Goal: Task Accomplishment & Management: Manage account settings

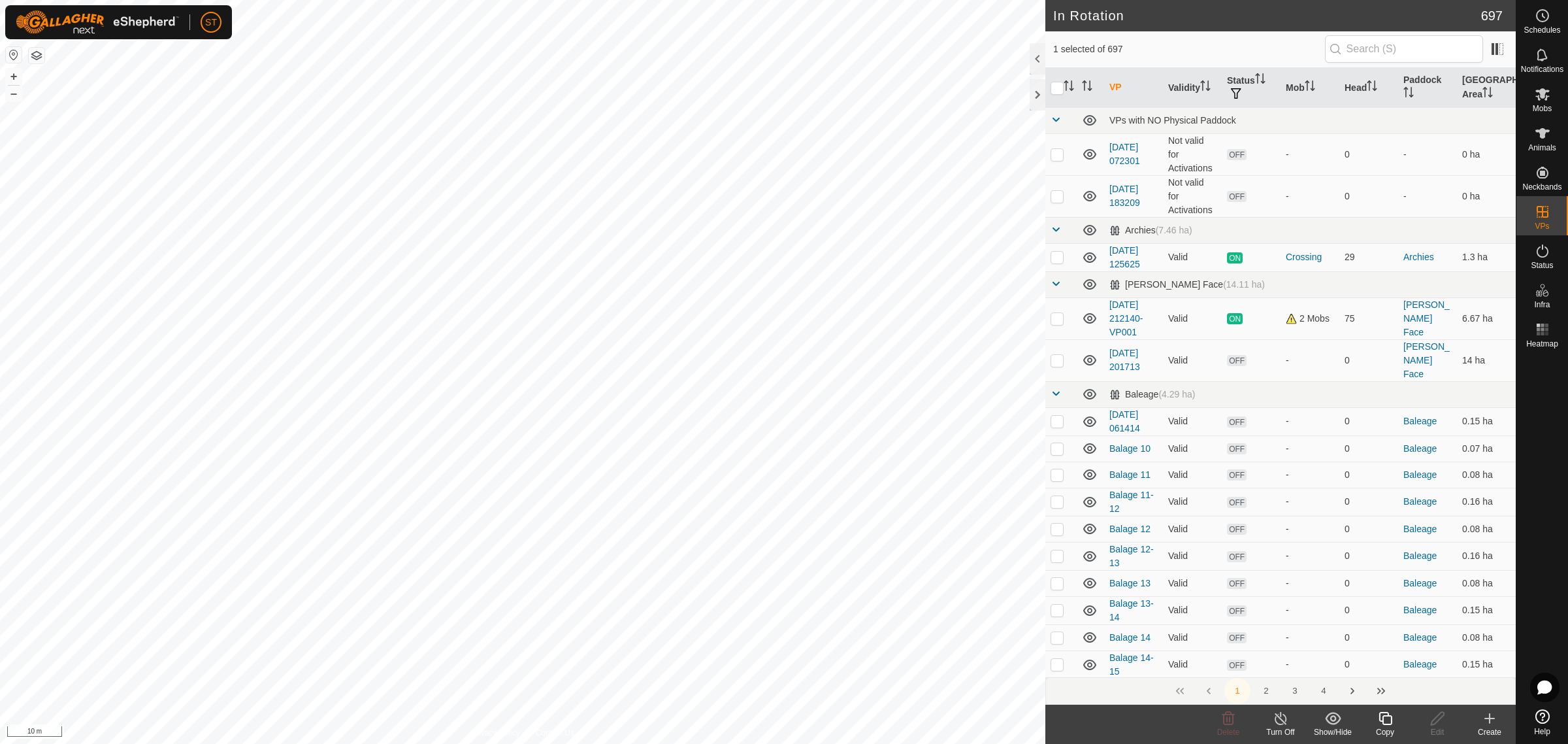
click at [1389, 720] on icon at bounding box center [1386, 718] width 16 height 16
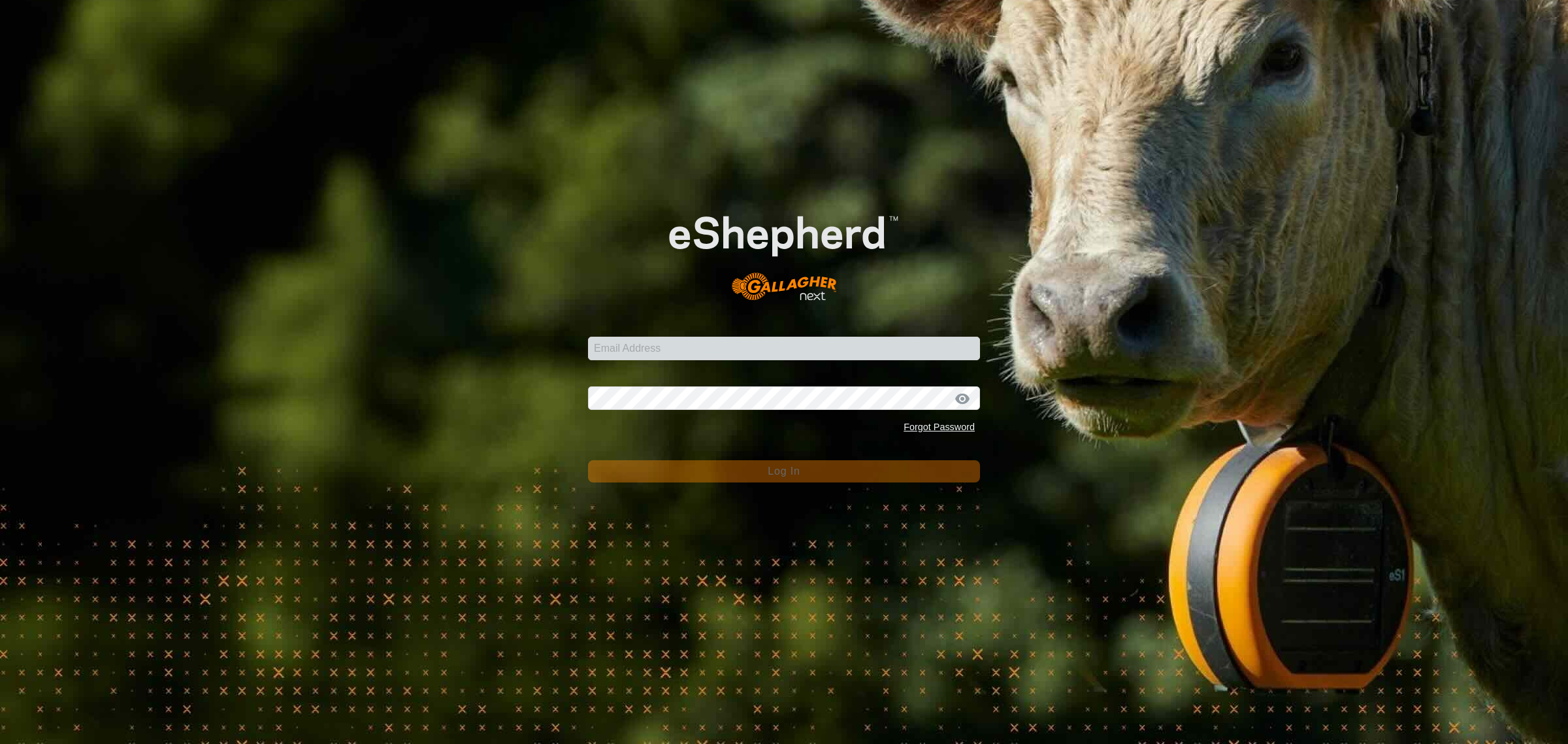
click at [217, 223] on div "Email Address Password Forgot Password Log In" at bounding box center [784, 372] width 1568 height 744
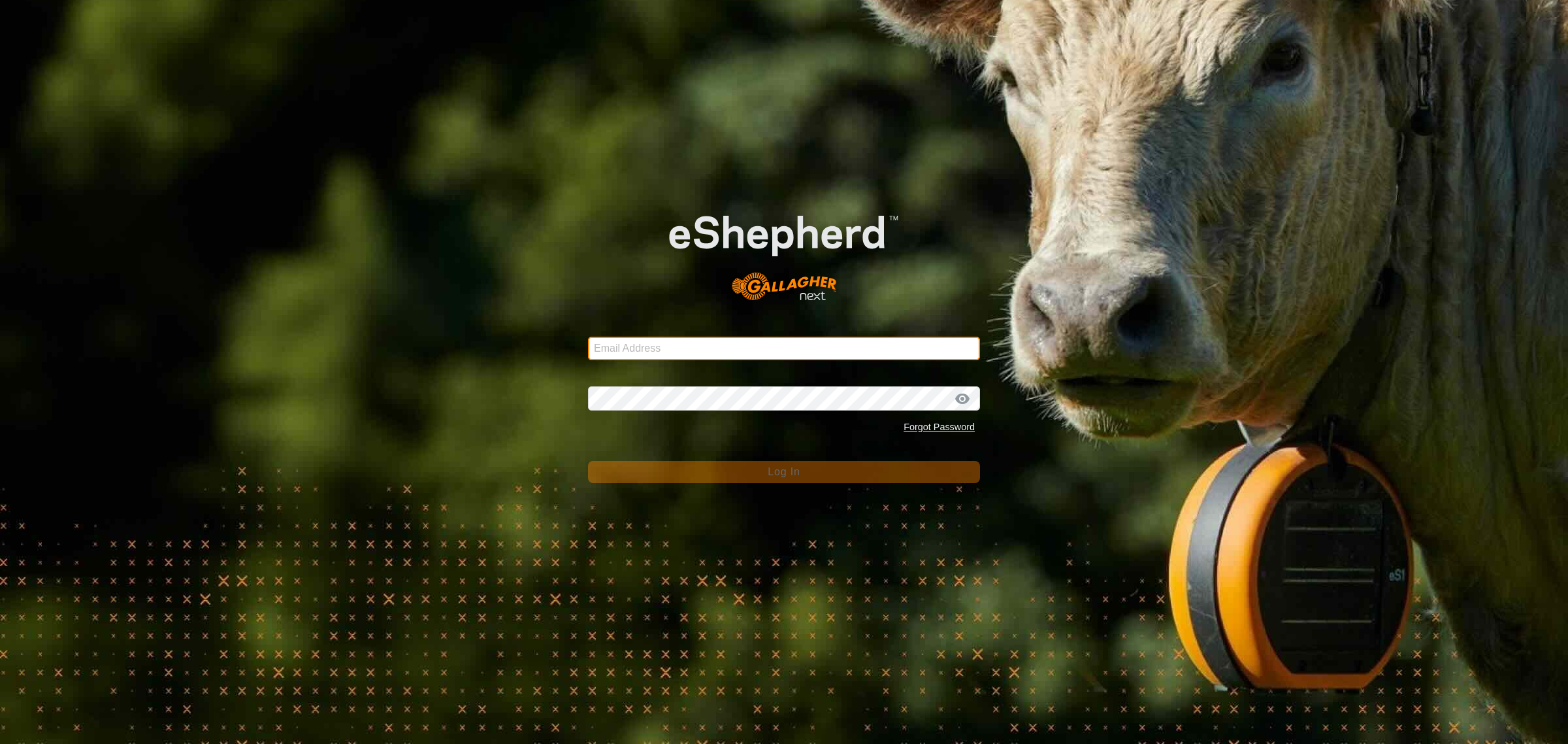
type input "[EMAIL_ADDRESS][DOMAIN_NAME]"
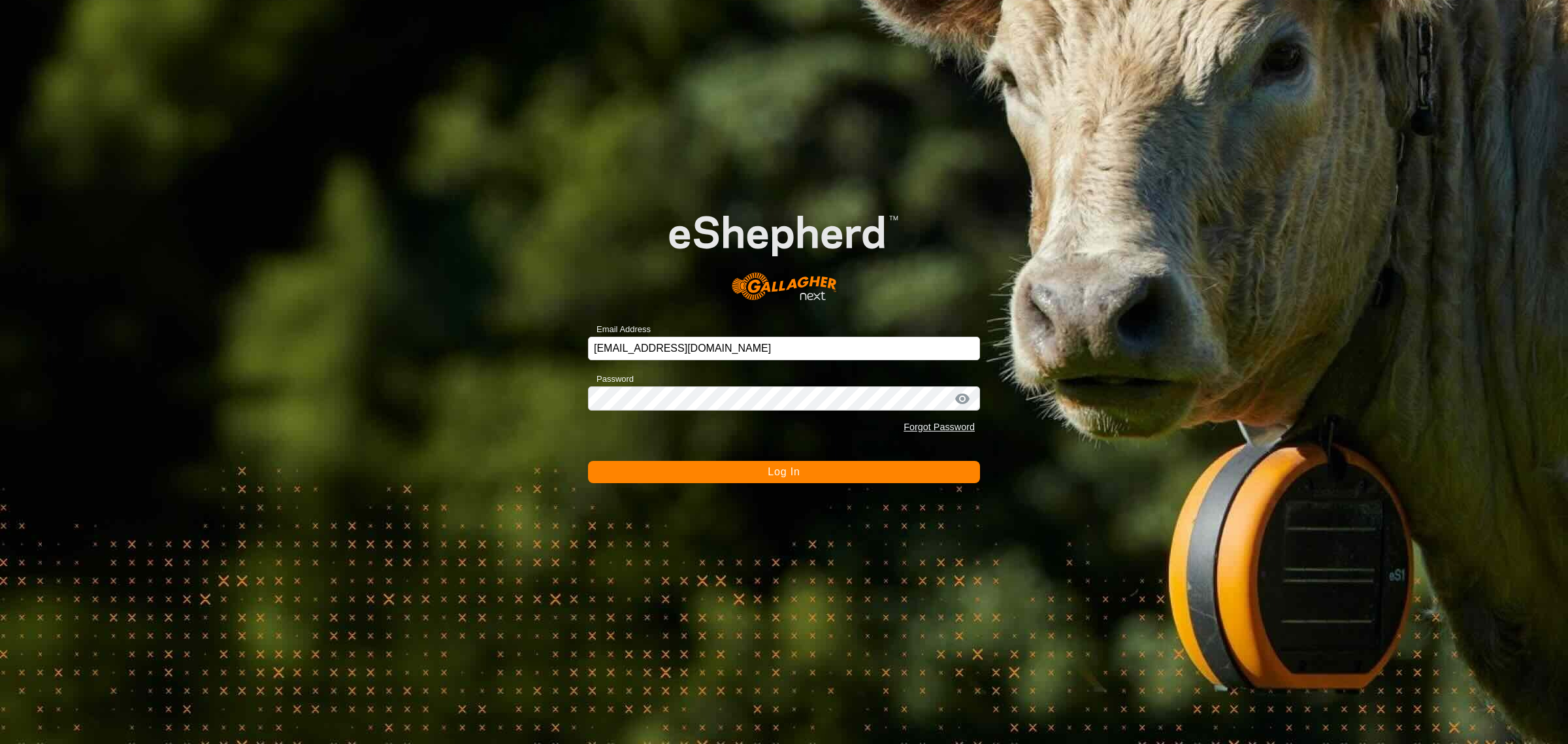
click at [763, 467] on button "Log In" at bounding box center [784, 472] width 392 height 22
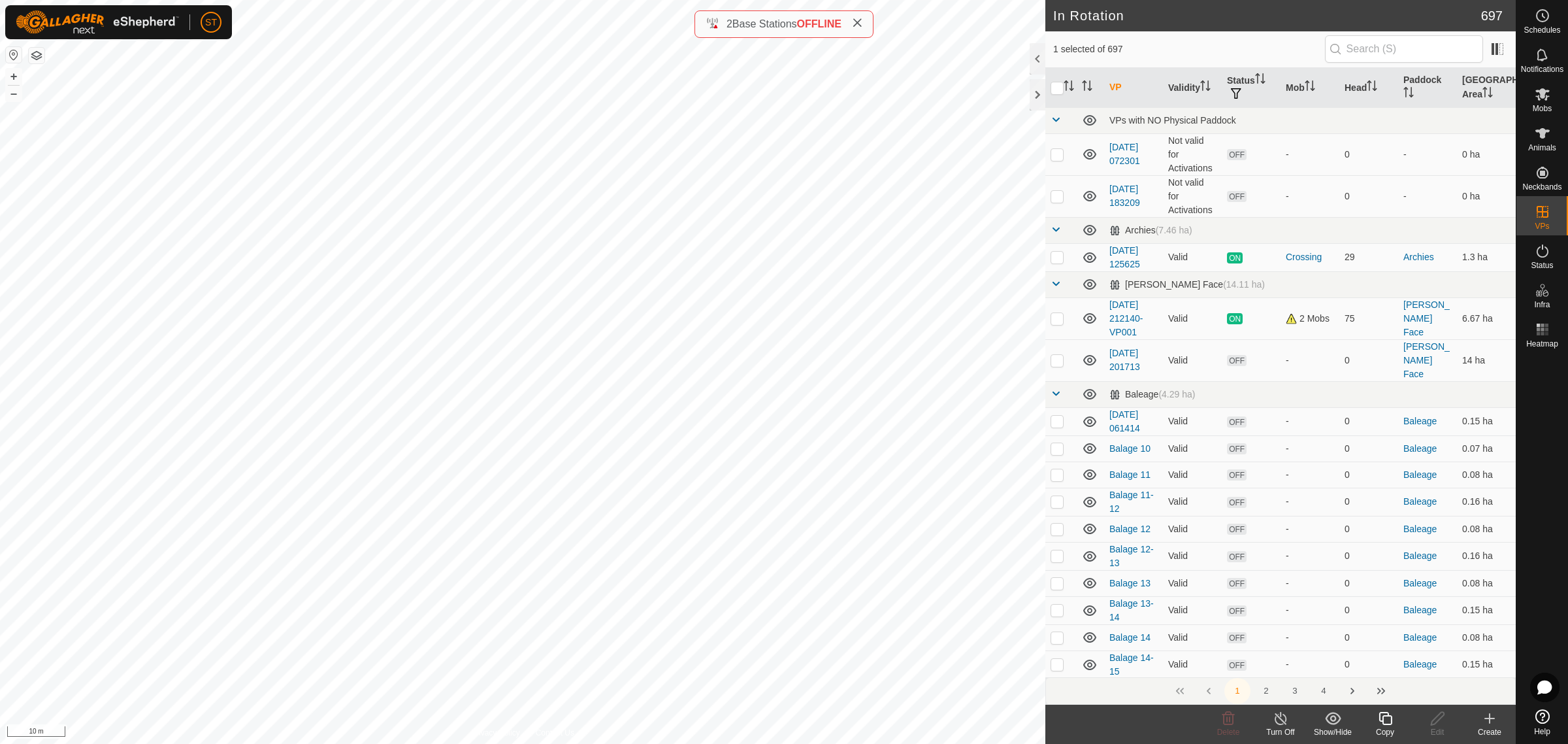
click at [1385, 727] on div "Copy" at bounding box center [1385, 732] width 53 height 12
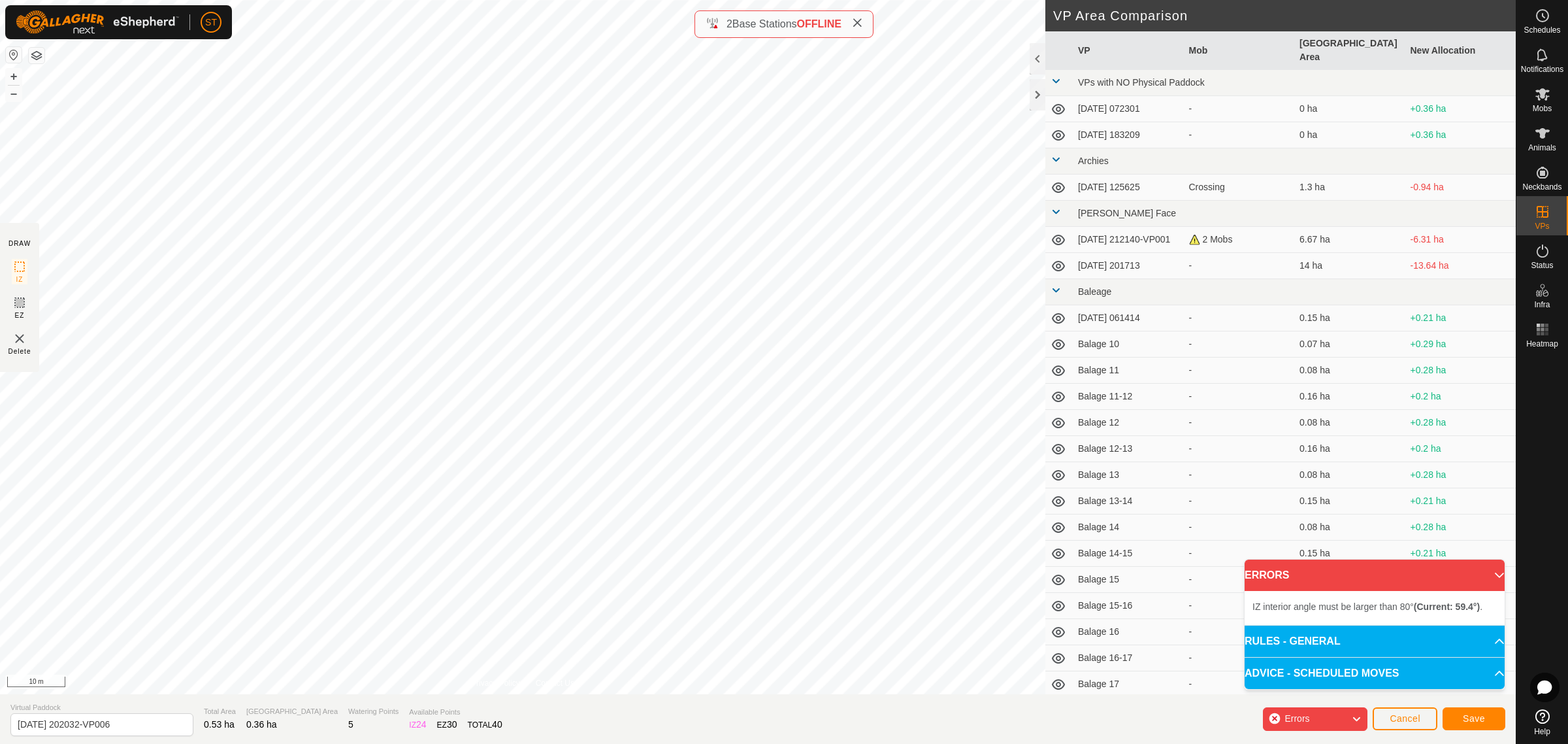
click at [546, 554] on div "IZ interior angle must be larger than 80° (Current: 59.4°) . + – ⇧ i 10 m" at bounding box center [523, 347] width 1045 height 694
click at [386, 665] on div "IZ interior angle must be larger than 80° (Current: 59.4°) ." at bounding box center [386, 665] width 0 height 0
click at [384, 666] on div "IZ interior angle must be larger than 80° (Current: 59.4°) ." at bounding box center [483, 672] width 197 height 12
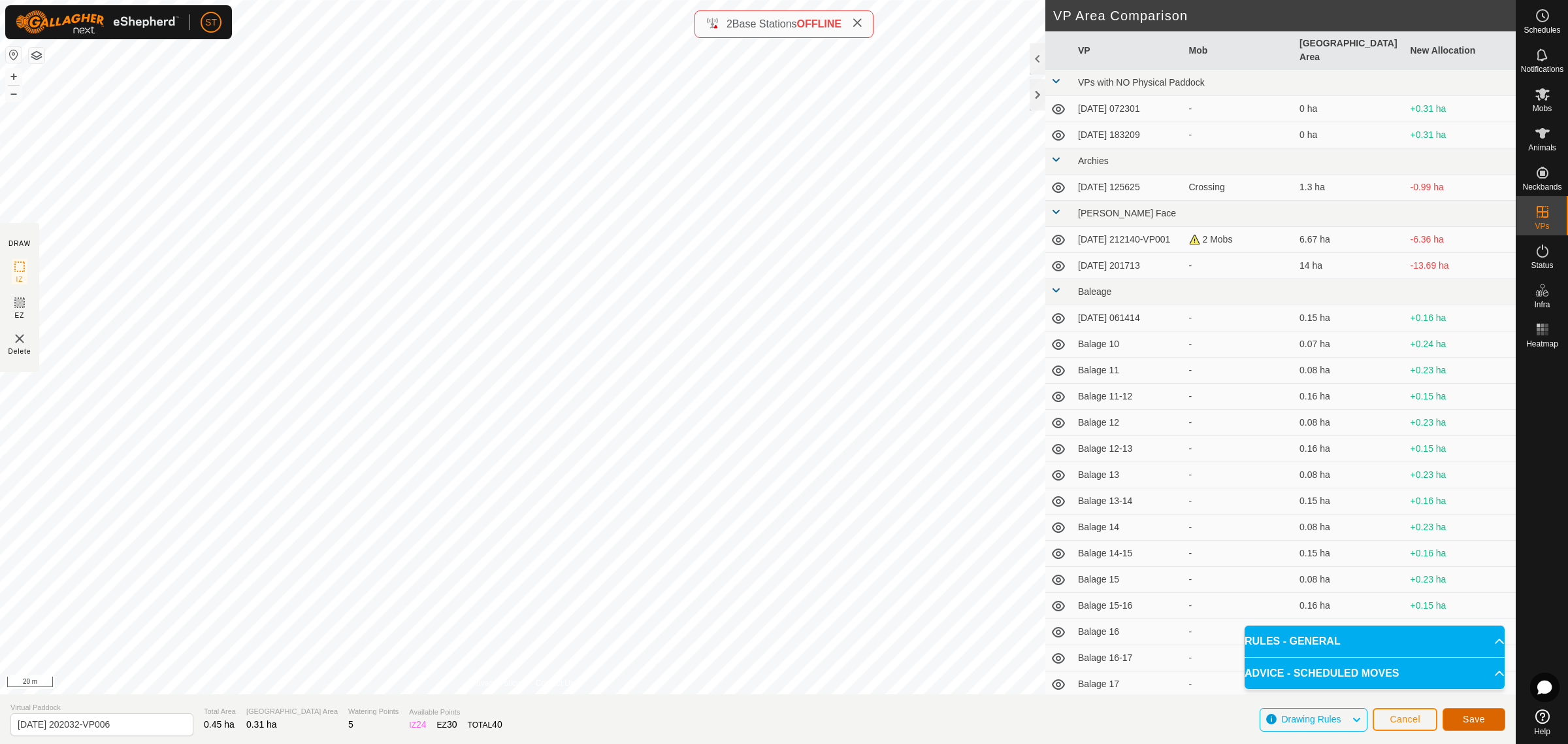
click at [1462, 723] on button "Save" at bounding box center [1474, 719] width 63 height 23
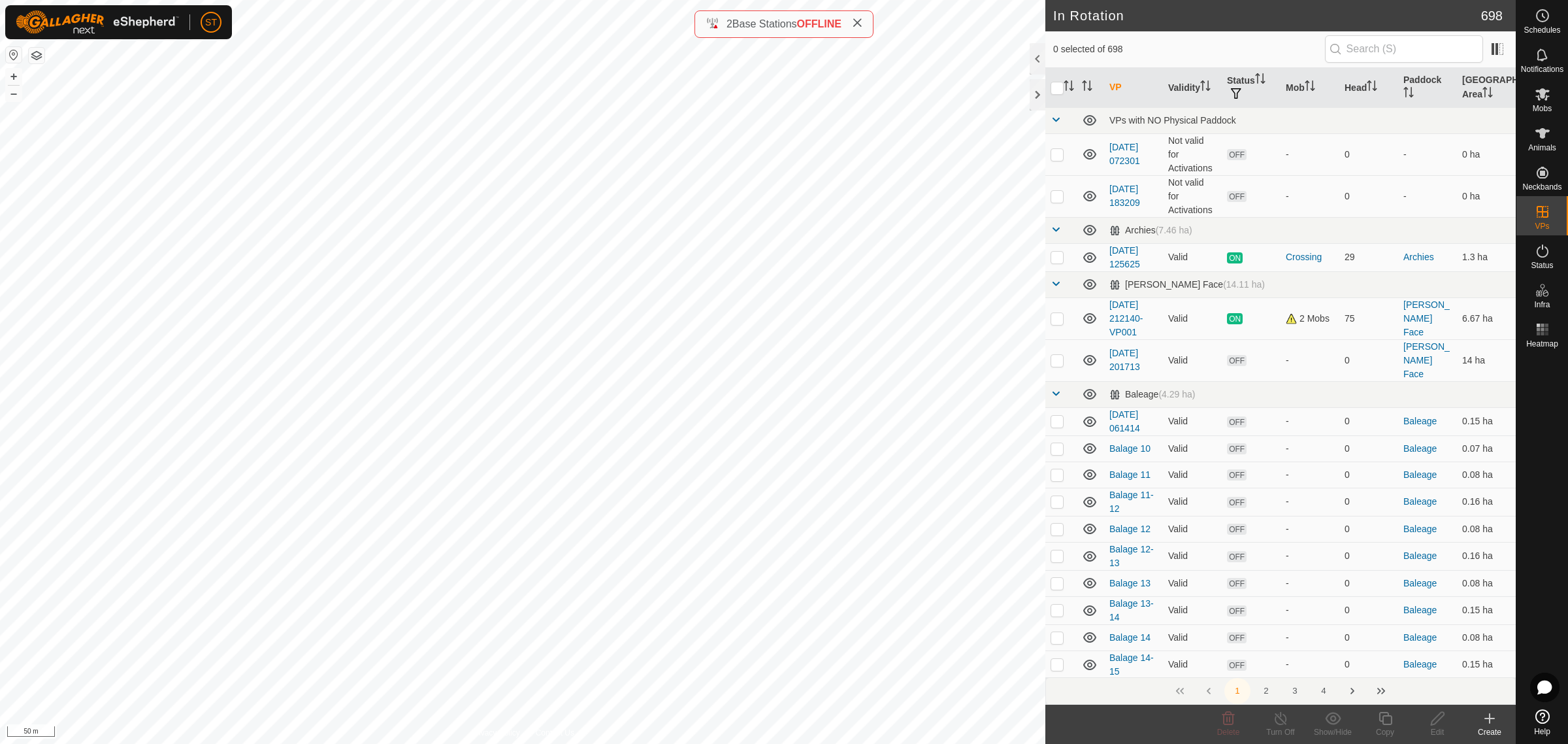
click at [546, 0] on html "ST Schedules Notifications Mobs Animals Neckbands VPs Status Infra Heatmap Help…" at bounding box center [784, 372] width 1568 height 744
click at [564, 0] on html "ST Schedules Notifications Mobs Animals Neckbands VPs Status Infra Heatmap Help…" at bounding box center [784, 372] width 1568 height 744
click at [520, 0] on html "ST Schedules Notifications Mobs Animals Neckbands VPs Status Infra Heatmap Help…" at bounding box center [784, 372] width 1568 height 744
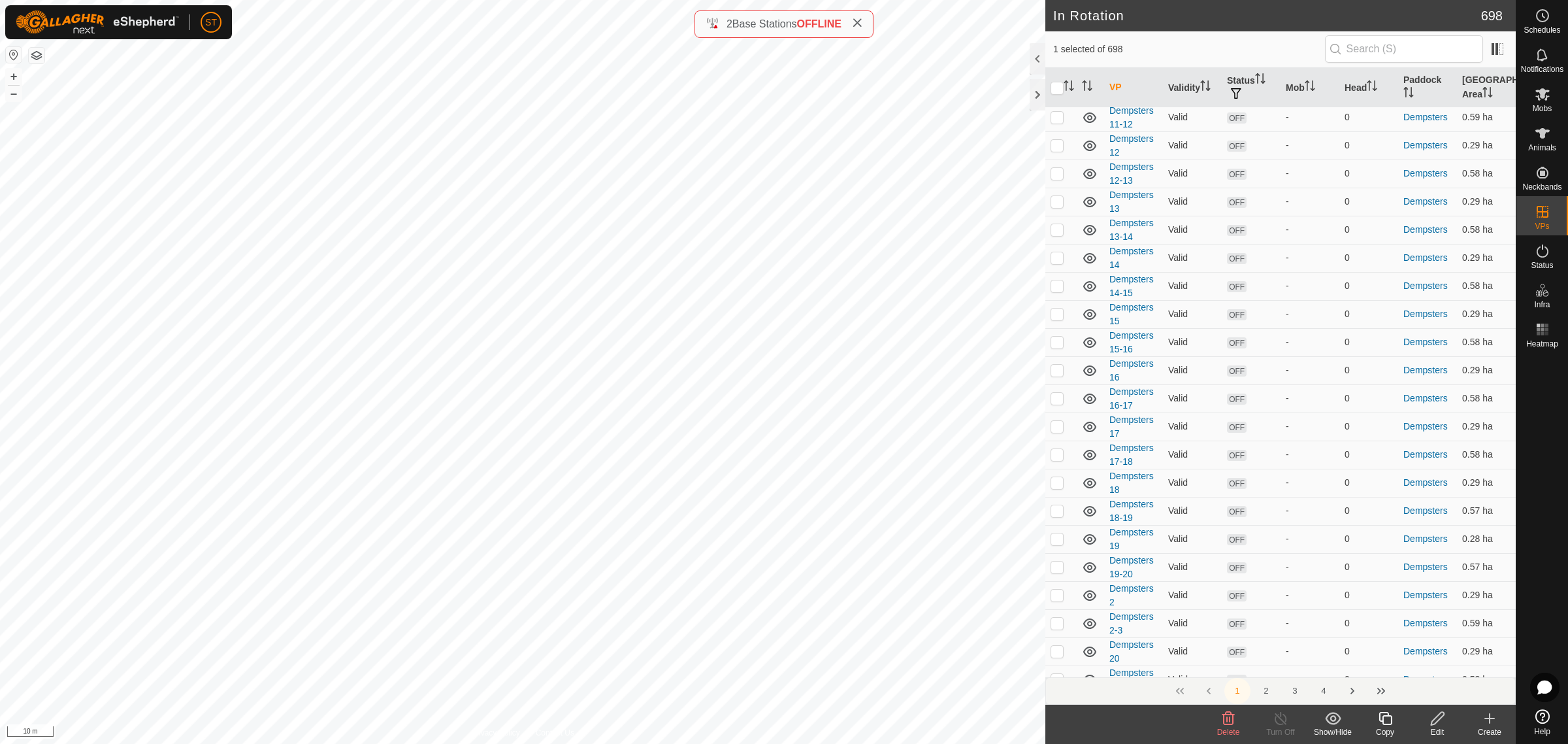
scroll to position [4839, 0]
click at [1294, 691] on button "3" at bounding box center [1294, 691] width 26 height 26
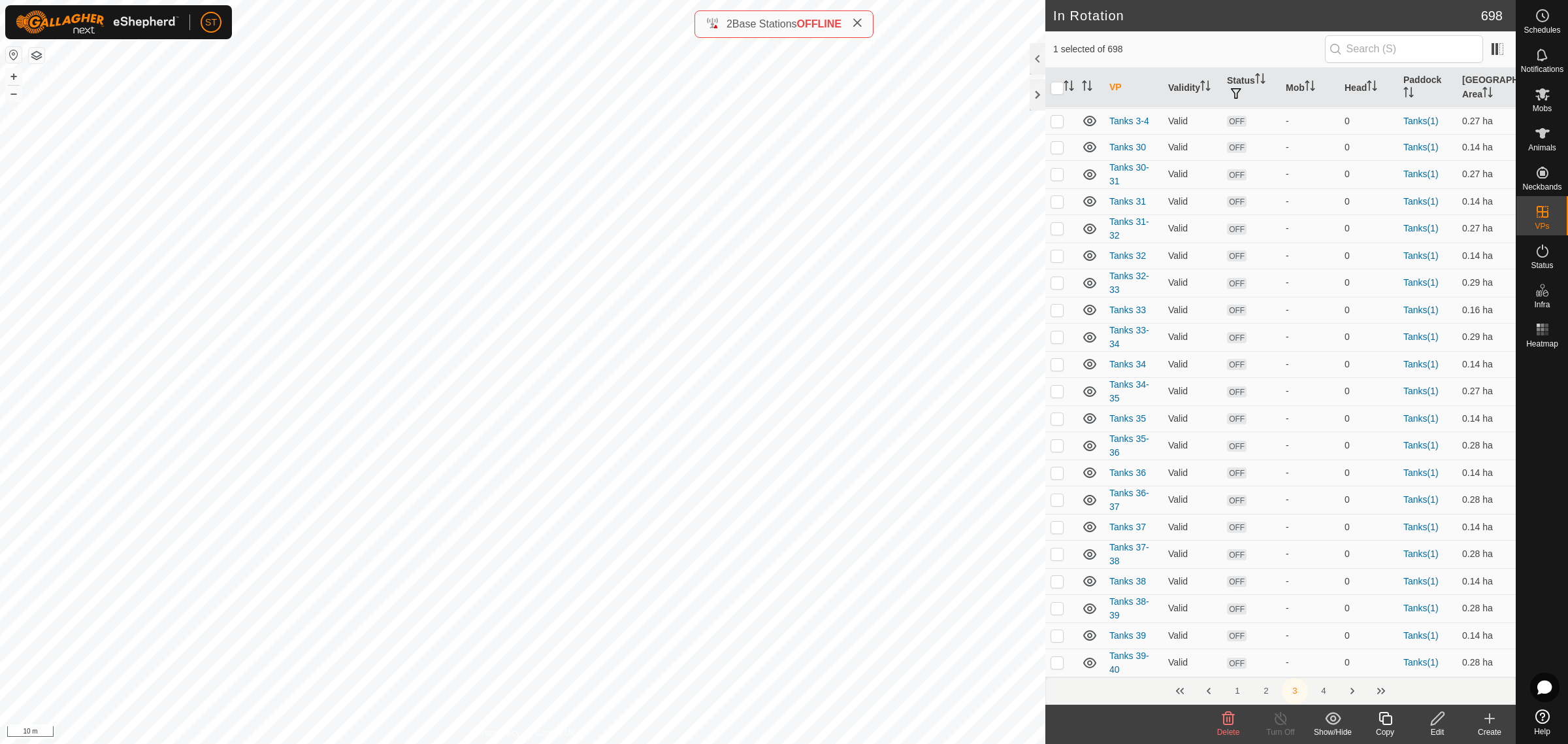
scroll to position [4891, 0]
click at [1266, 693] on button "2" at bounding box center [1266, 691] width 26 height 26
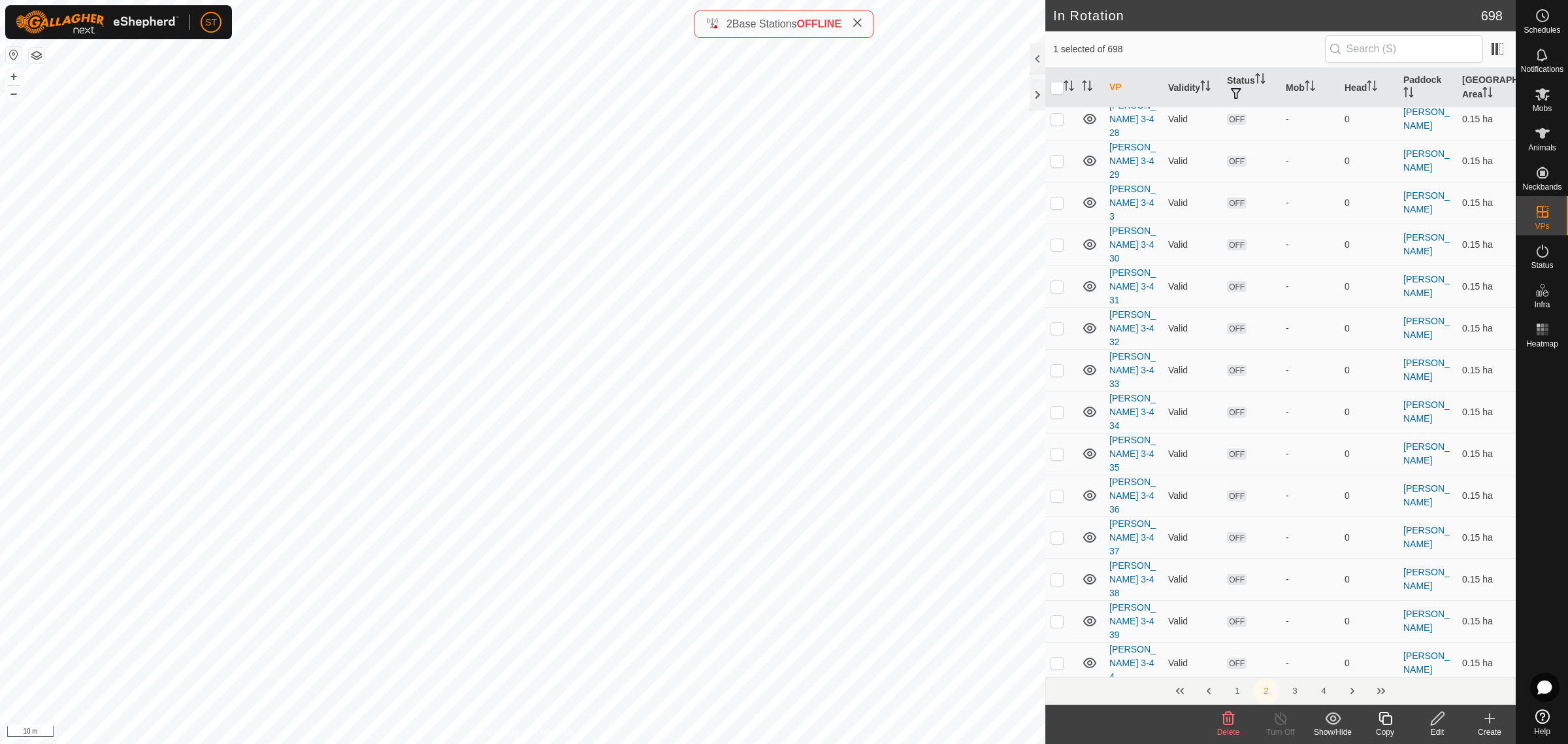
scroll to position [4528, 0]
checkbox input "true"
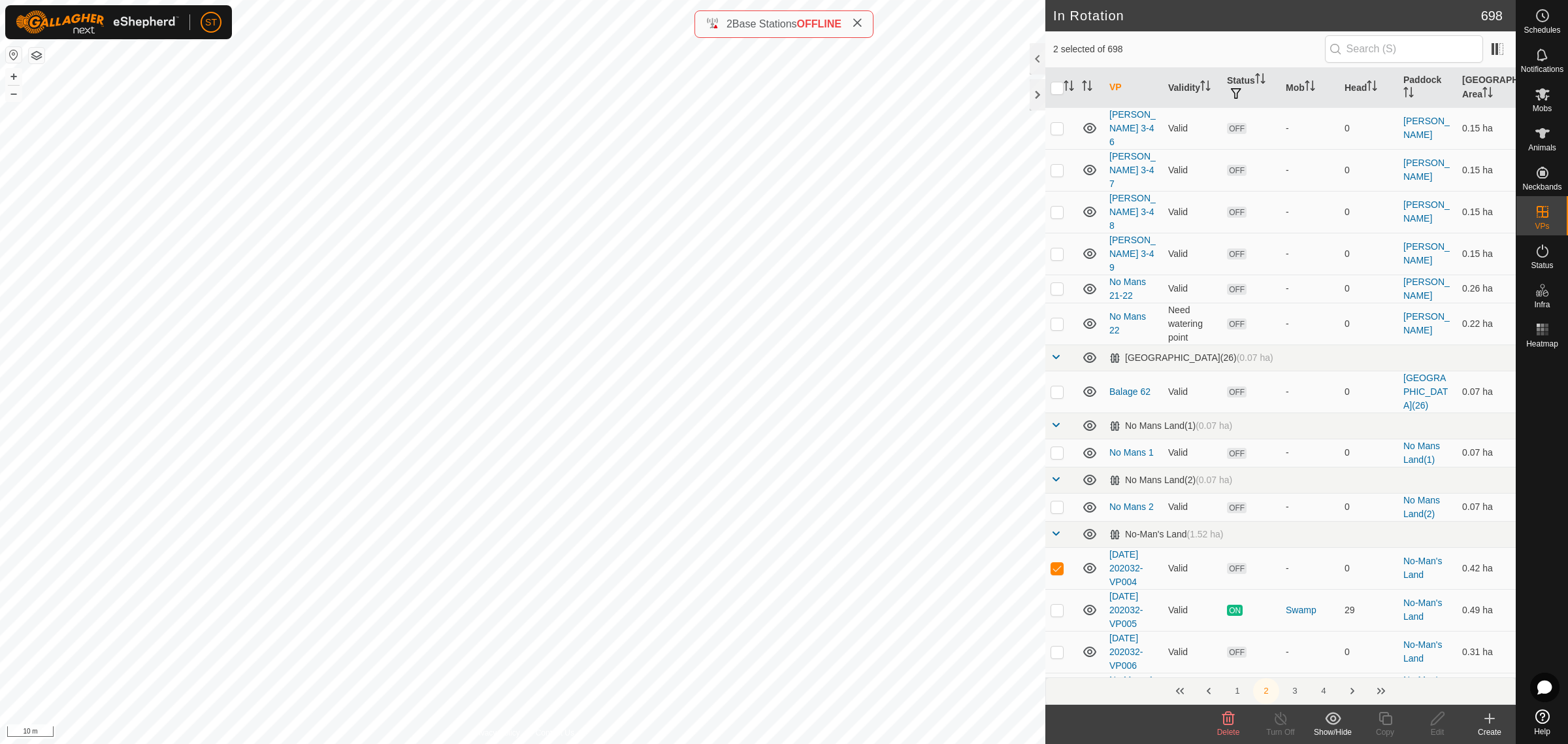
scroll to position [5345, 0]
checkbox input "false"
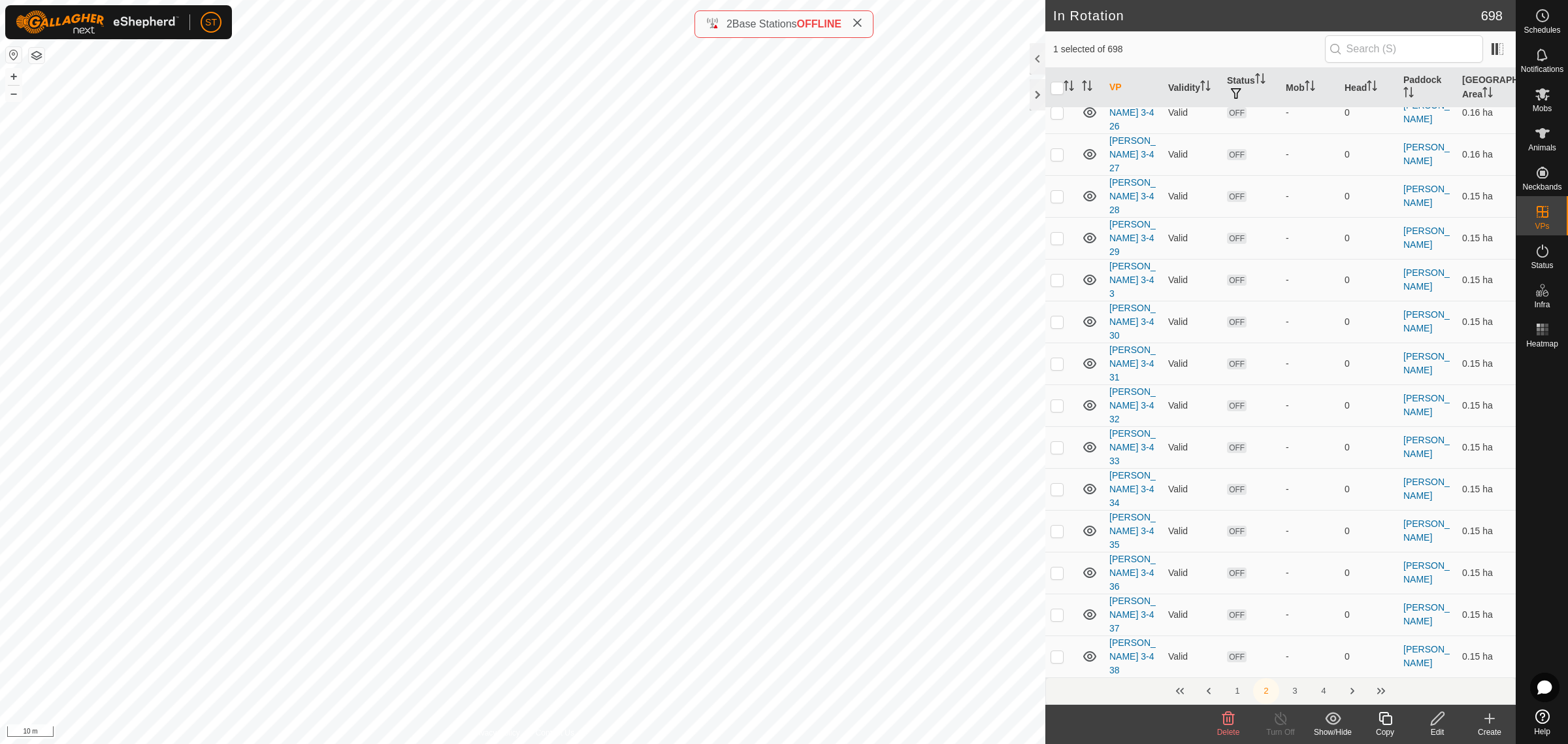
scroll to position [4528, 0]
click at [1229, 724] on icon at bounding box center [1228, 718] width 16 height 16
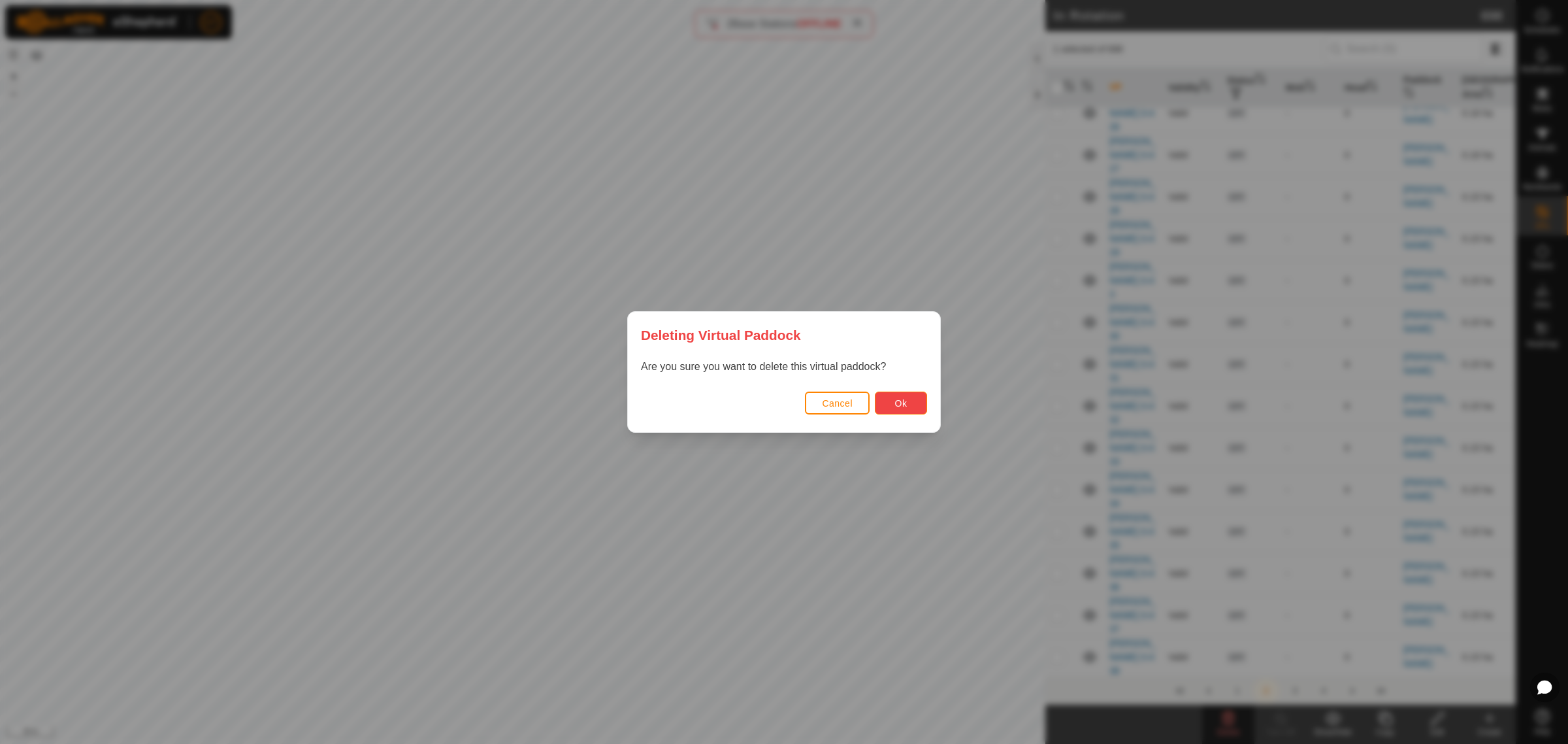
click at [919, 406] on button "Ok" at bounding box center [901, 403] width 53 height 23
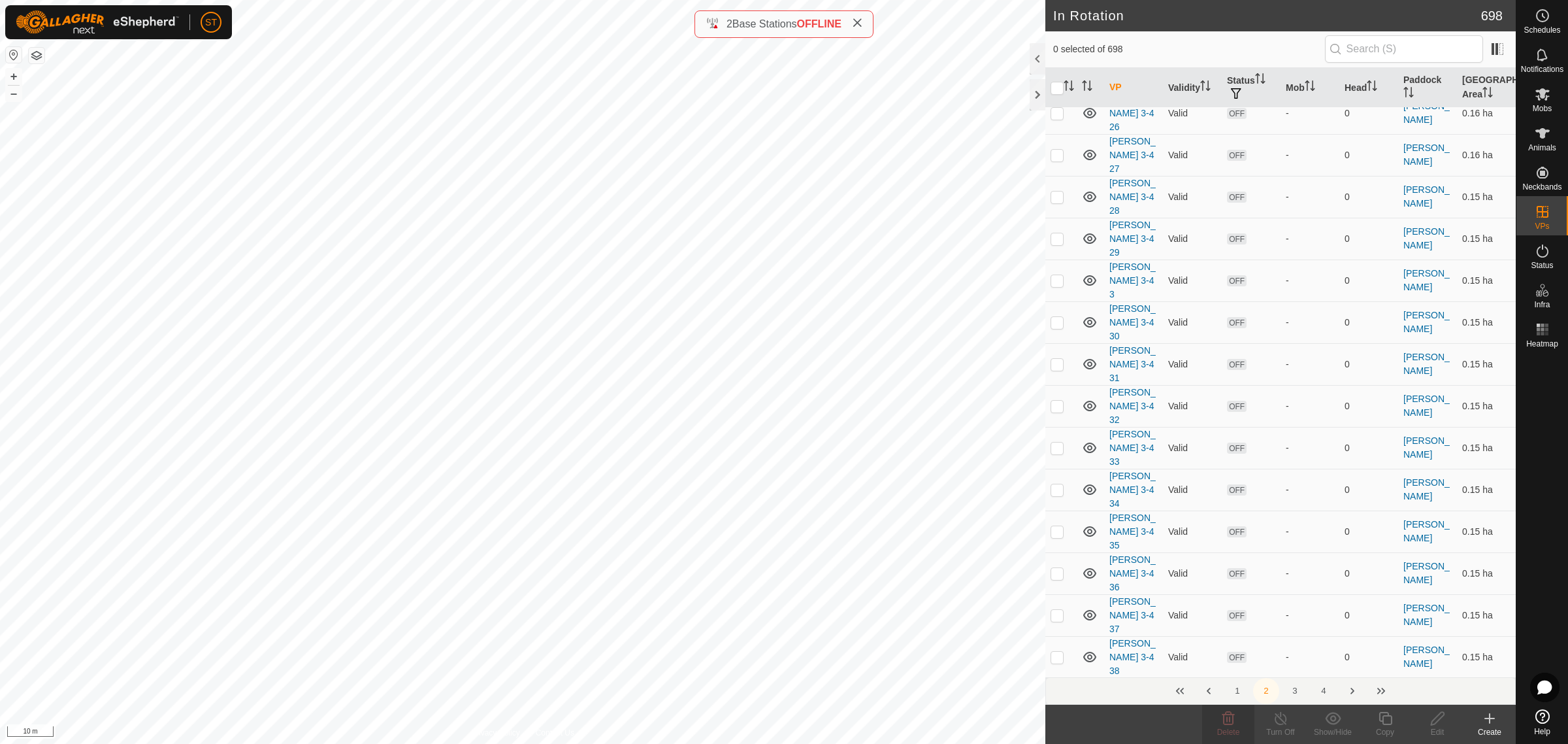
checkbox input "true"
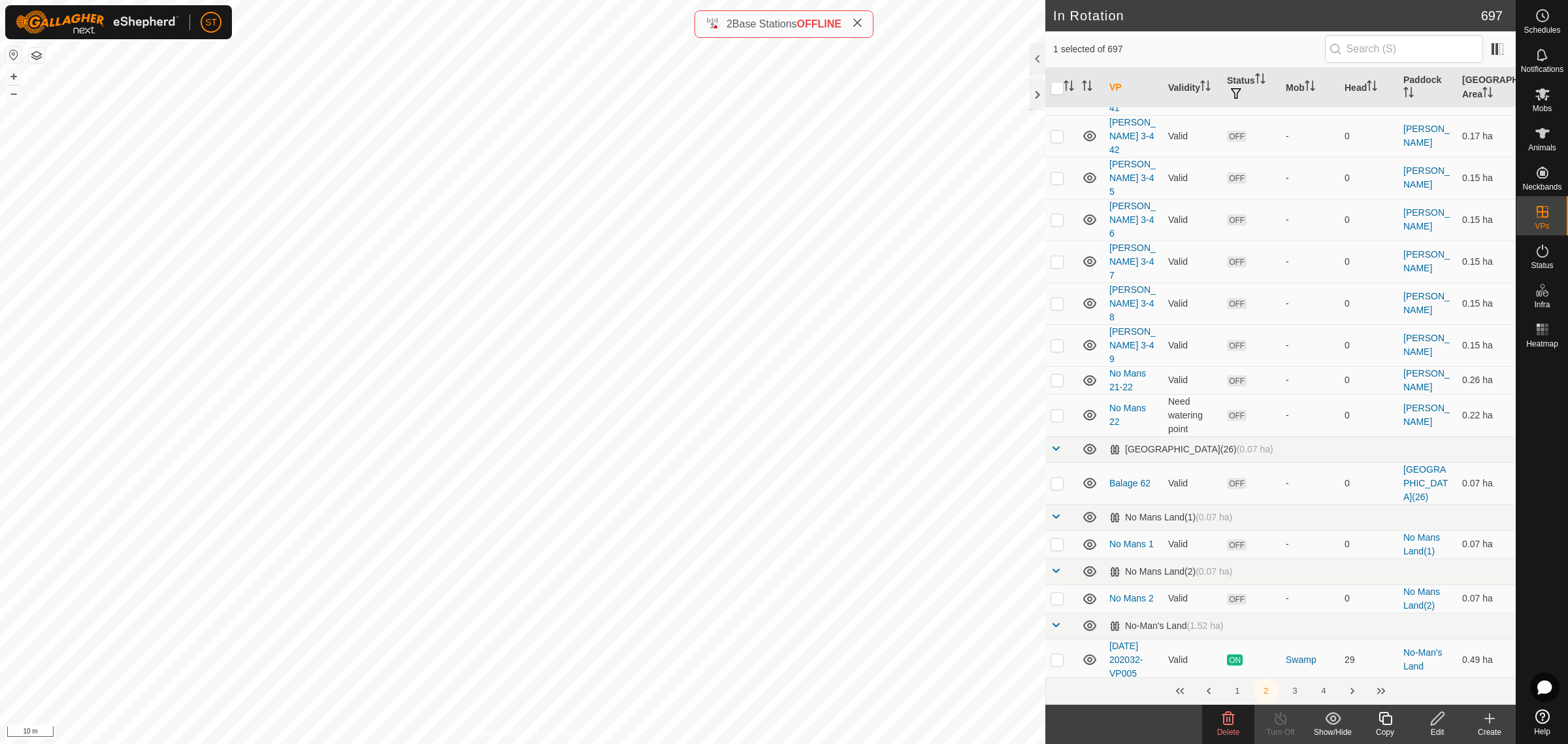
scroll to position [5264, 0]
checkbox input "false"
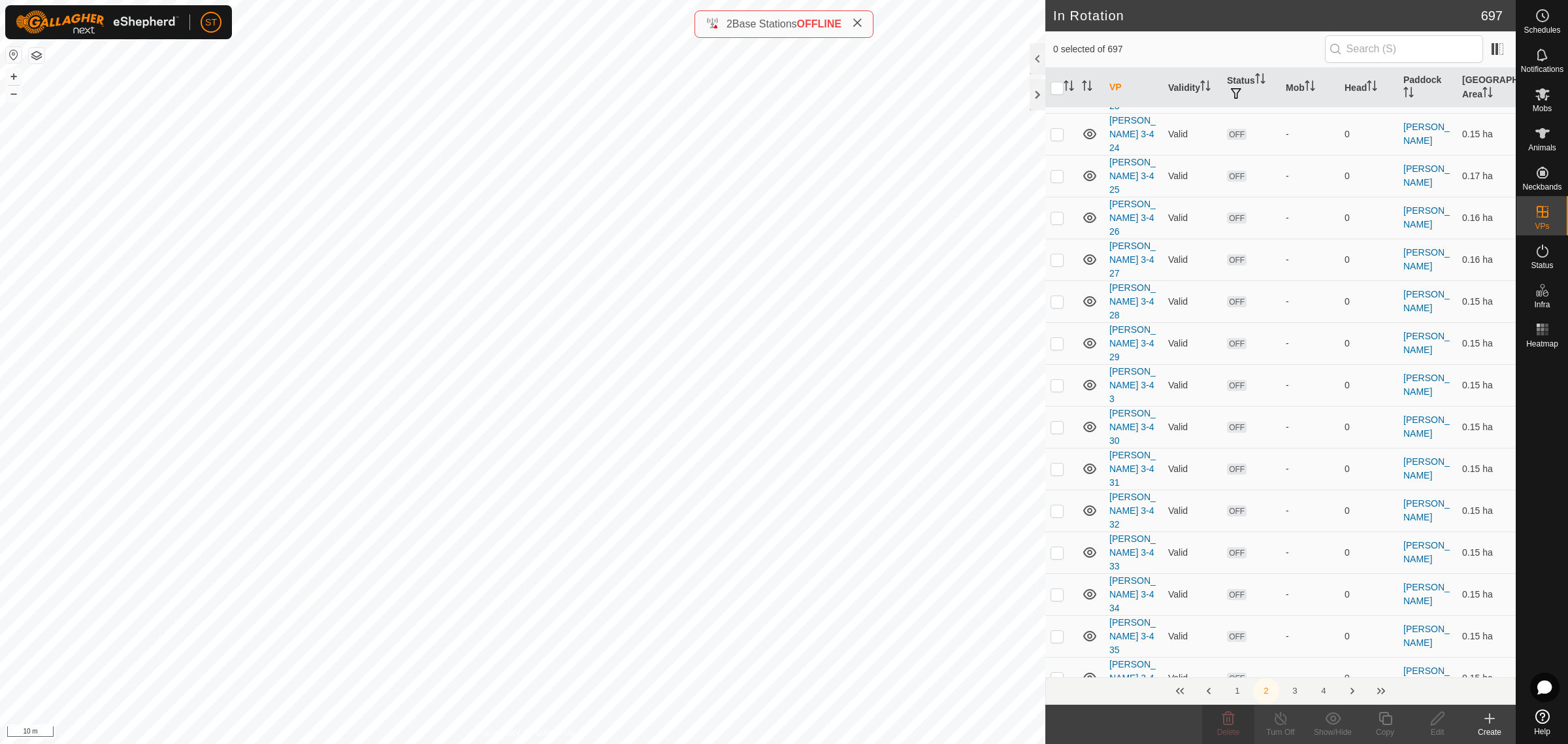
scroll to position [4446, 0]
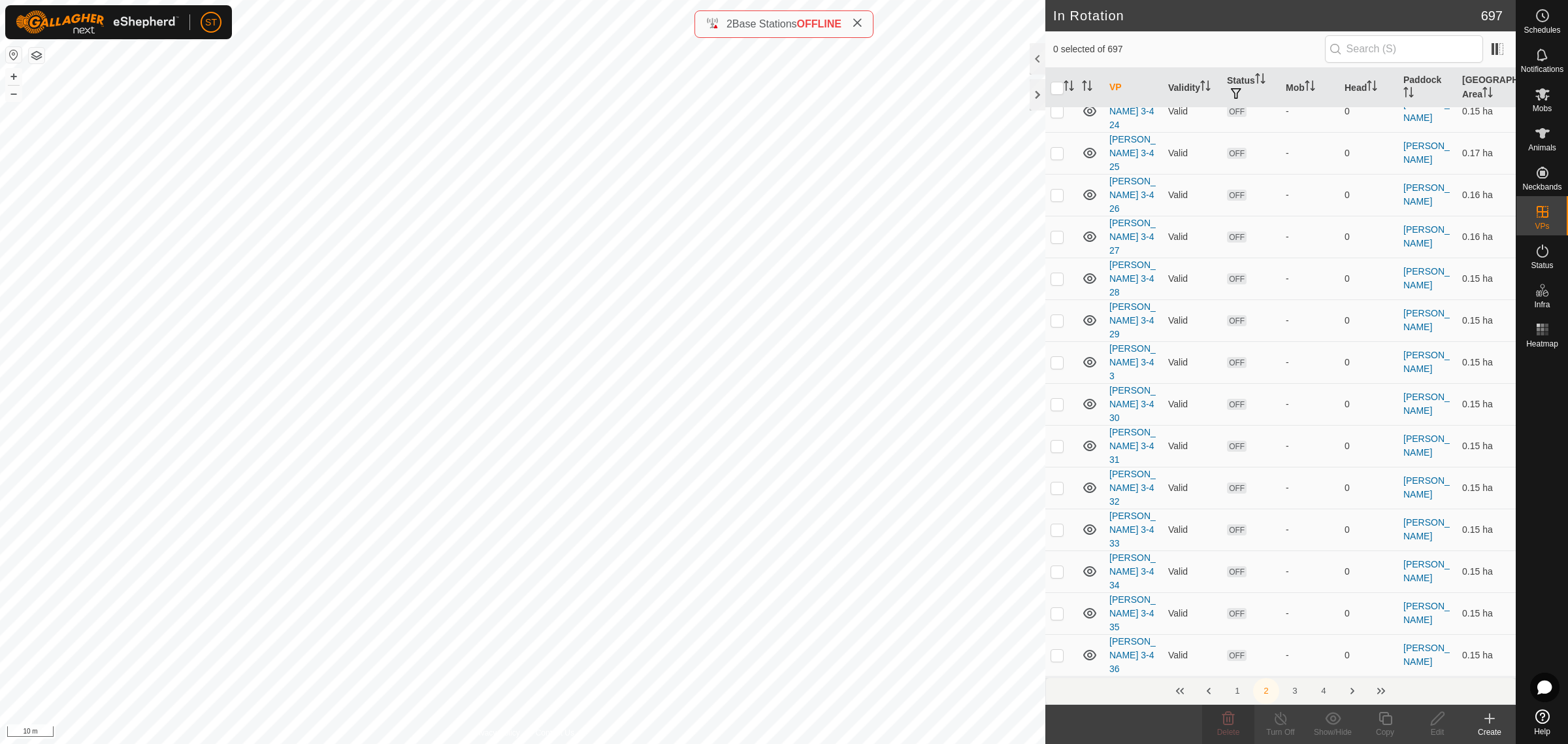
checkbox input "true"
click at [1431, 725] on icon at bounding box center [1438, 719] width 13 height 13
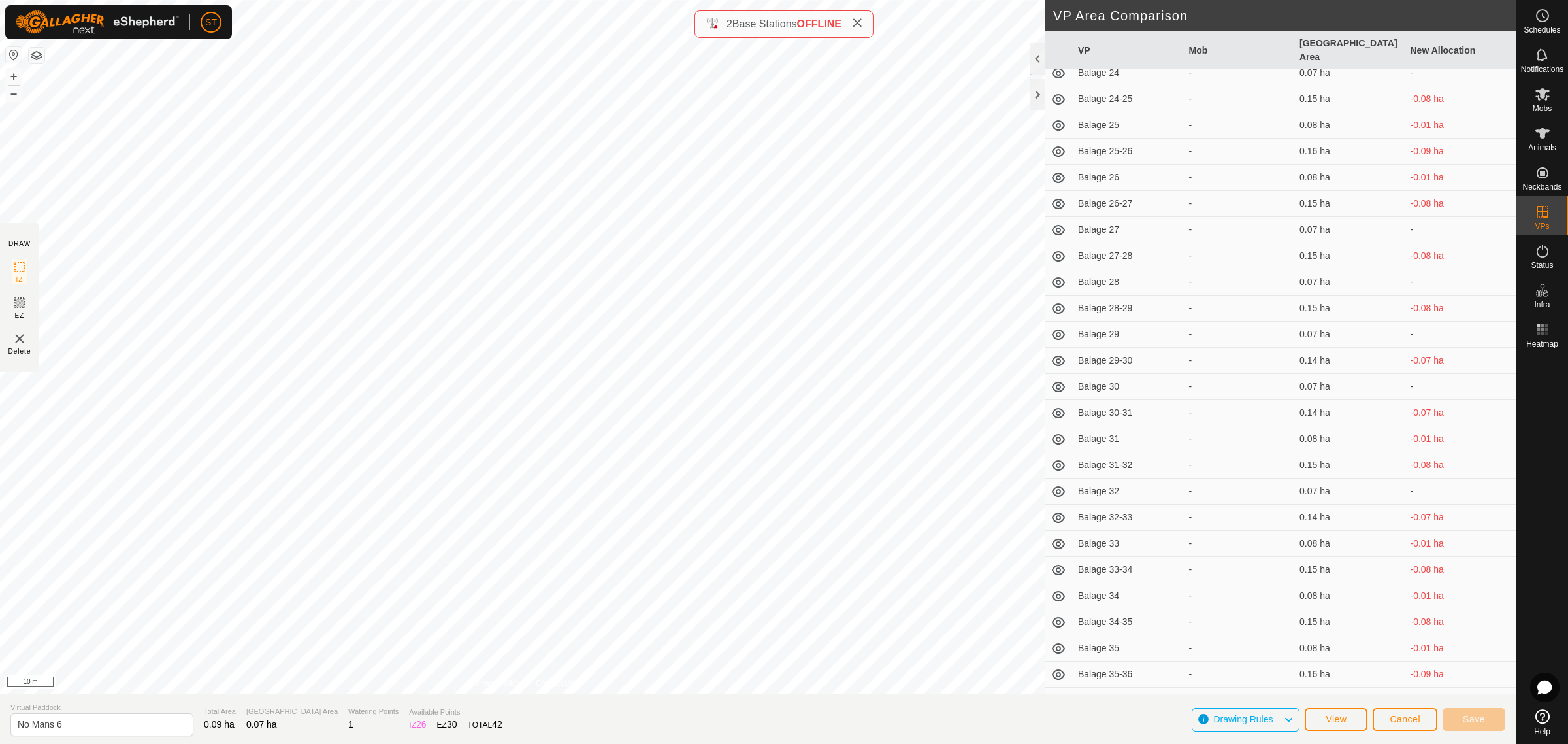
scroll to position [981, 0]
click at [1400, 722] on span "Cancel" at bounding box center [1405, 719] width 30 height 10
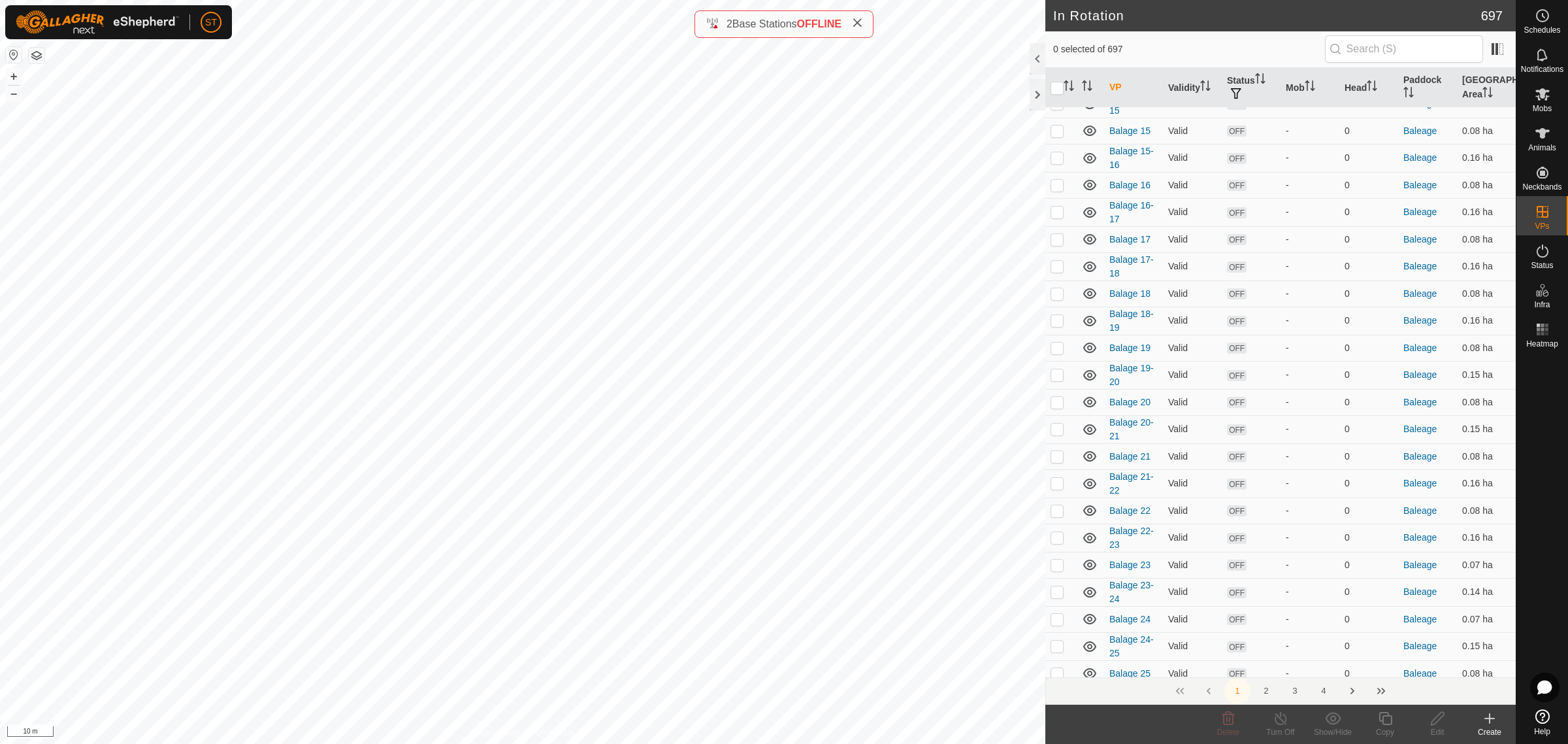
scroll to position [572, 0]
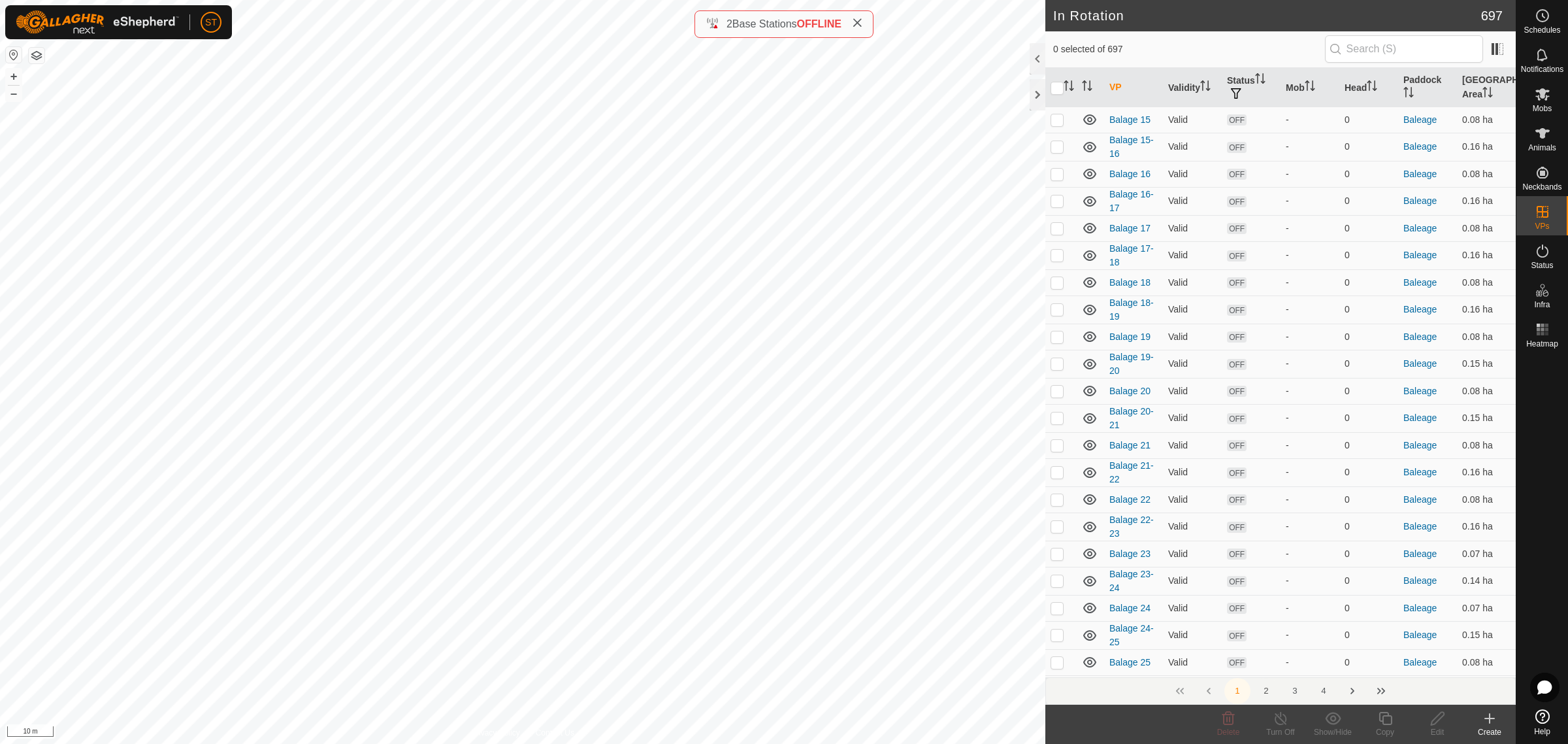
click at [1266, 691] on button "2" at bounding box center [1266, 691] width 26 height 26
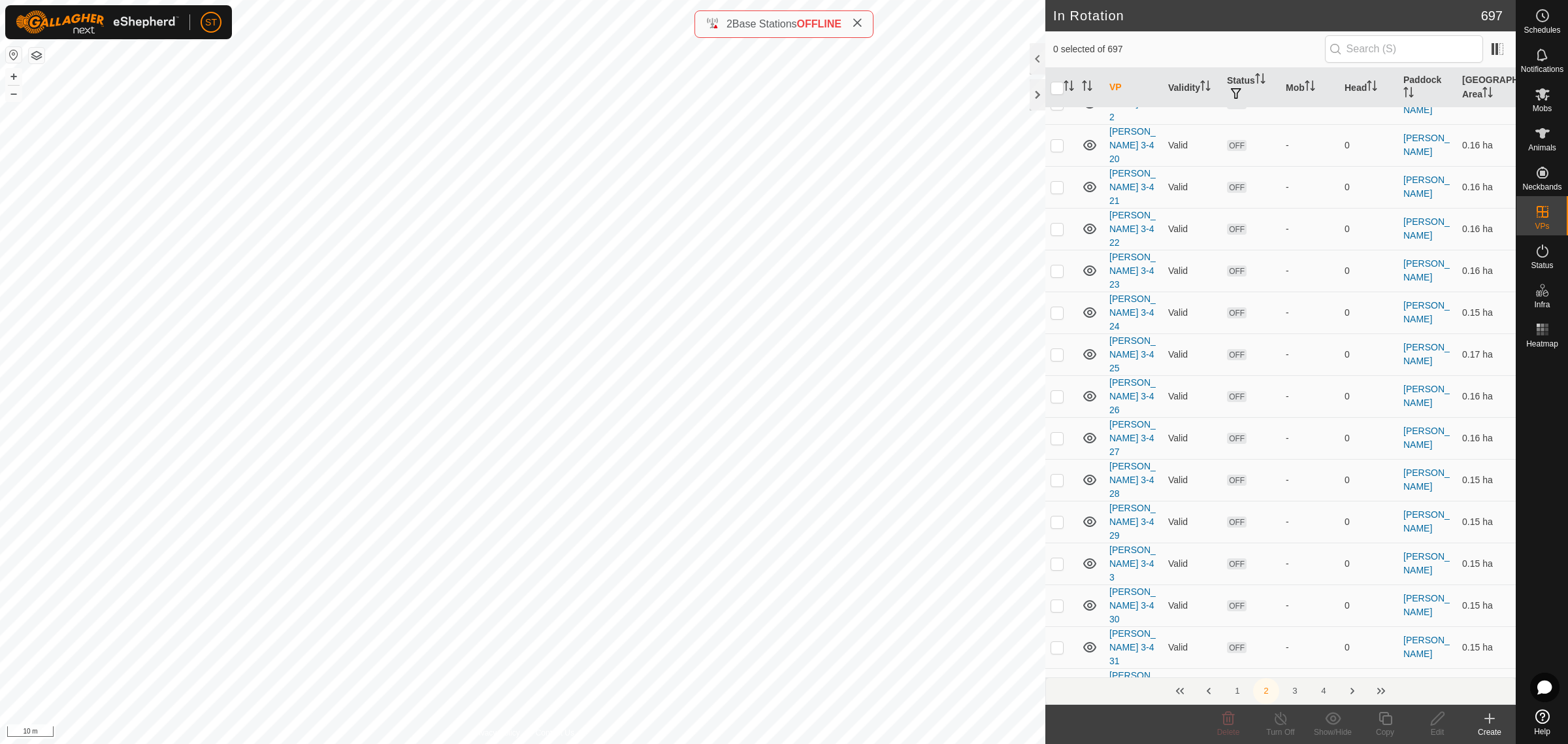
scroll to position [4250, 0]
checkbox input "true"
click at [1435, 722] on icon at bounding box center [1438, 718] width 16 height 16
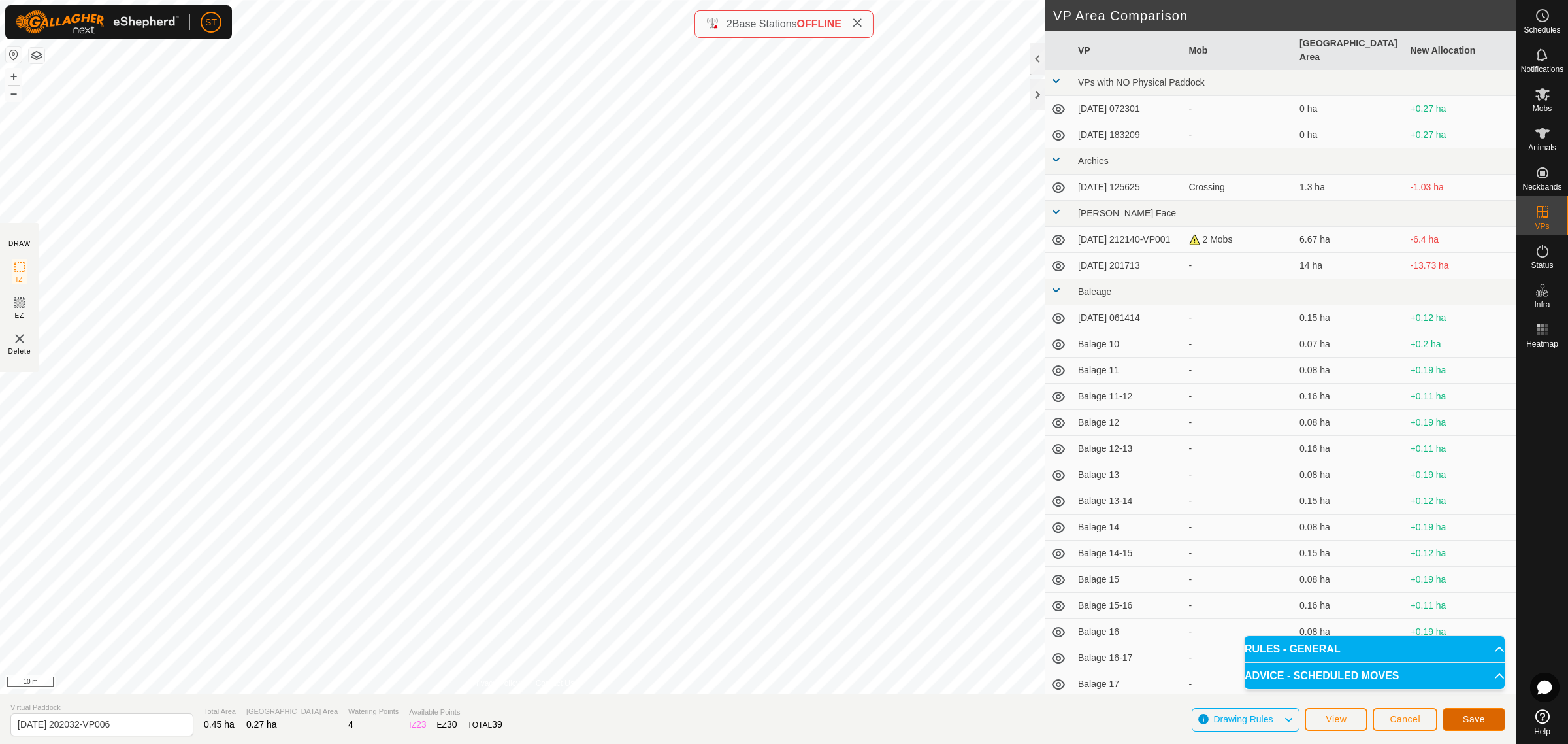
click at [1478, 720] on span "Save" at bounding box center [1474, 719] width 22 height 10
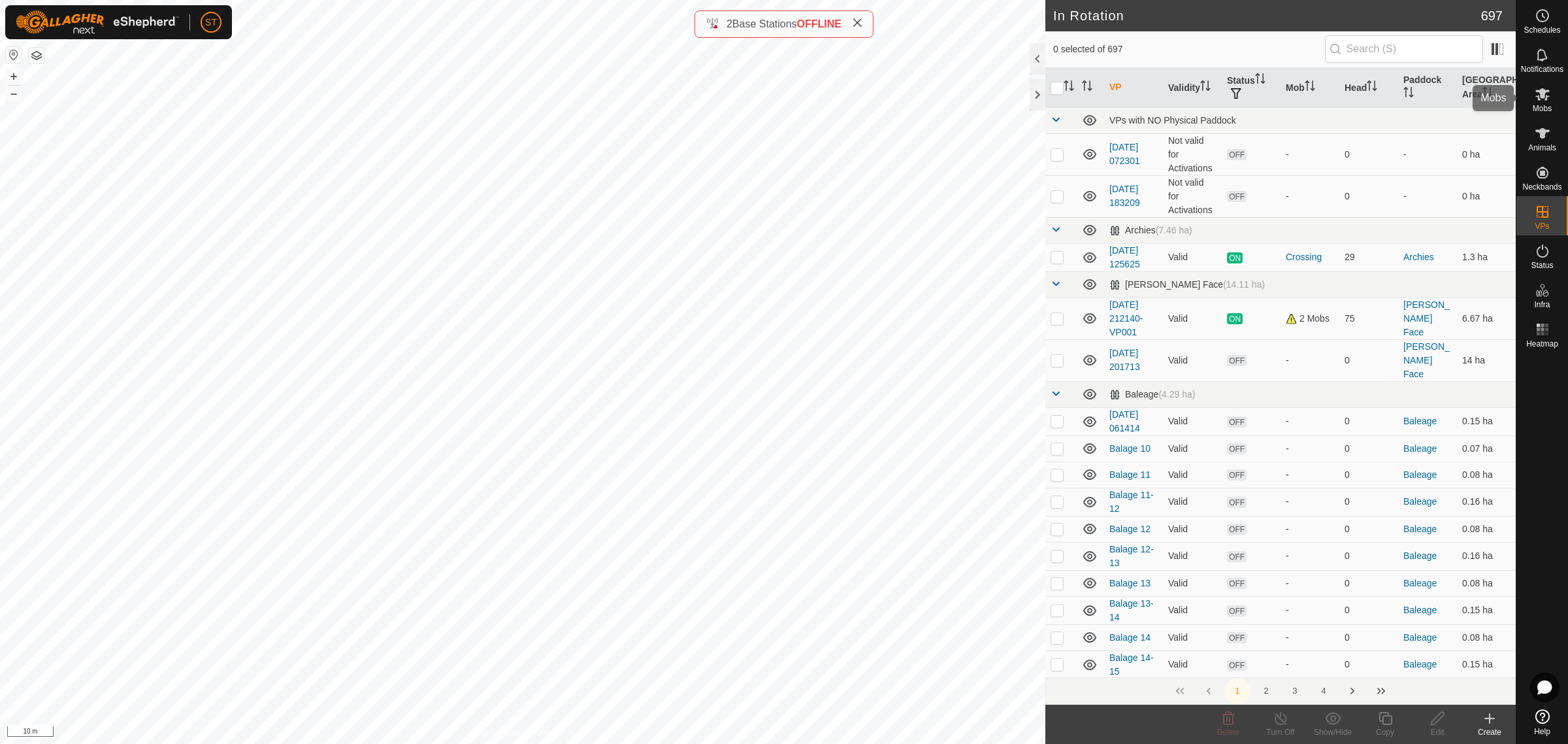
click at [1547, 98] on icon at bounding box center [1542, 93] width 16 height 16
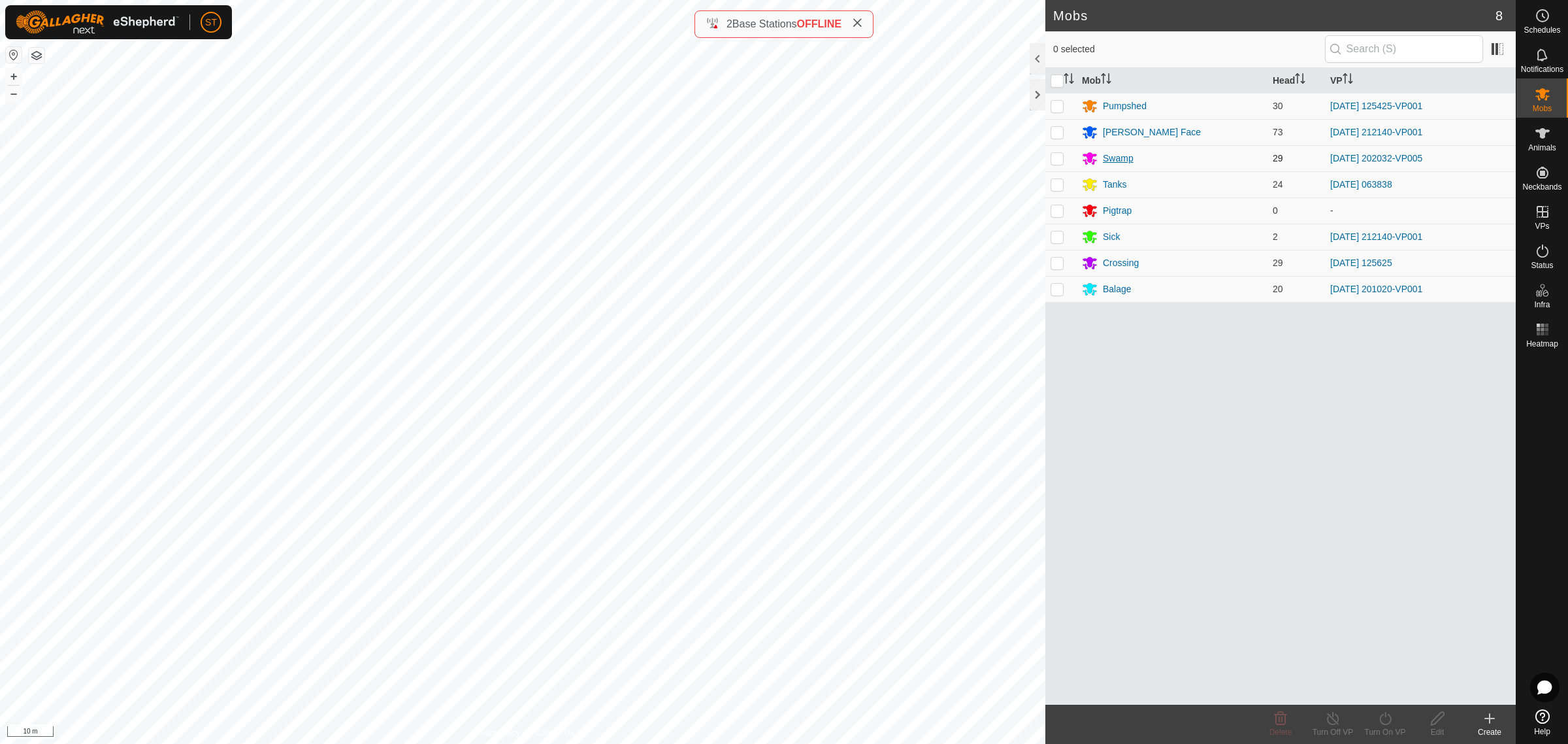
click at [1121, 151] on div "Swamp" at bounding box center [1118, 158] width 30 height 14
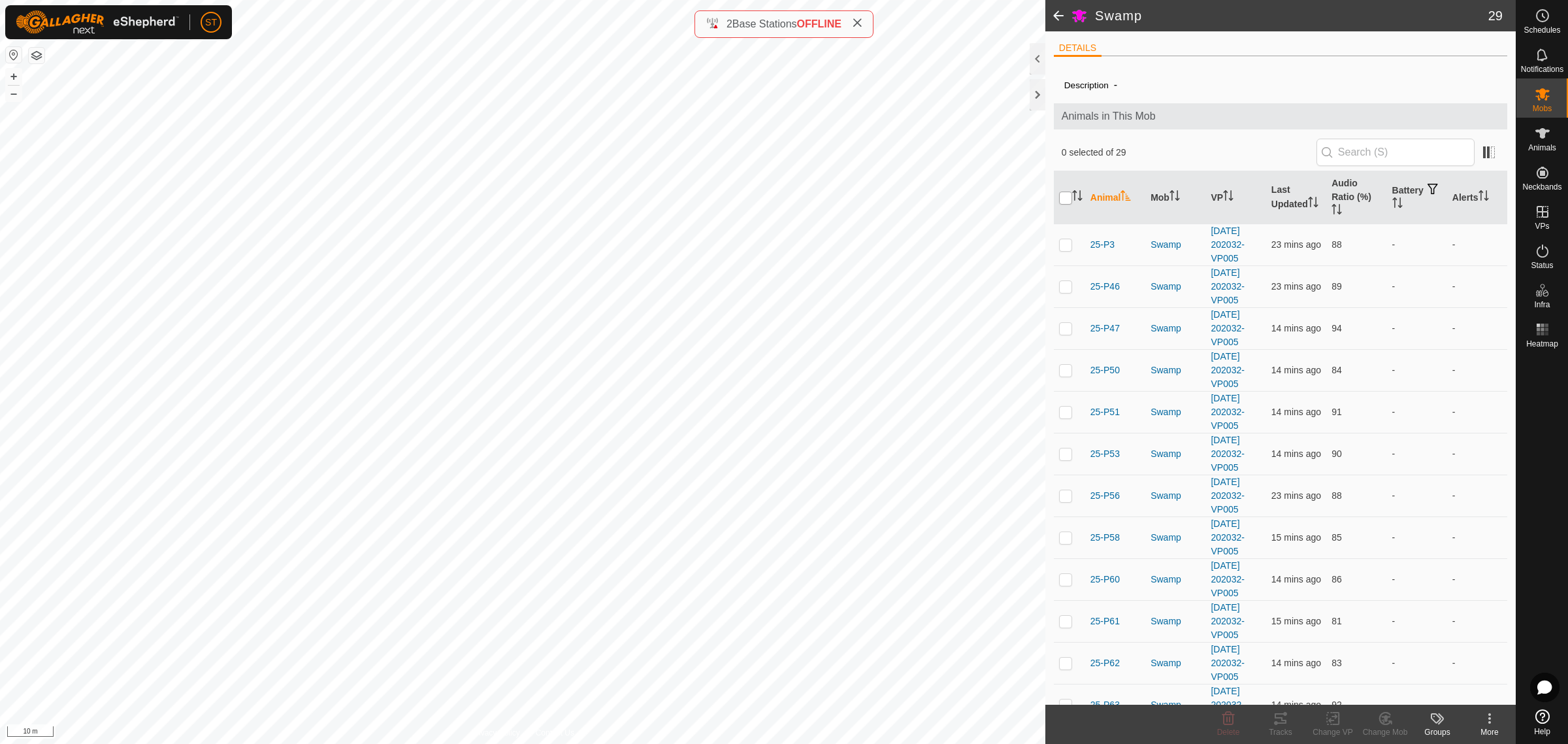
click at [1063, 200] on input "checkbox" at bounding box center [1066, 198] width 13 height 13
checkbox input "true"
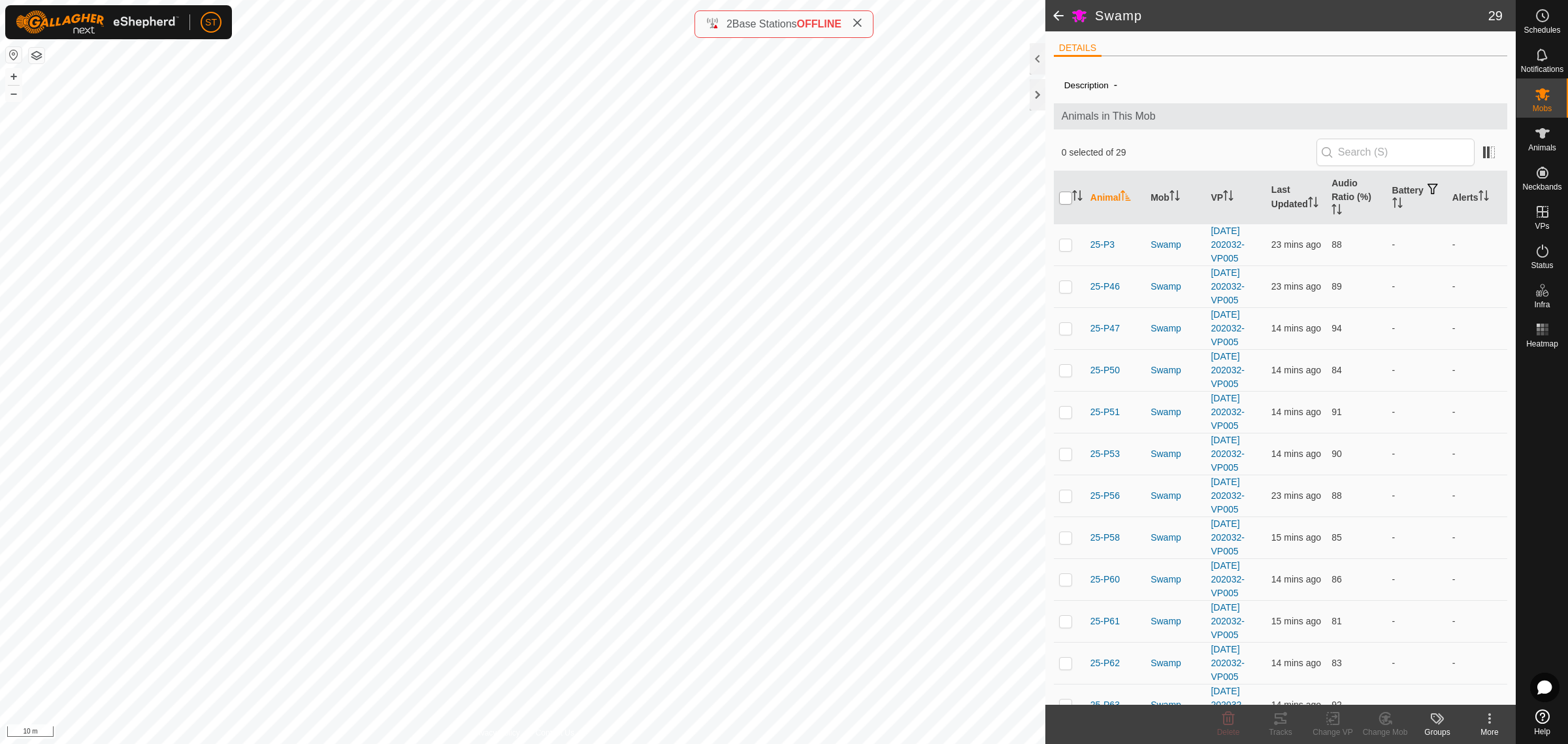
checkbox input "true"
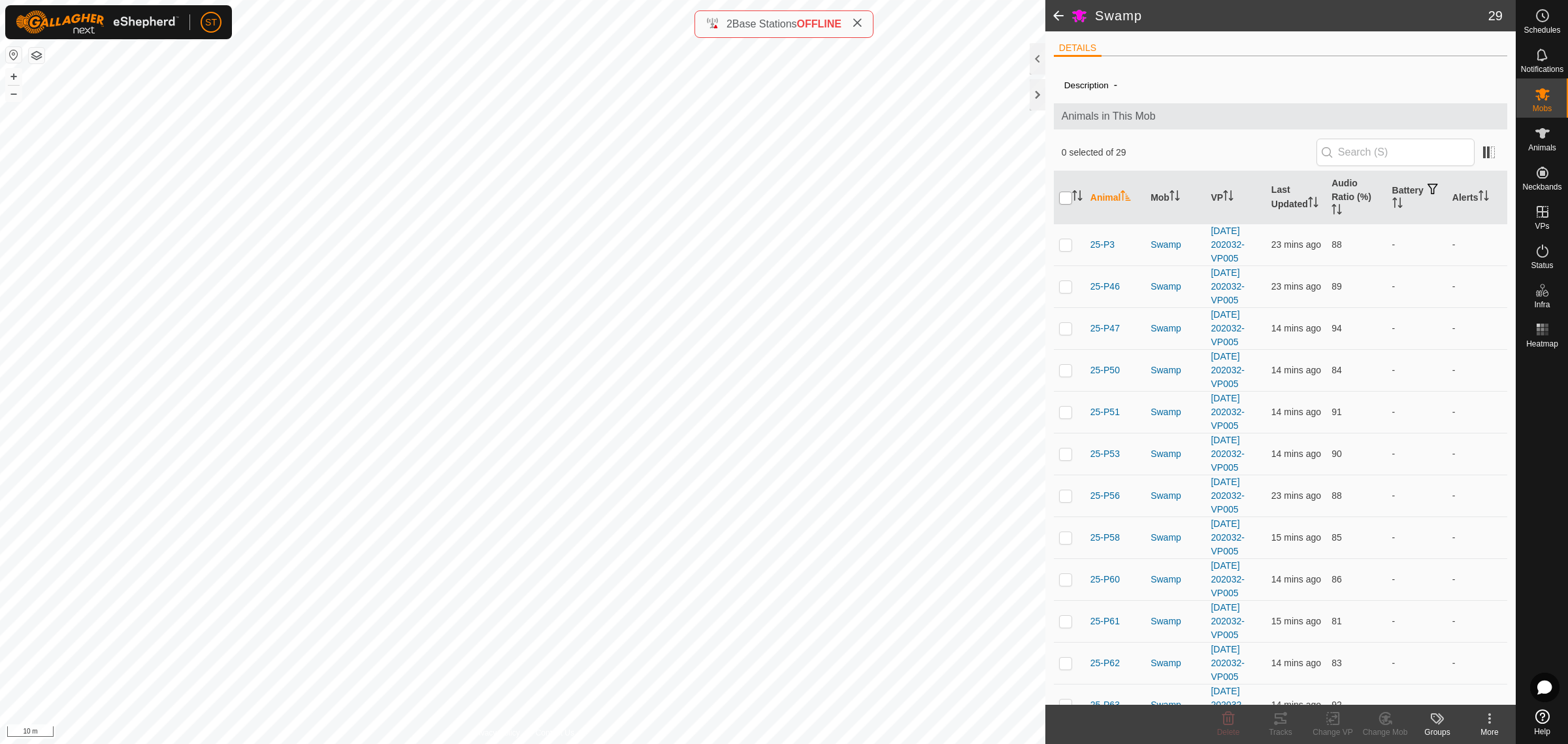
checkbox input "true"
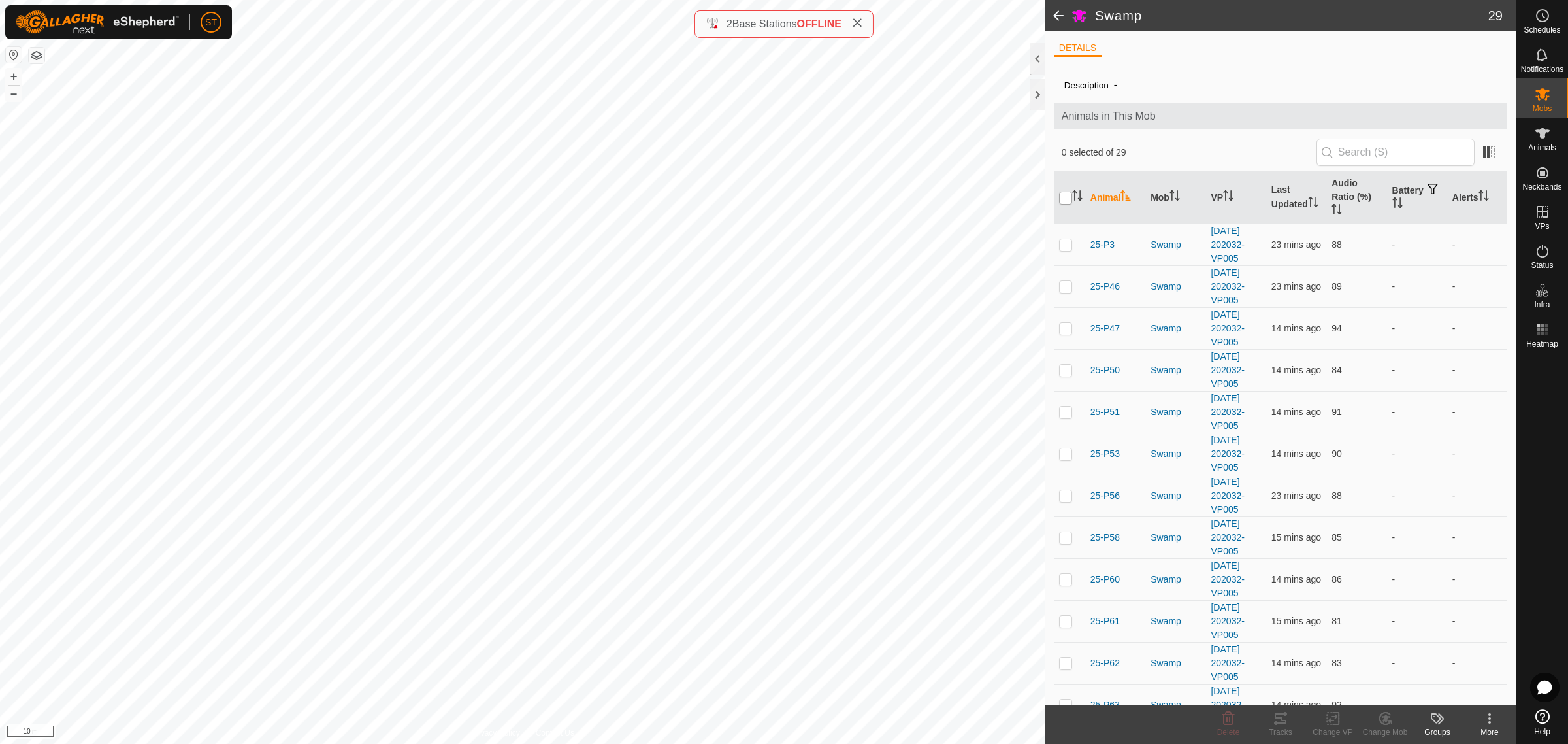
checkbox input "true"
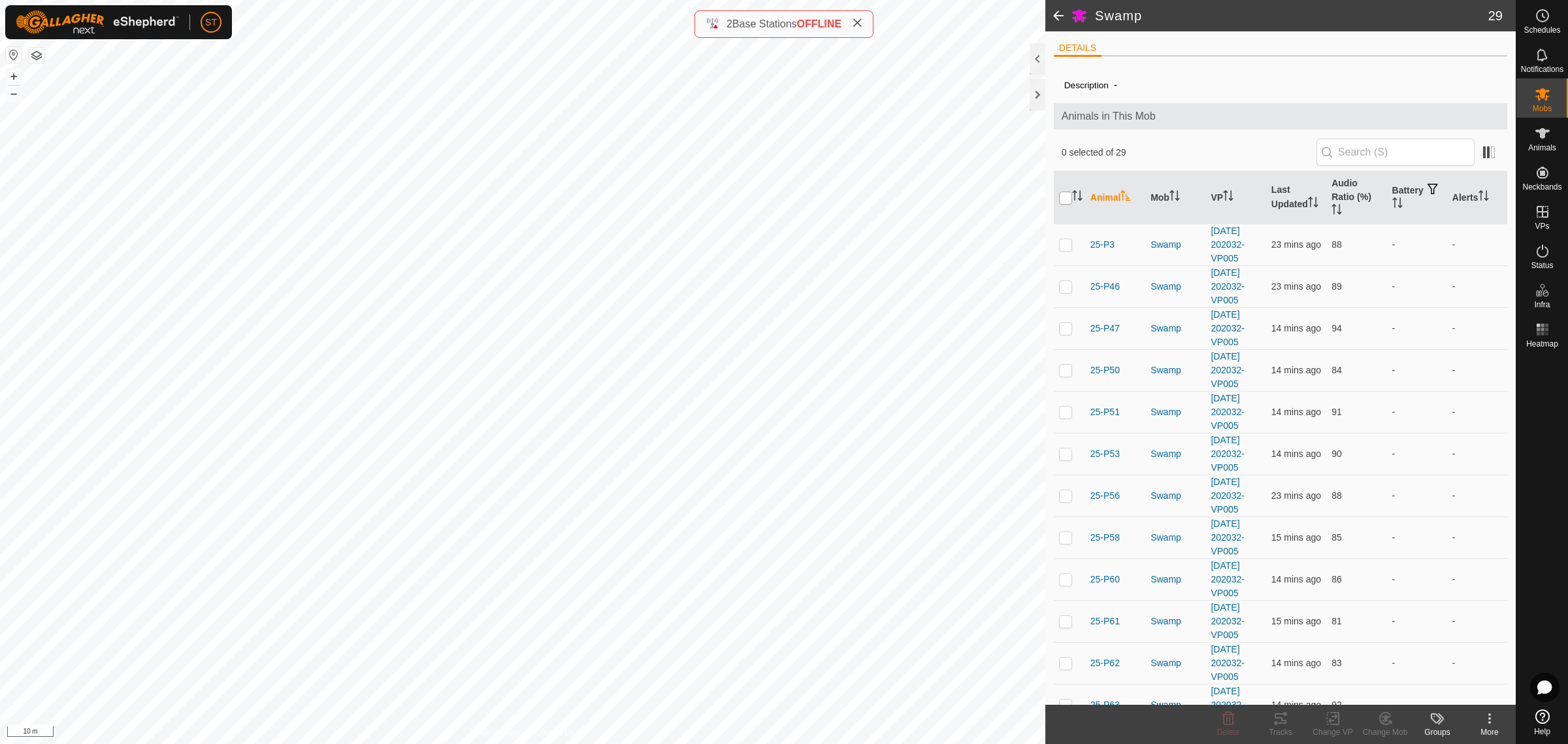
checkbox input "true"
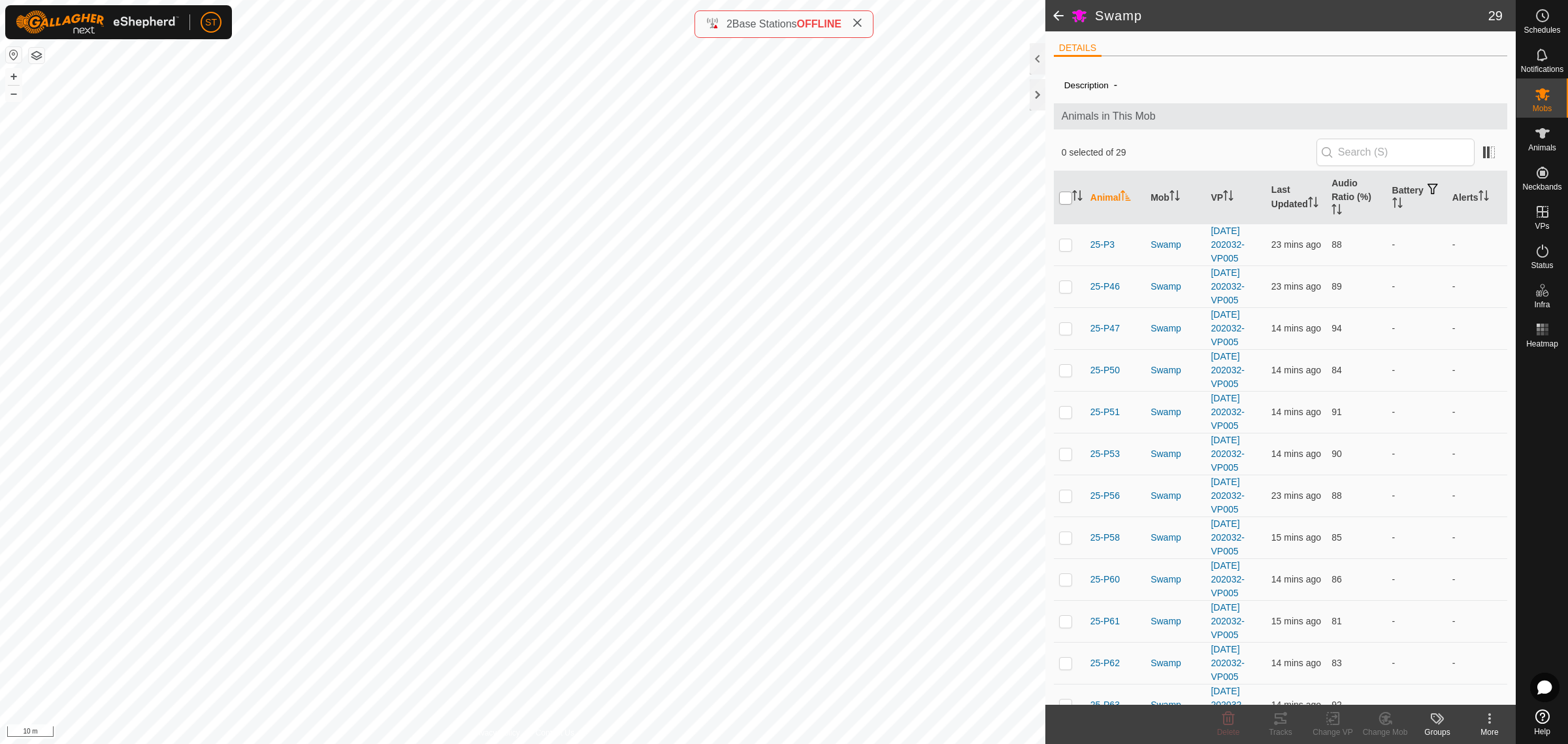
checkbox input "true"
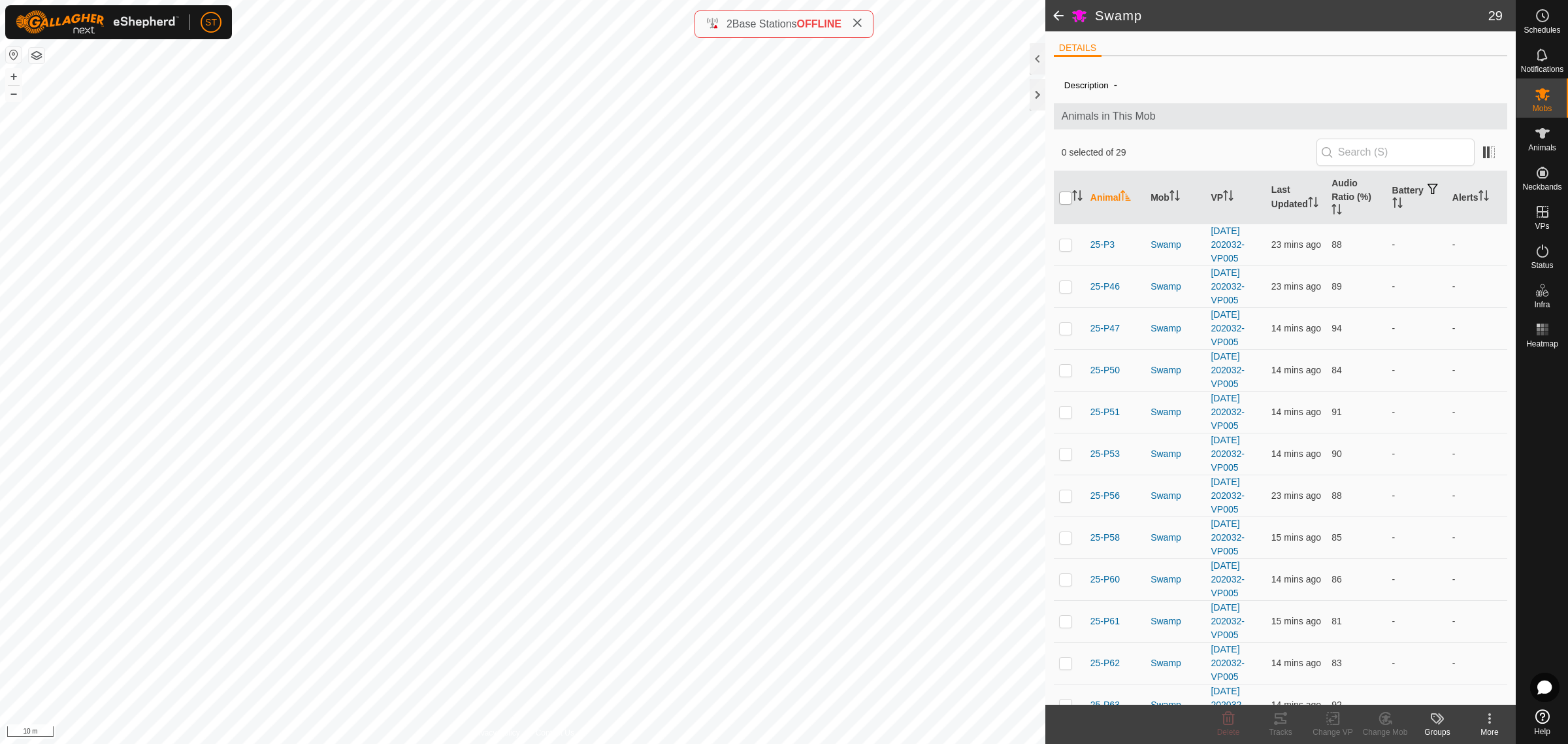
checkbox input "true"
click at [1330, 729] on div "Change VP" at bounding box center [1333, 732] width 53 height 12
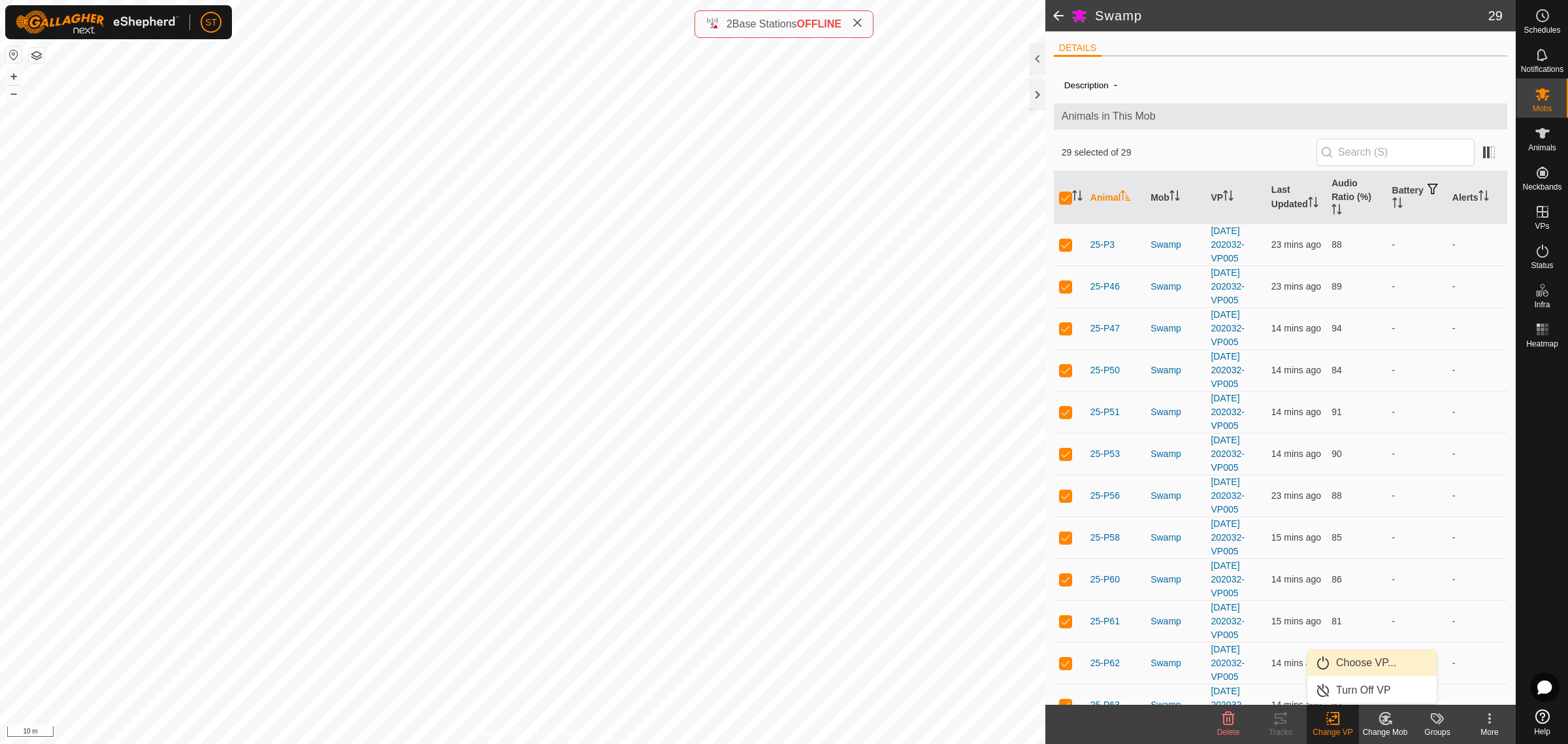
click at [1366, 665] on link "Choose VP..." at bounding box center [1372, 662] width 130 height 26
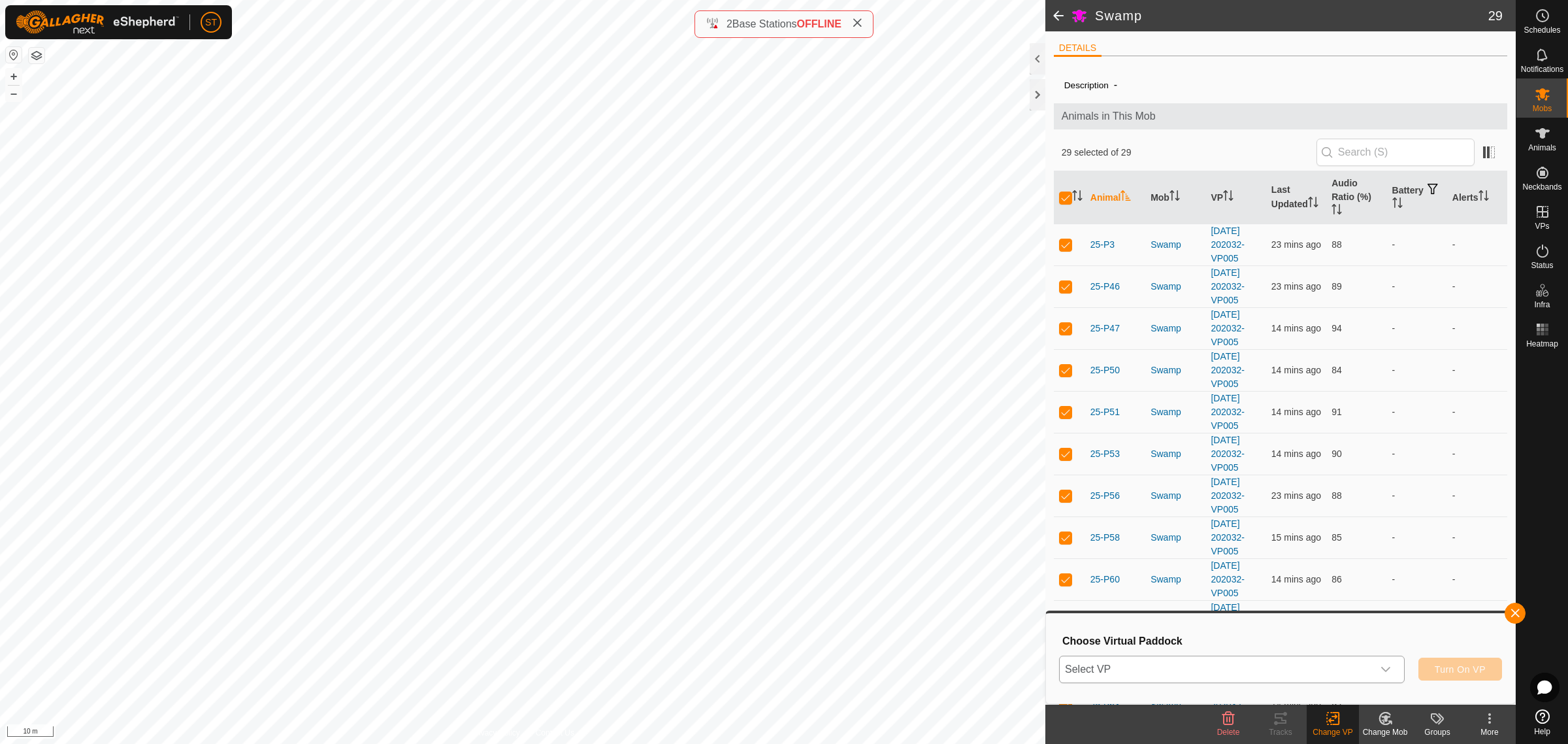
click at [1386, 671] on icon "dropdown trigger" at bounding box center [1386, 669] width 10 height 10
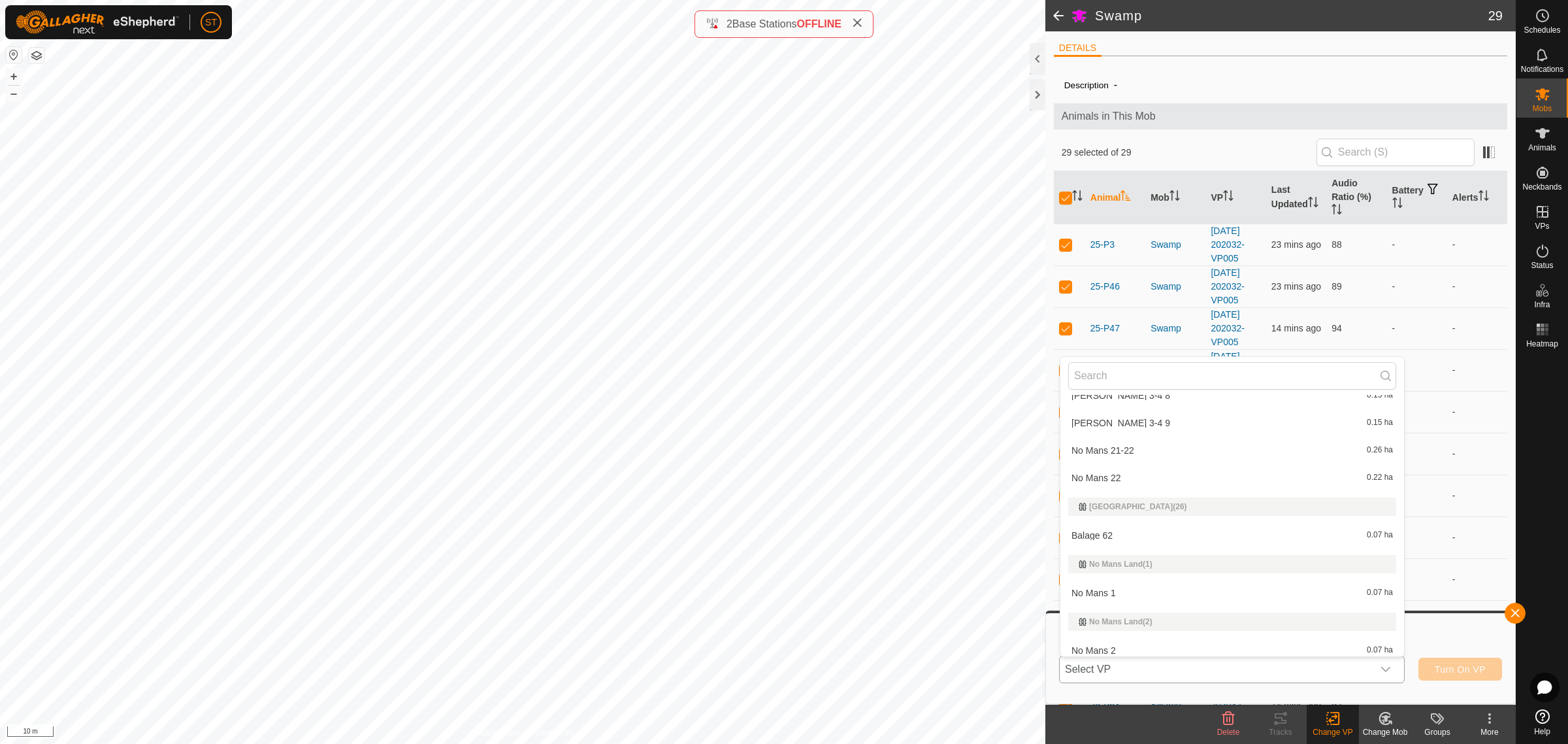
scroll to position [10173, 0]
click at [1091, 484] on li "[DATE] 202032-VP006 0.27 ha" at bounding box center [1232, 490] width 344 height 26
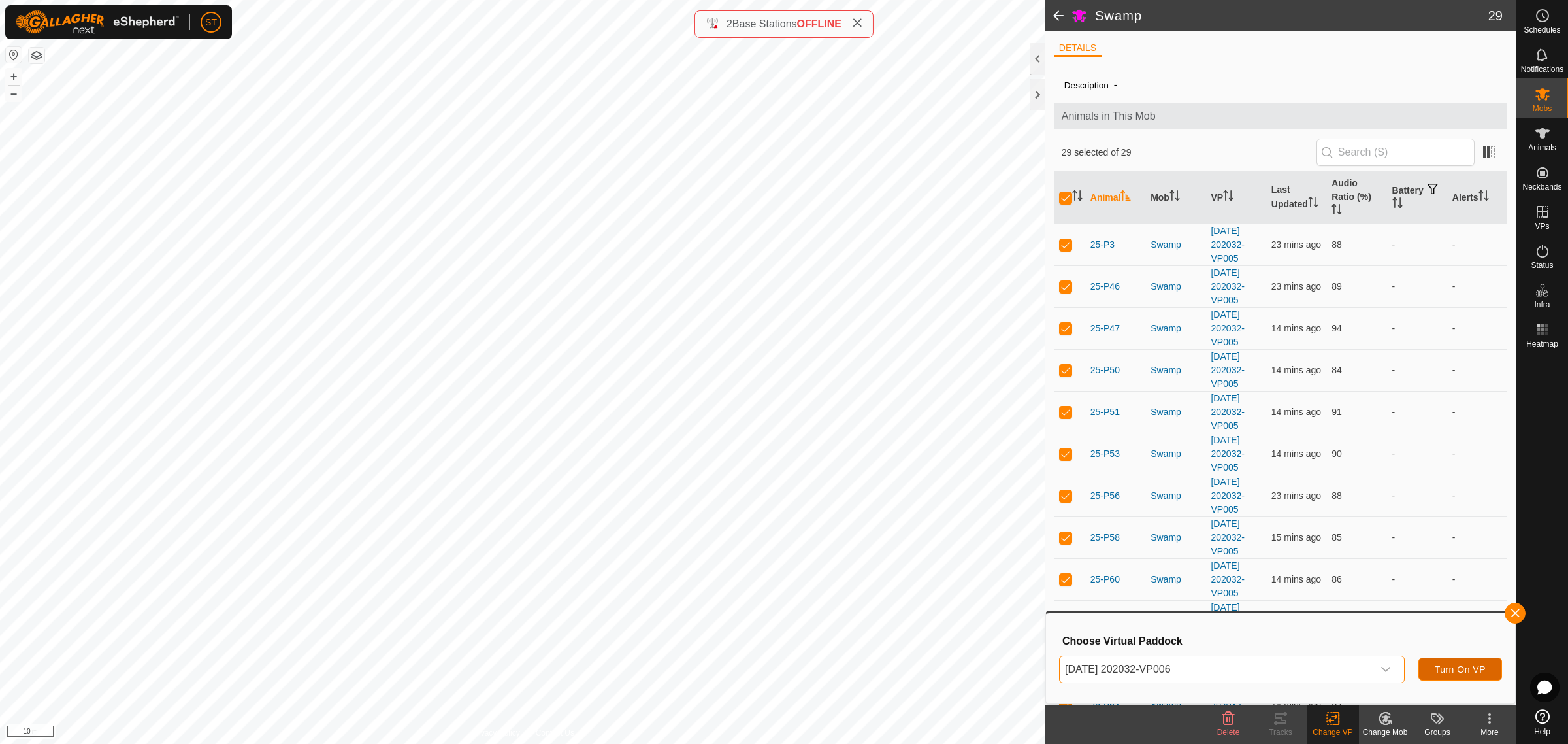
click at [1473, 662] on button "Turn On VP" at bounding box center [1460, 669] width 84 height 23
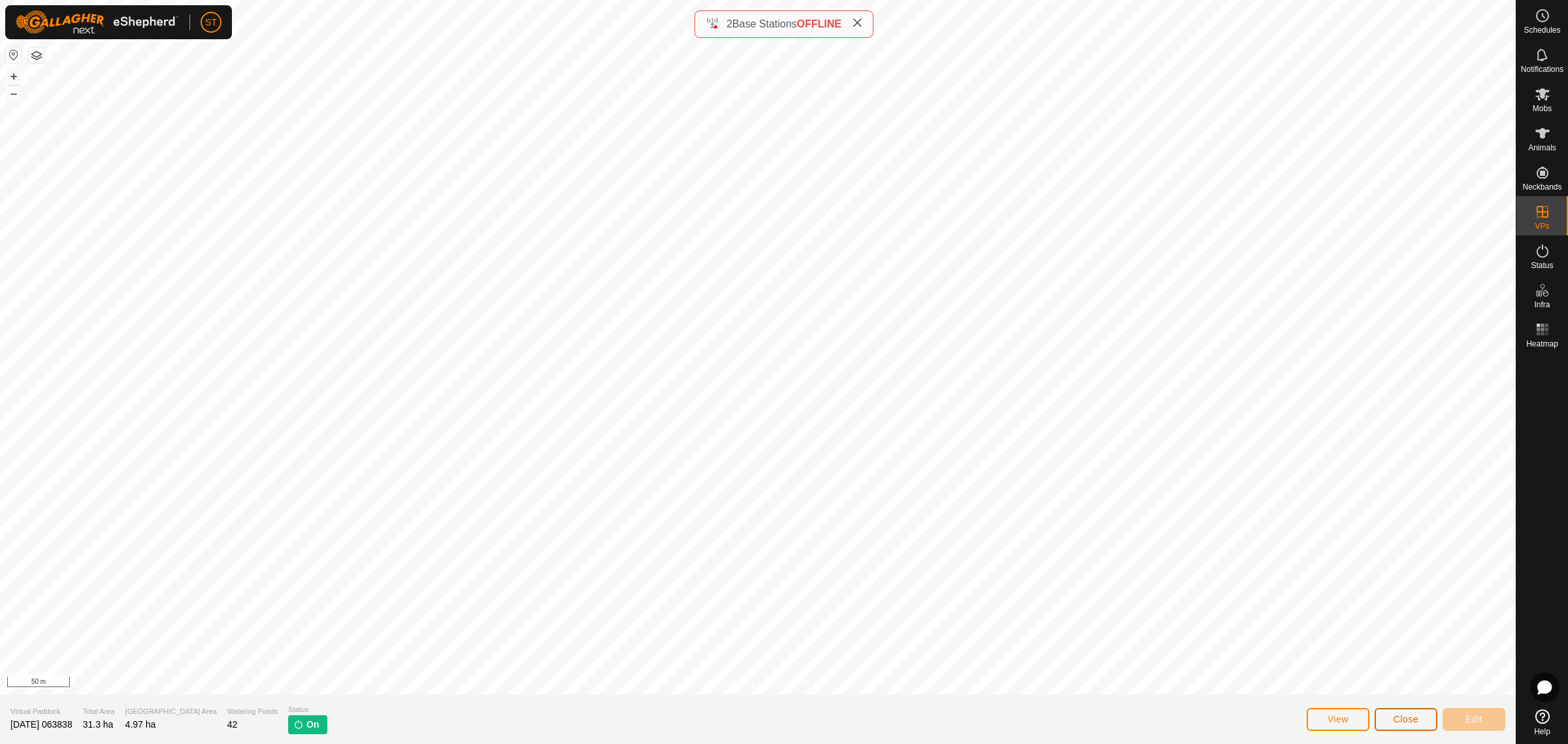
click at [1405, 722] on span "Close" at bounding box center [1406, 719] width 24 height 10
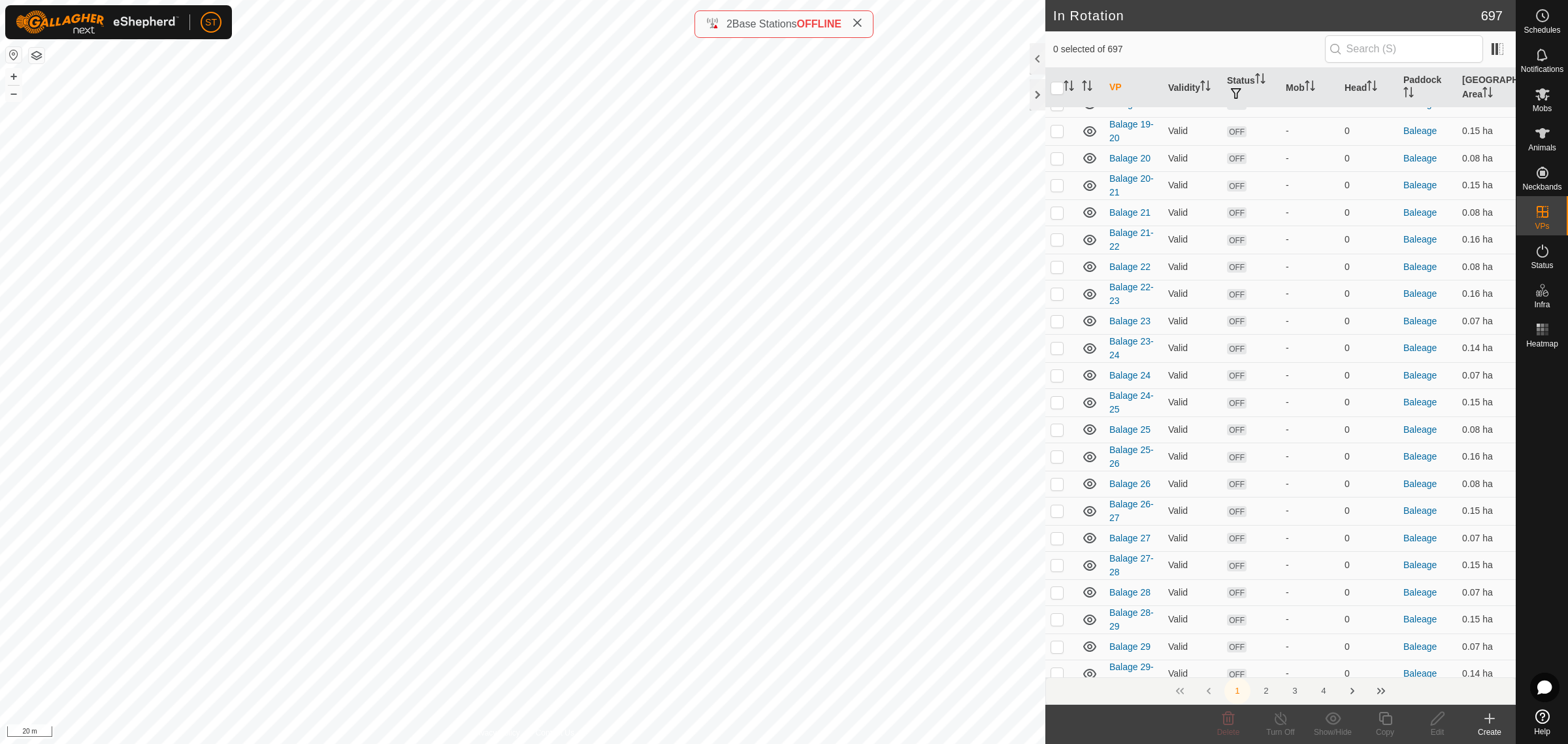
scroll to position [1062, 0]
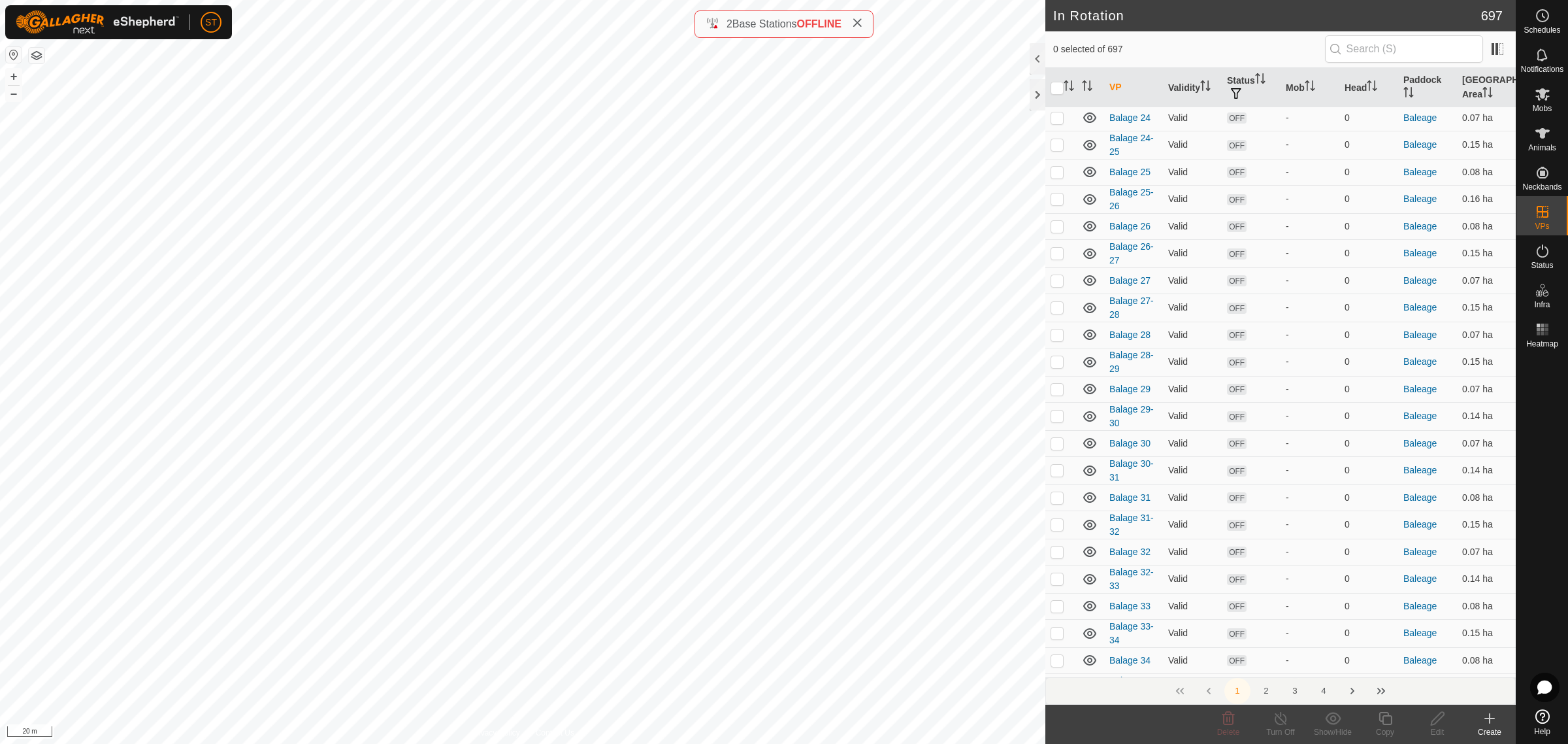
click at [1295, 694] on button "3" at bounding box center [1294, 691] width 26 height 26
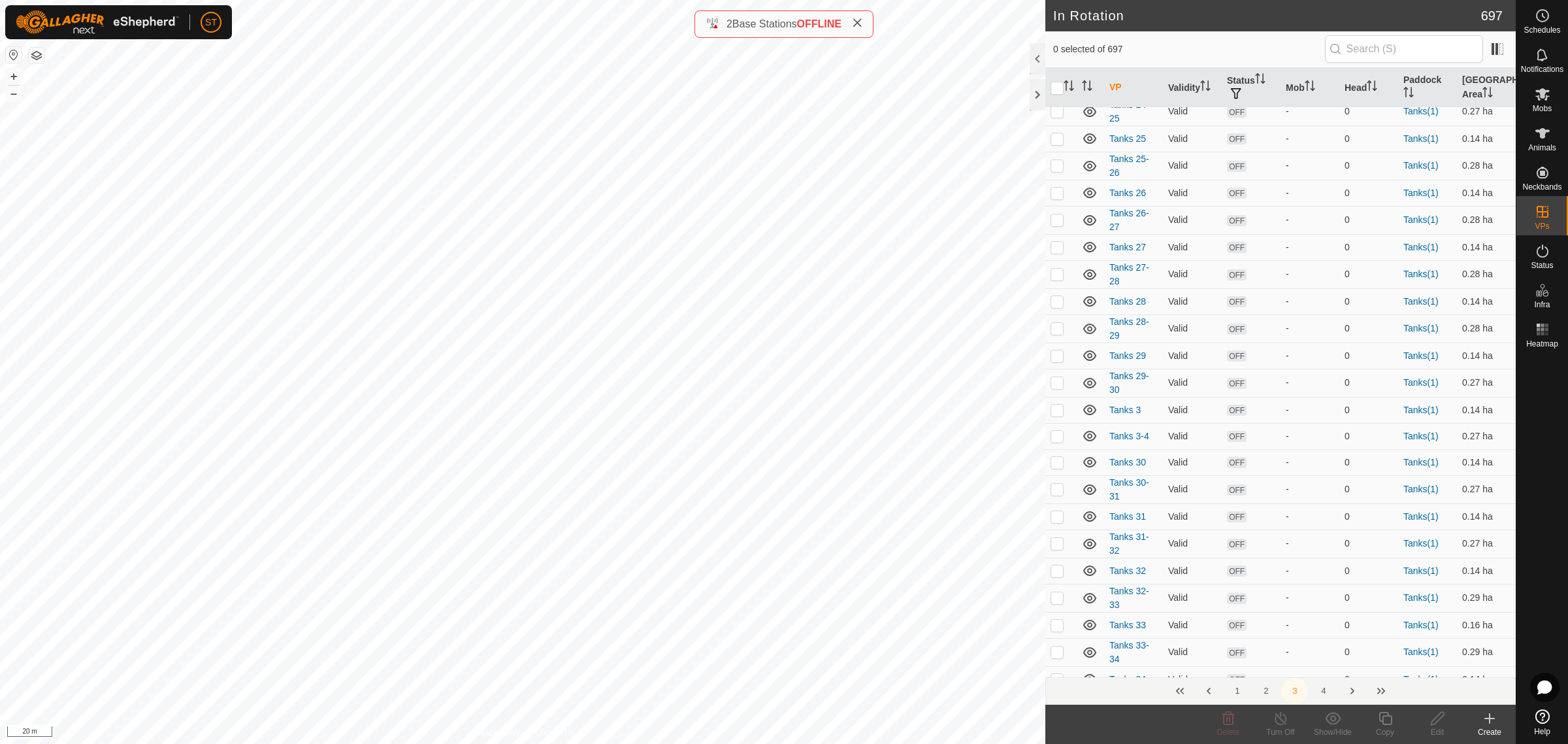
click at [1059, 701] on p-checkbox at bounding box center [1057, 706] width 13 height 10
checkbox input "false"
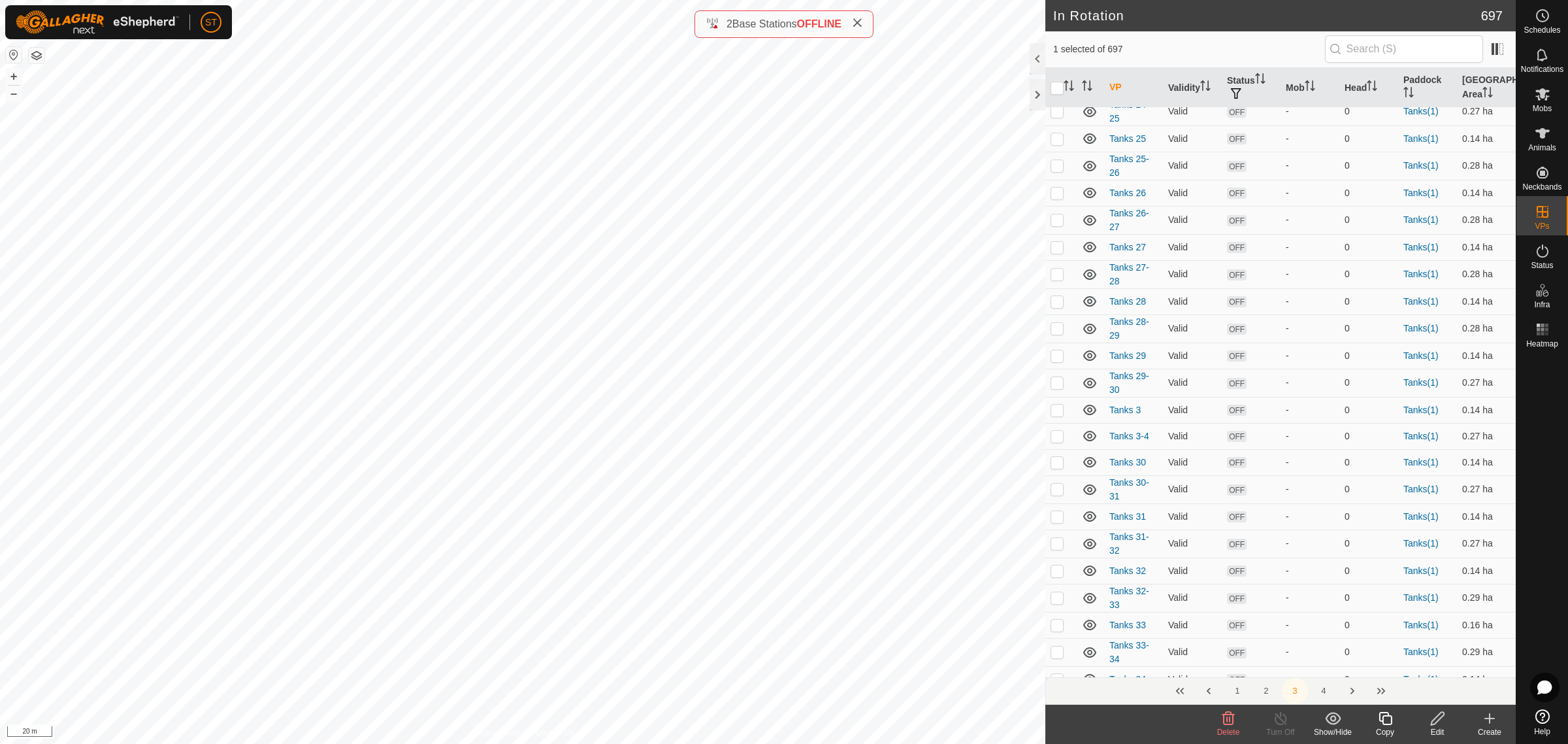
checkbox input "false"
click at [1542, 99] on icon at bounding box center [1542, 93] width 16 height 16
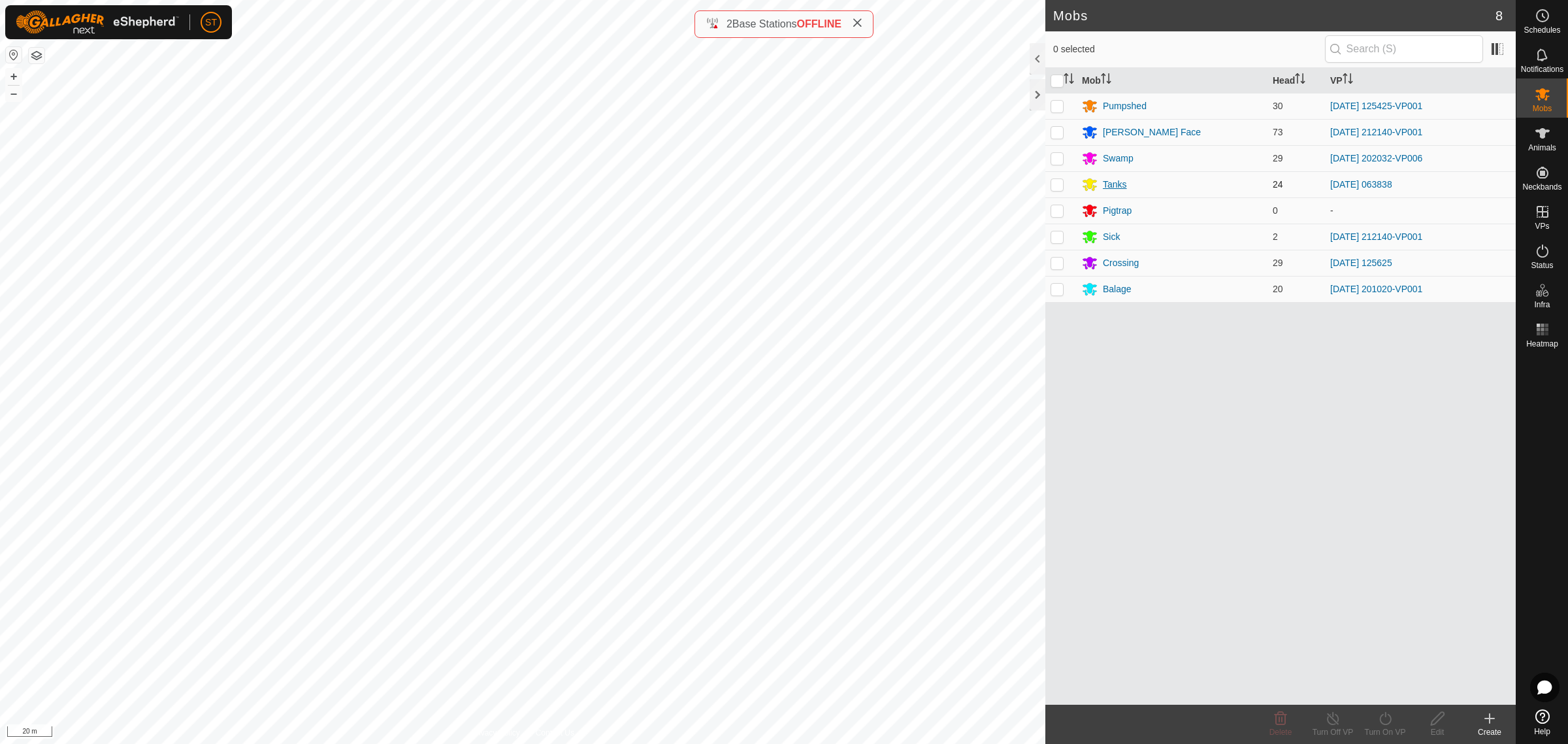
click at [1115, 183] on div "Tanks" at bounding box center [1115, 185] width 24 height 14
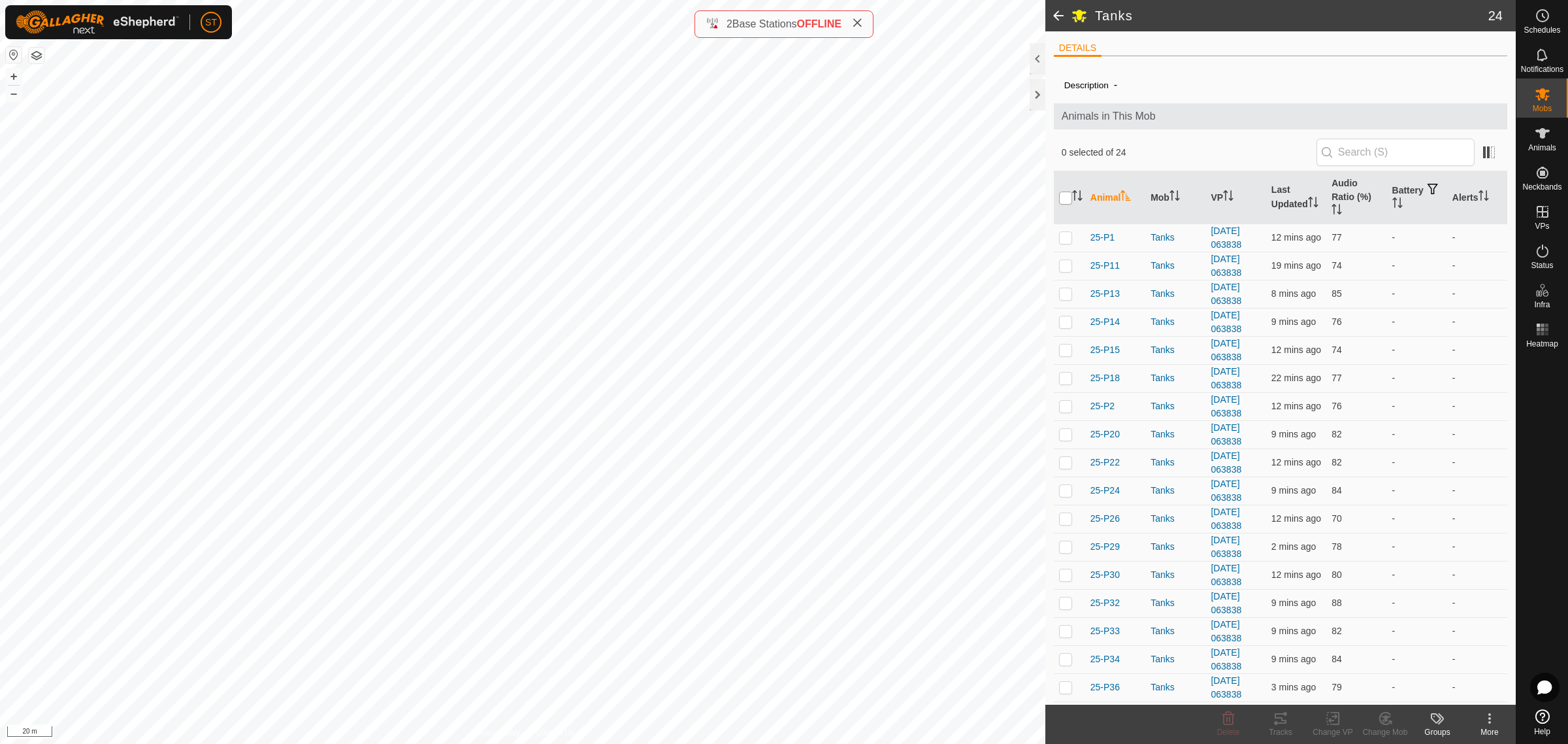
click at [1070, 196] on input "checkbox" at bounding box center [1066, 198] width 13 height 13
checkbox input "true"
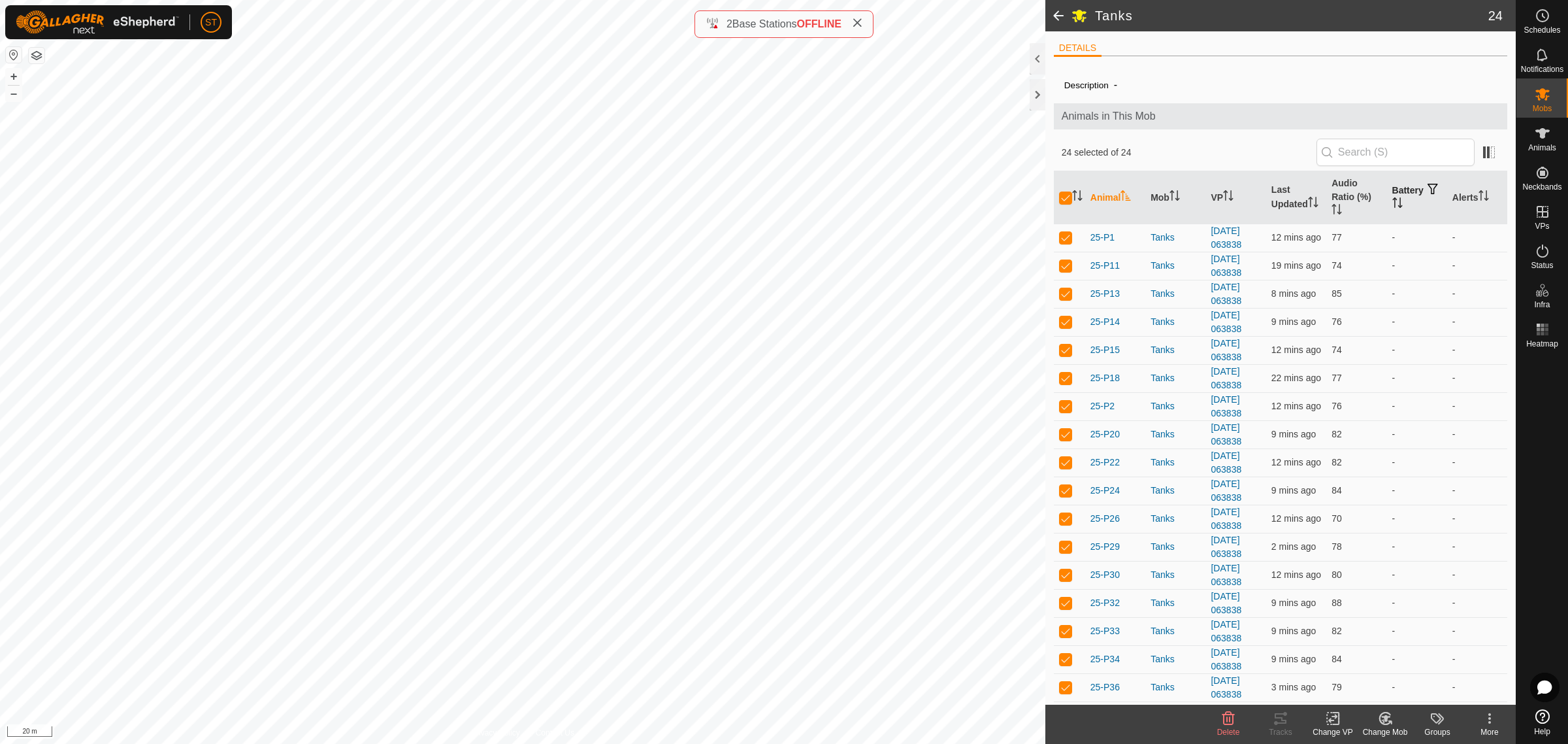
checkbox input "true"
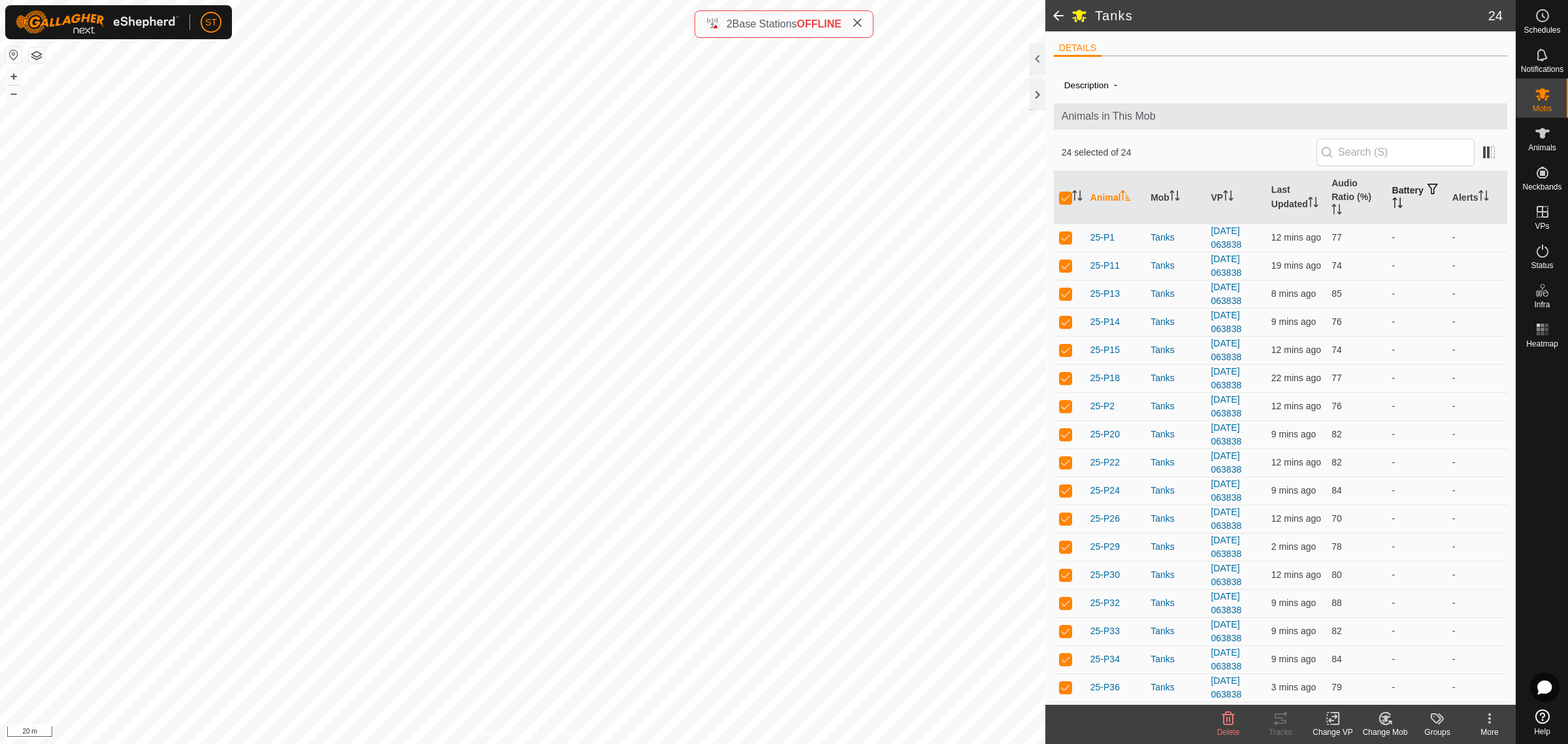
checkbox input "true"
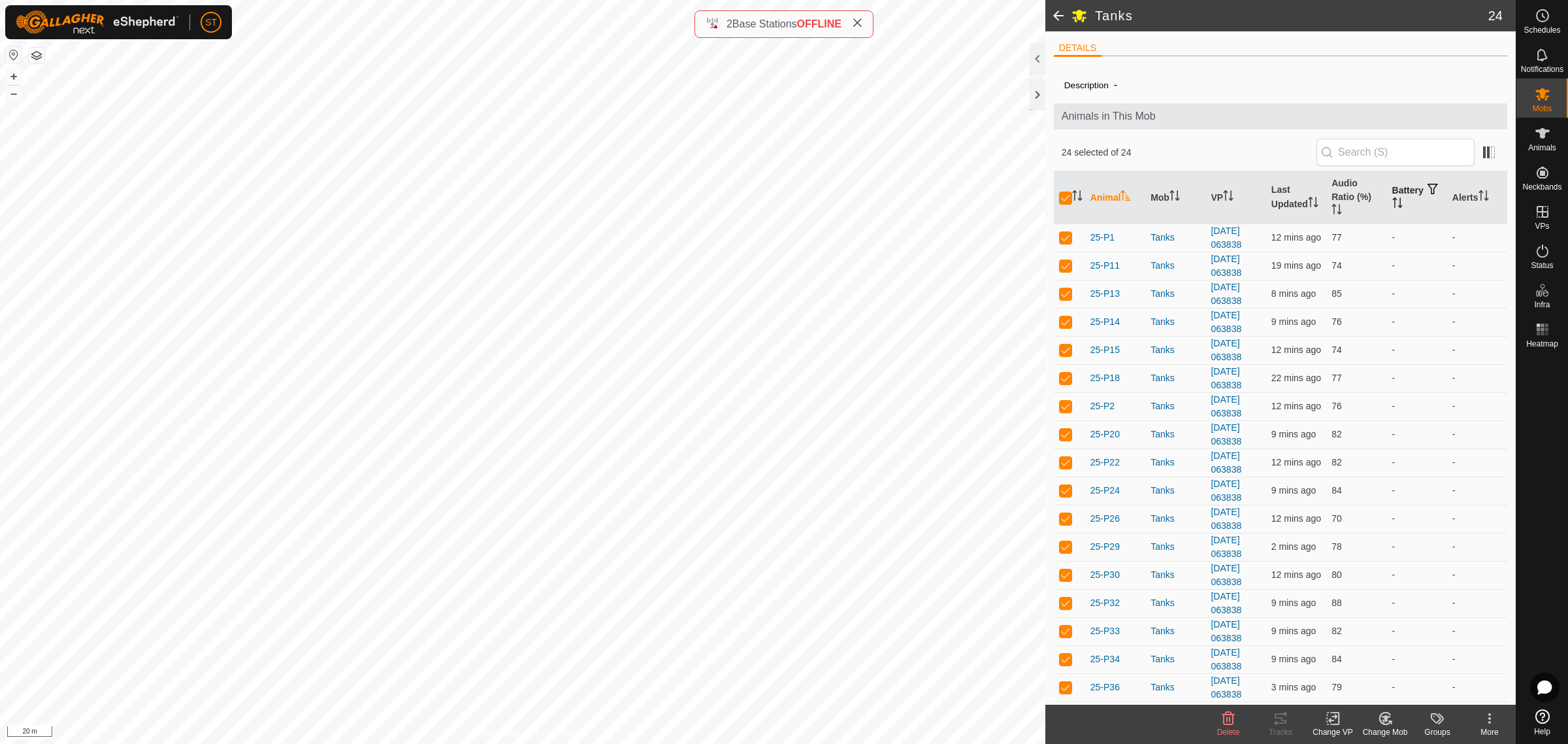
checkbox input "true"
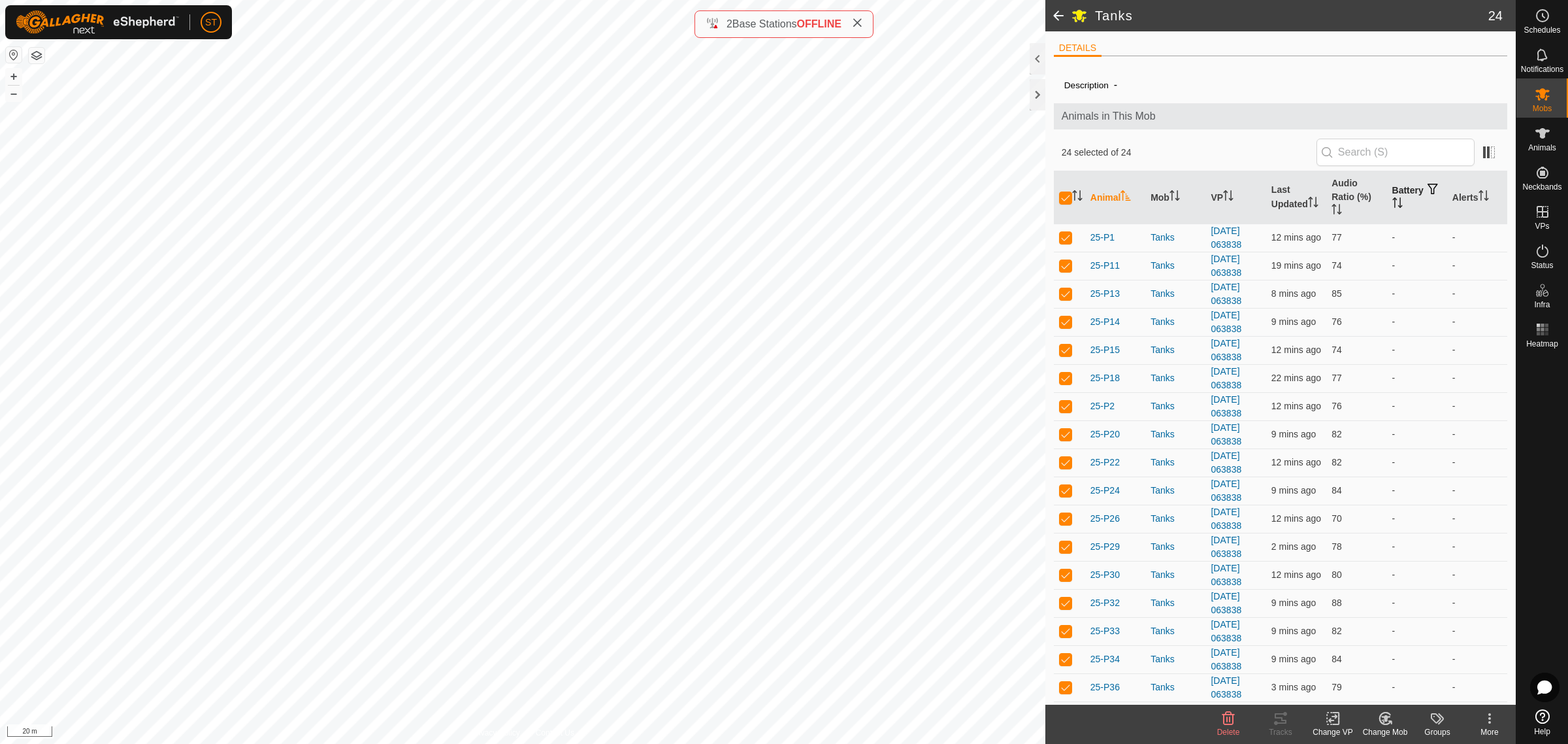
checkbox input "true"
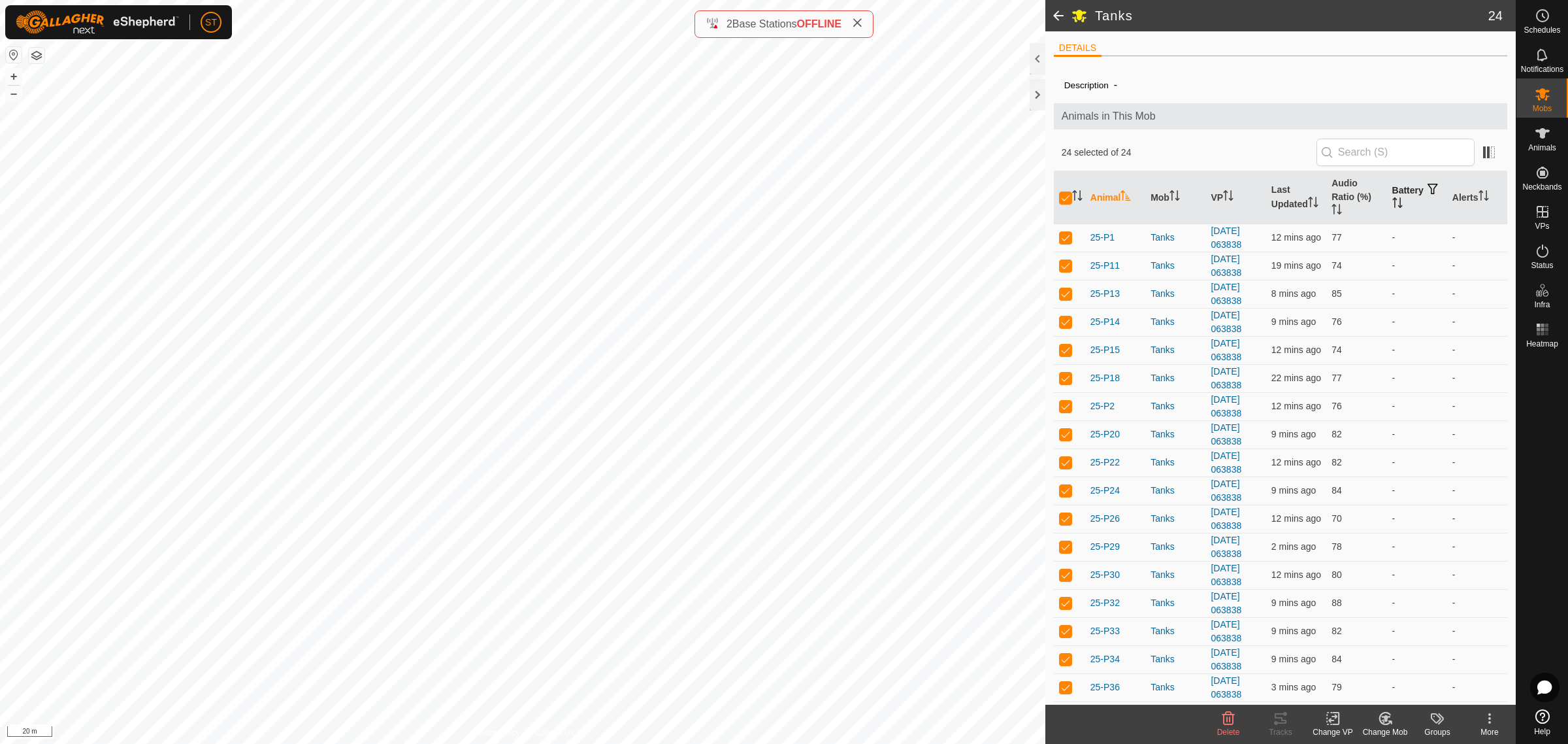
checkbox input "true"
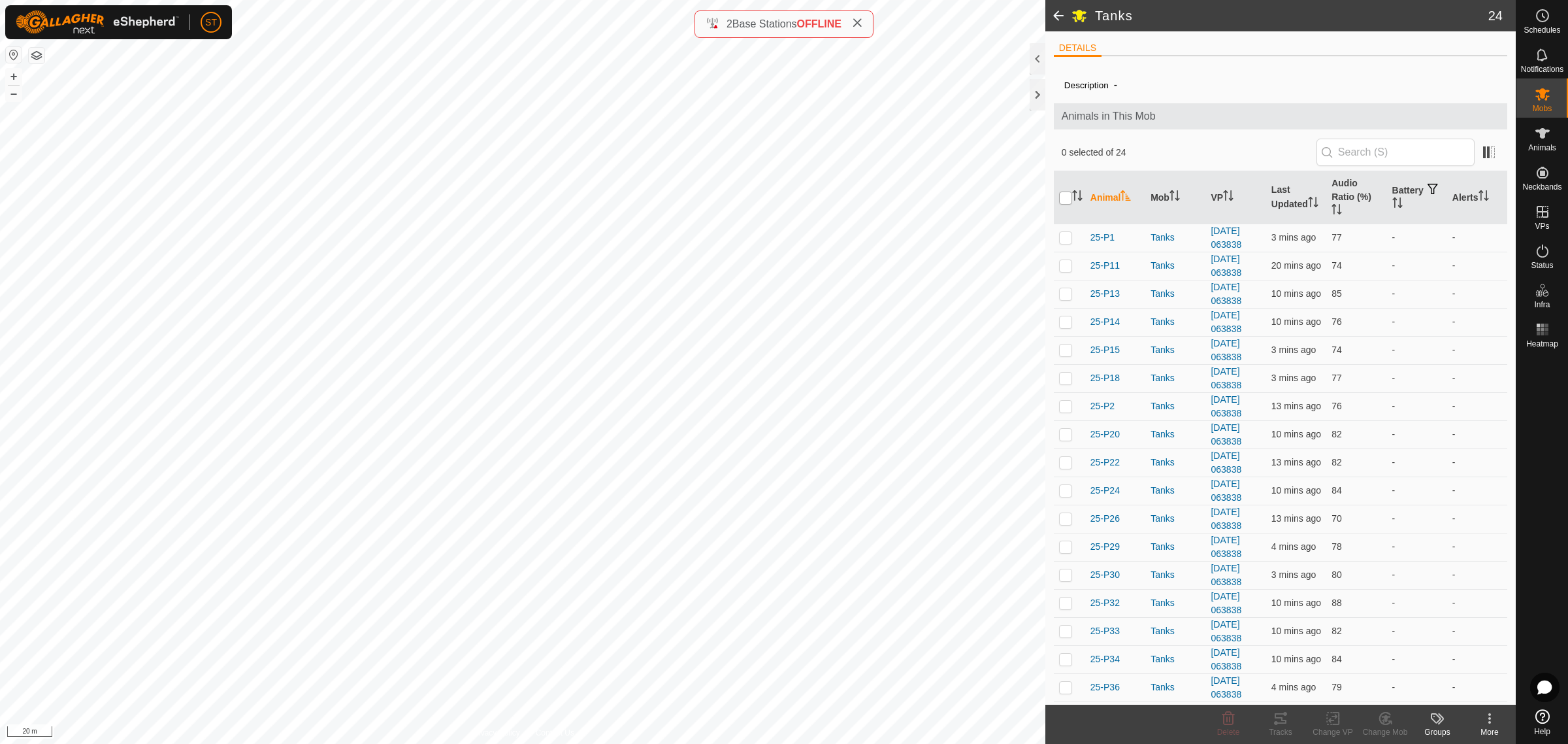
click at [1065, 200] on input "checkbox" at bounding box center [1066, 198] width 13 height 13
checkbox input "true"
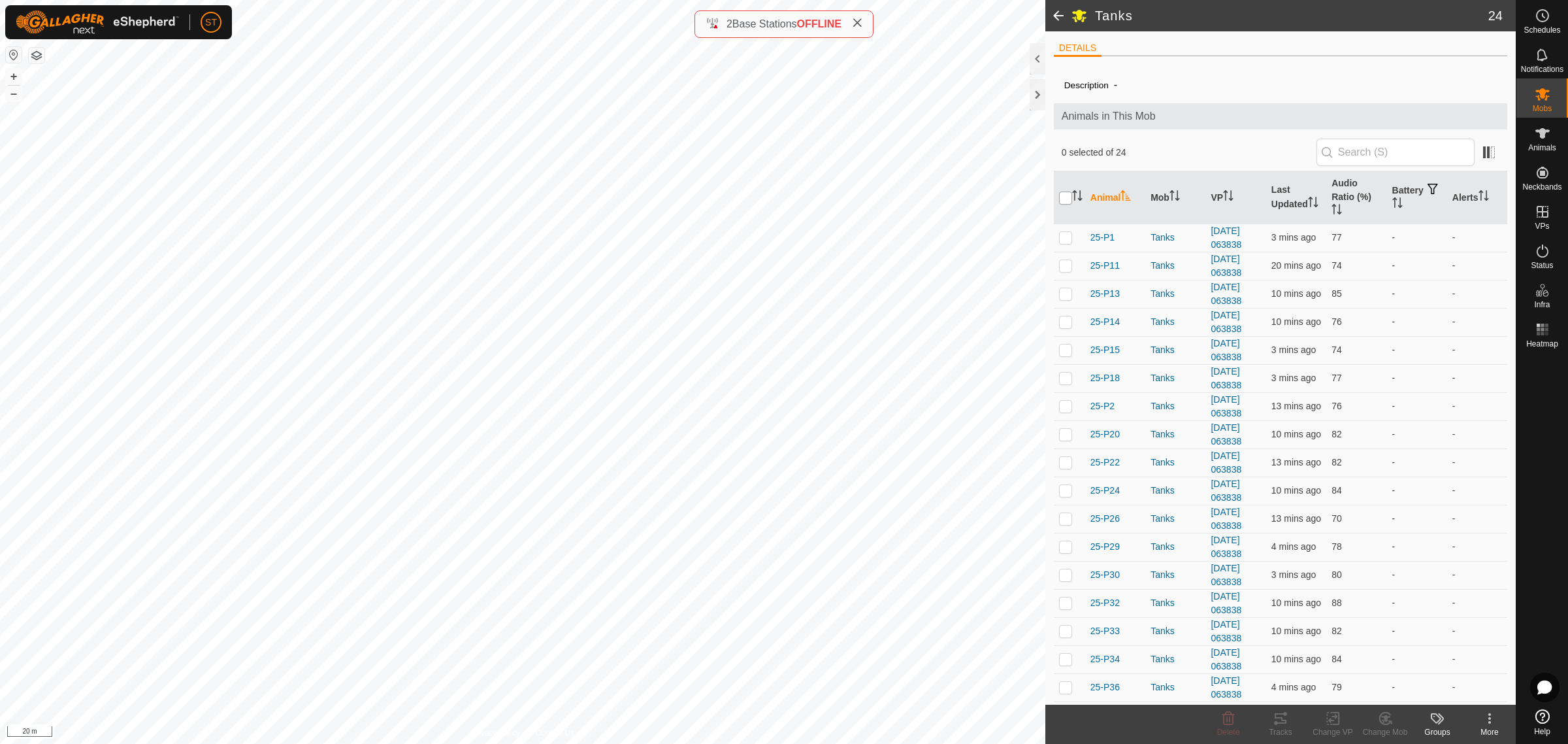
checkbox input "true"
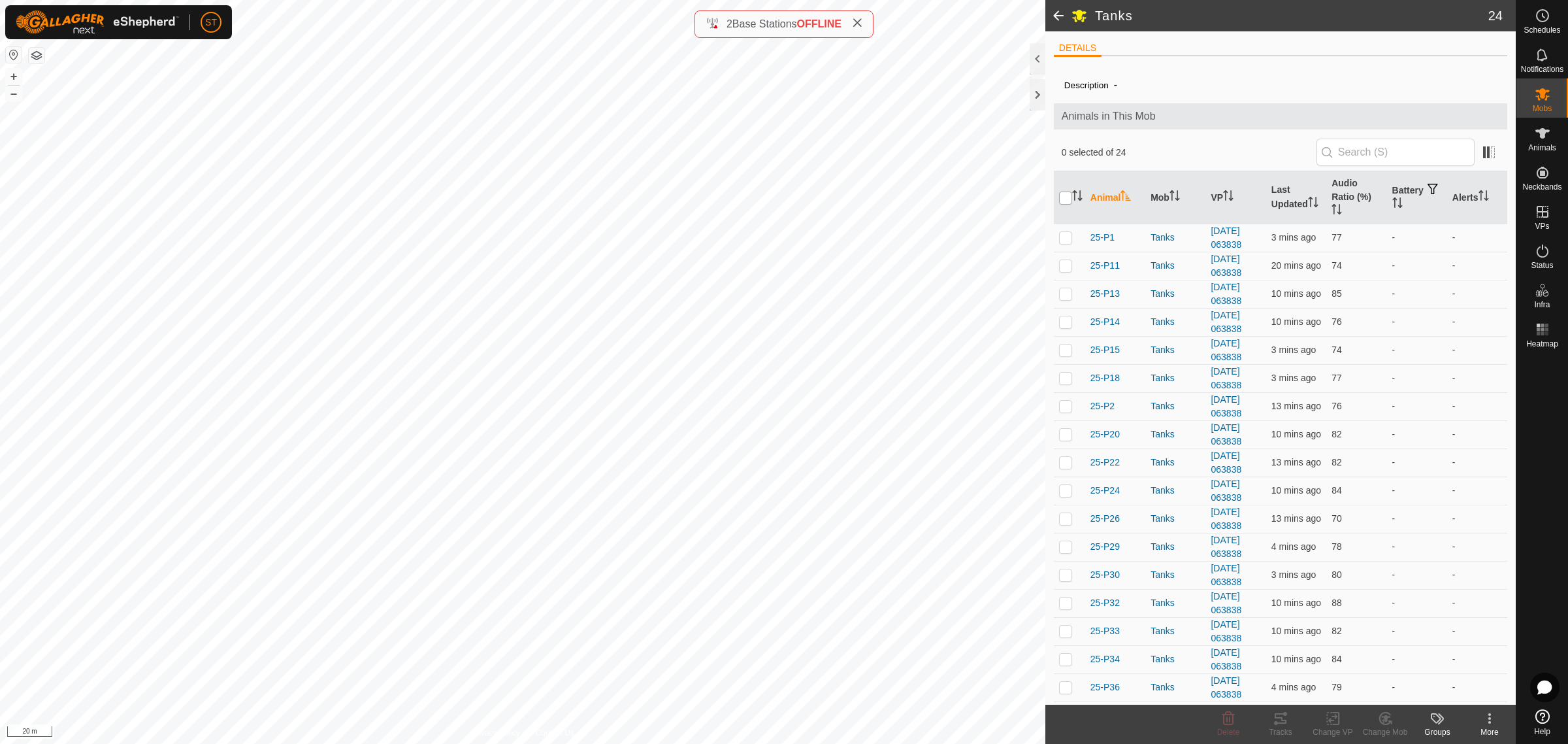
checkbox input "true"
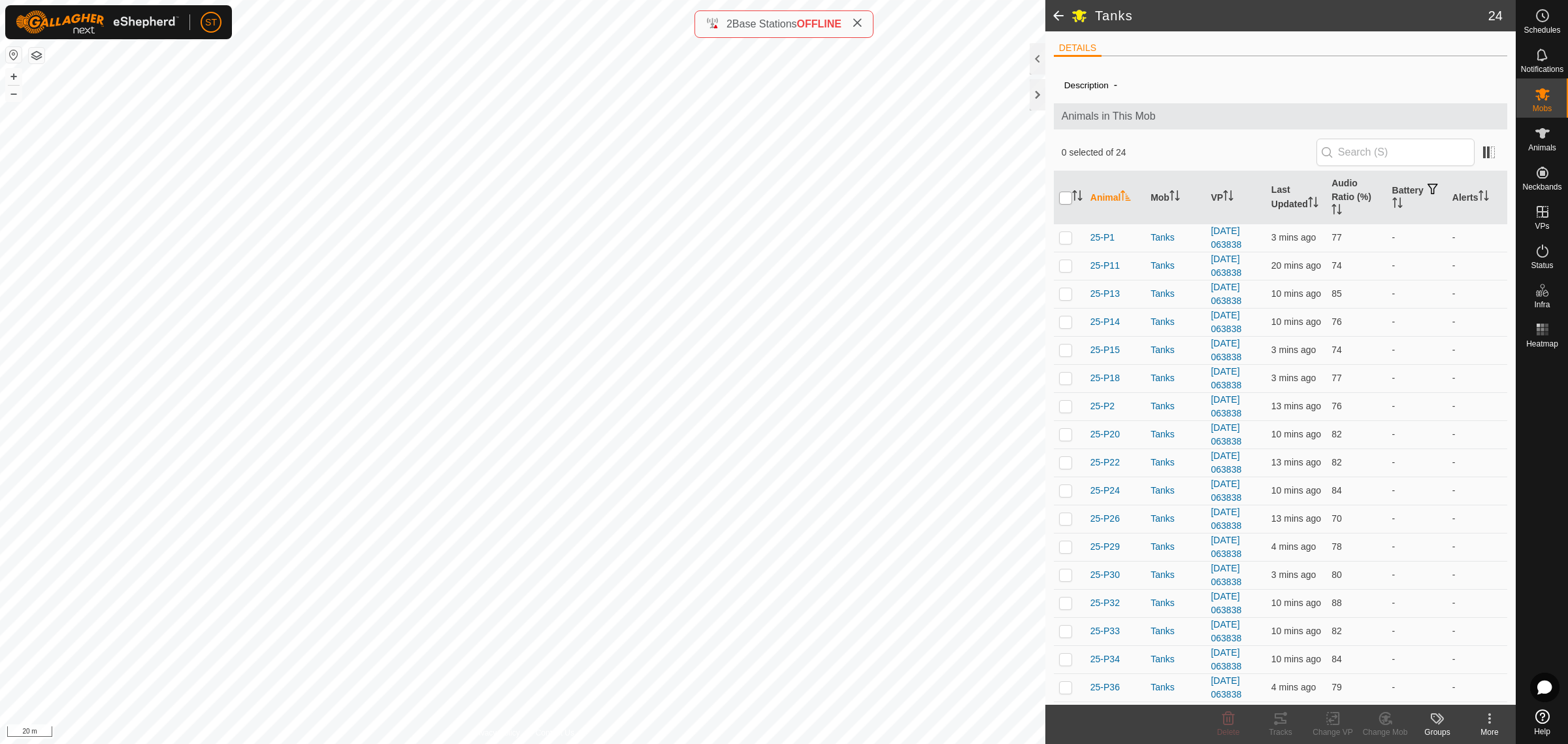
checkbox input "true"
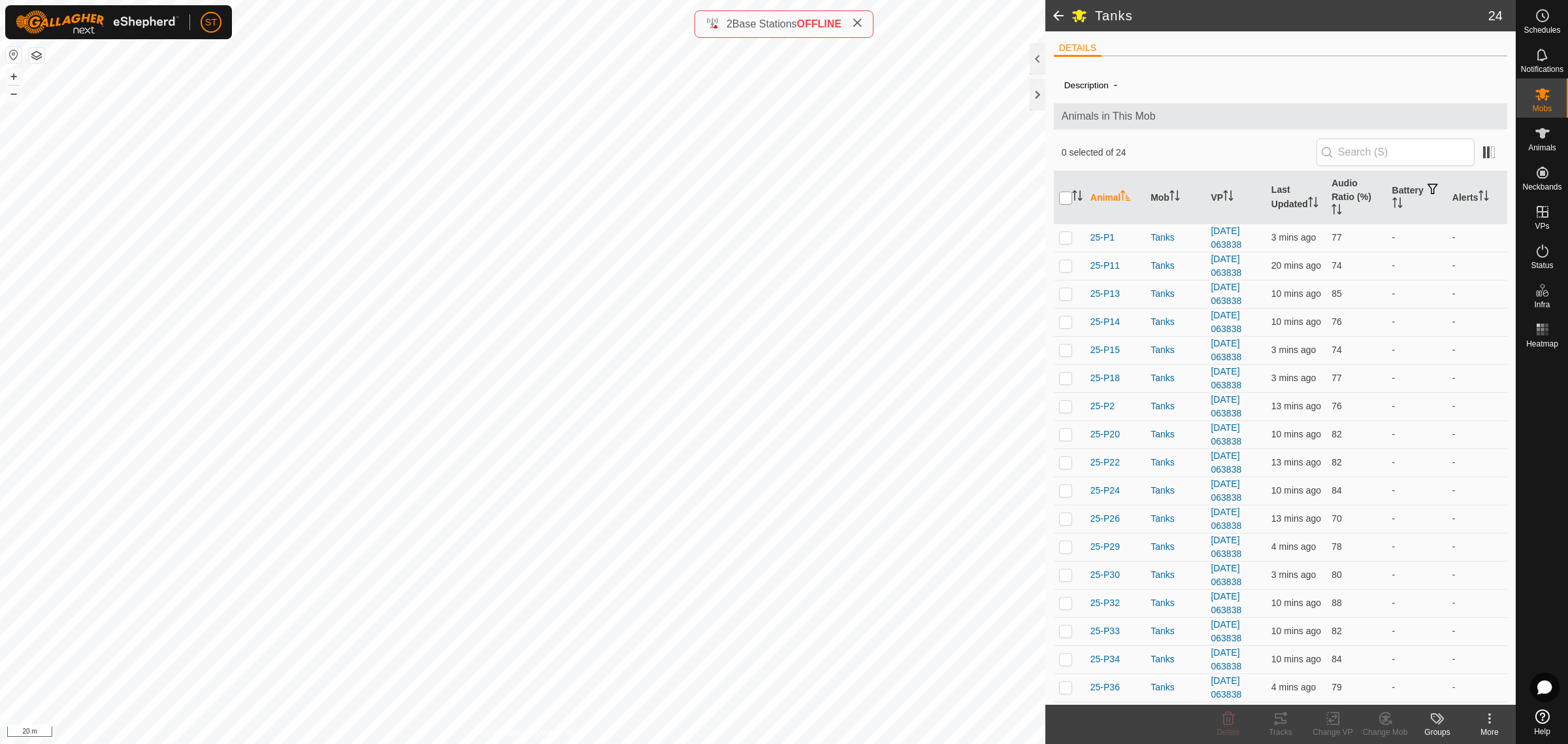
checkbox input "true"
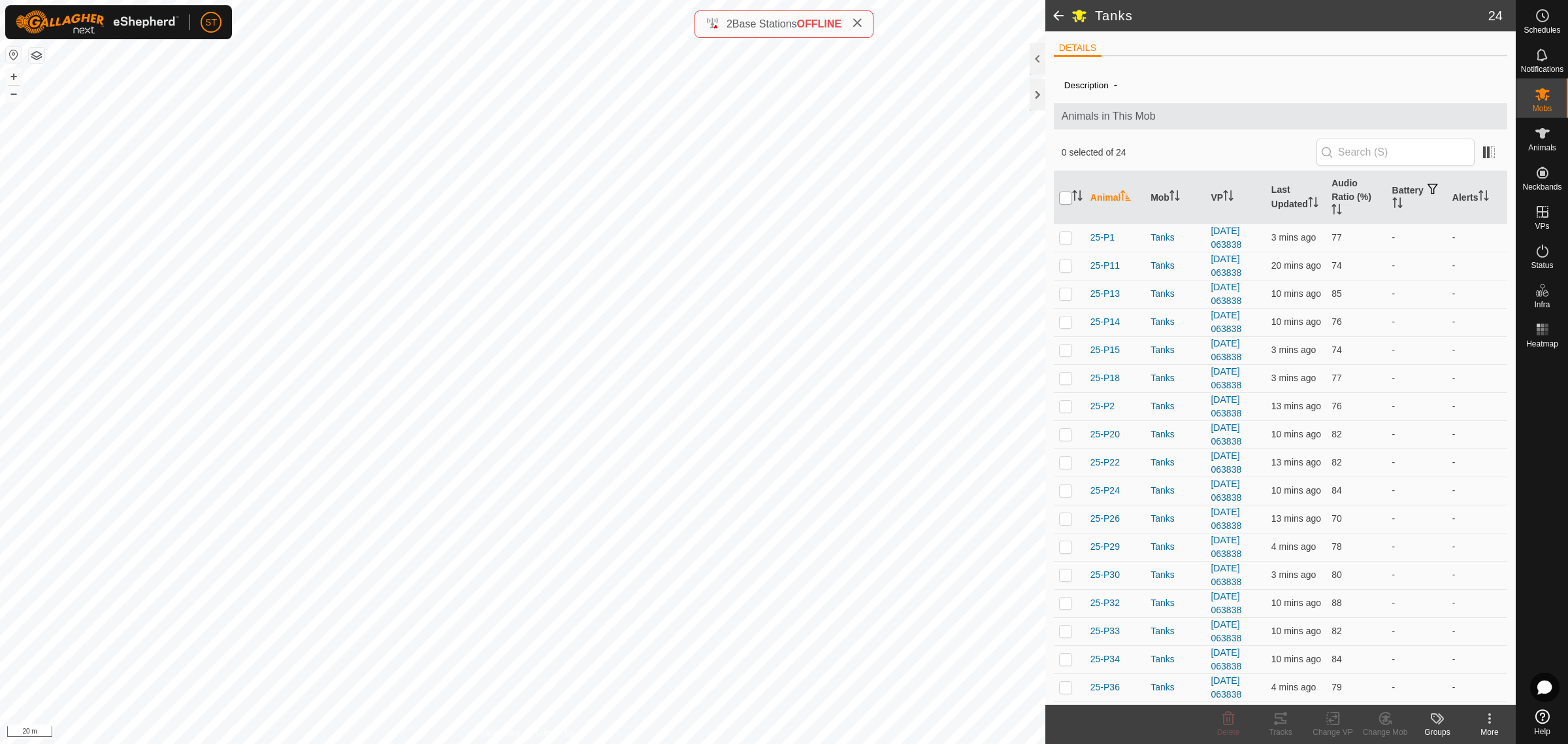
checkbox input "true"
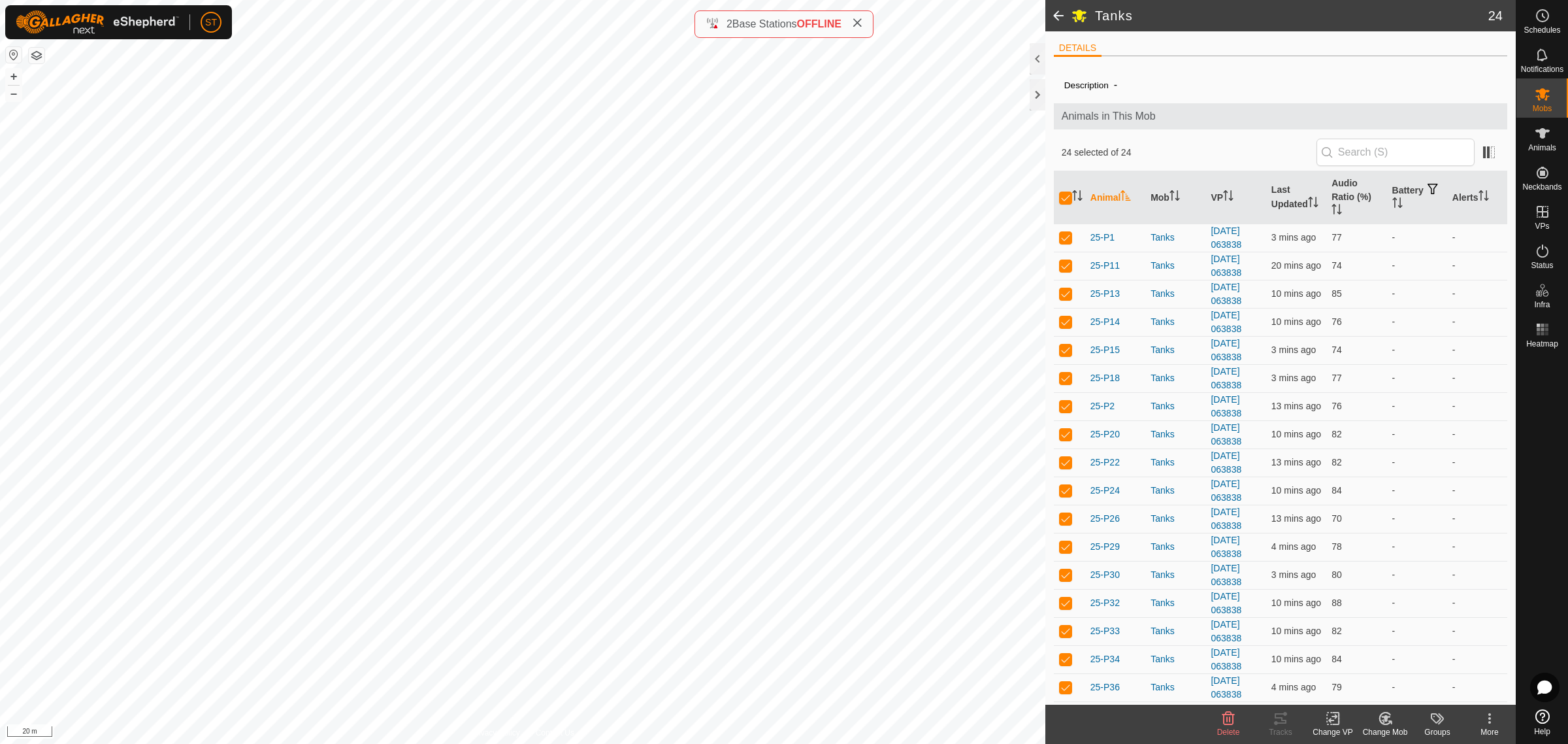
click at [1337, 723] on icon at bounding box center [1333, 718] width 16 height 16
click at [1383, 664] on link "Choose VP..." at bounding box center [1372, 662] width 130 height 26
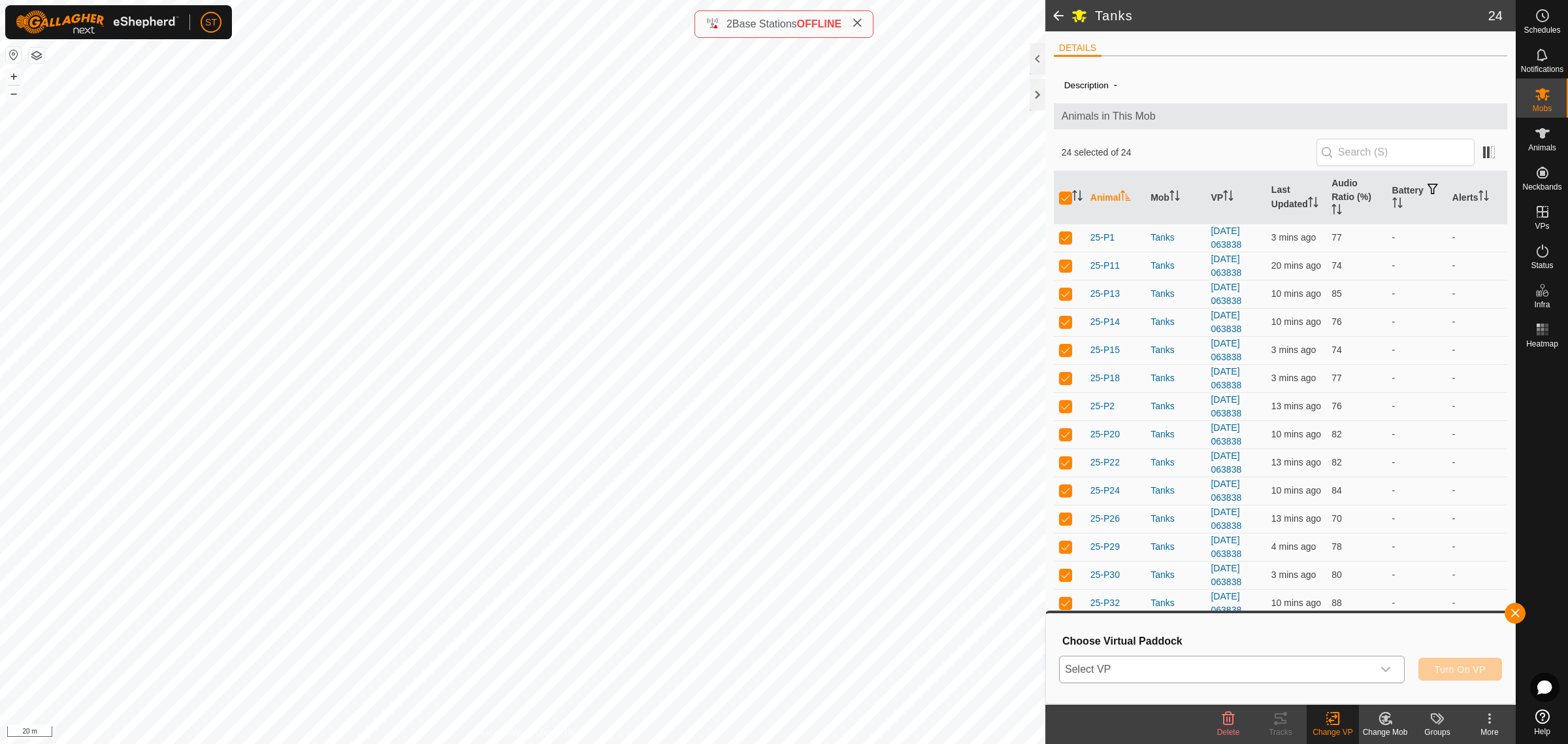
click at [1389, 671] on icon "dropdown trigger" at bounding box center [1386, 669] width 10 height 10
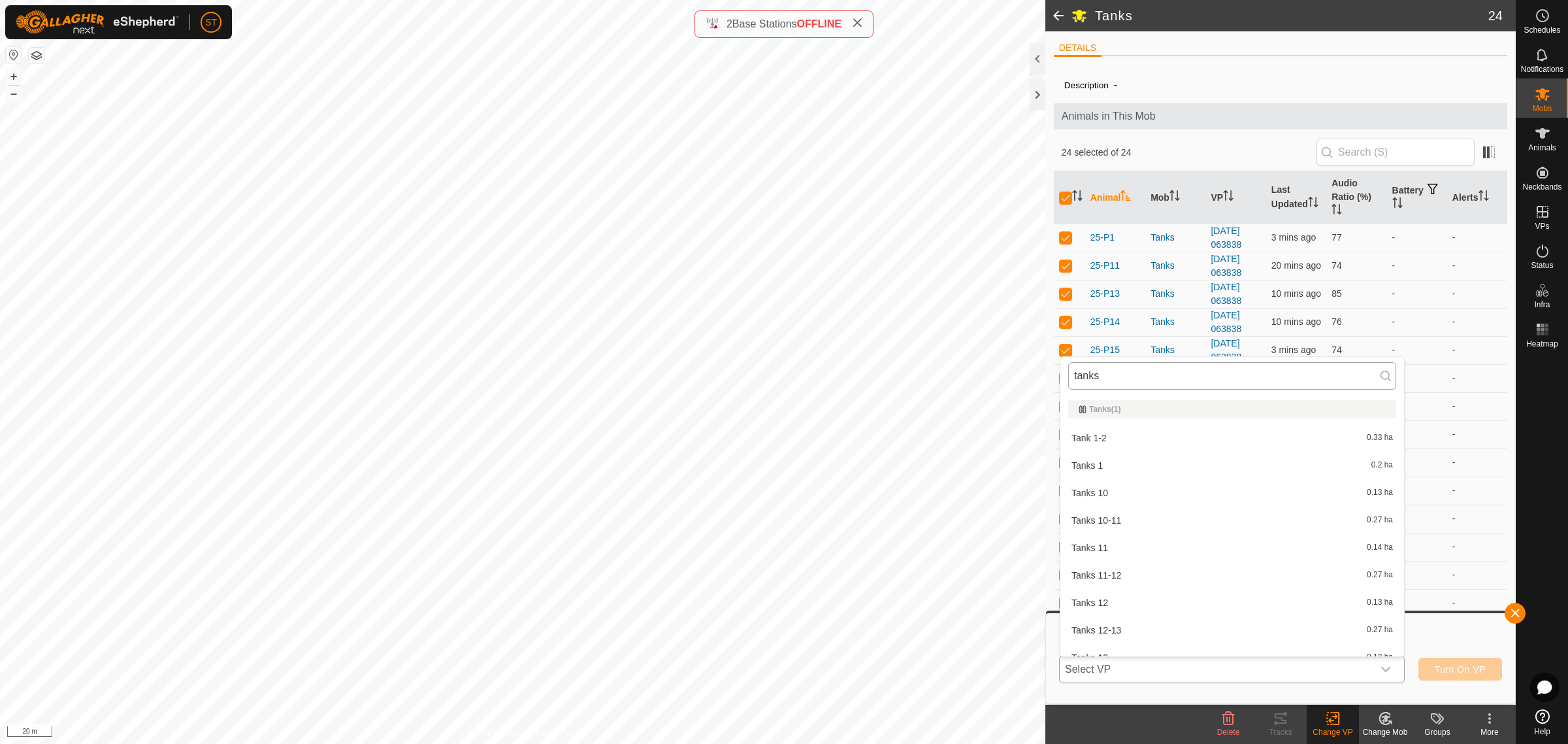
type input "tanks"
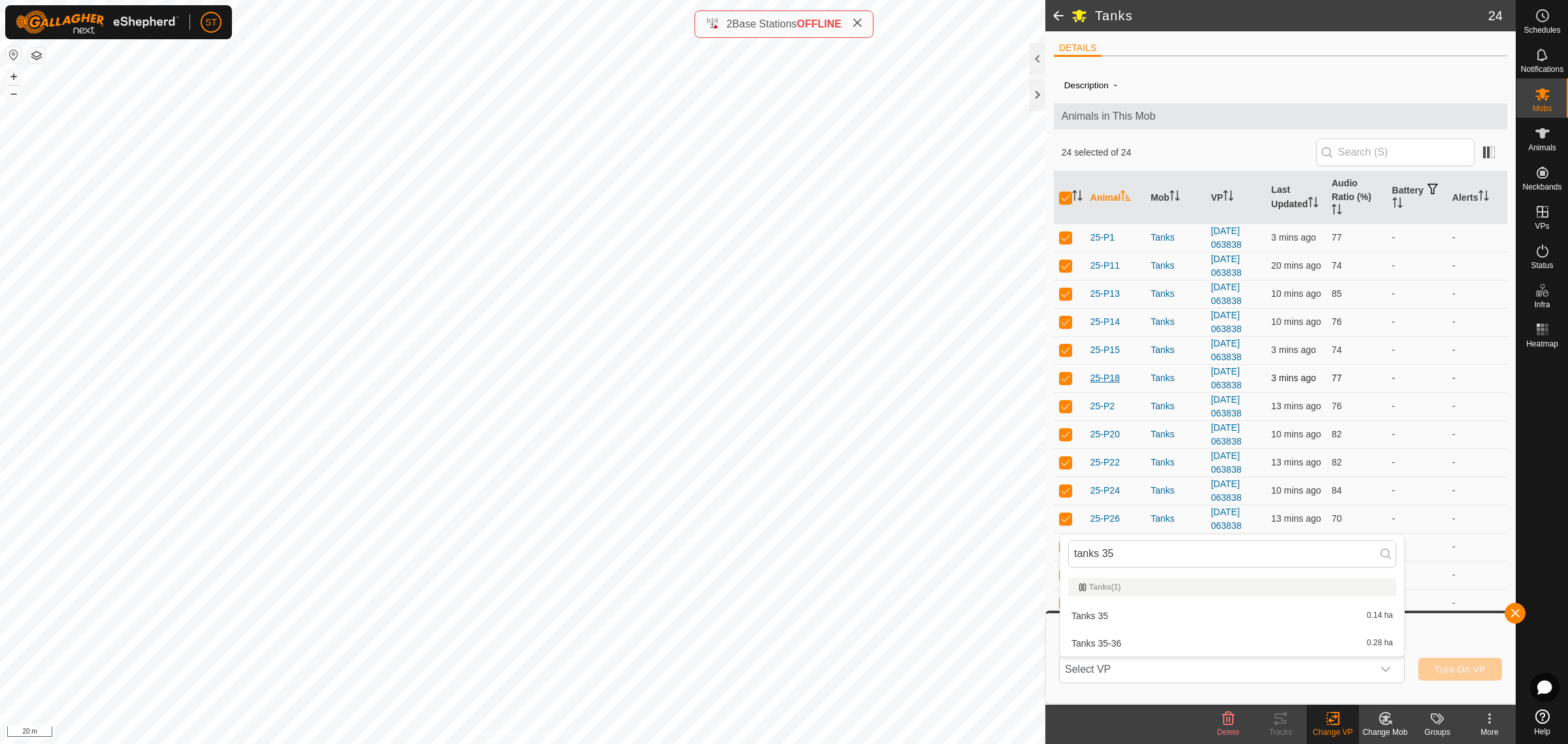
click at [1108, 378] on span "25-P18" at bounding box center [1105, 378] width 30 height 14
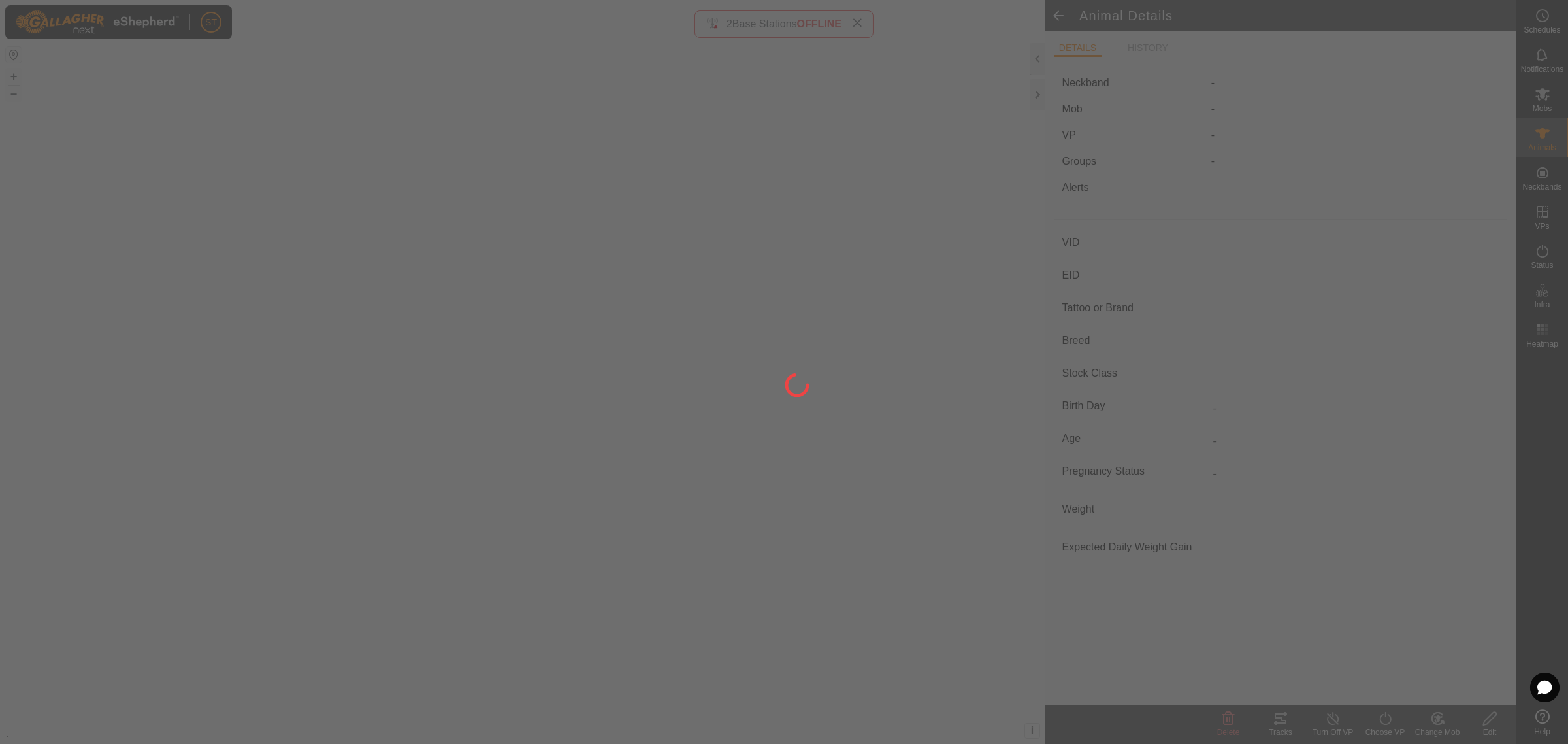
type input "25-P18"
type input "964001050684397"
type input "-"
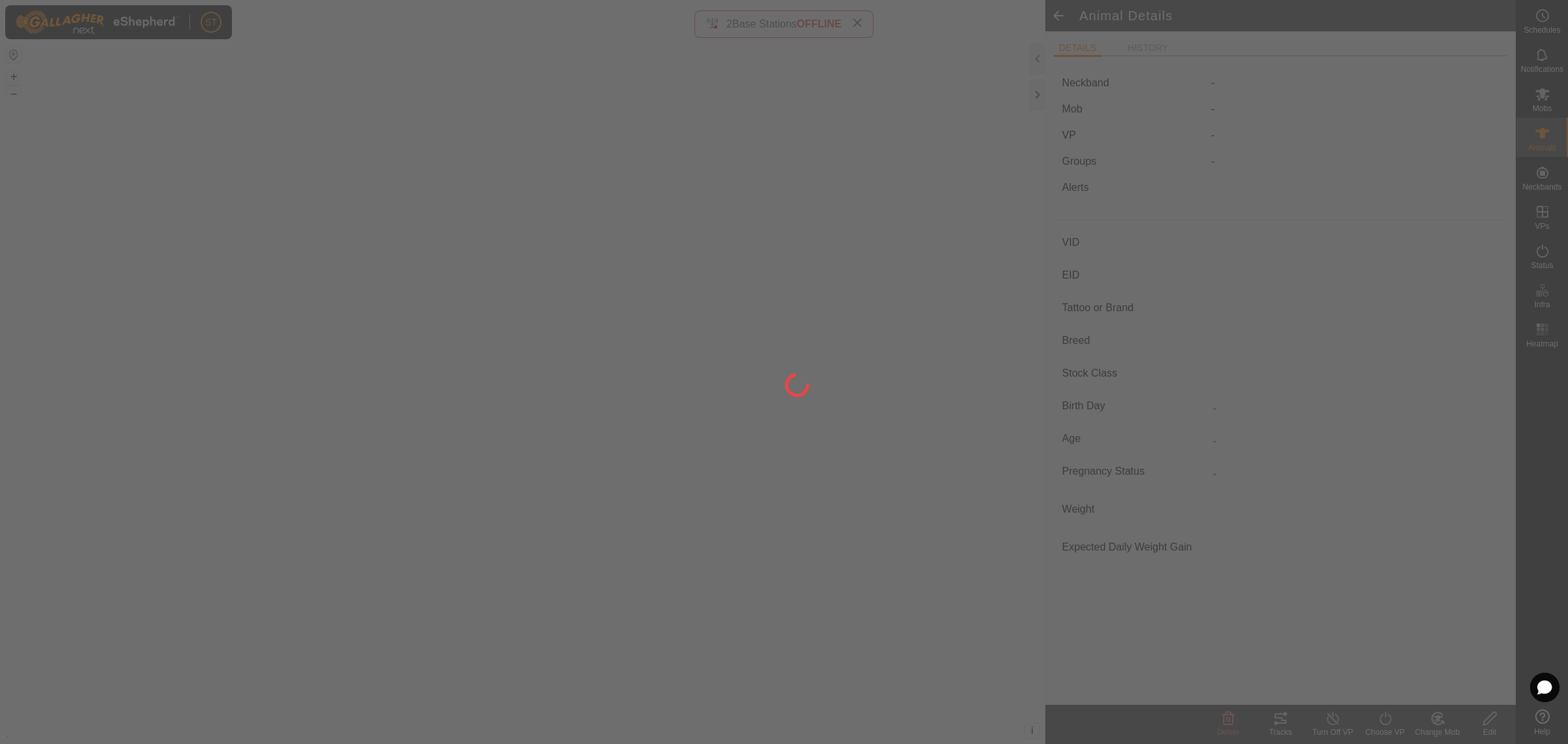
type input "0 kg"
type input "-"
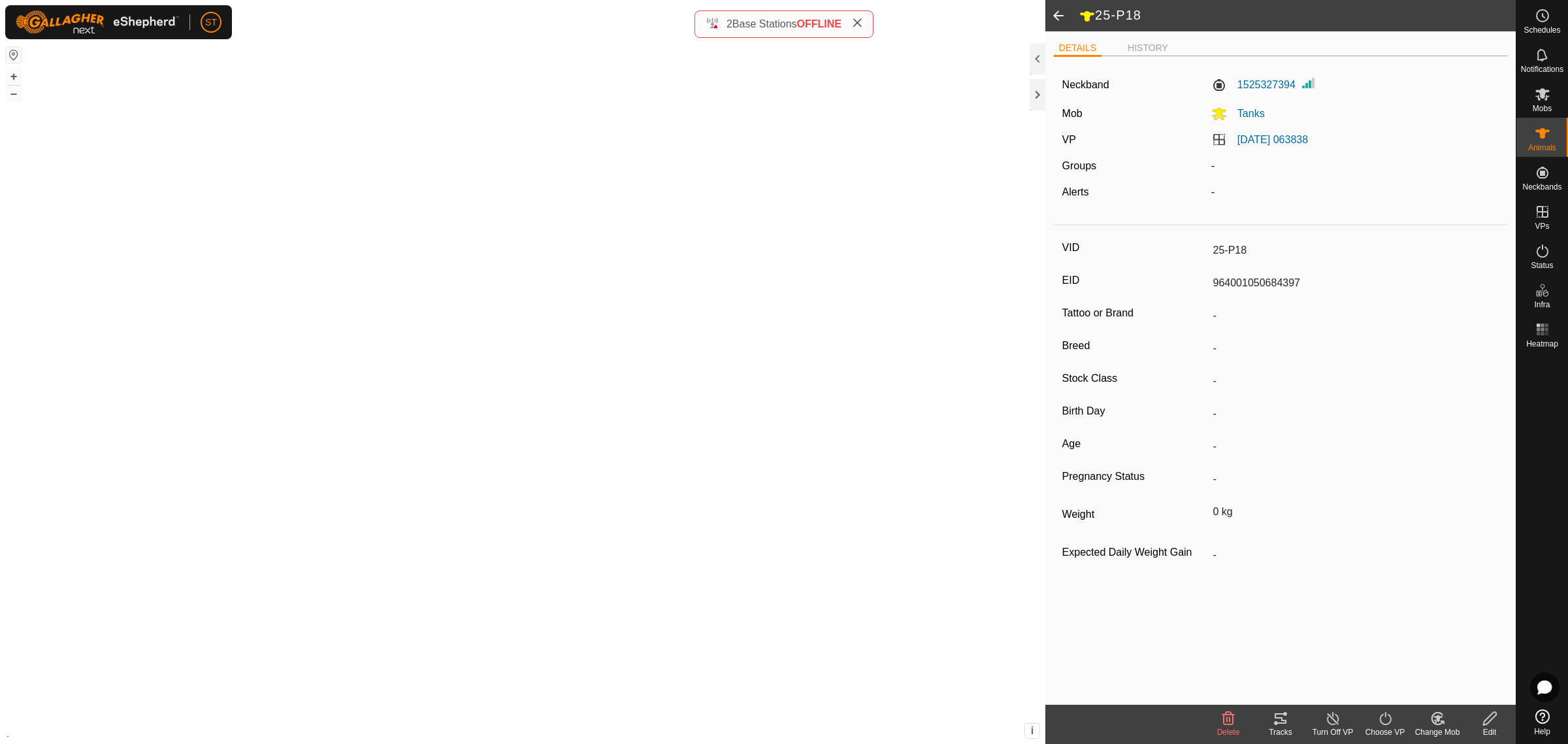
click at [1116, 379] on label "Stock Class" at bounding box center [1135, 378] width 146 height 17
click at [1060, 14] on span at bounding box center [1058, 16] width 26 height 31
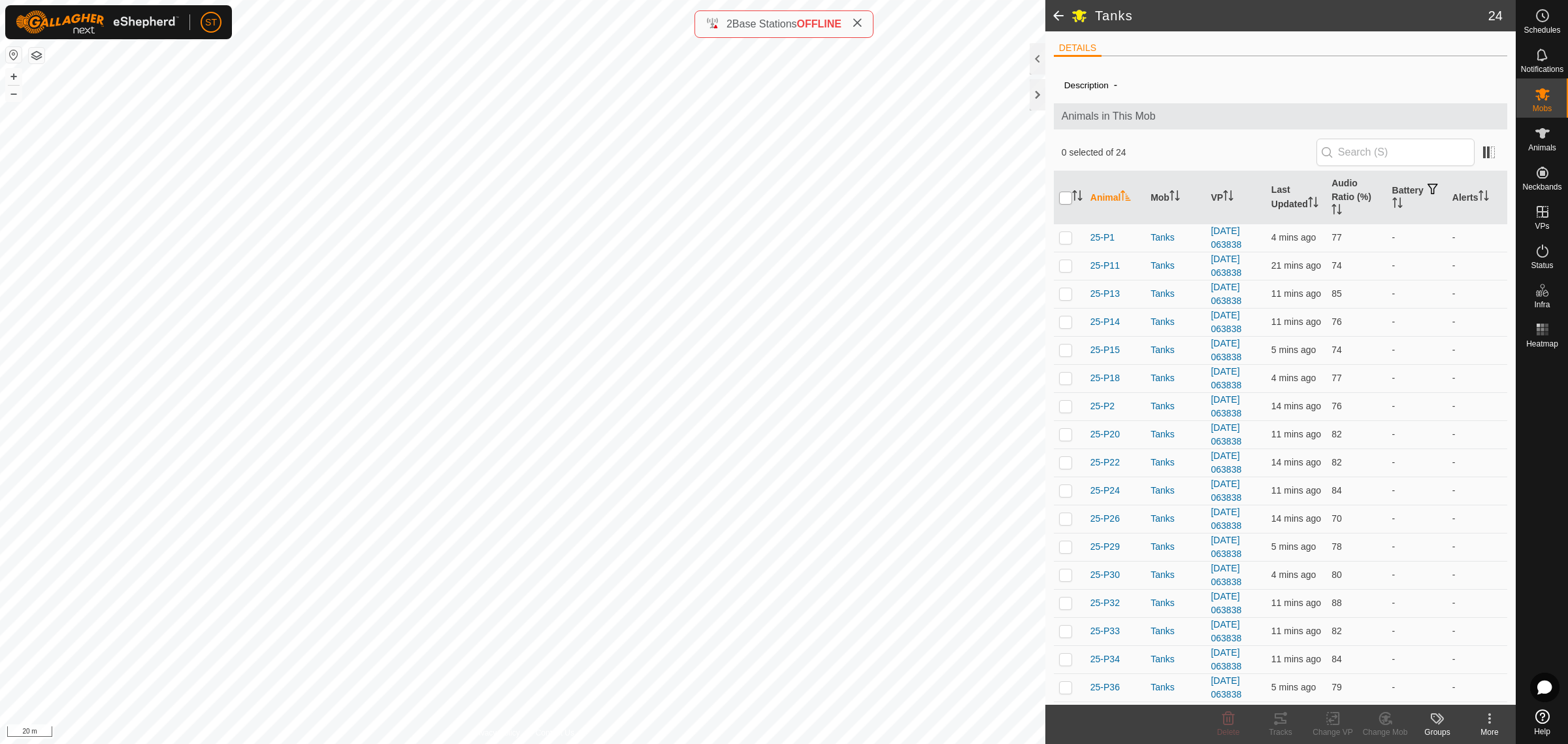
click at [1064, 200] on input "checkbox" at bounding box center [1066, 198] width 13 height 13
checkbox input "true"
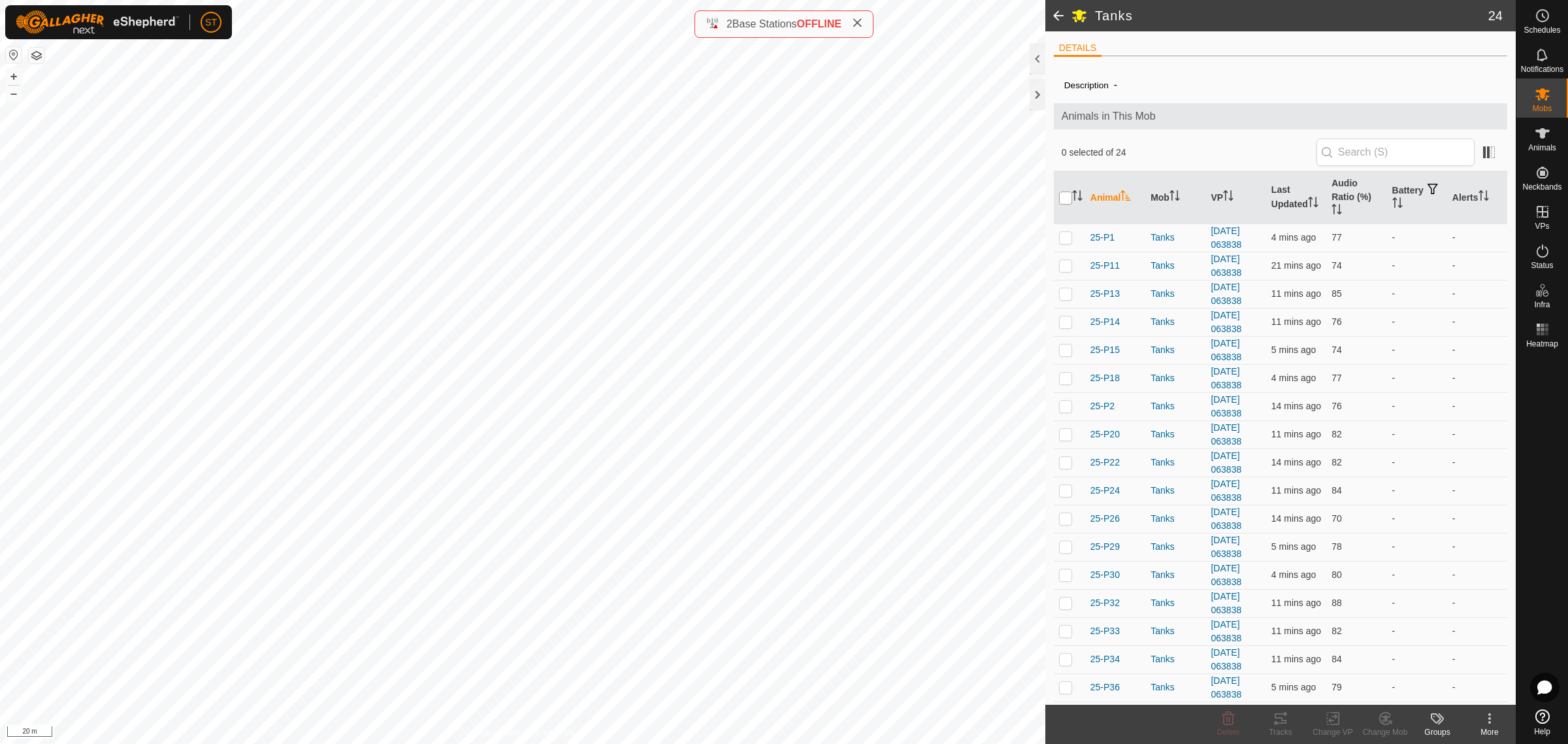
checkbox input "true"
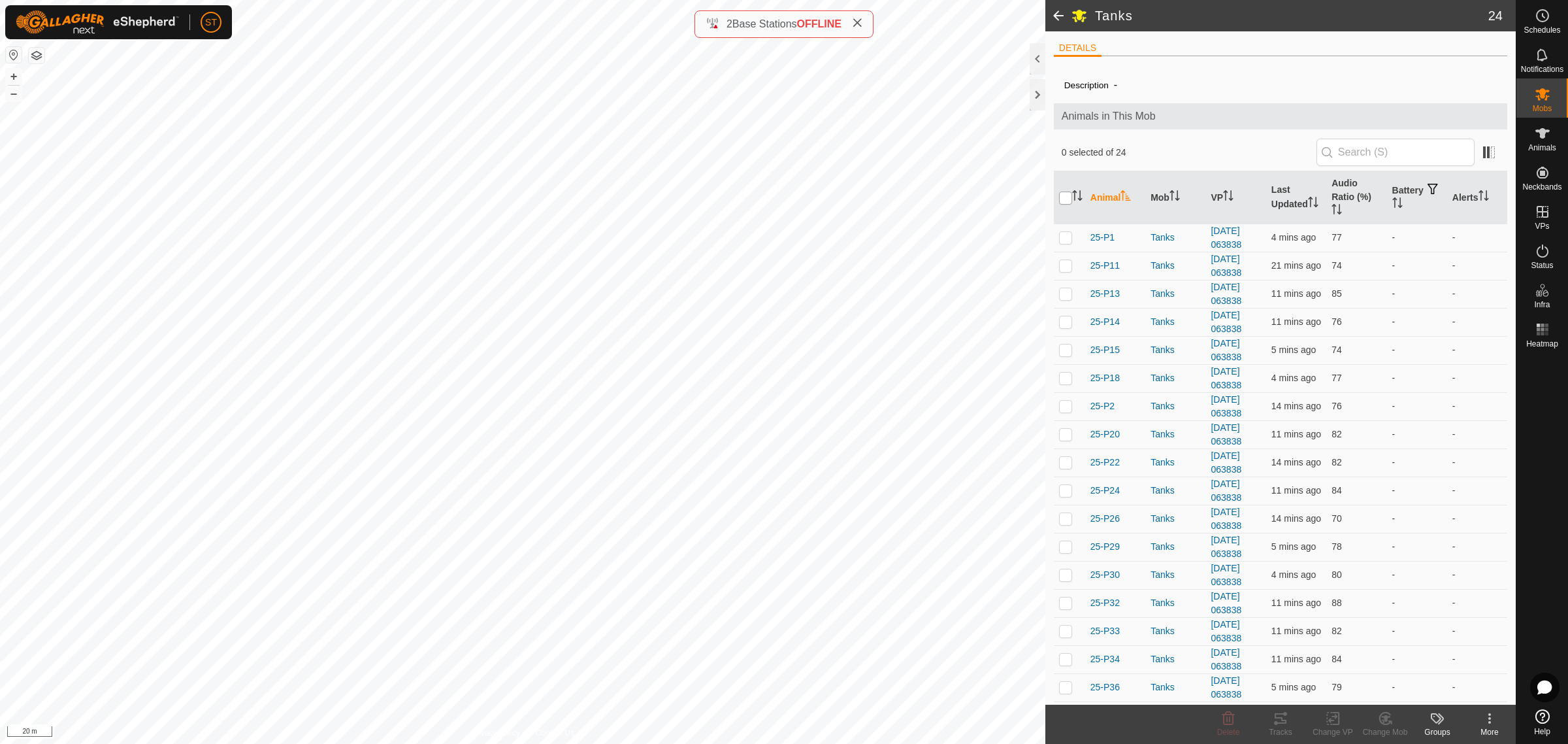
checkbox input "true"
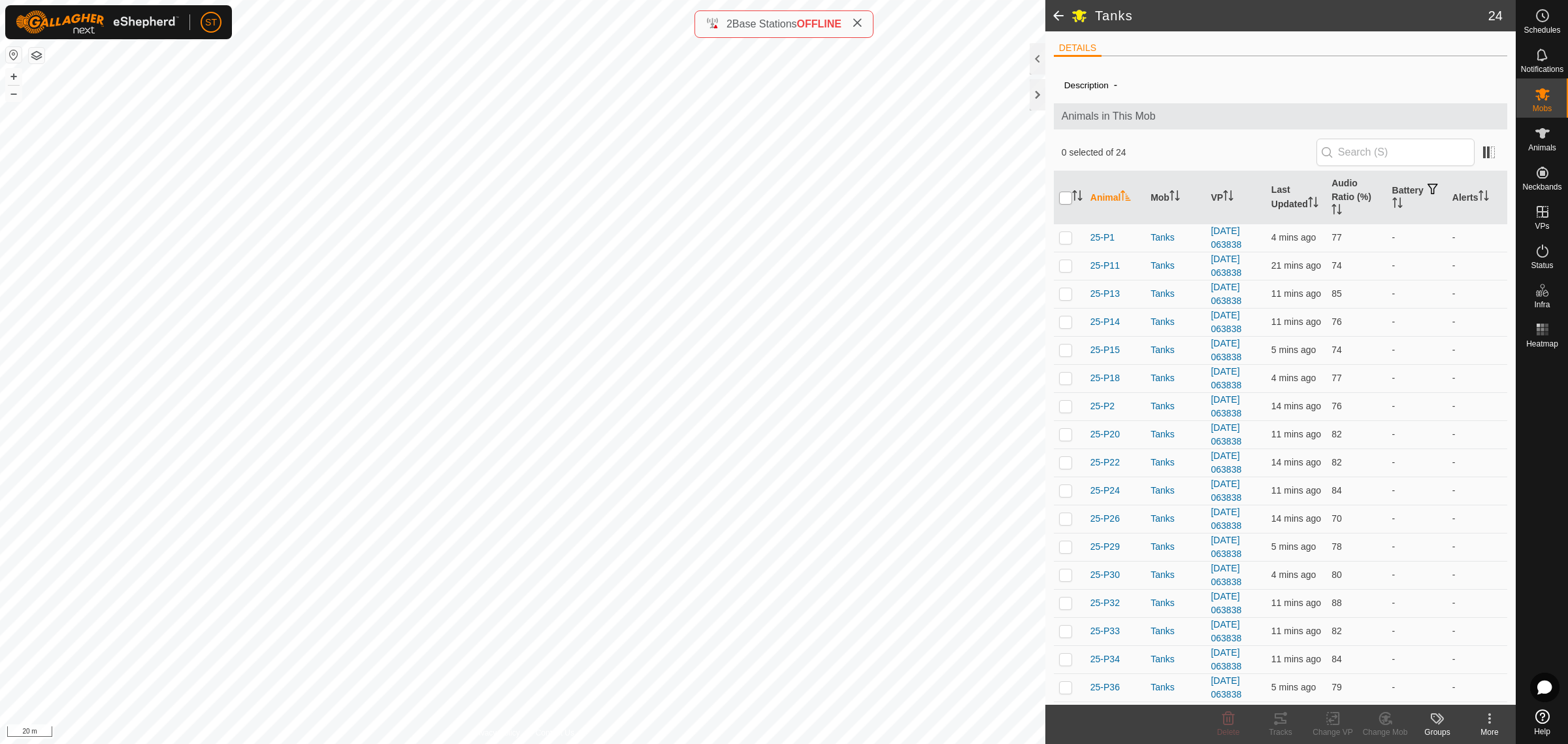
checkbox input "true"
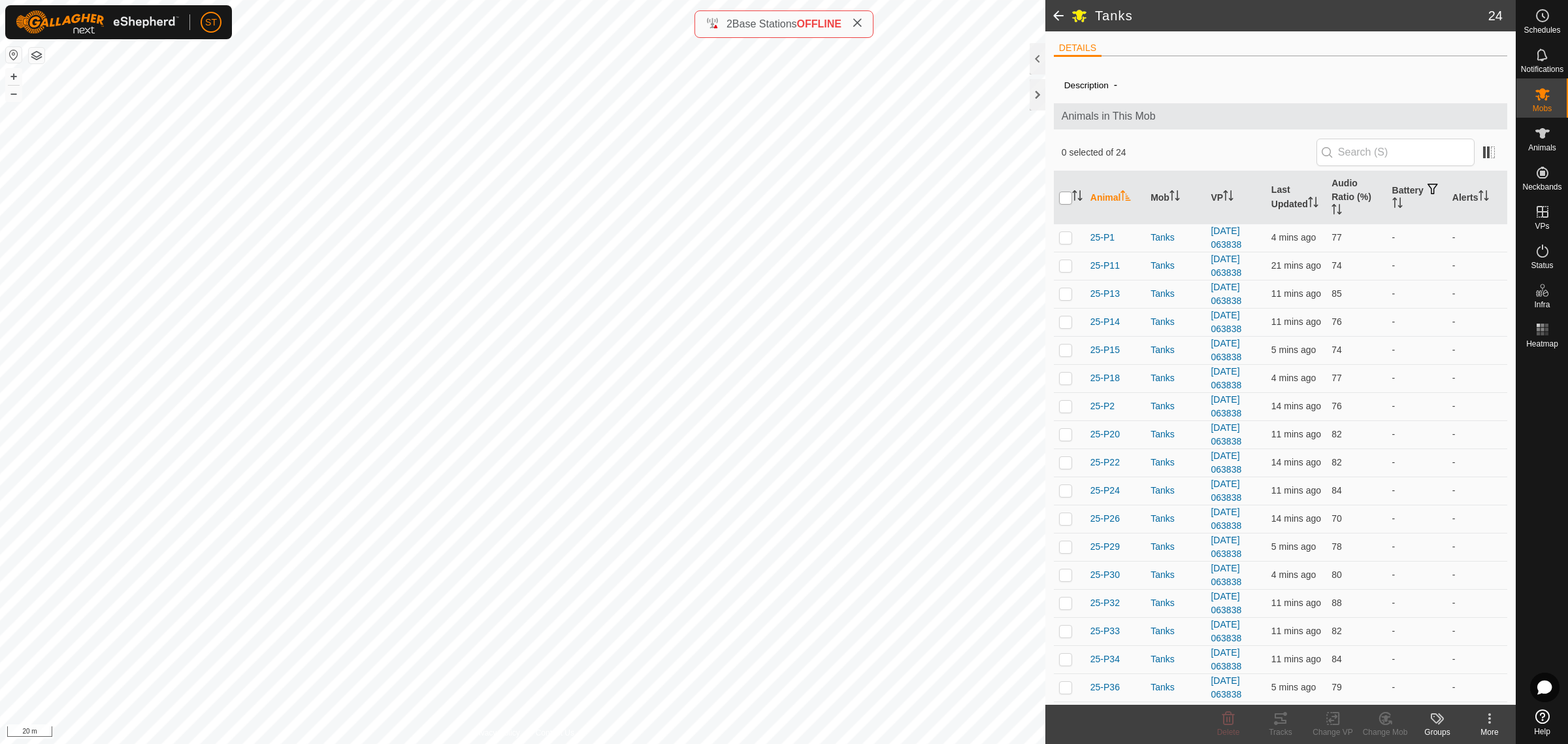
checkbox input "true"
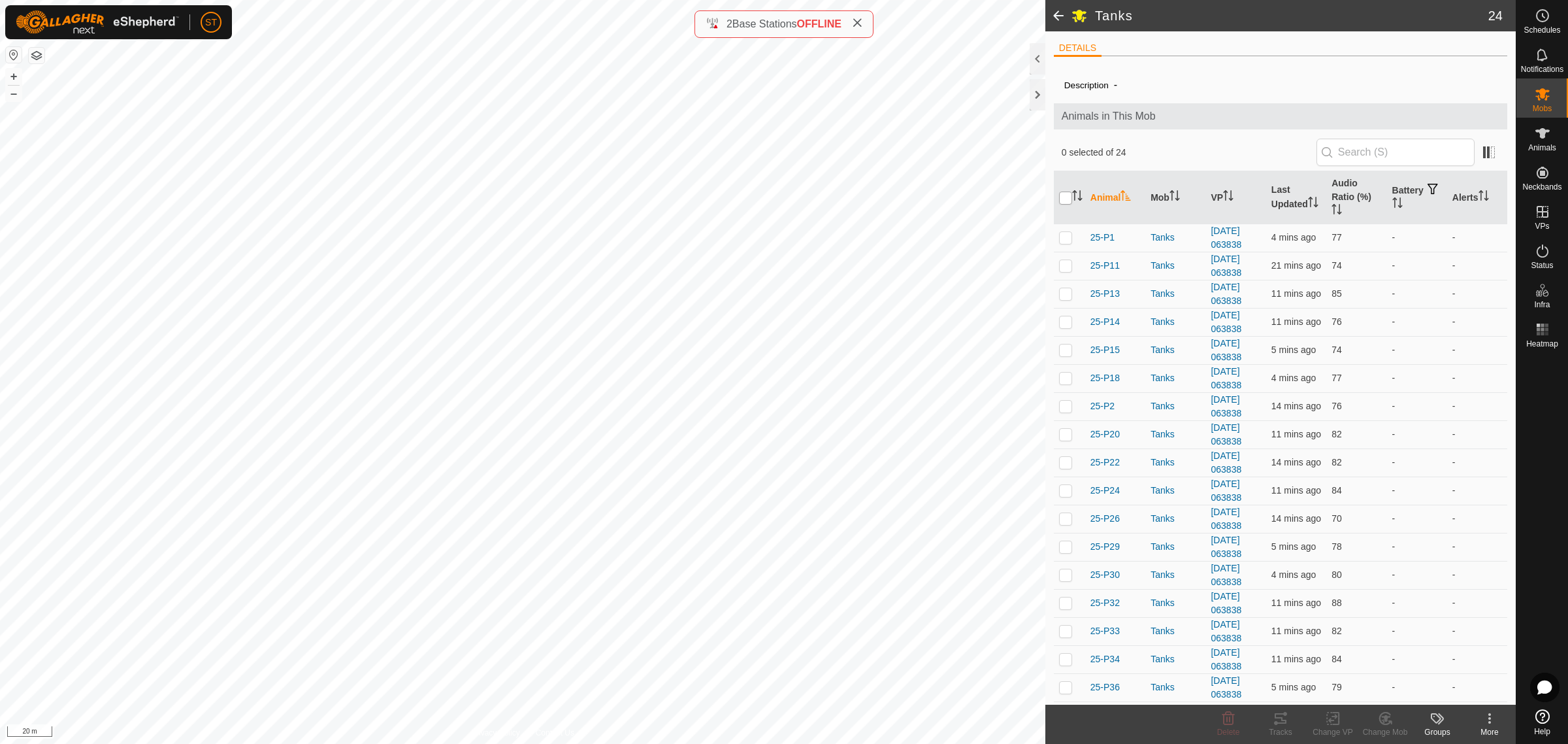
checkbox input "true"
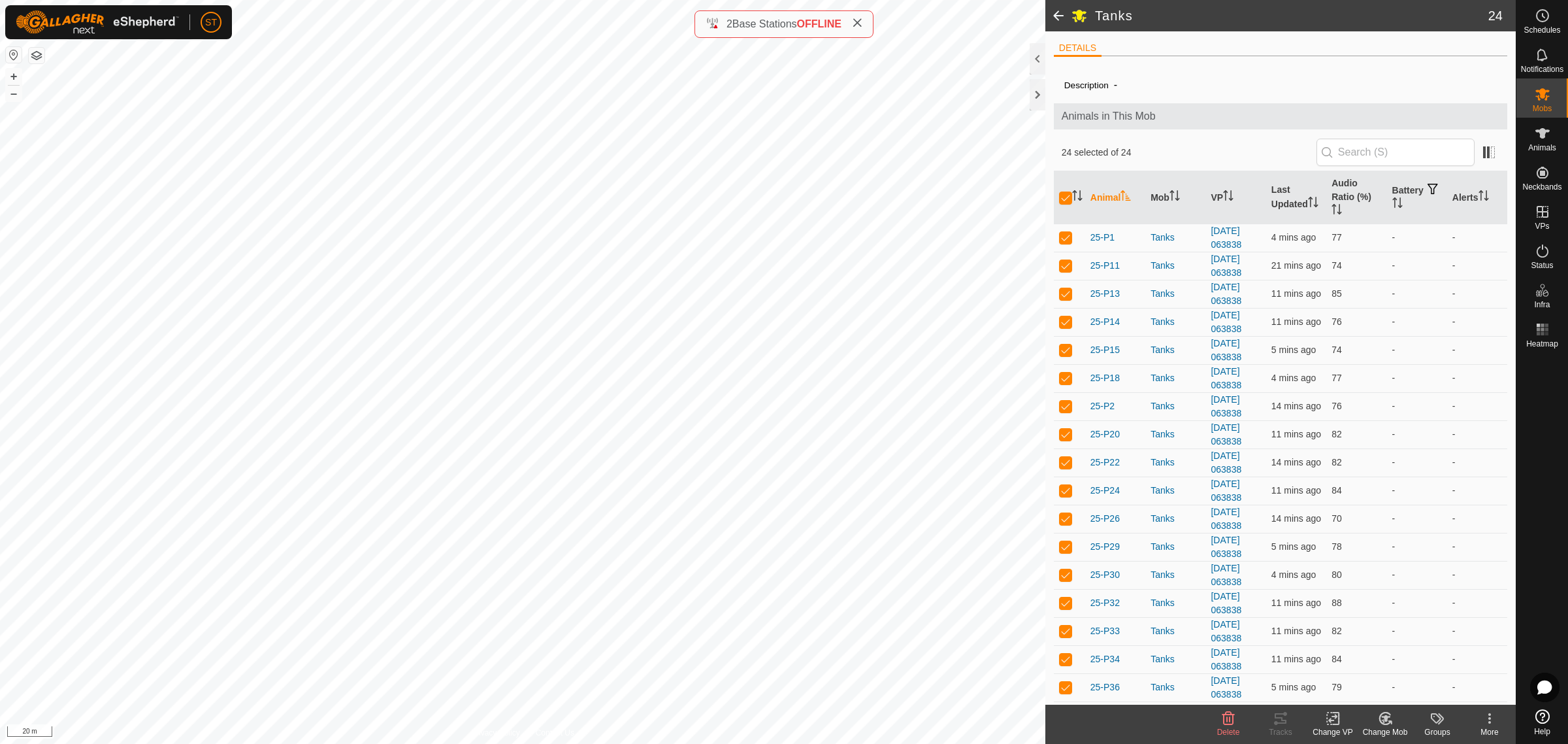
click at [1335, 727] on div "Change VP" at bounding box center [1333, 732] width 53 height 12
click at [1369, 664] on link "Choose VP..." at bounding box center [1372, 662] width 130 height 26
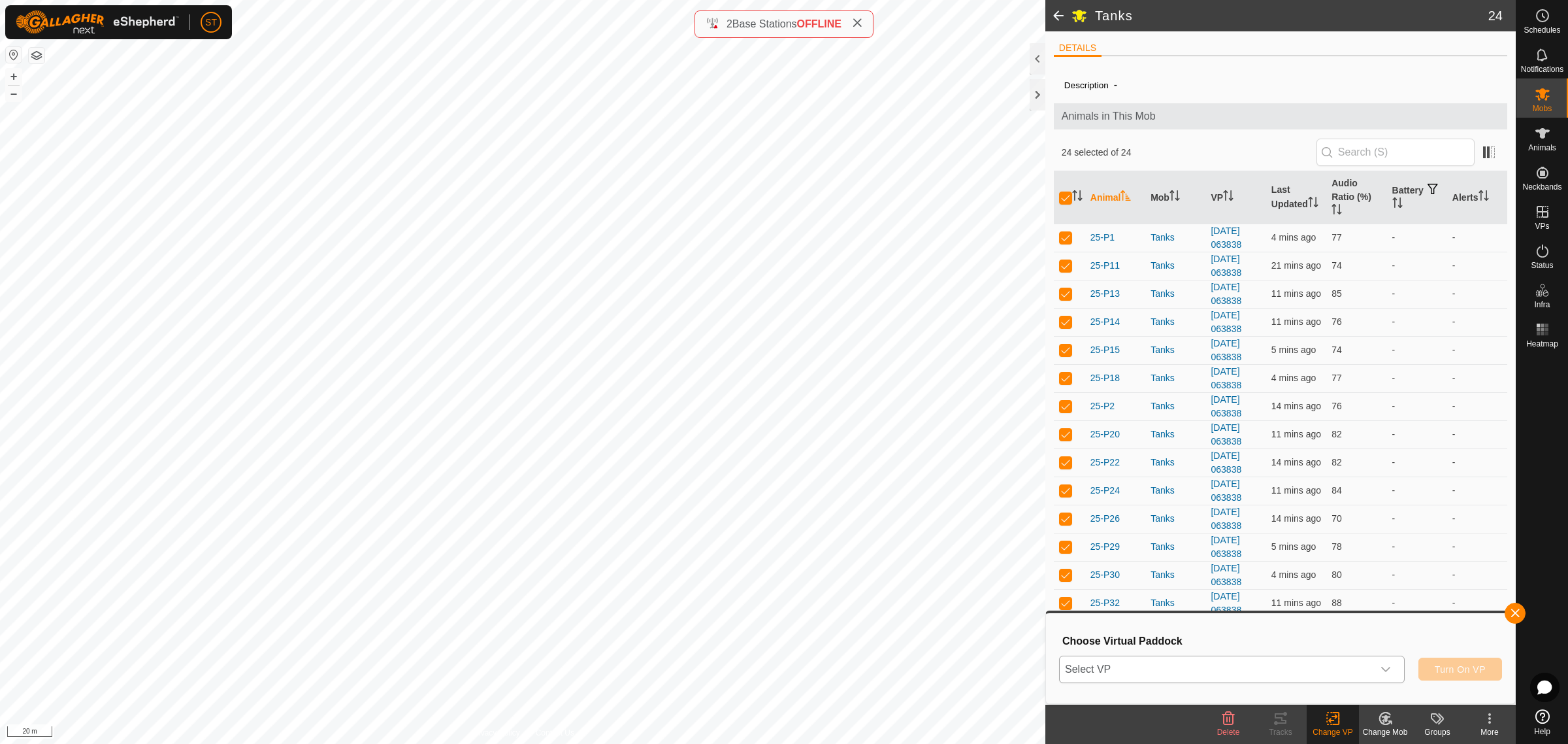
click at [1387, 669] on icon "dropdown trigger" at bounding box center [1386, 669] width 9 height 5
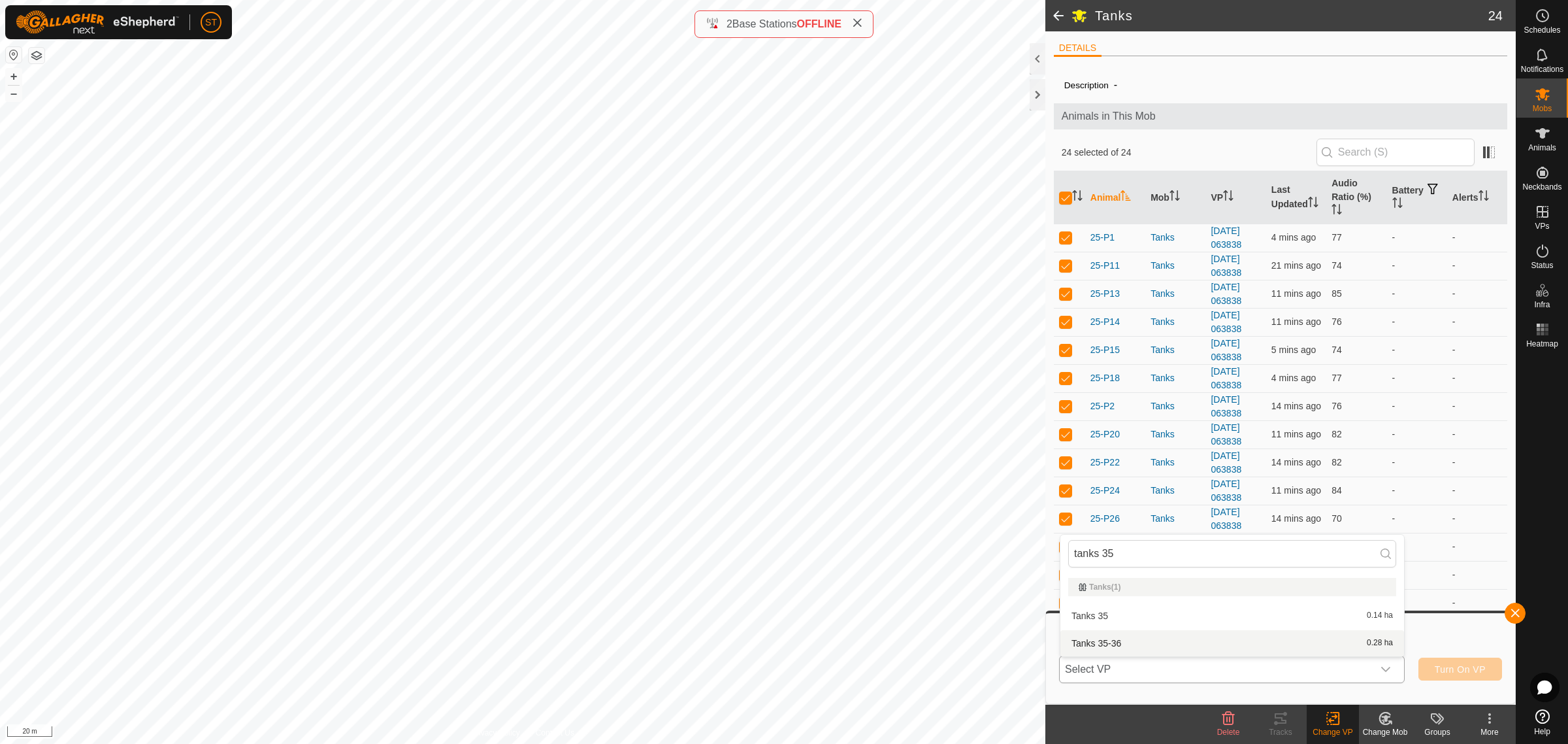
type input "tanks 35"
click at [1105, 639] on li "Tanks 35-36 0.28 ha" at bounding box center [1232, 643] width 344 height 26
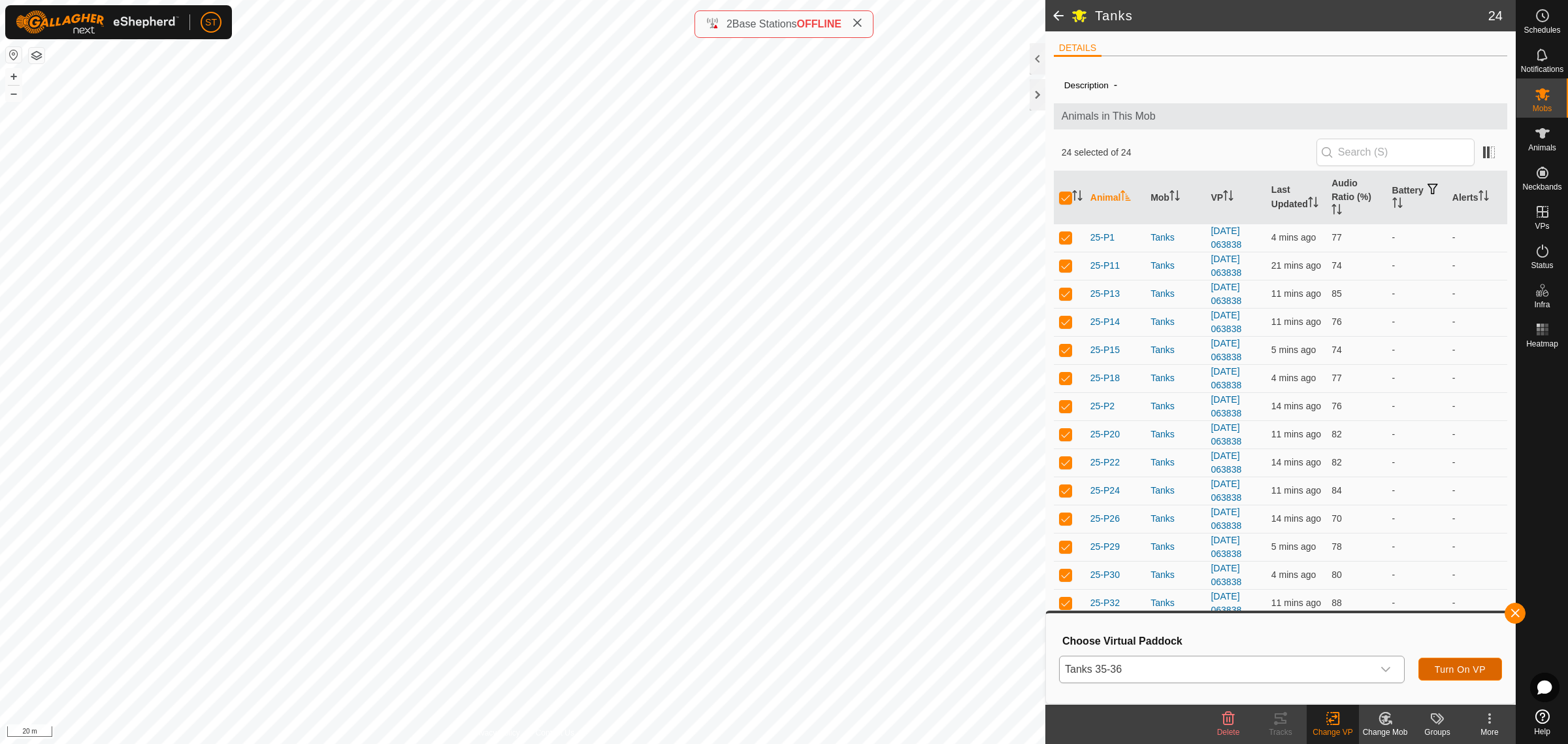
click at [1452, 674] on button "Turn On VP" at bounding box center [1460, 669] width 84 height 23
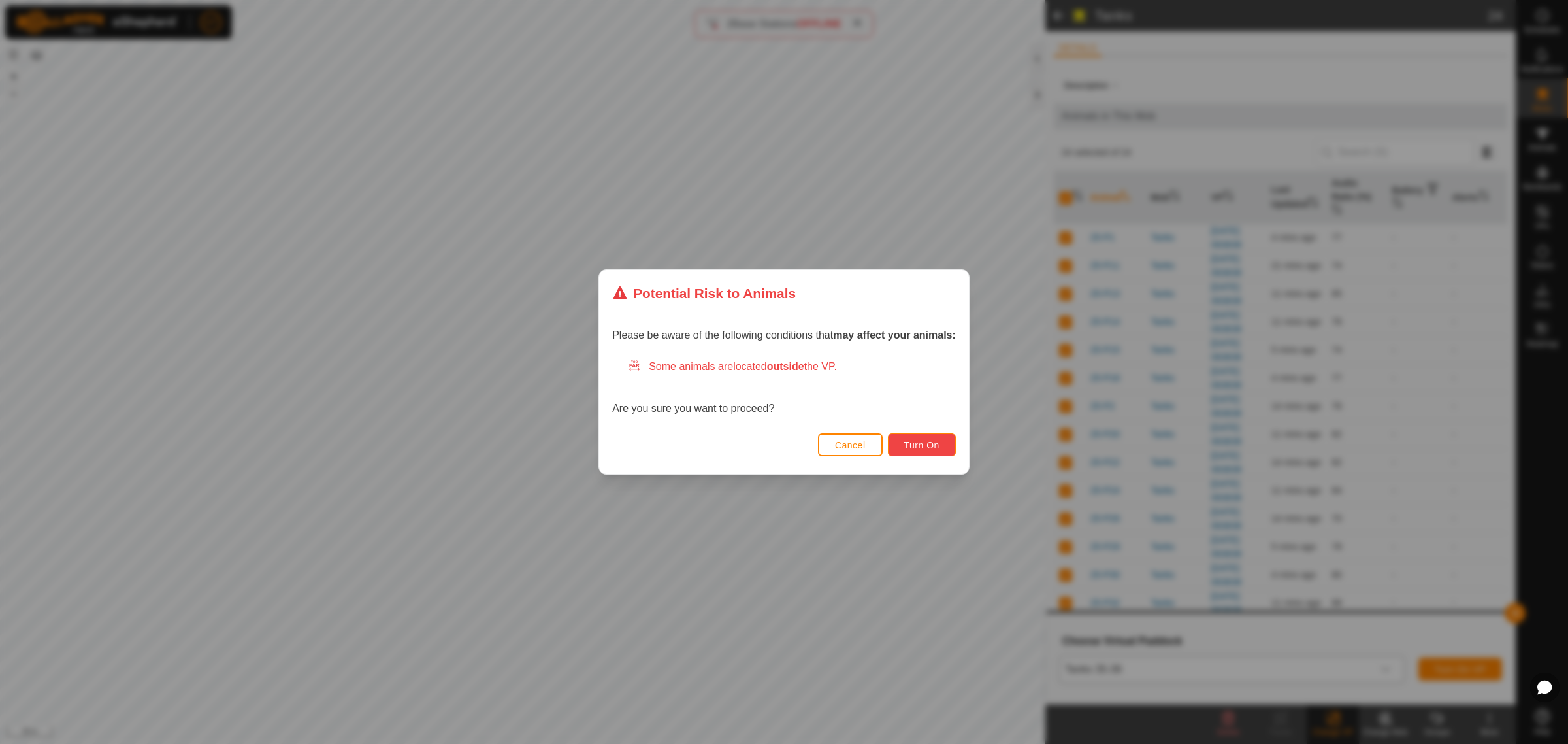
click at [923, 447] on span "Turn On" at bounding box center [922, 445] width 36 height 10
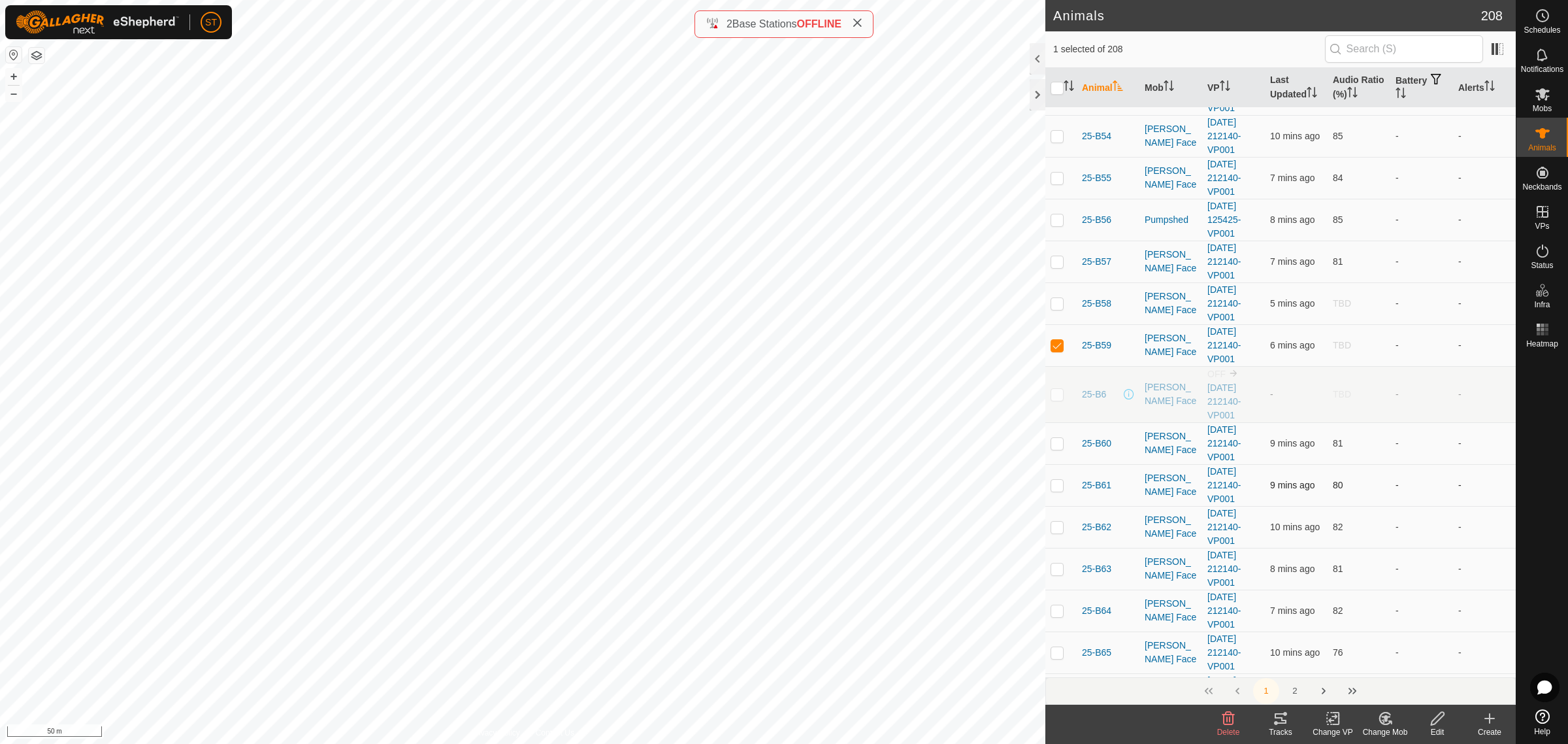
scroll to position [1798, 0]
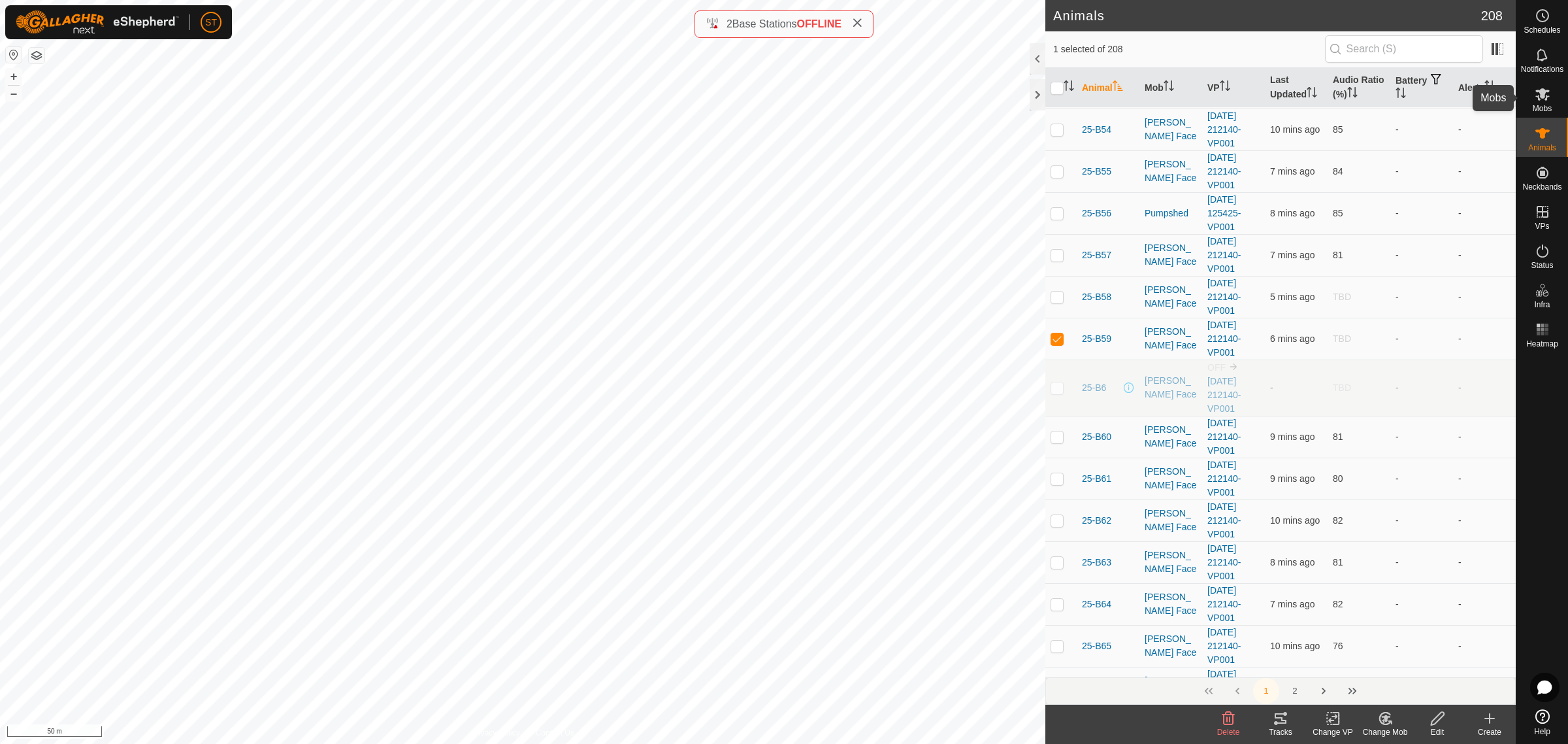
click at [1545, 98] on icon at bounding box center [1542, 93] width 16 height 16
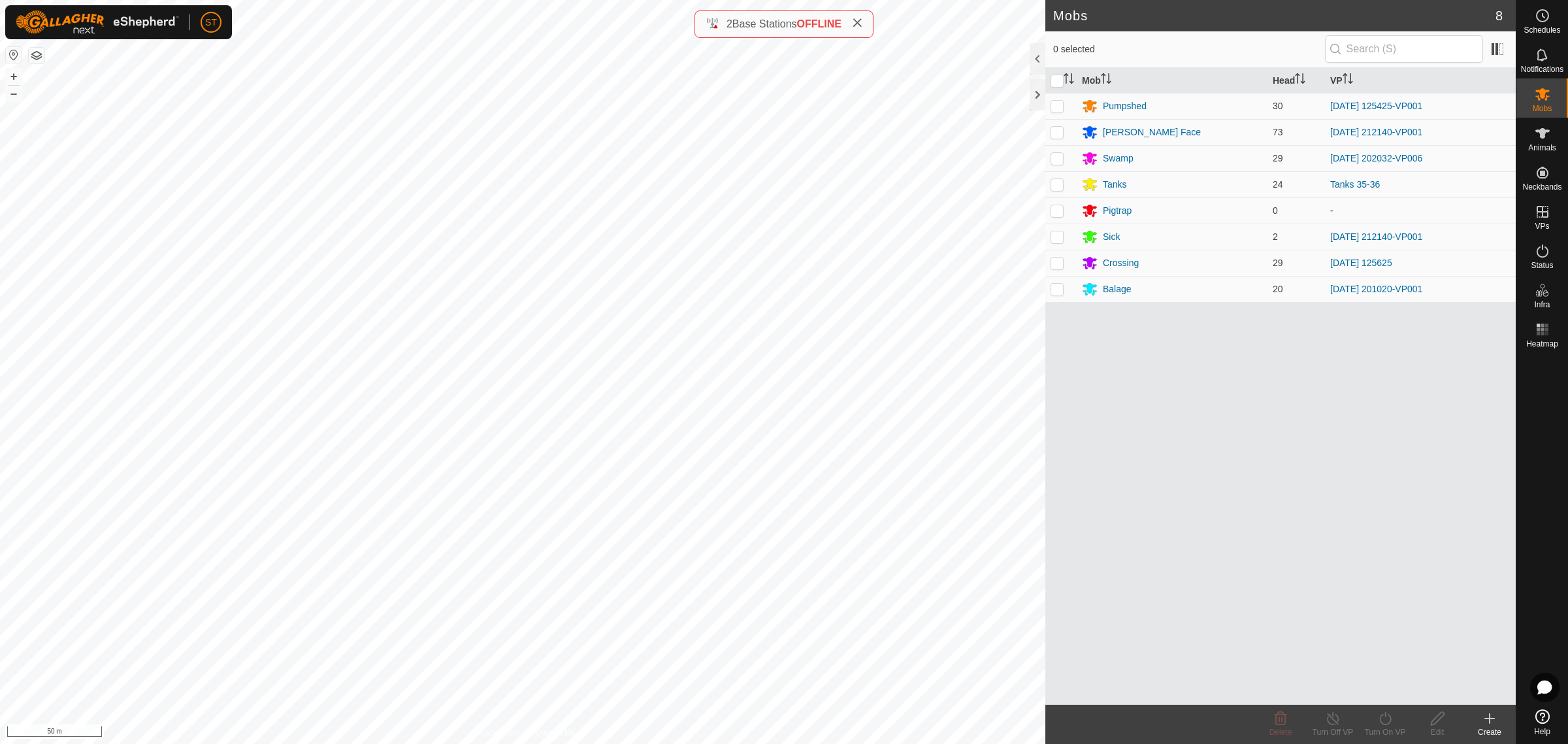
click at [1489, 723] on icon at bounding box center [1489, 718] width 0 height 9
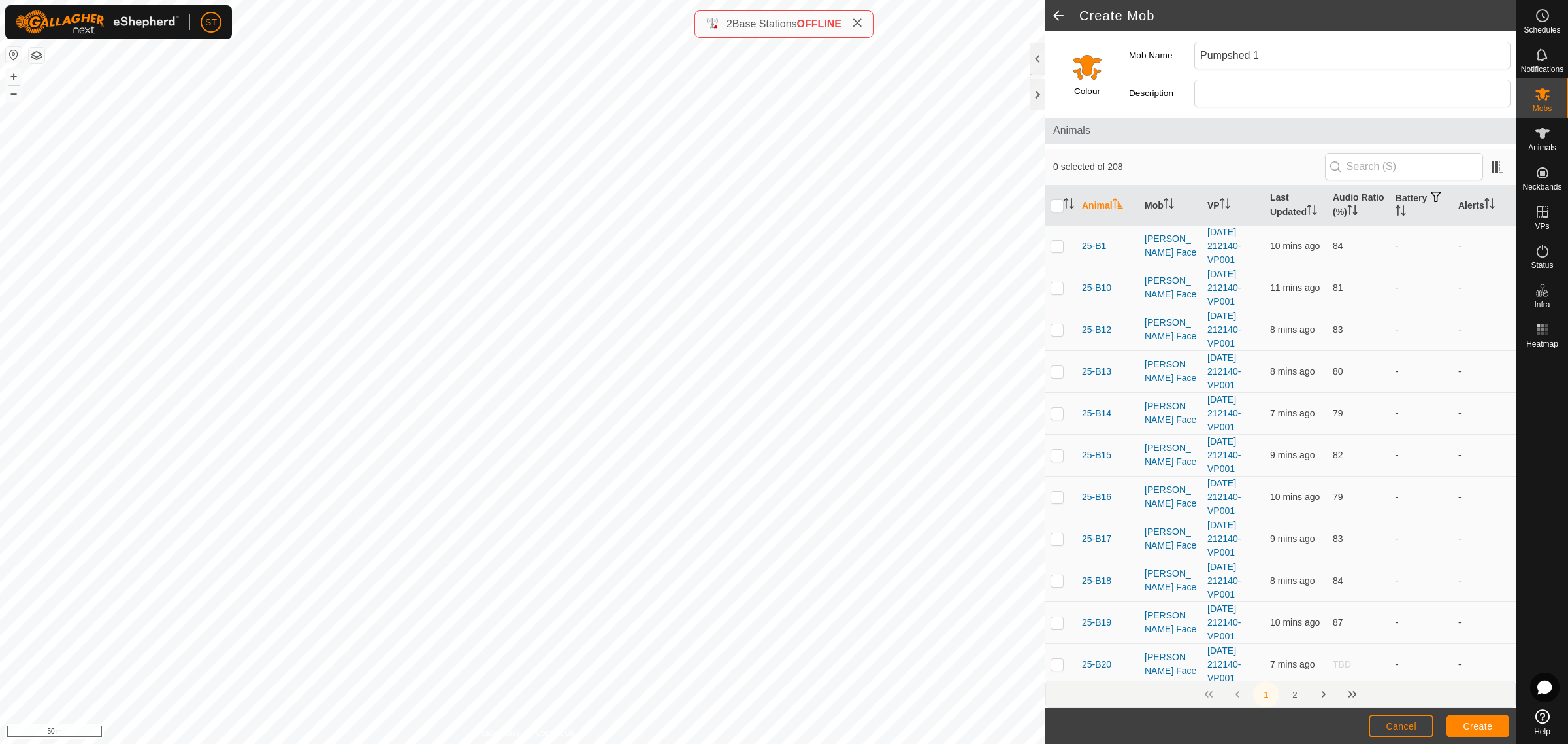
type input "Pumpshed 1"
click at [1470, 725] on span "Create" at bounding box center [1478, 726] width 30 height 10
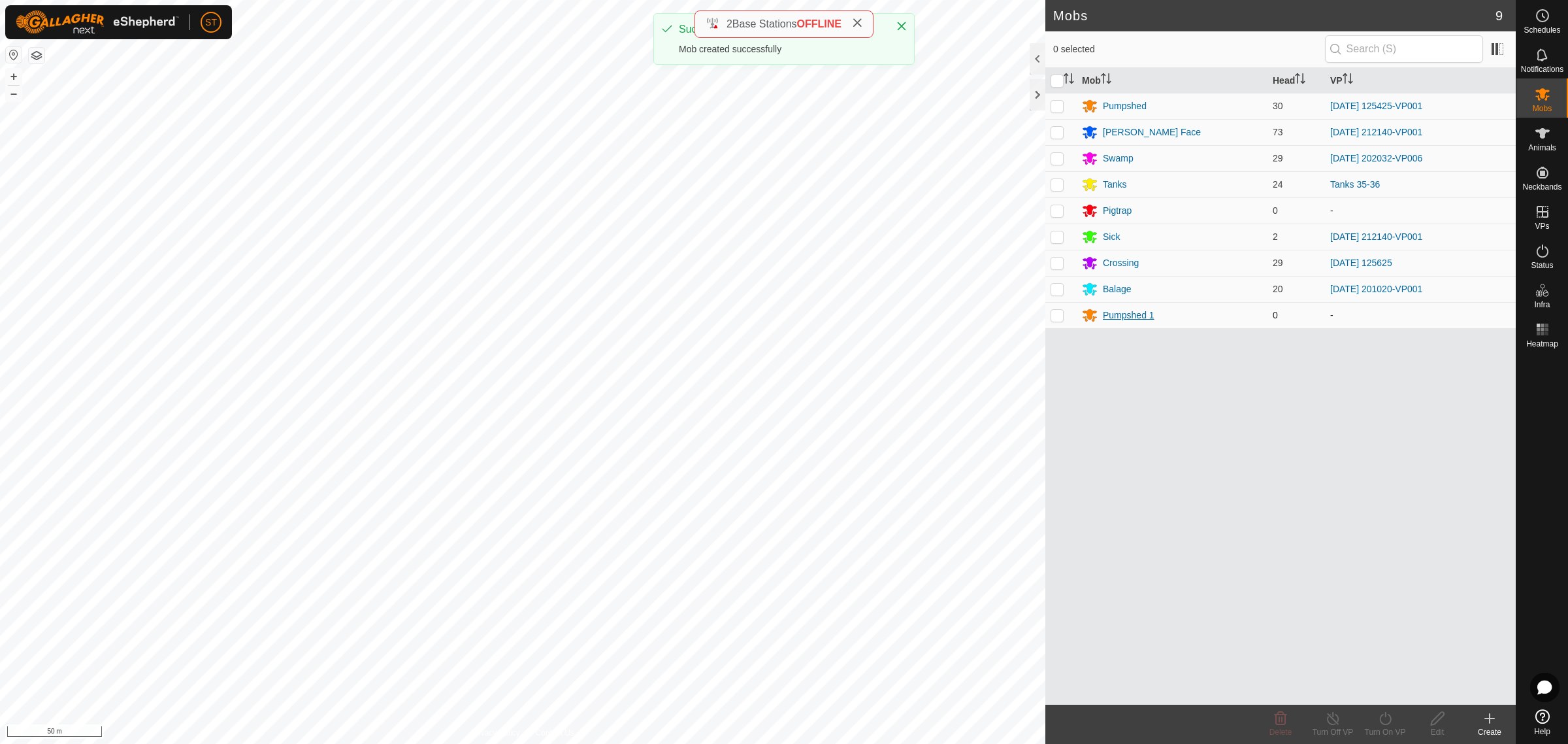
click at [1117, 316] on div "Pumpshed 1" at bounding box center [1129, 315] width 52 height 14
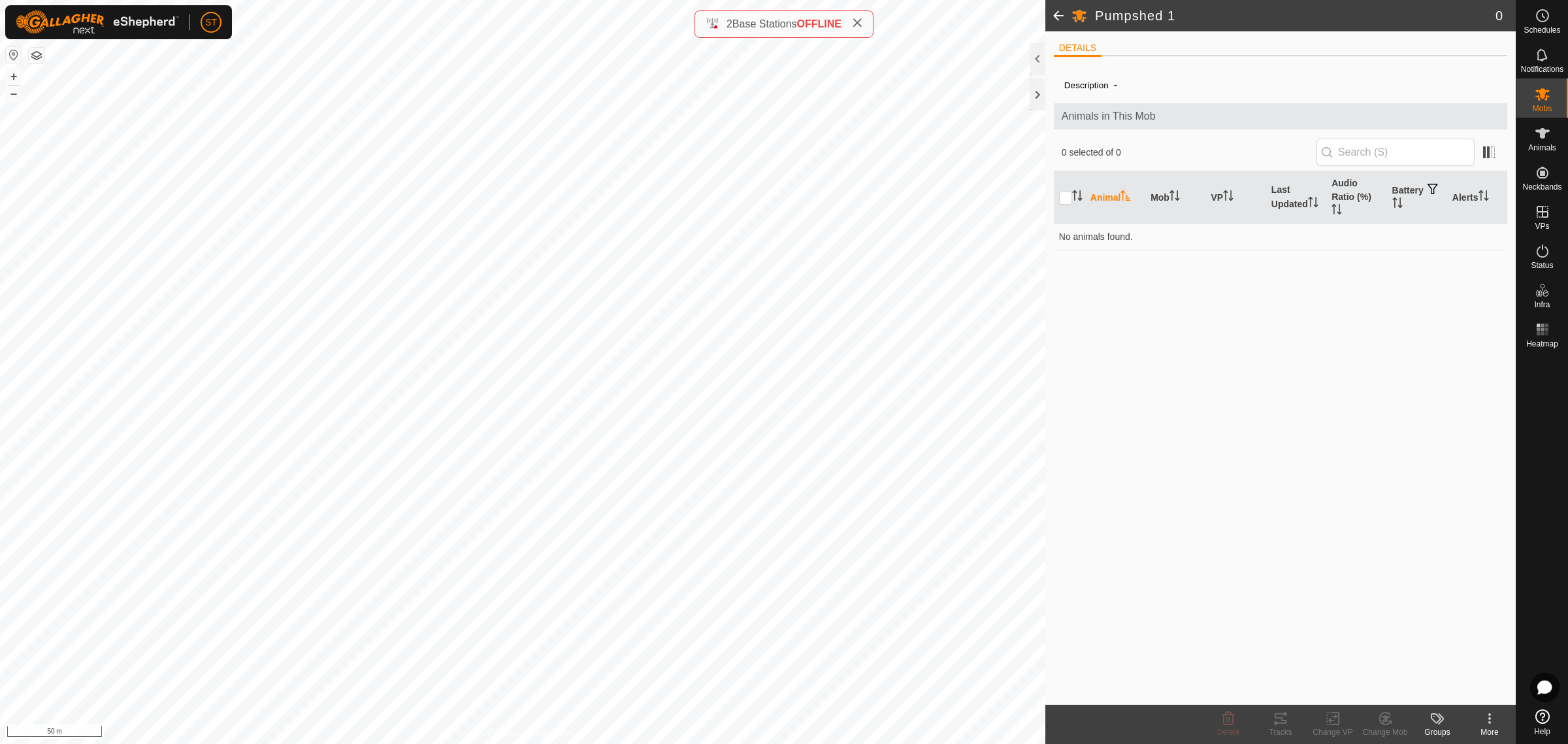
click at [1495, 716] on icon at bounding box center [1489, 718] width 16 height 16
click at [1449, 690] on link "Edit Mob Detail" at bounding box center [1450, 689] width 130 height 26
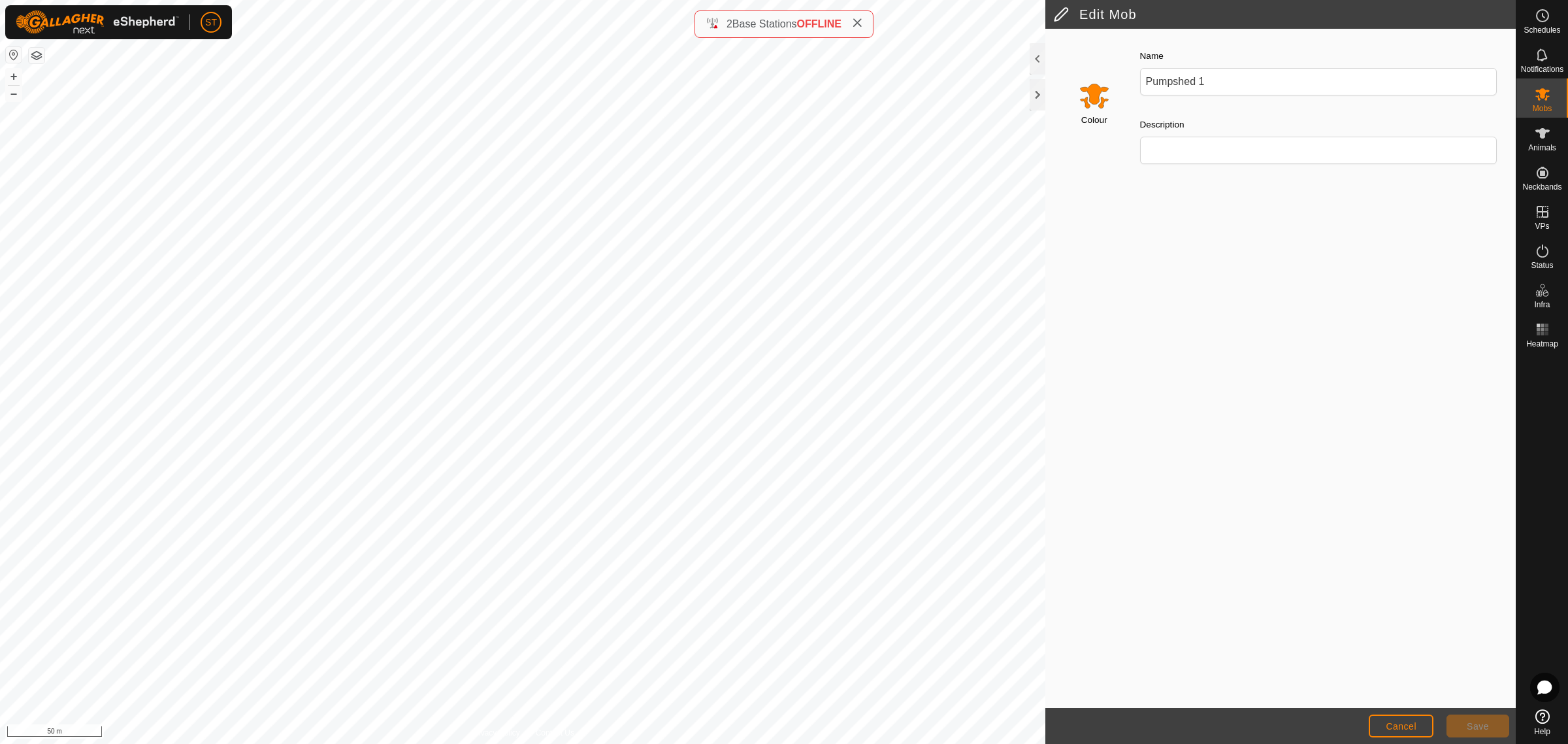
click at [1094, 100] on input "Select a color" at bounding box center [1094, 96] width 31 height 31
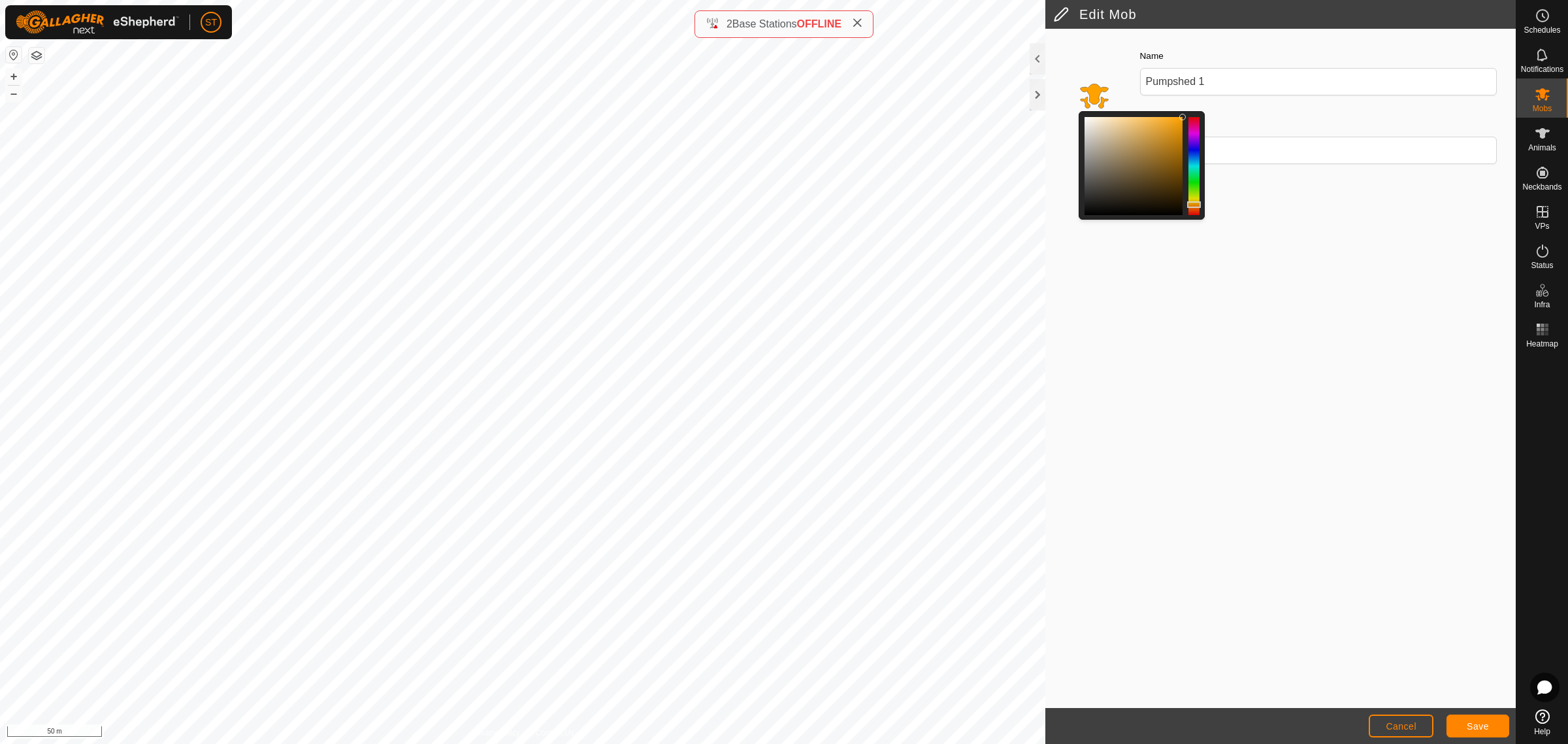
drag, startPoint x: 1196, startPoint y: 174, endPoint x: 1203, endPoint y: 205, distance: 31.8
click at [1203, 205] on div at bounding box center [1142, 165] width 126 height 108
click at [1462, 726] on button "Save" at bounding box center [1478, 725] width 63 height 23
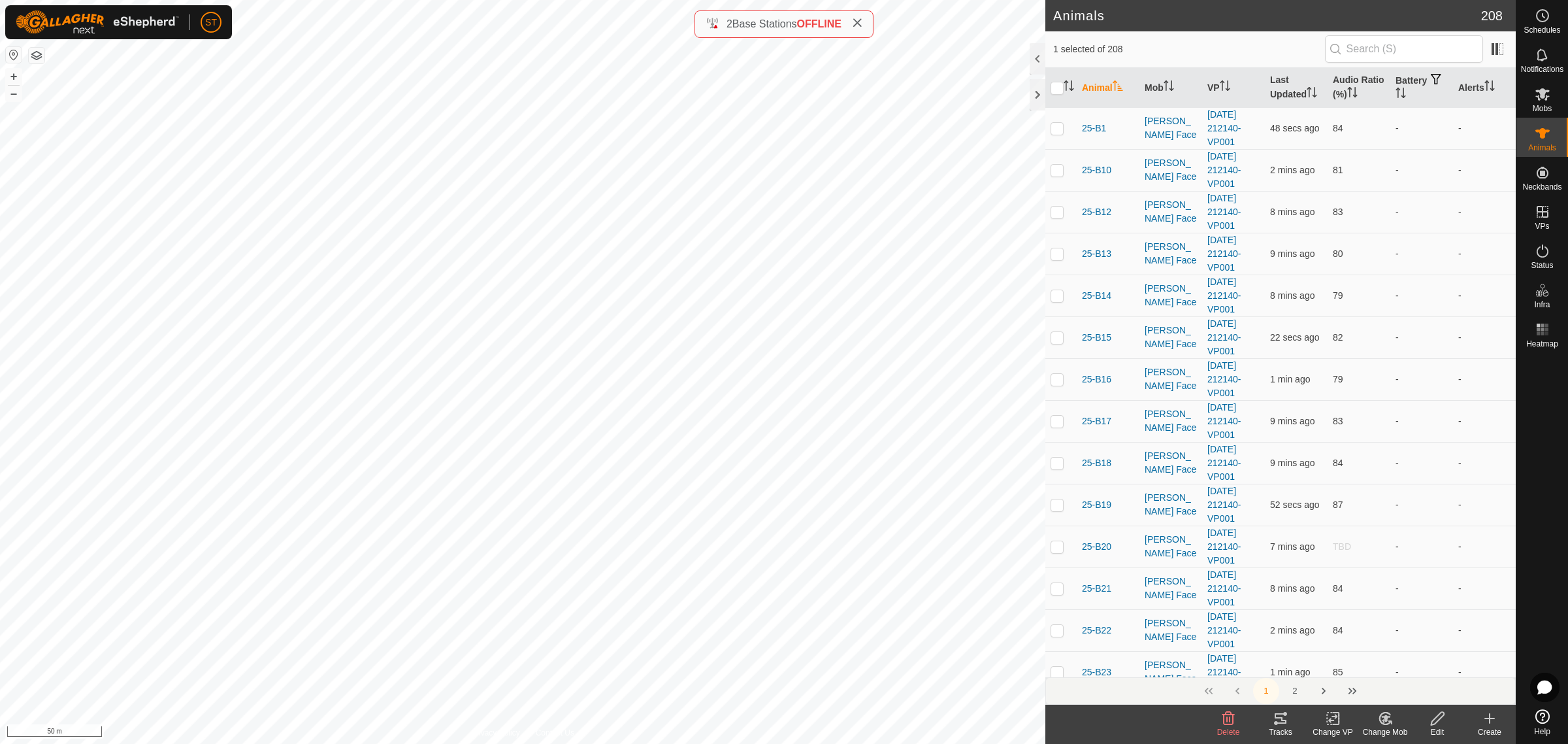
click at [1386, 728] on div "Change Mob" at bounding box center [1385, 732] width 53 height 12
click at [1412, 664] on link "Choose Mob..." at bounding box center [1424, 662] width 130 height 26
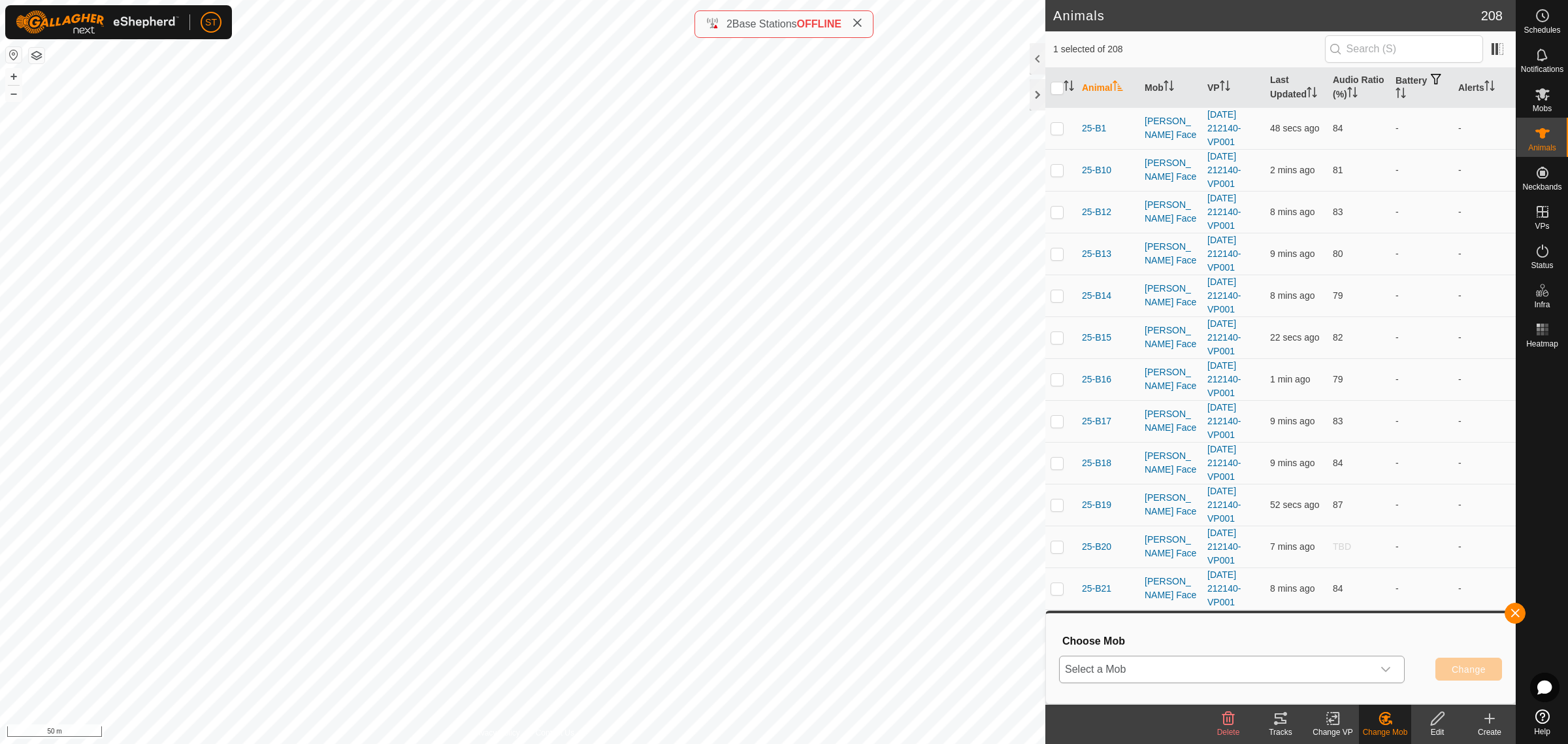
click at [1383, 668] on icon "dropdown trigger" at bounding box center [1386, 669] width 9 height 5
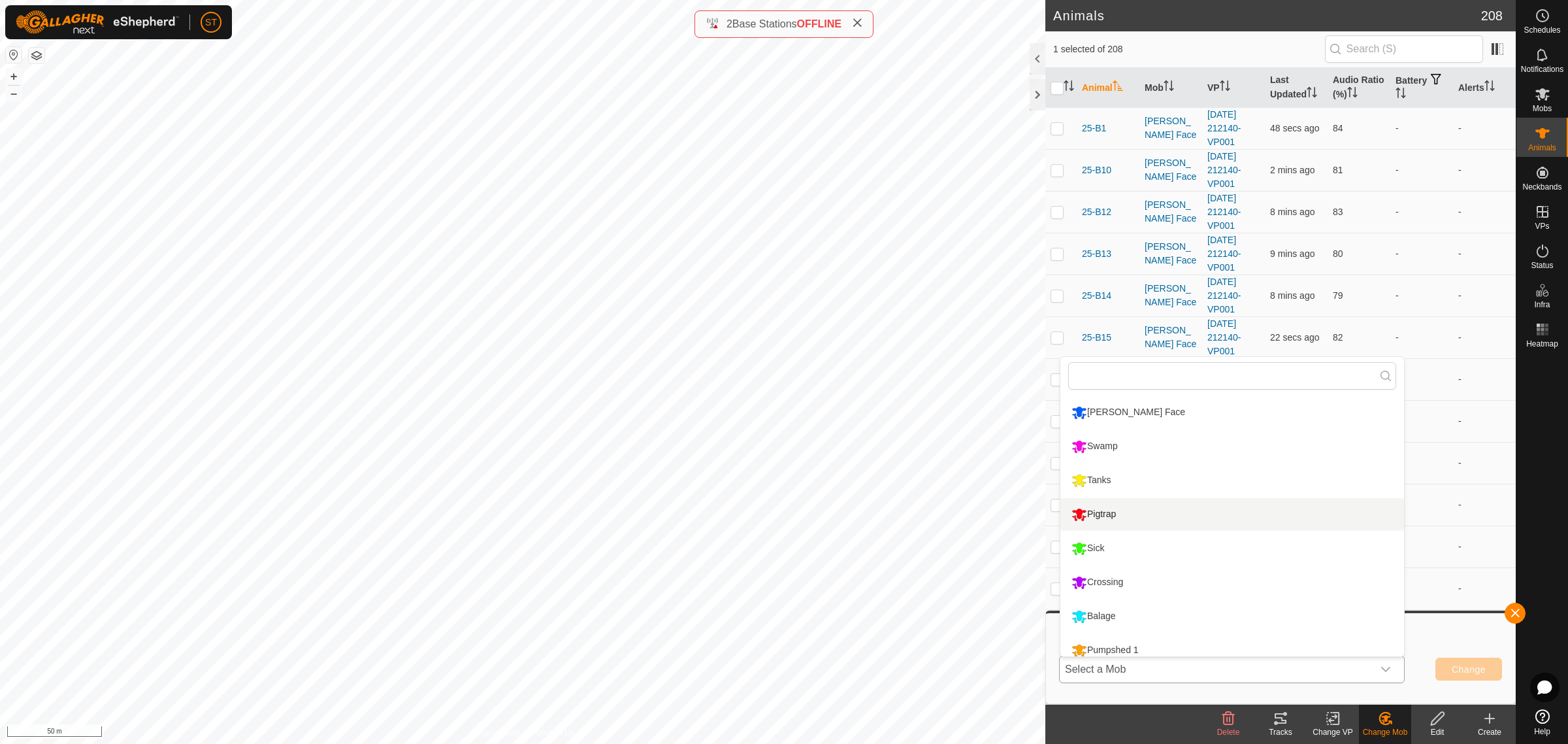
scroll to position [42, 0]
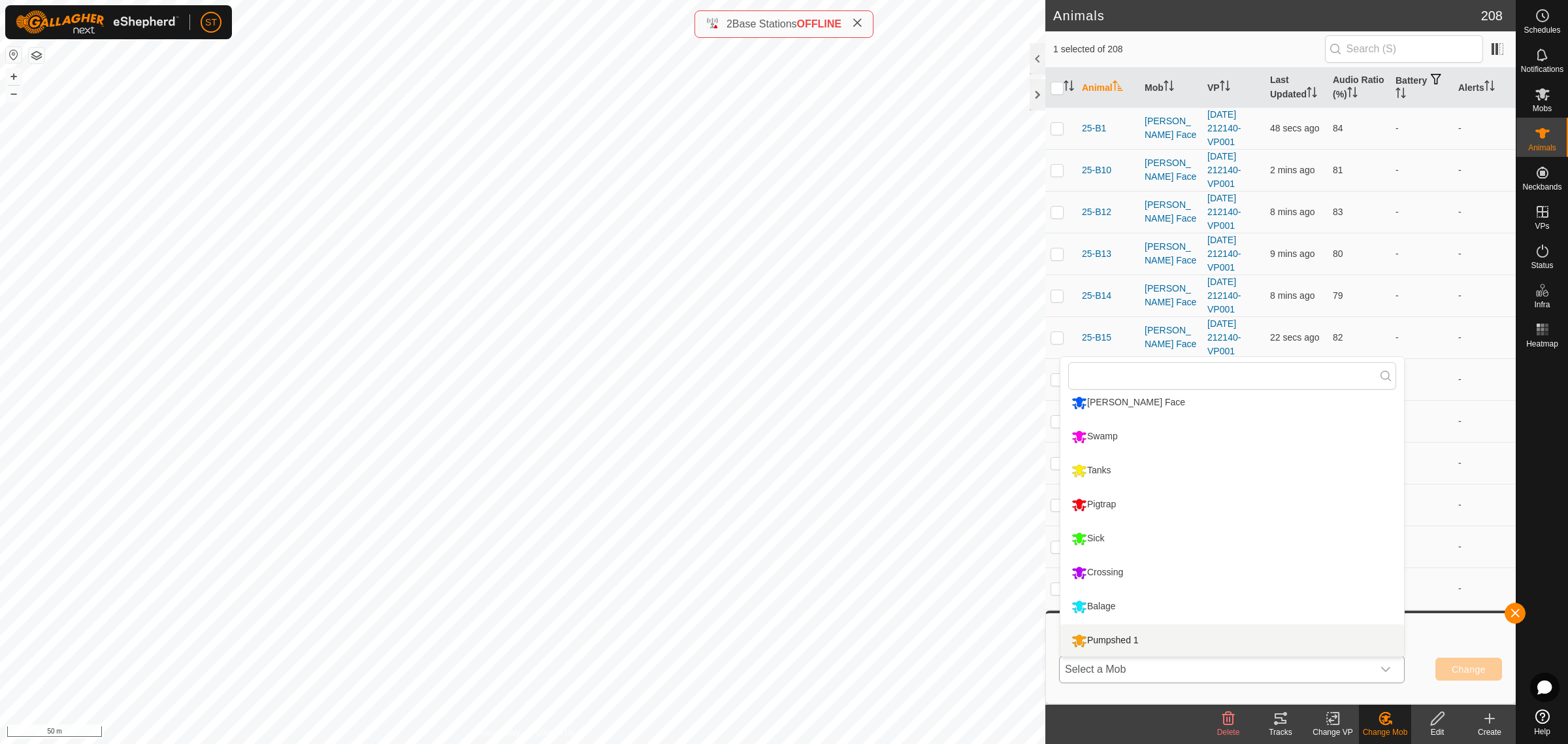
click at [1117, 638] on li "Pumpshed 1" at bounding box center [1232, 641] width 344 height 33
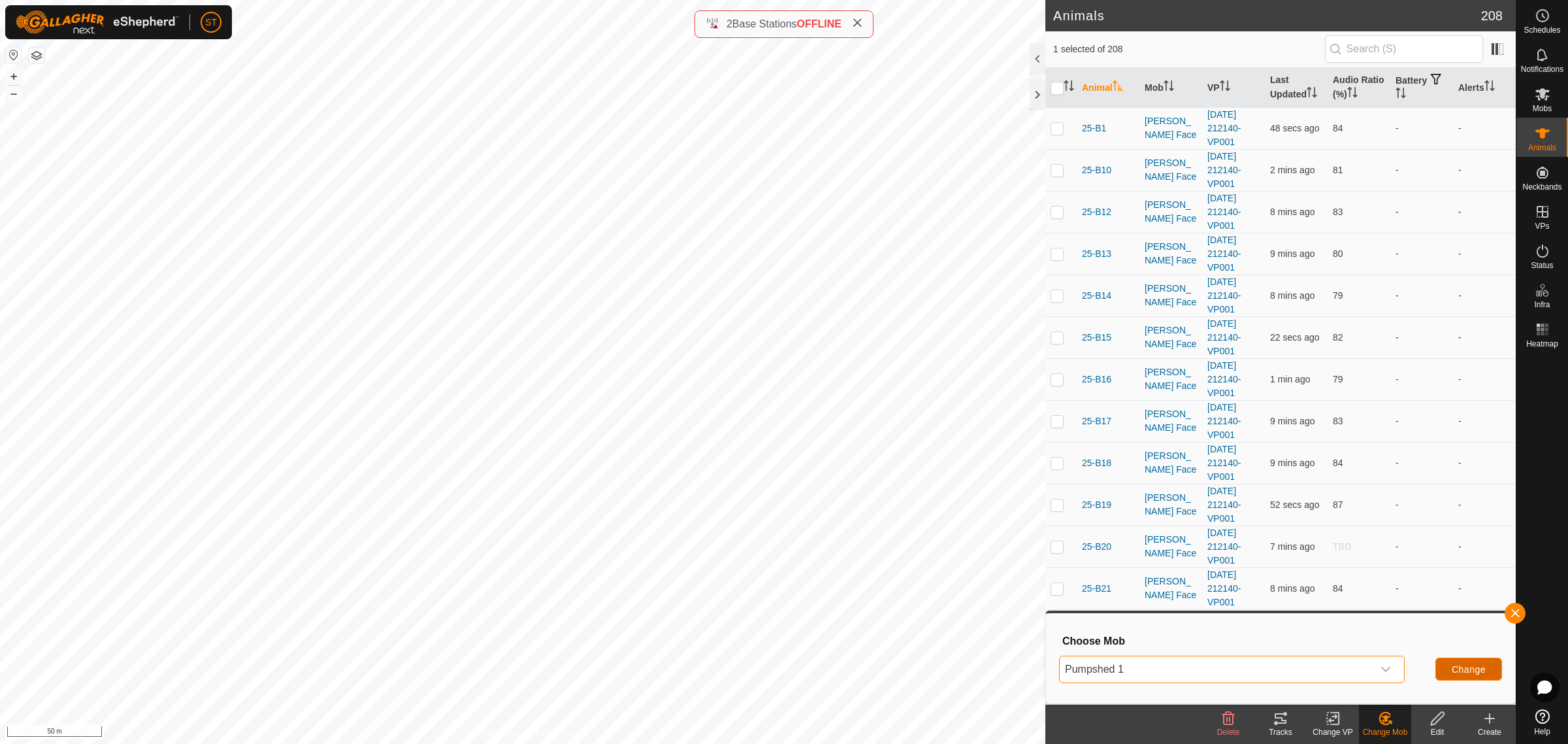
click at [1449, 671] on button "Change" at bounding box center [1469, 669] width 67 height 23
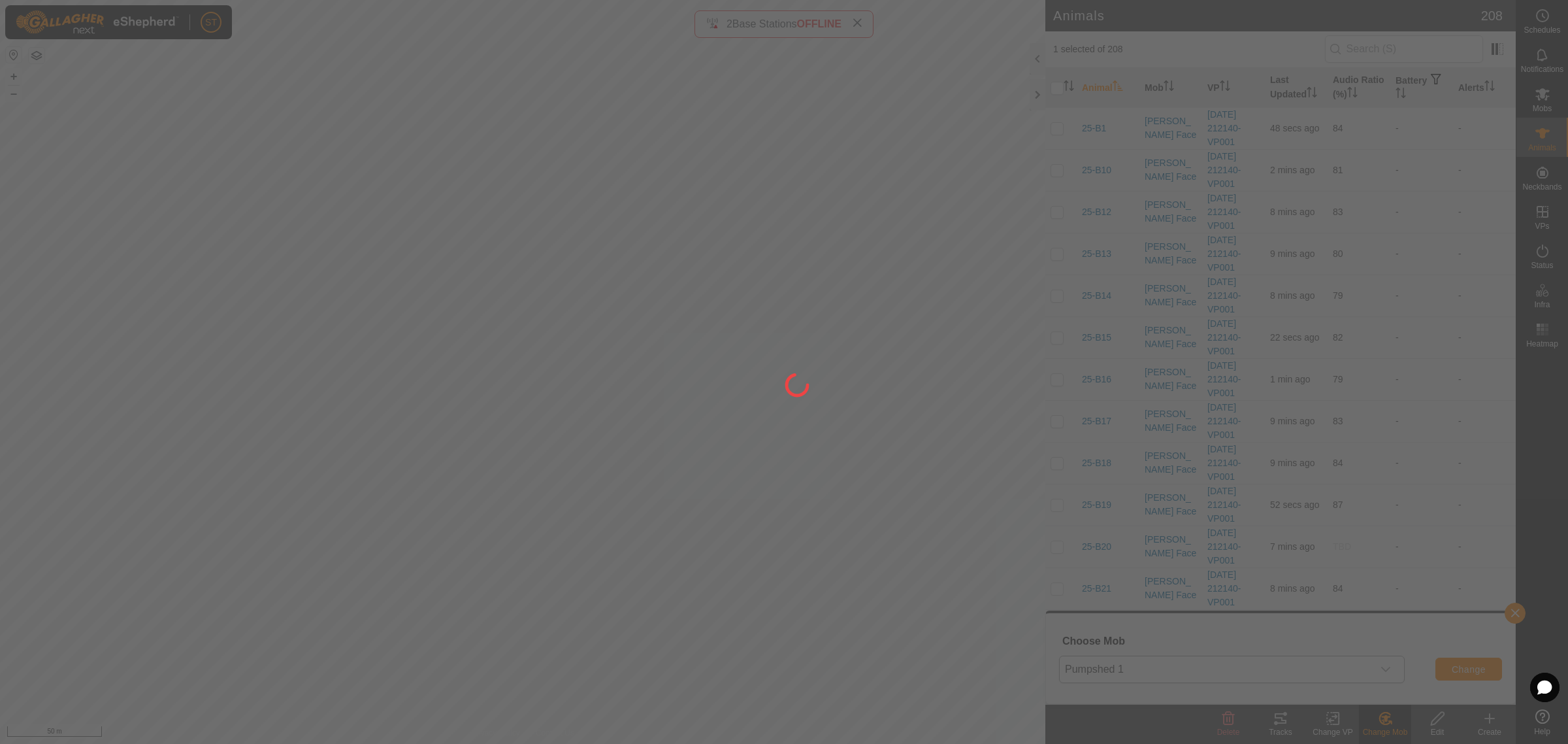
checkbox input "false"
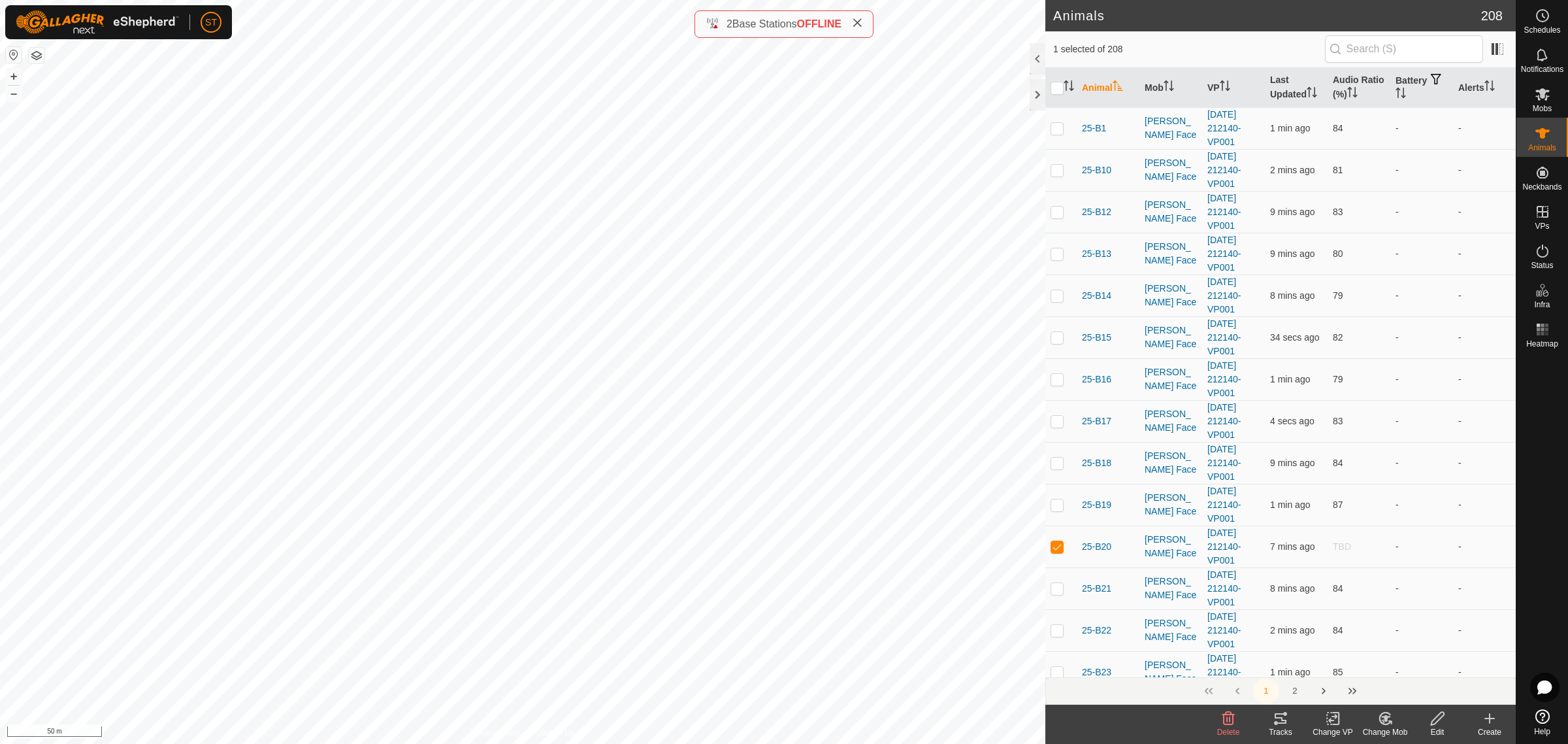
click at [1384, 722] on icon at bounding box center [1383, 720] width 3 height 4
click at [1426, 665] on link "Choose Mob..." at bounding box center [1424, 662] width 130 height 26
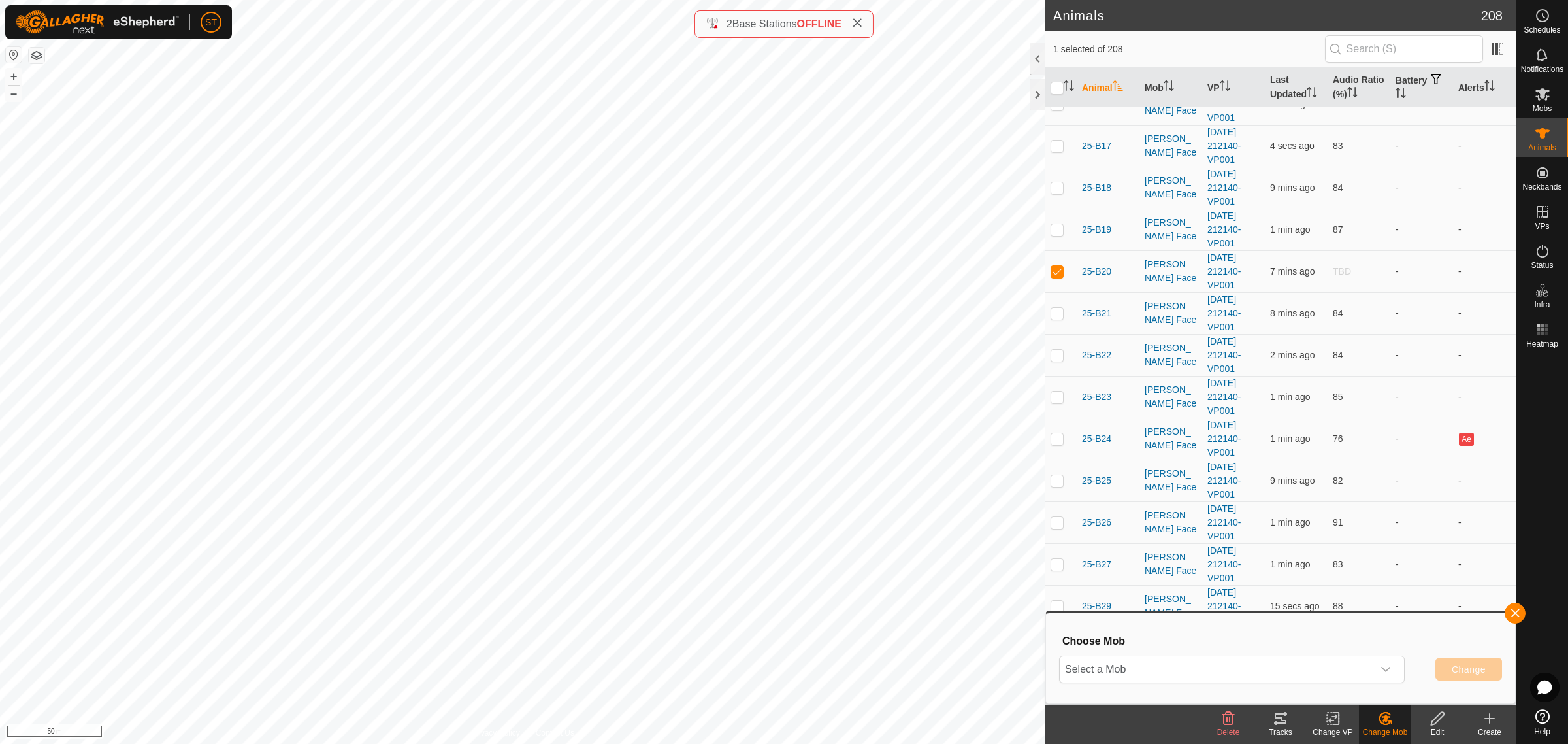
scroll to position [490, 0]
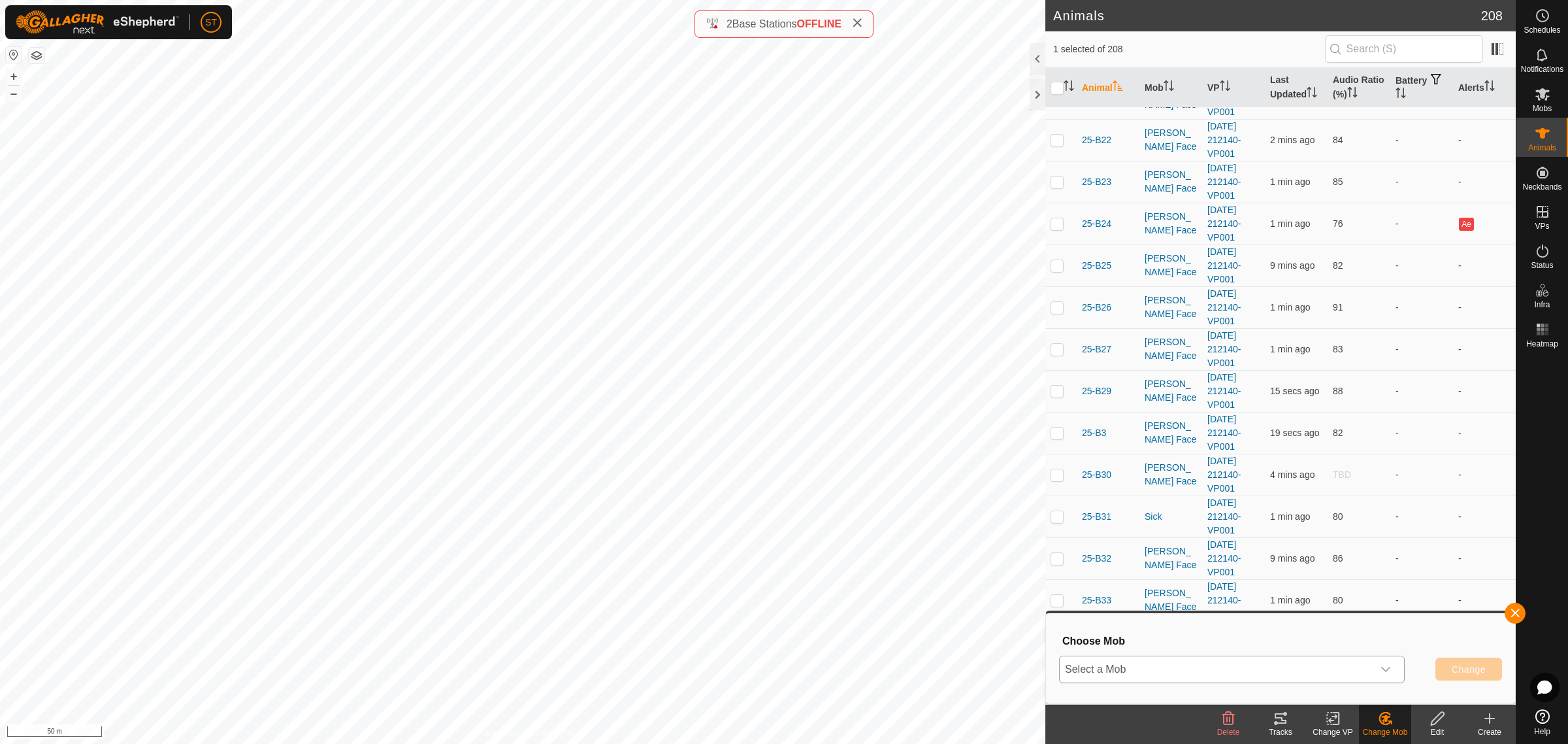
click at [1382, 665] on icon "dropdown trigger" at bounding box center [1386, 669] width 10 height 10
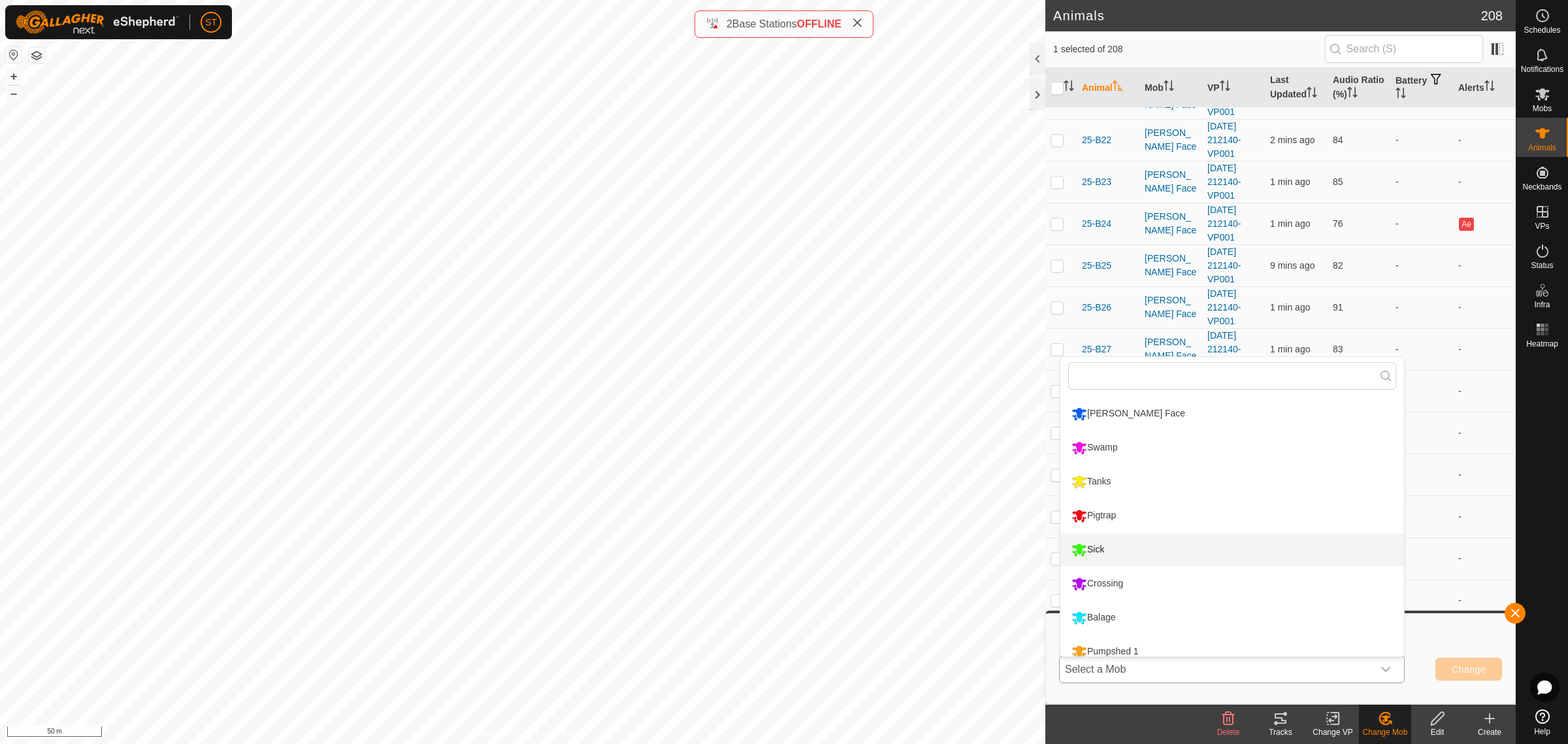
scroll to position [42, 0]
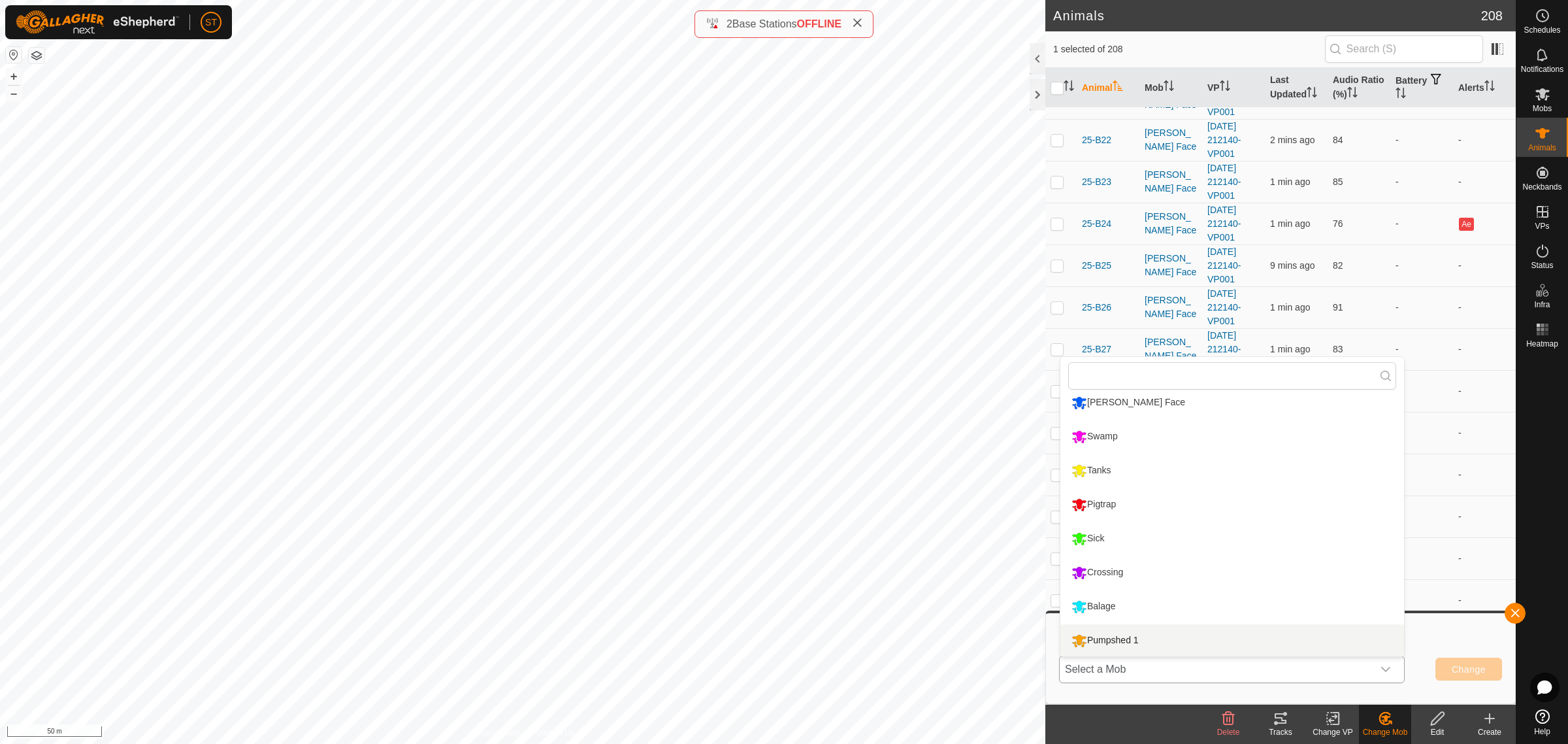
click at [1122, 642] on li "Pumpshed 1" at bounding box center [1232, 641] width 344 height 33
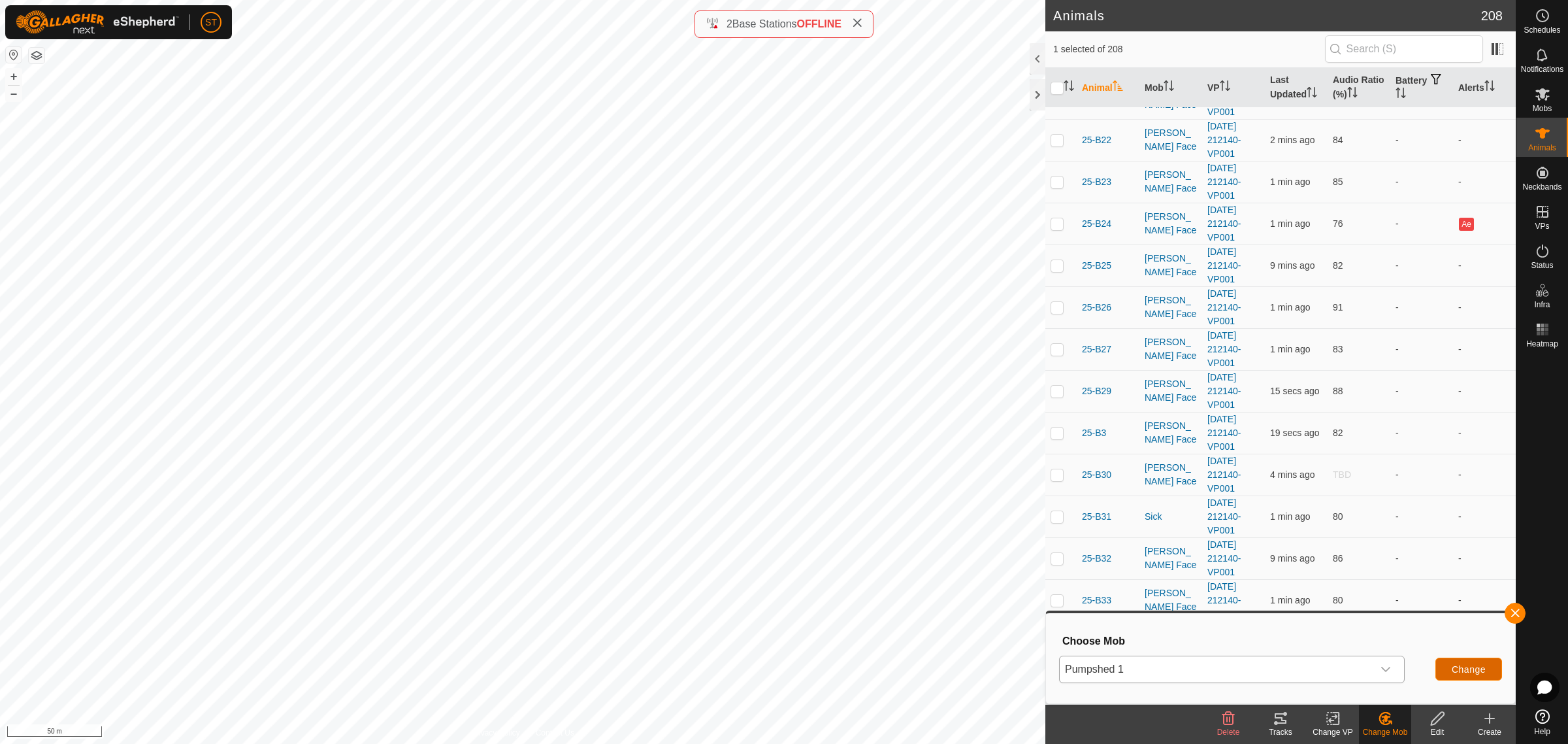
click at [1484, 674] on span "Change" at bounding box center [1469, 669] width 34 height 10
checkbox input "false"
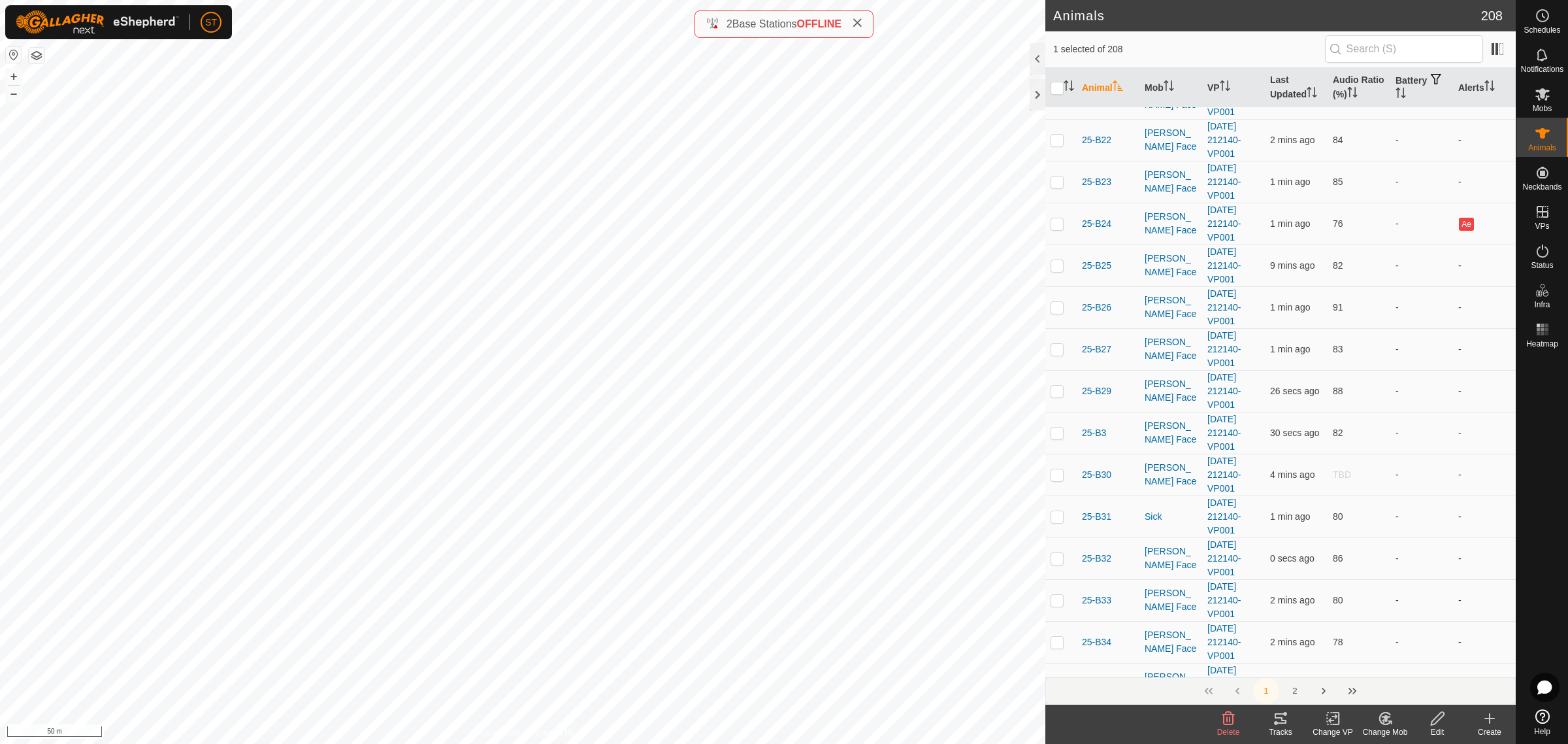
click at [1390, 722] on icon at bounding box center [1385, 719] width 11 height 12
click at [1405, 665] on link "Choose Mob..." at bounding box center [1424, 662] width 130 height 26
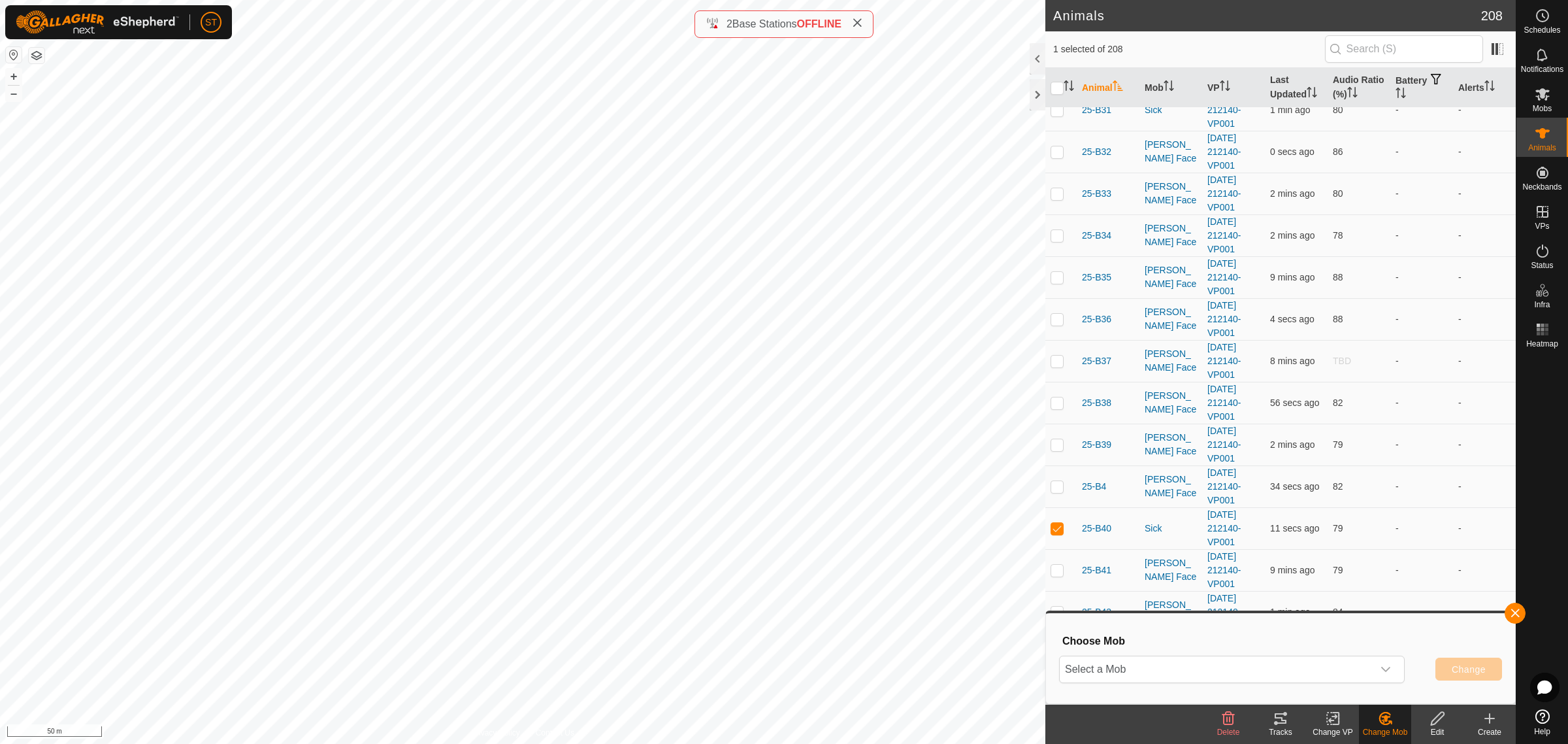
scroll to position [899, 0]
click at [1389, 670] on icon "dropdown trigger" at bounding box center [1386, 669] width 10 height 10
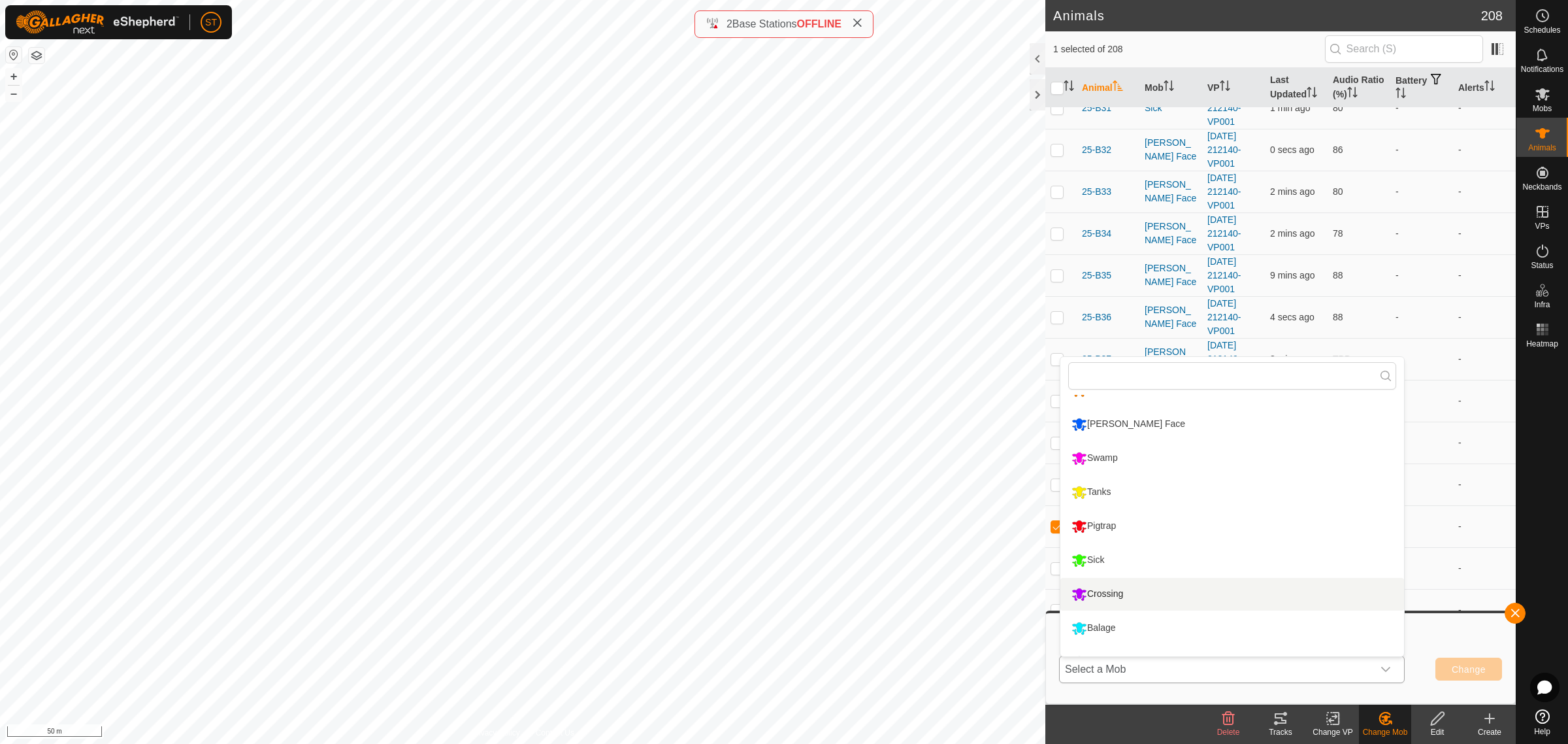
scroll to position [42, 0]
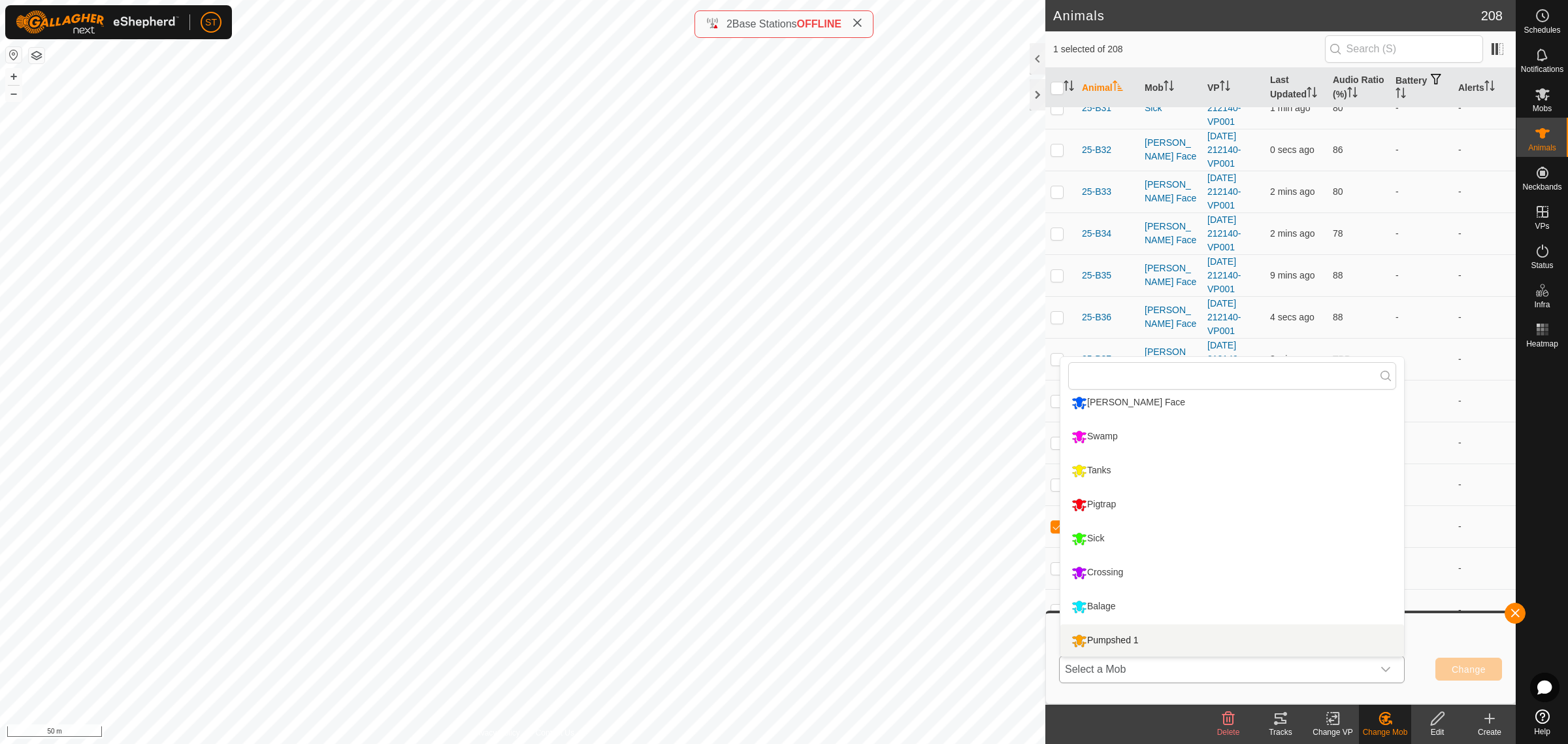
click at [1139, 642] on li "Pumpshed 1" at bounding box center [1232, 641] width 344 height 33
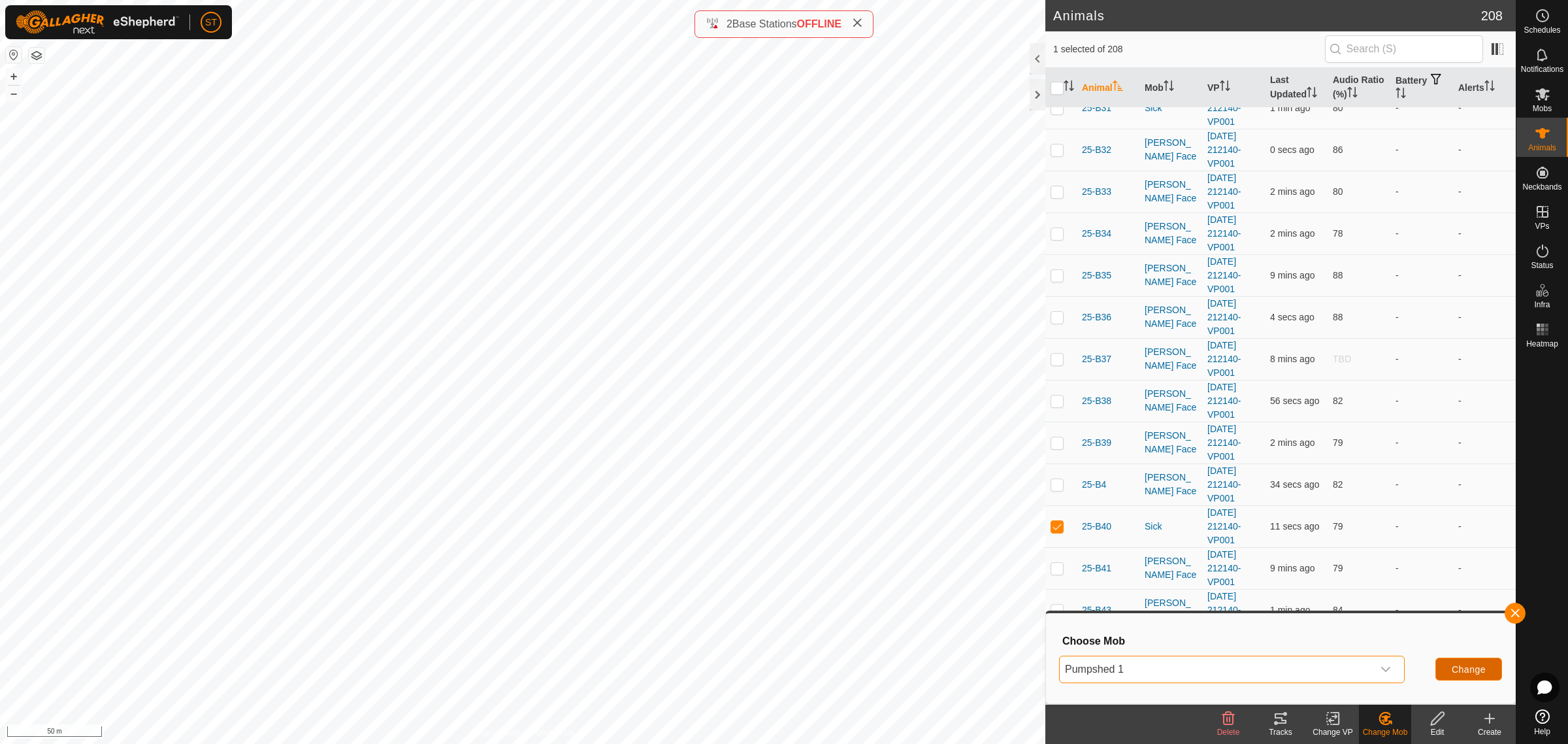
click at [1467, 671] on span "Change" at bounding box center [1469, 669] width 34 height 10
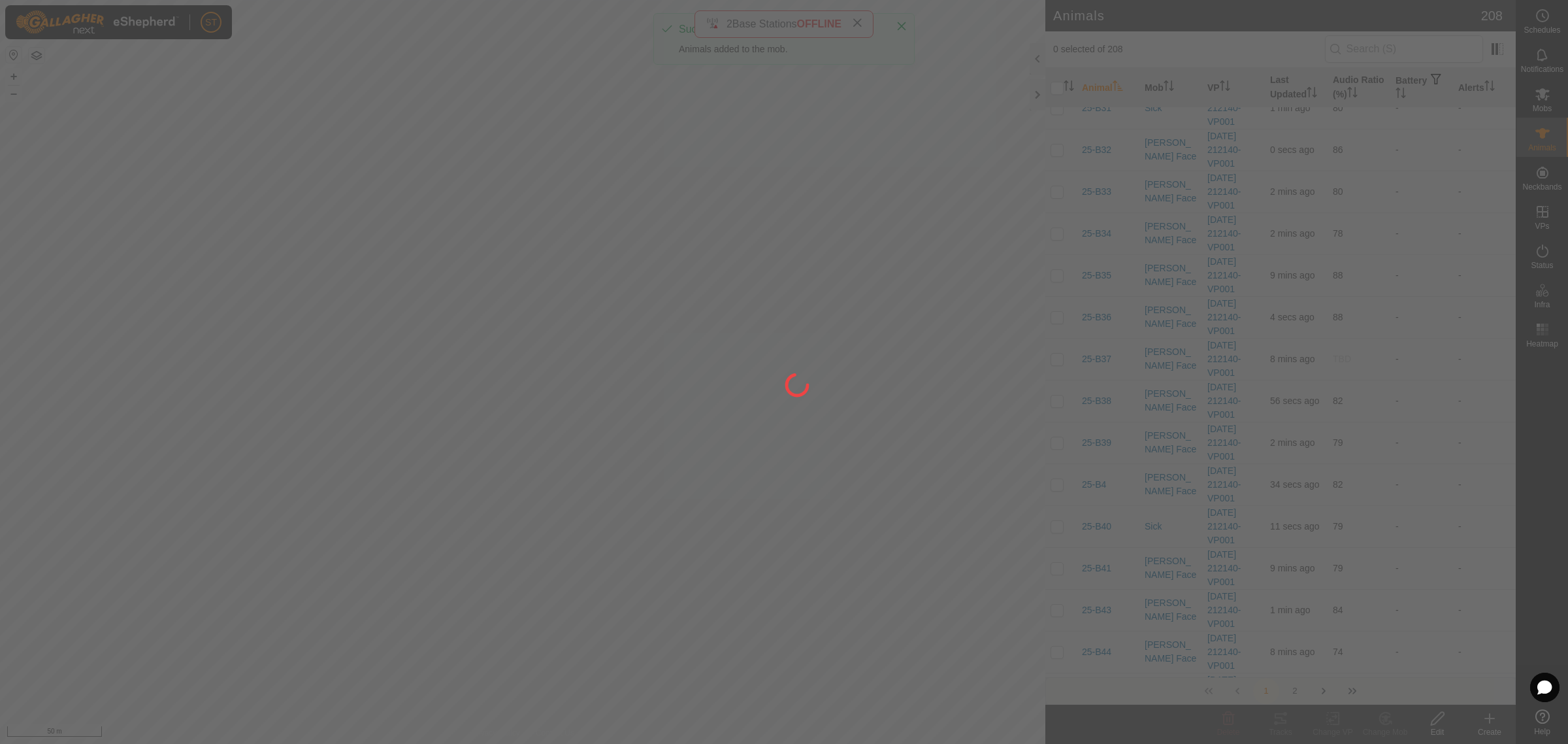
checkbox input "false"
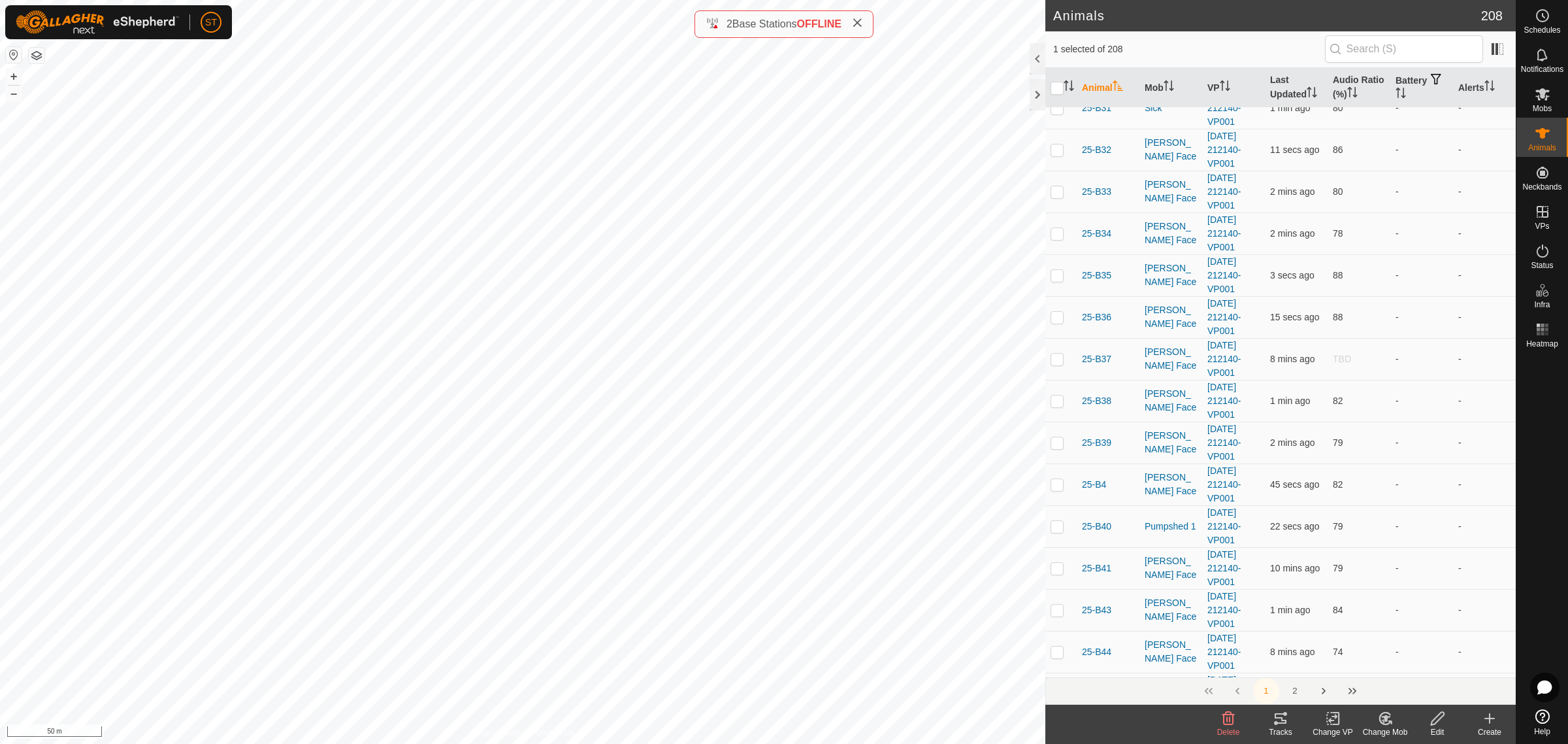
click at [1383, 727] on div "Change Mob" at bounding box center [1385, 732] width 53 height 12
click at [1400, 661] on link "Choose Mob..." at bounding box center [1424, 662] width 130 height 26
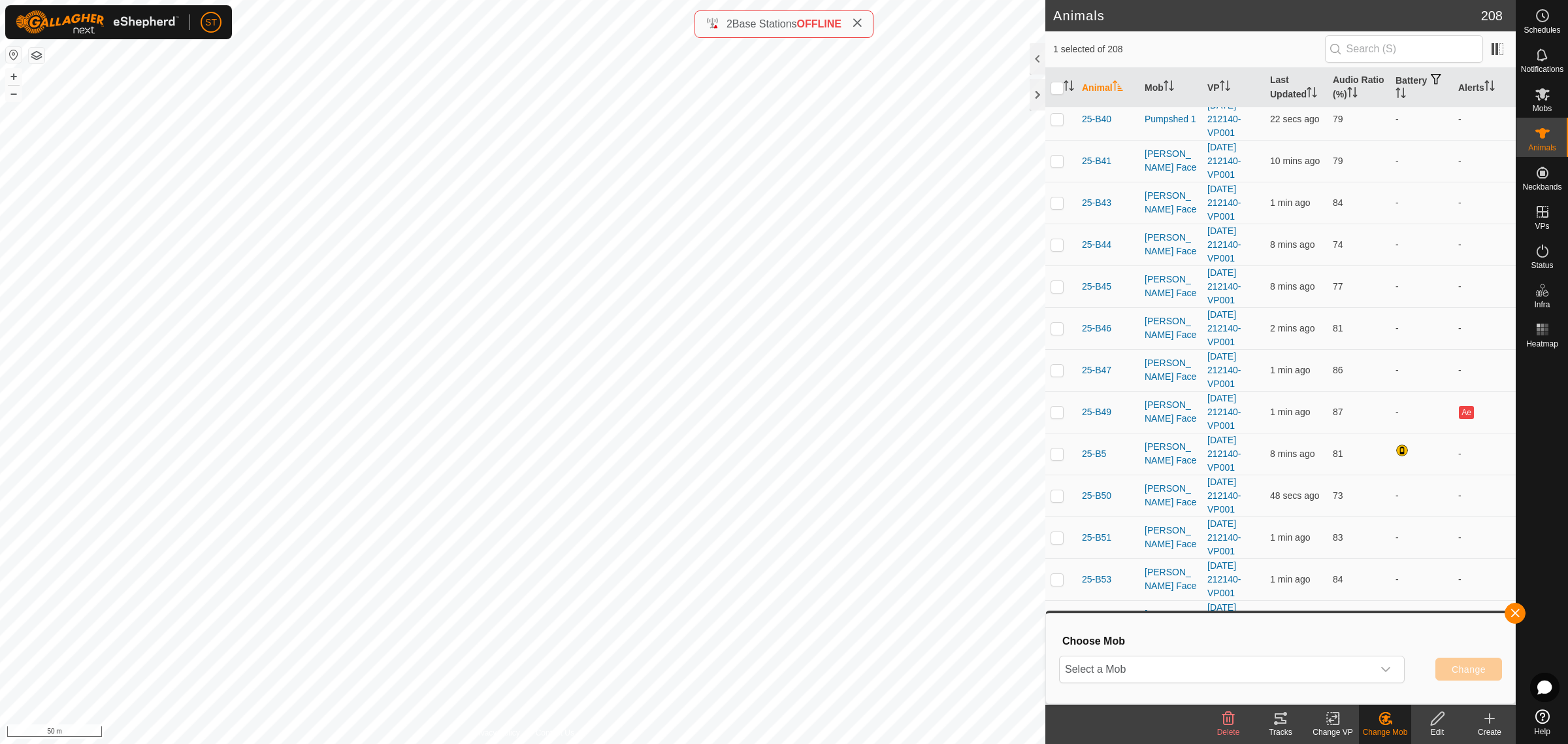
scroll to position [1308, 0]
click at [1387, 671] on icon "dropdown trigger" at bounding box center [1386, 669] width 10 height 10
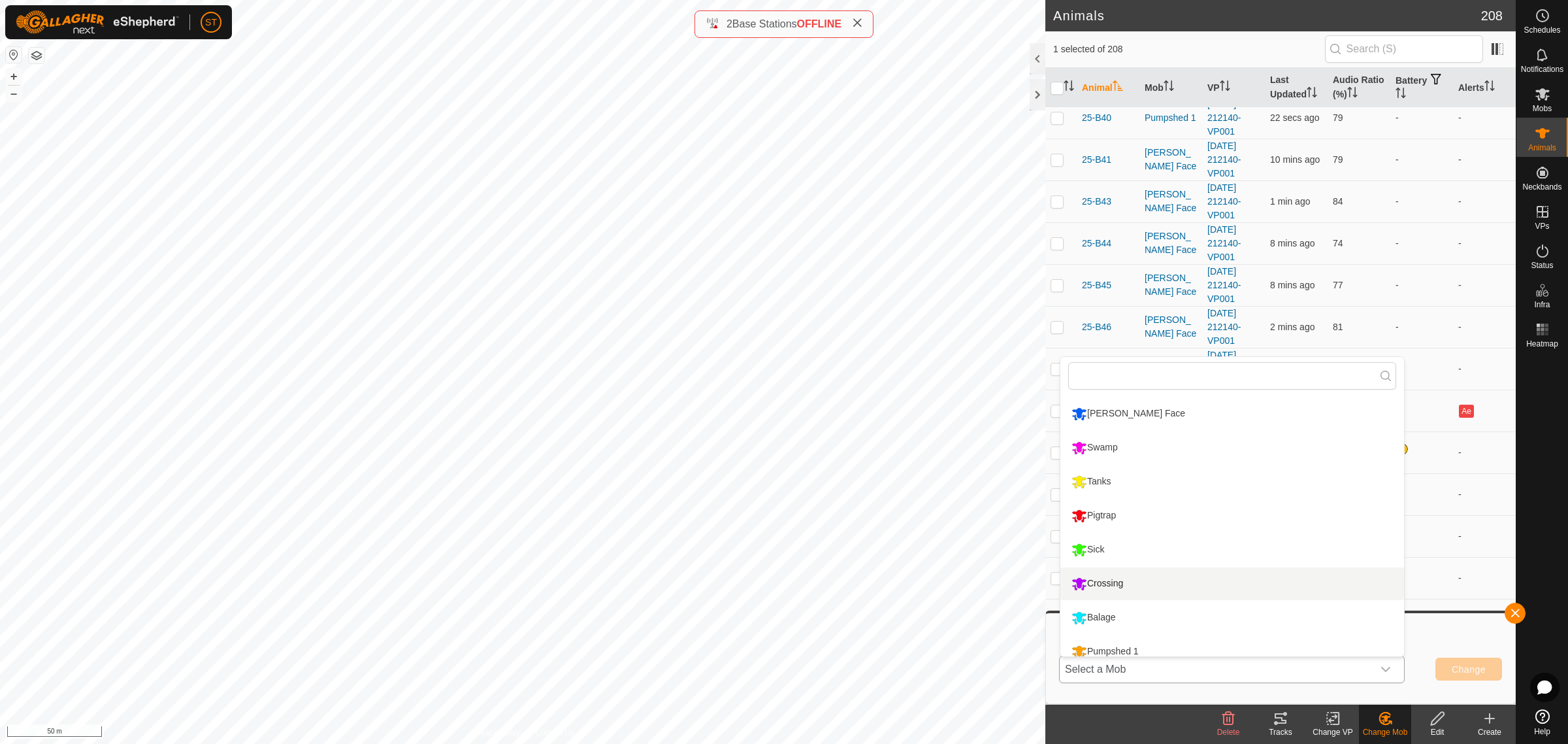
scroll to position [42, 0]
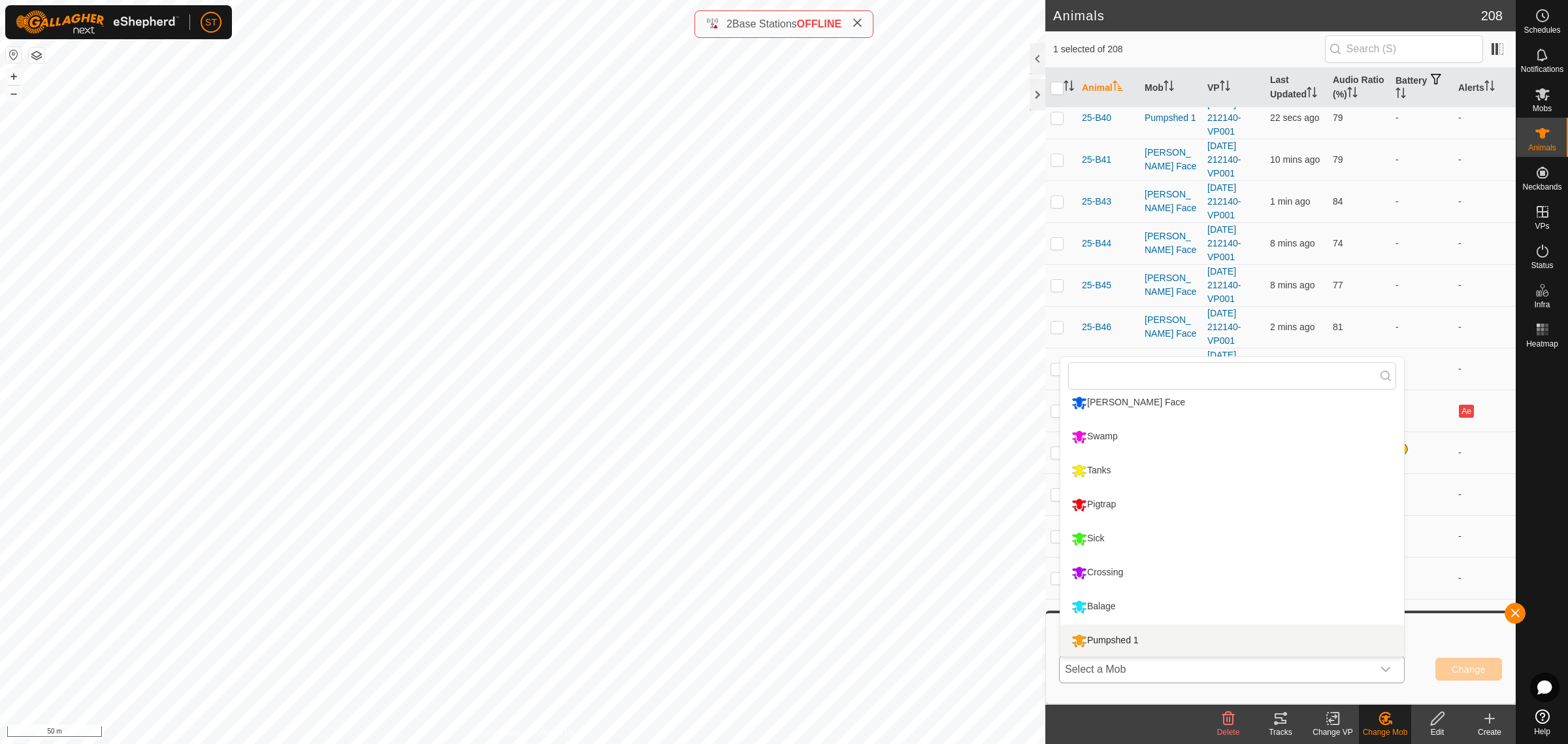
click at [1154, 642] on li "Pumpshed 1" at bounding box center [1232, 641] width 344 height 33
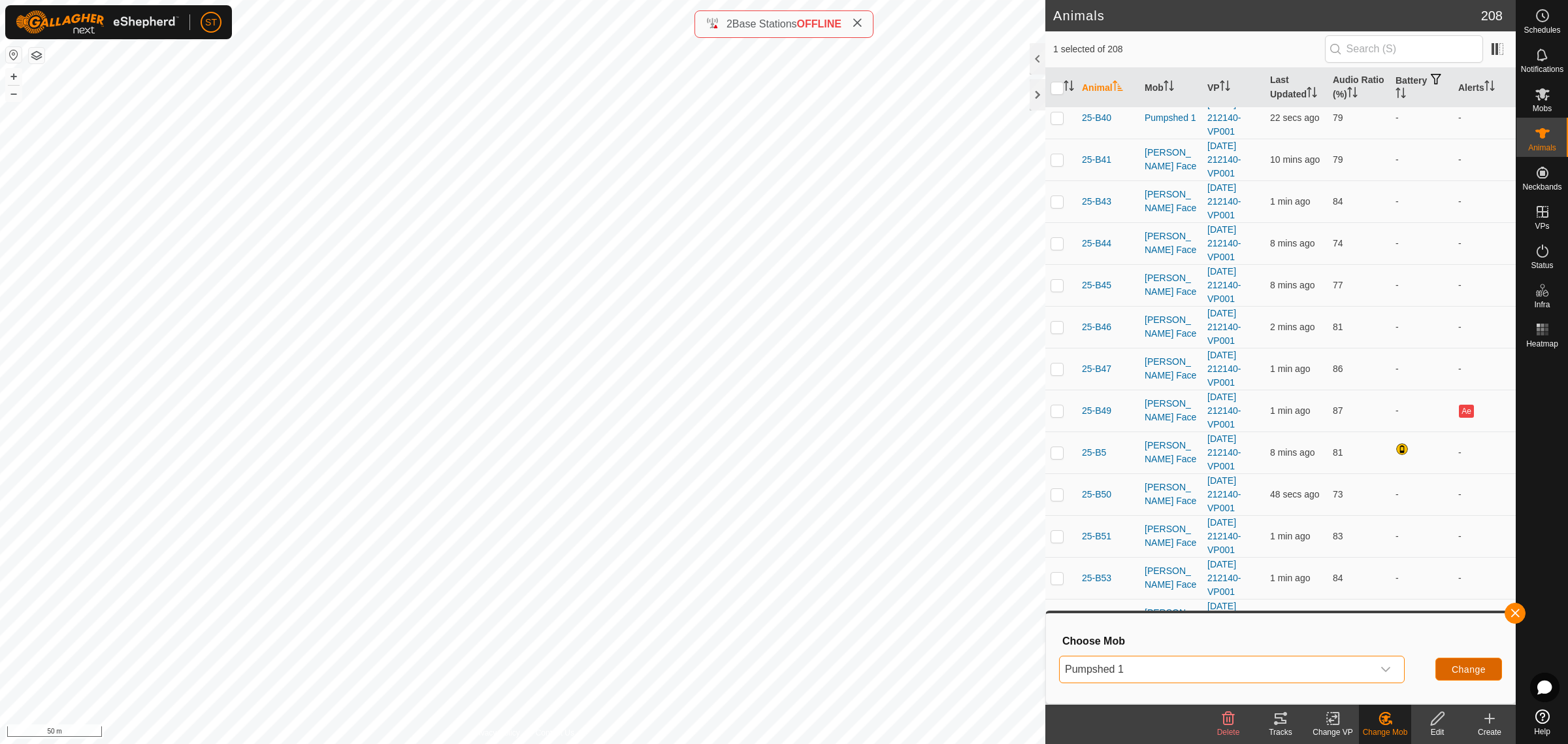
click at [1472, 668] on span "Change" at bounding box center [1469, 669] width 34 height 10
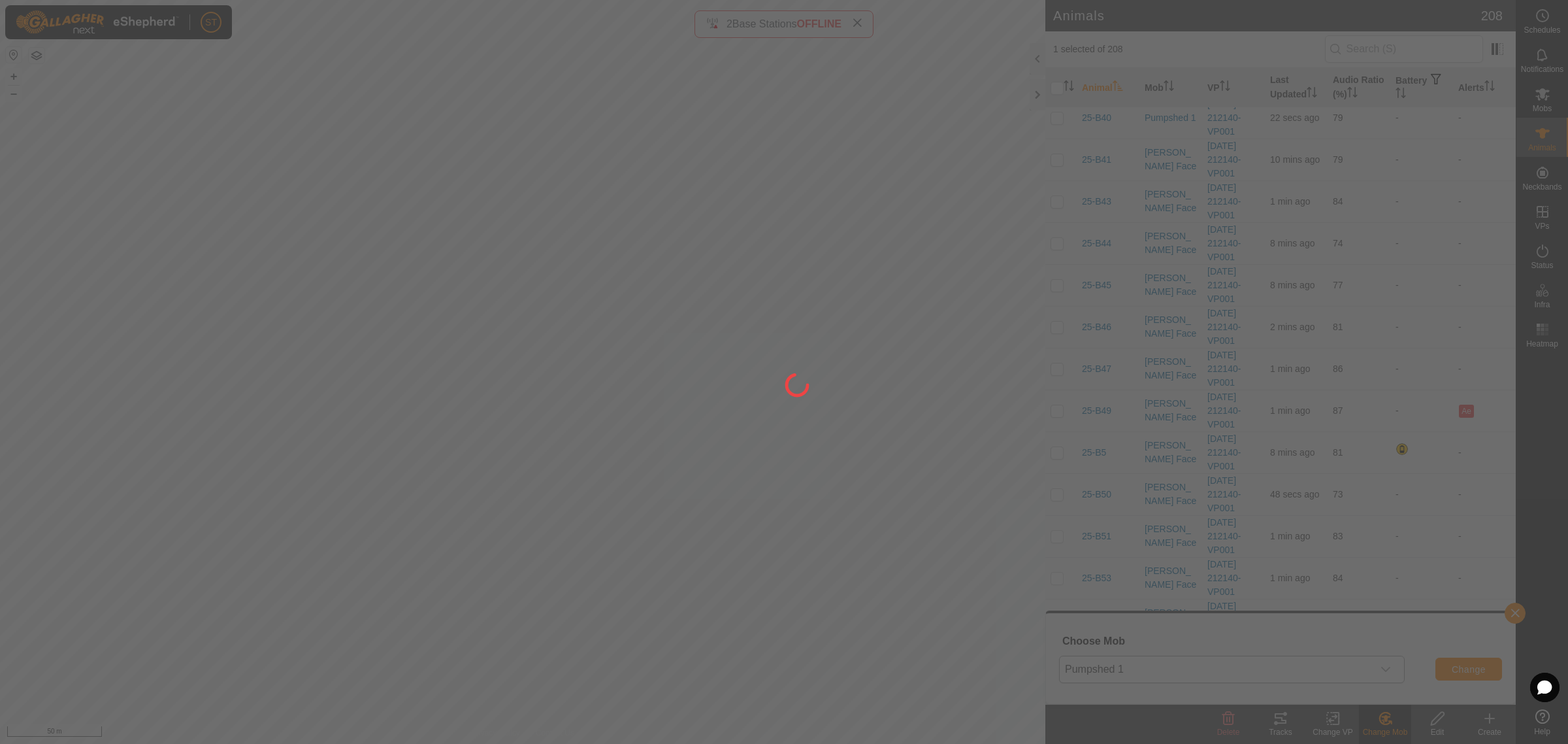
checkbox input "false"
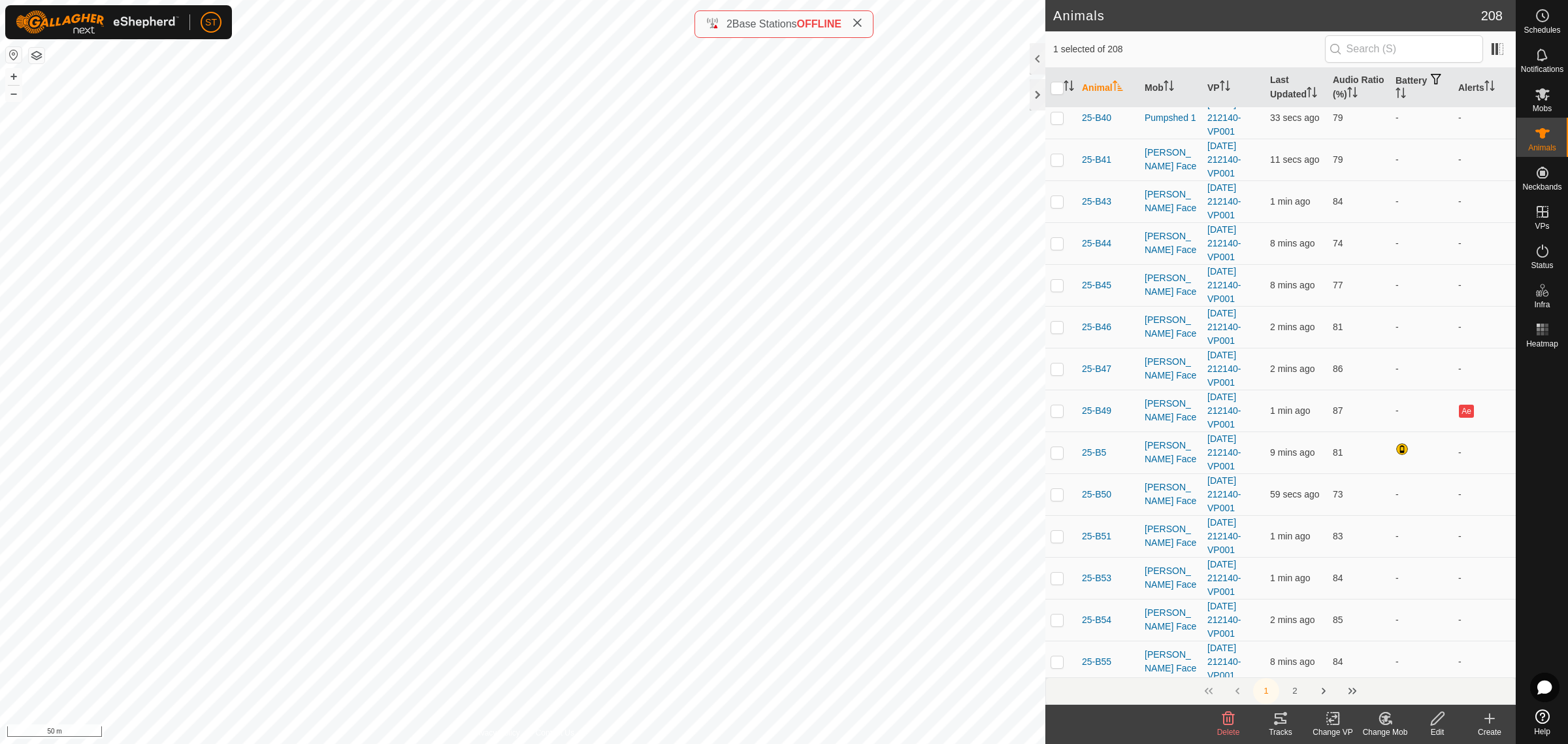
click at [1387, 726] on div "Change Mob" at bounding box center [1385, 732] width 53 height 12
click at [1425, 665] on link "Choose Mob..." at bounding box center [1424, 662] width 130 height 26
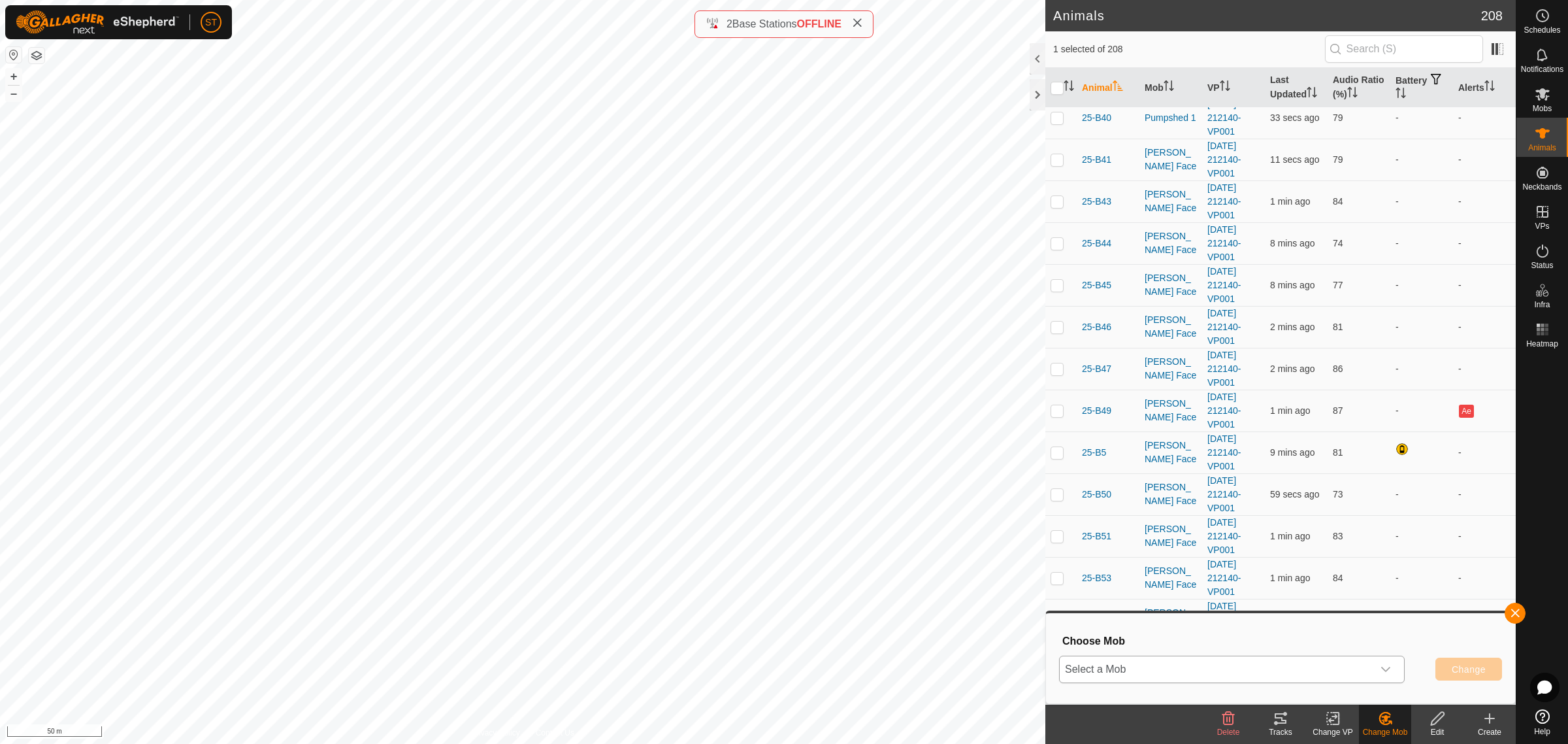
click at [1392, 671] on div "dropdown trigger" at bounding box center [1386, 669] width 26 height 26
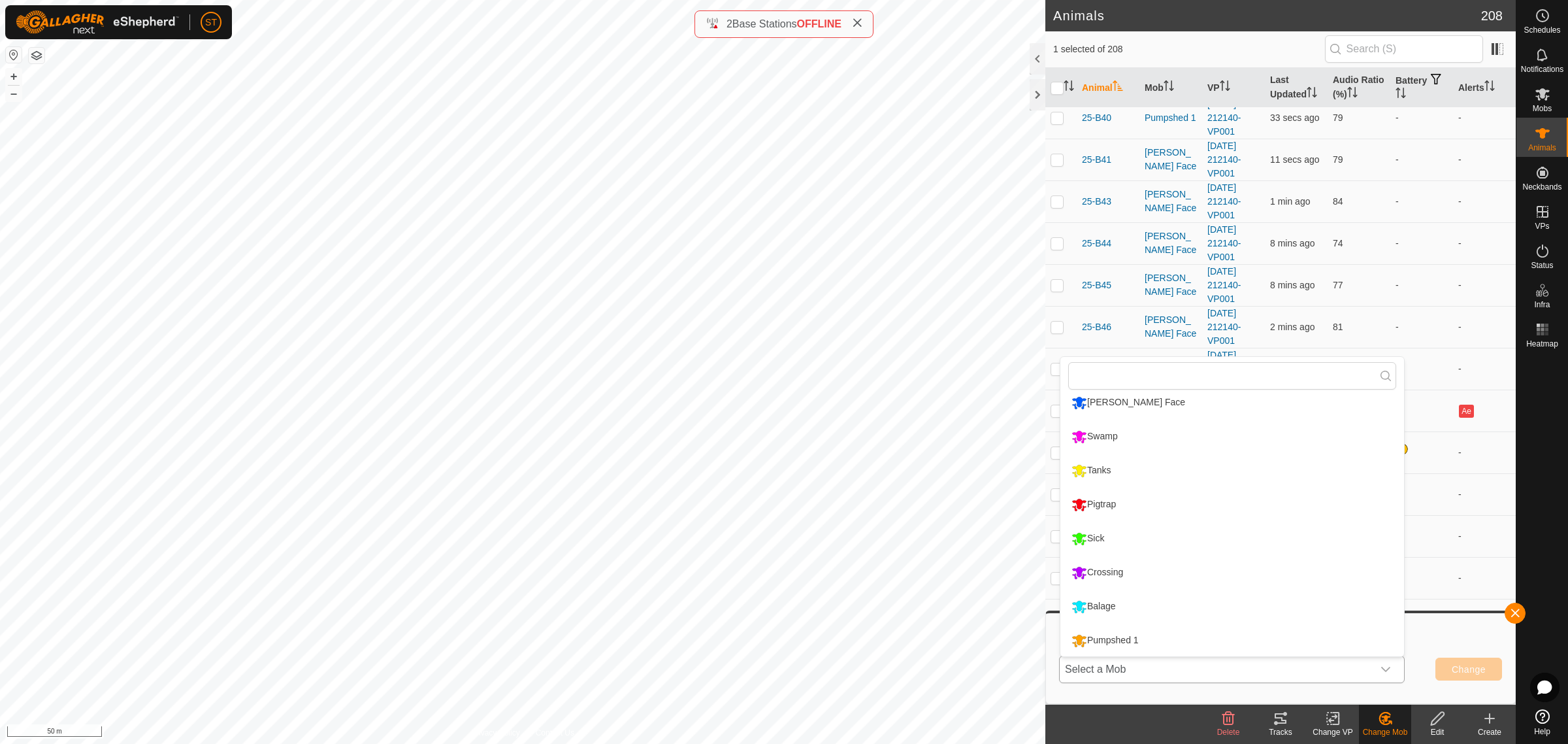
click at [1160, 642] on li "Pumpshed 1" at bounding box center [1232, 641] width 344 height 33
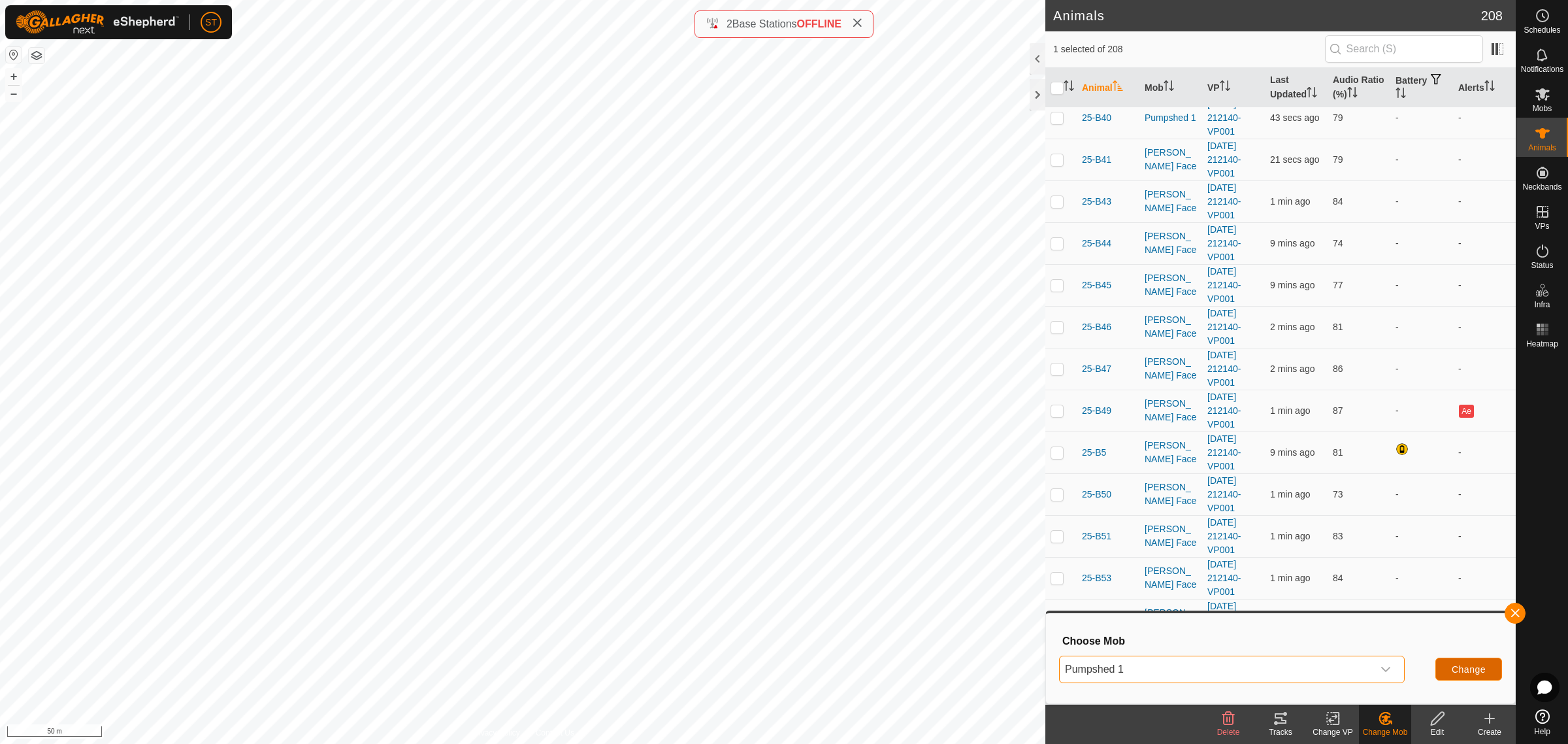
click at [1472, 664] on span "Change" at bounding box center [1469, 669] width 34 height 10
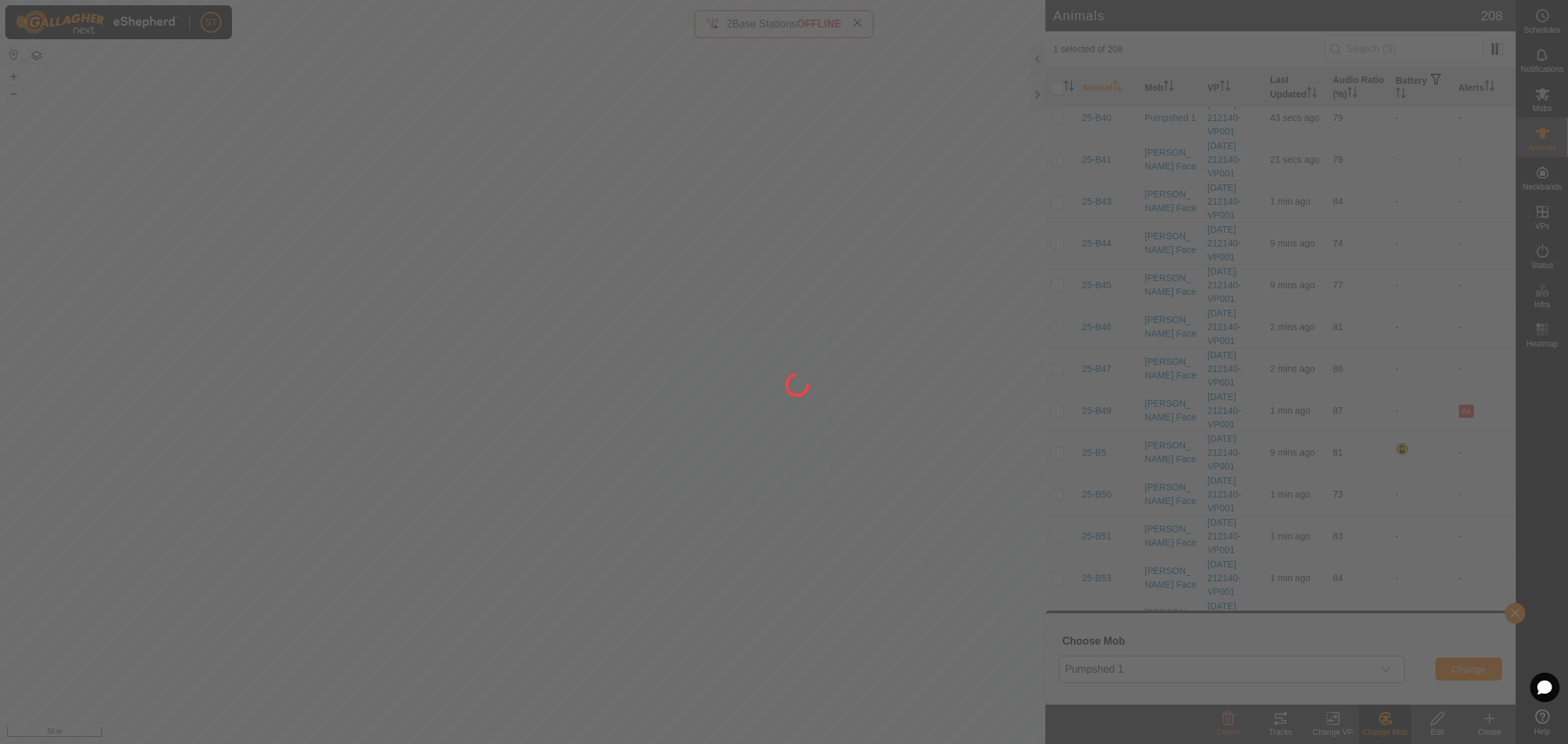
checkbox input "false"
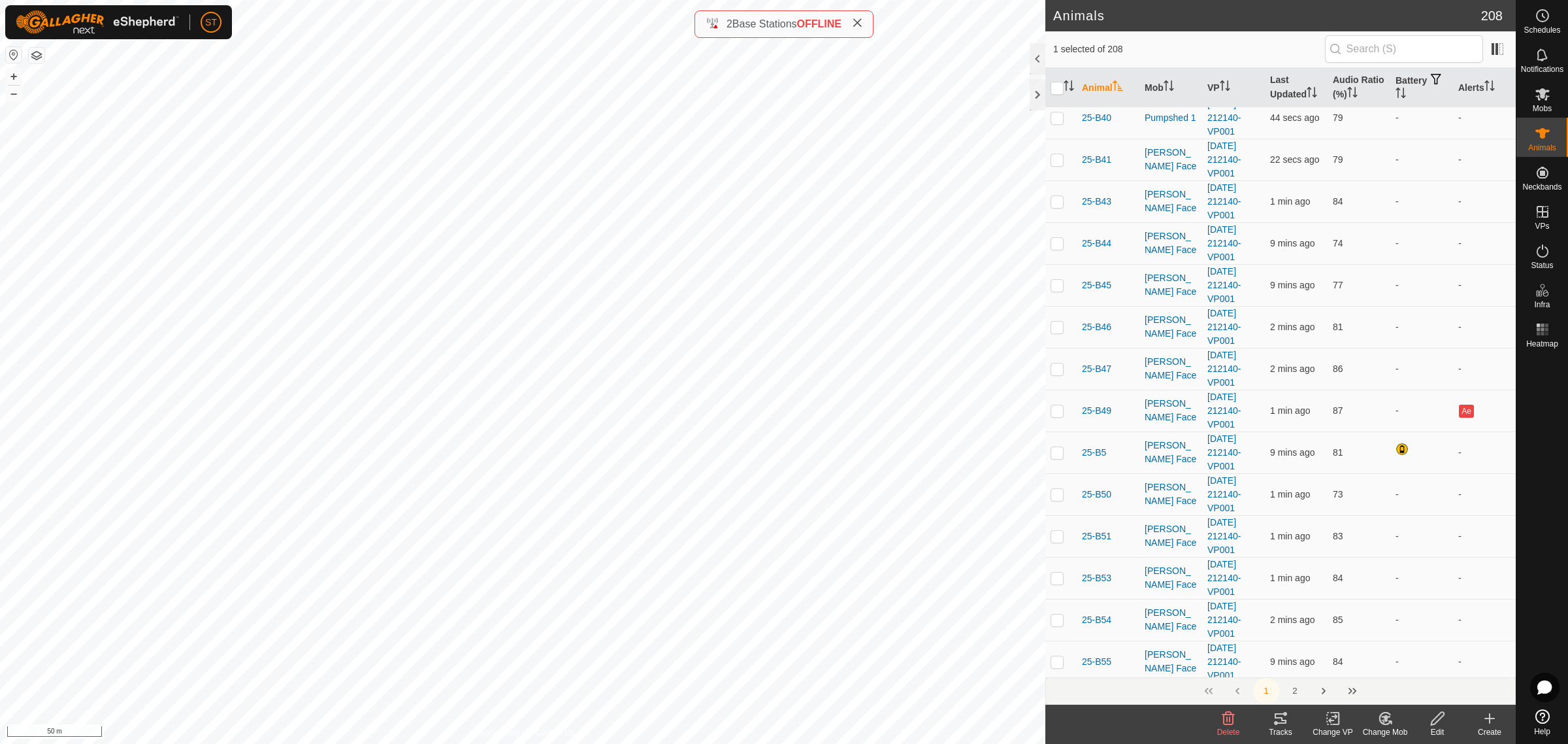
click at [1384, 720] on icon at bounding box center [1386, 718] width 9 height 7
click at [1433, 660] on link "Choose Mob..." at bounding box center [1424, 662] width 130 height 26
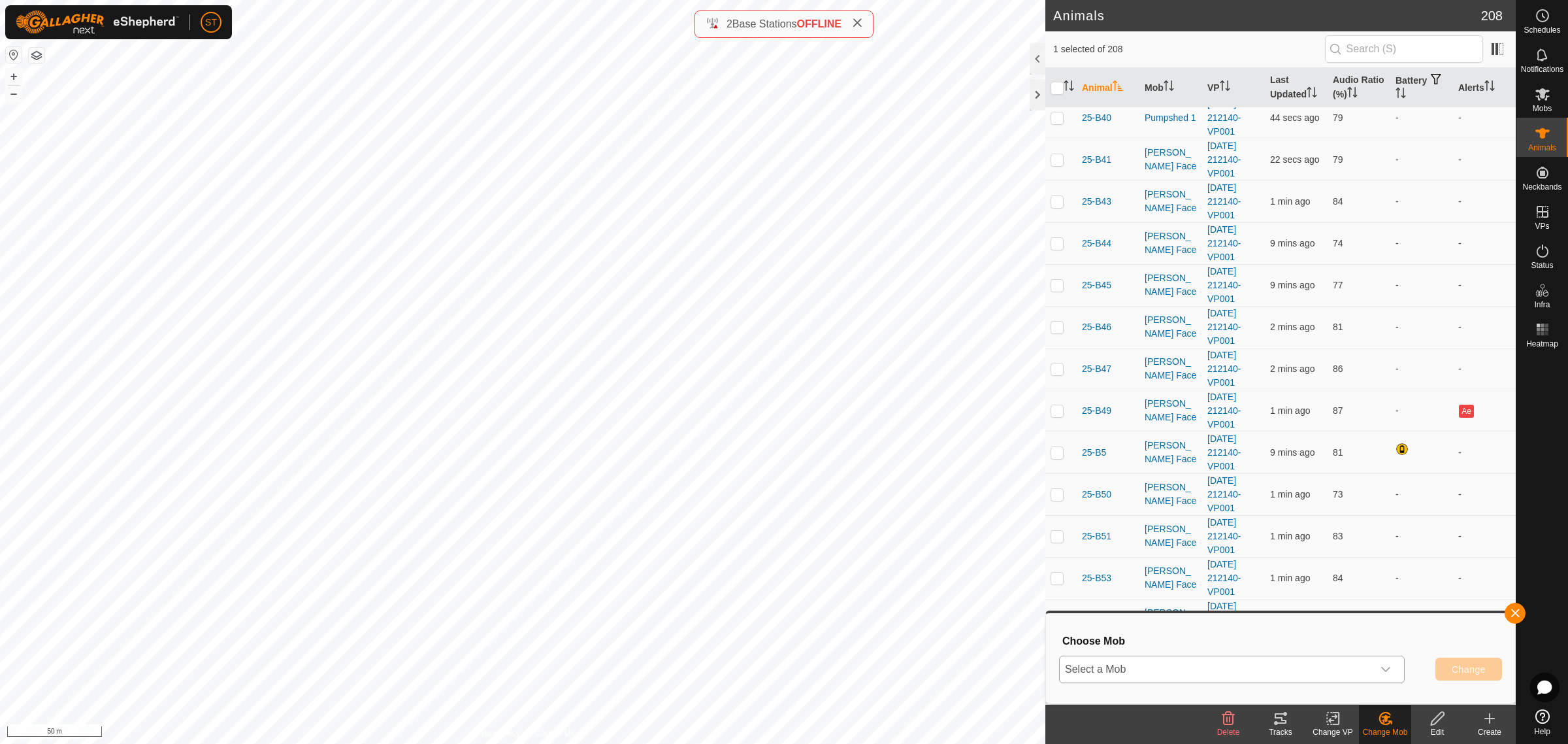
click at [1389, 670] on icon "dropdown trigger" at bounding box center [1386, 669] width 10 height 10
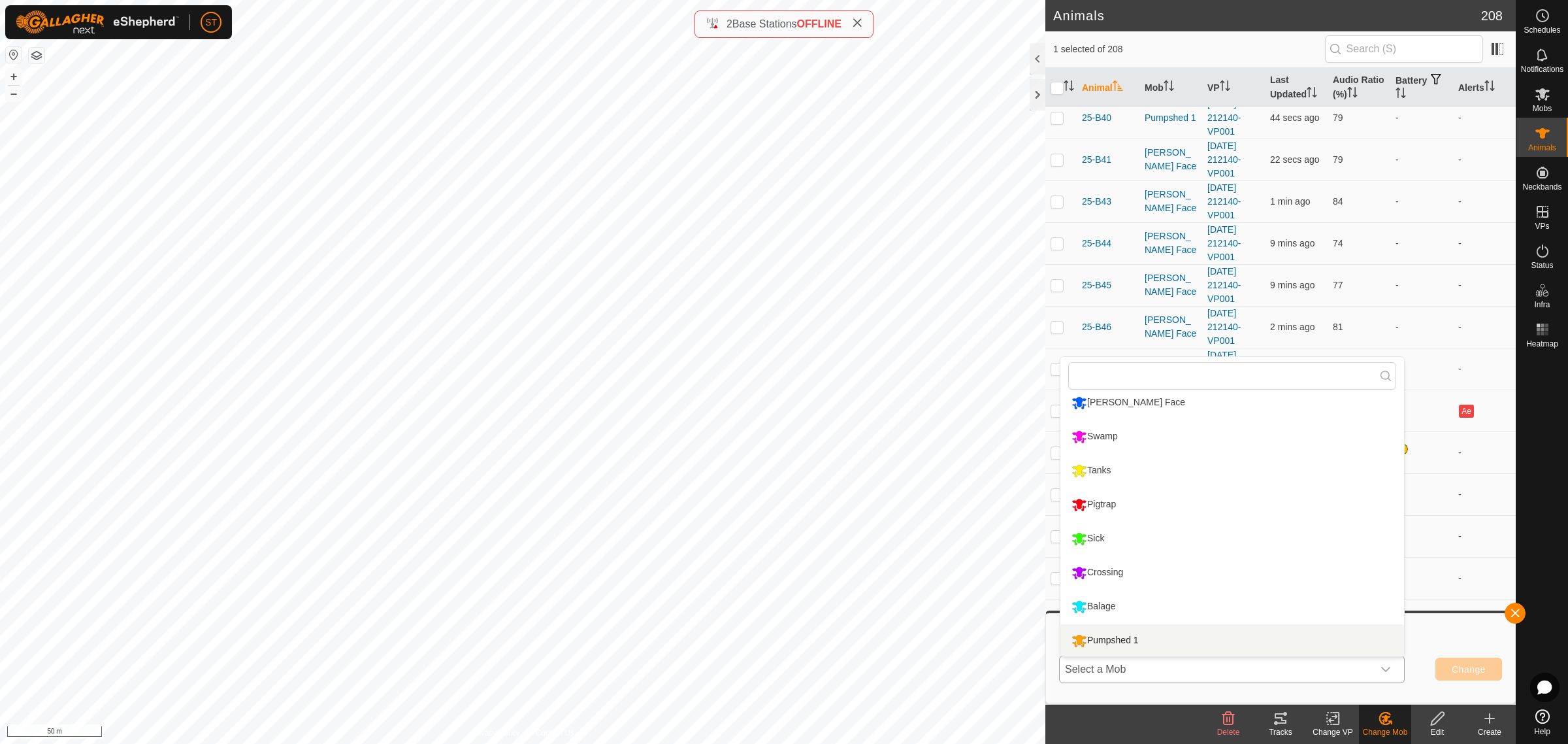
click at [1139, 639] on li "Pumpshed 1" at bounding box center [1232, 641] width 344 height 33
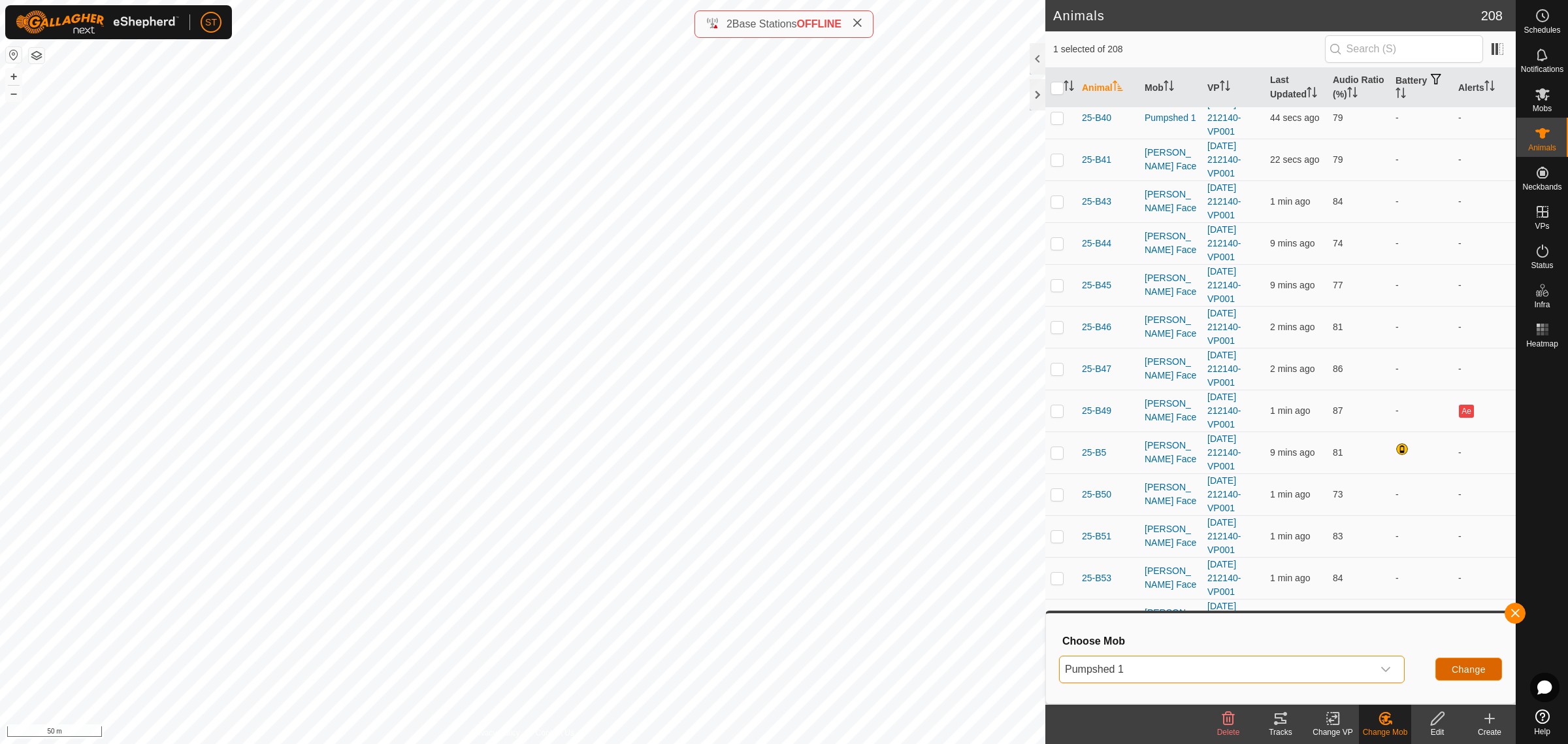
click at [1467, 670] on span "Change" at bounding box center [1469, 669] width 34 height 10
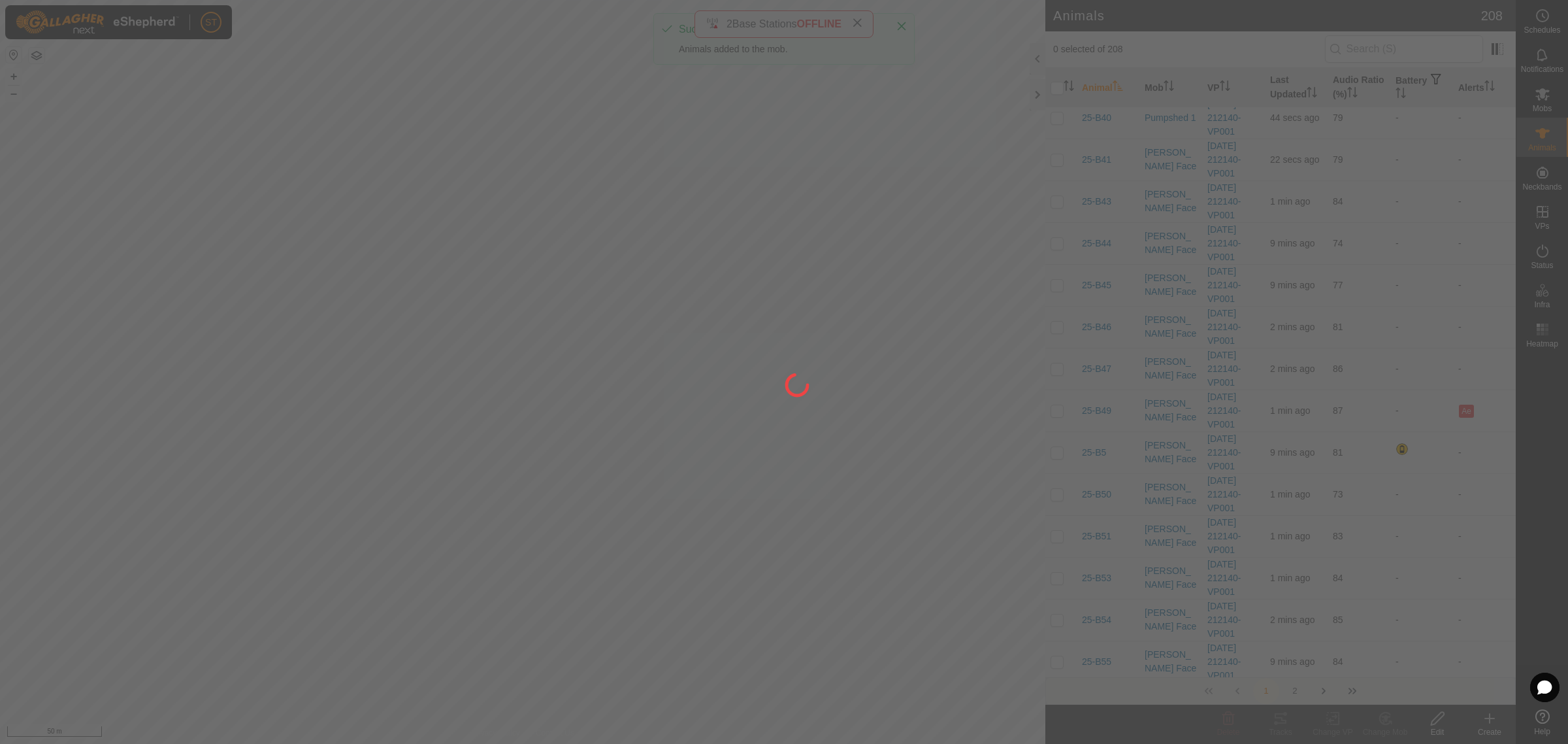
checkbox input "false"
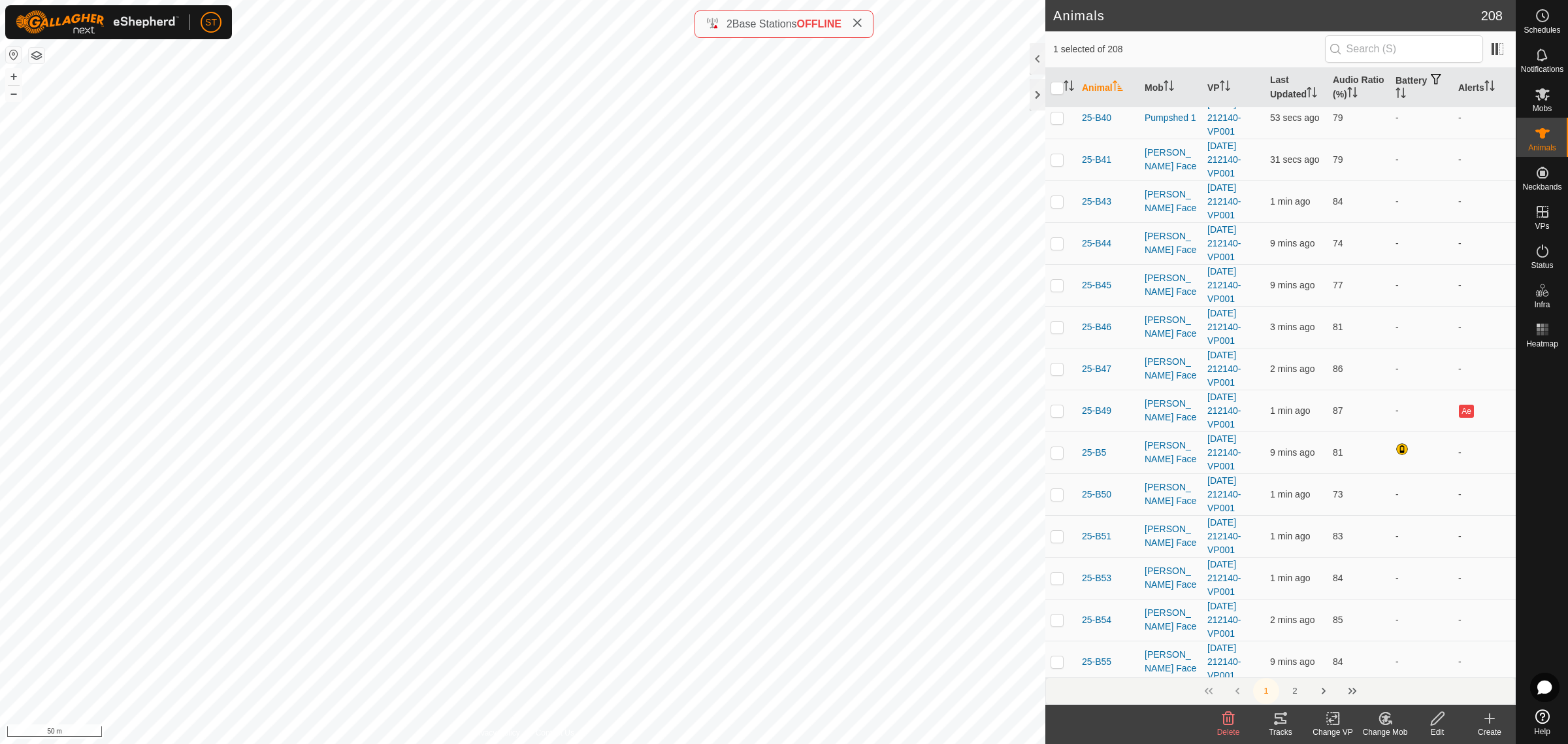
click at [1380, 724] on icon at bounding box center [1386, 718] width 16 height 16
click at [1432, 664] on link "Choose Mob..." at bounding box center [1424, 662] width 130 height 26
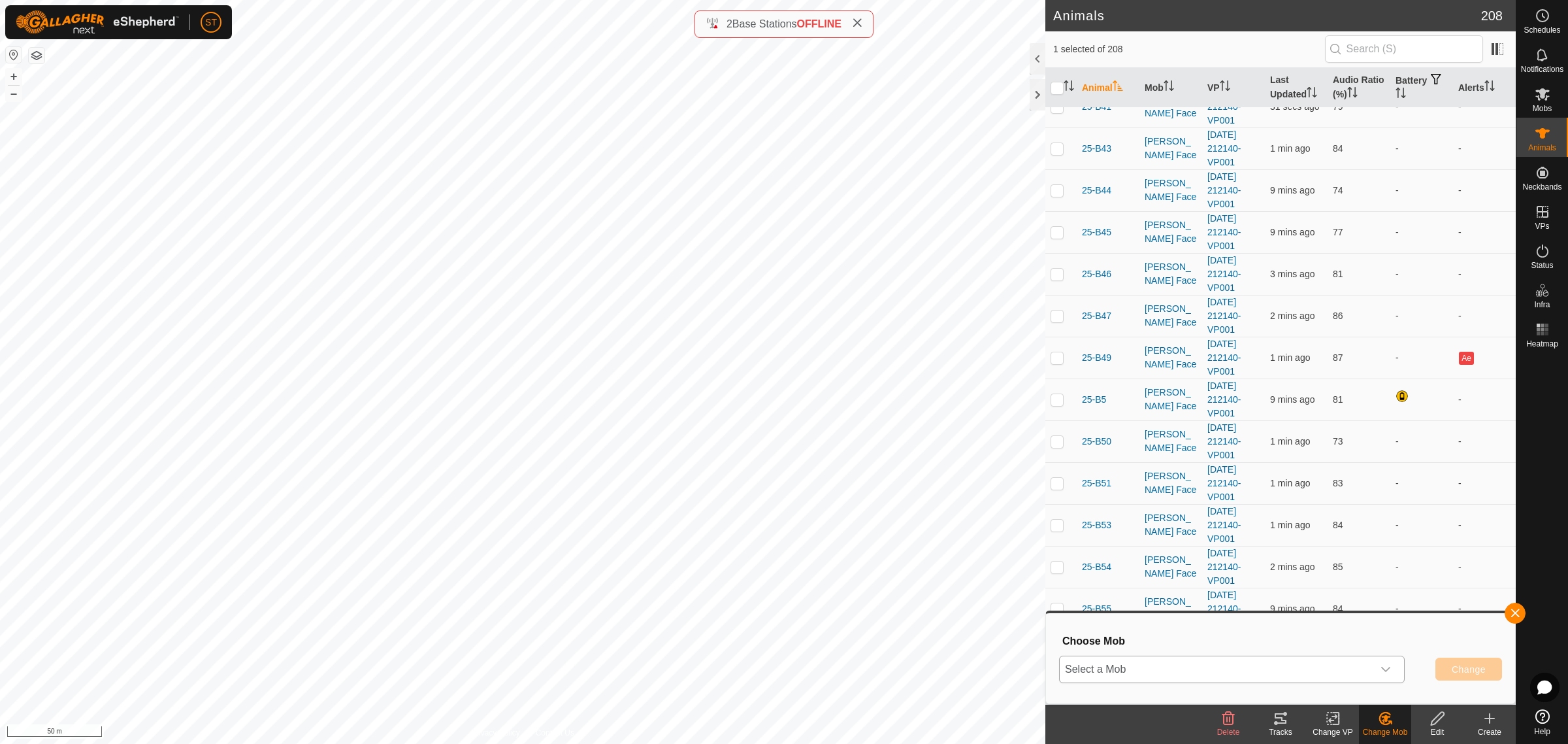
scroll to position [1389, 0]
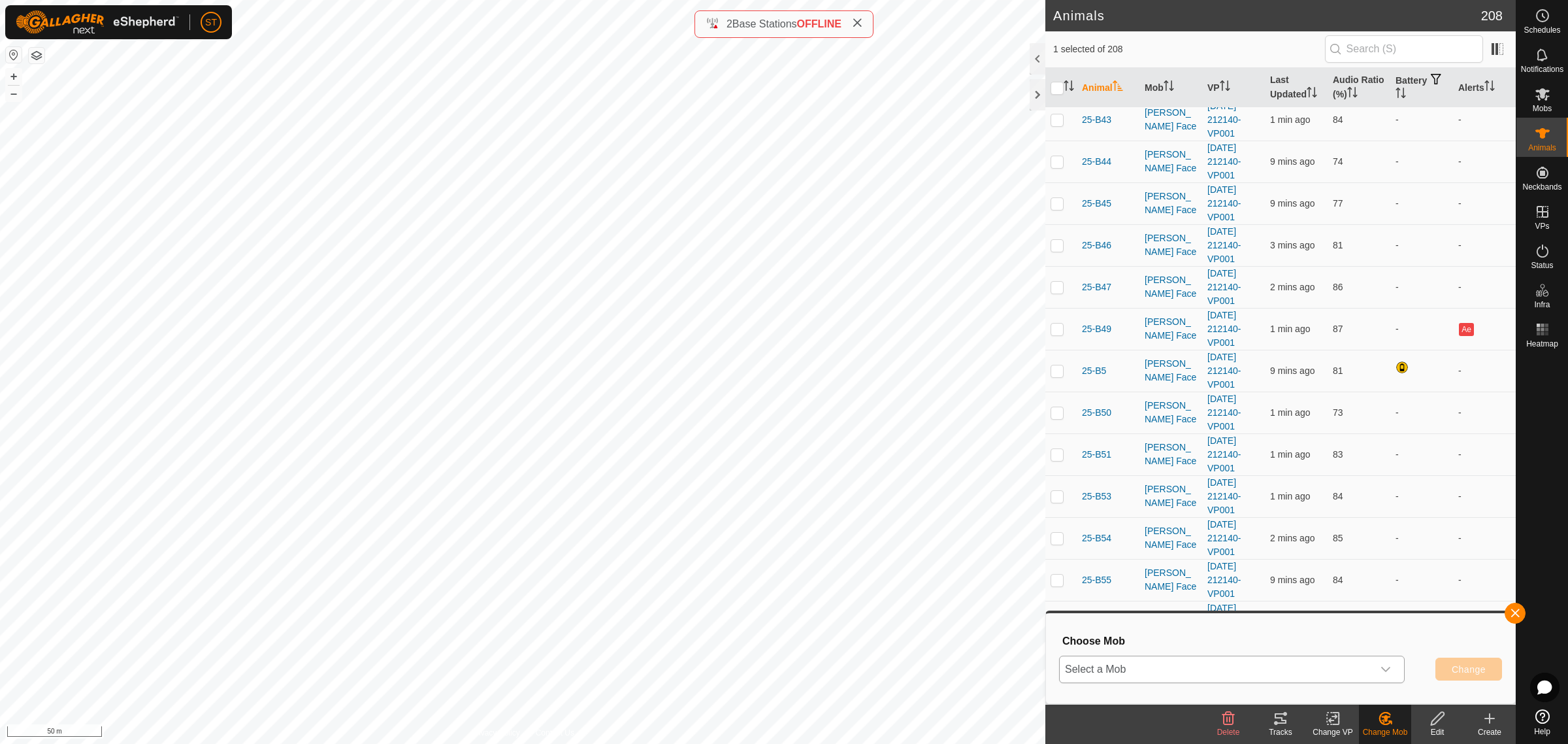
click at [1392, 668] on div "dropdown trigger" at bounding box center [1386, 669] width 26 height 26
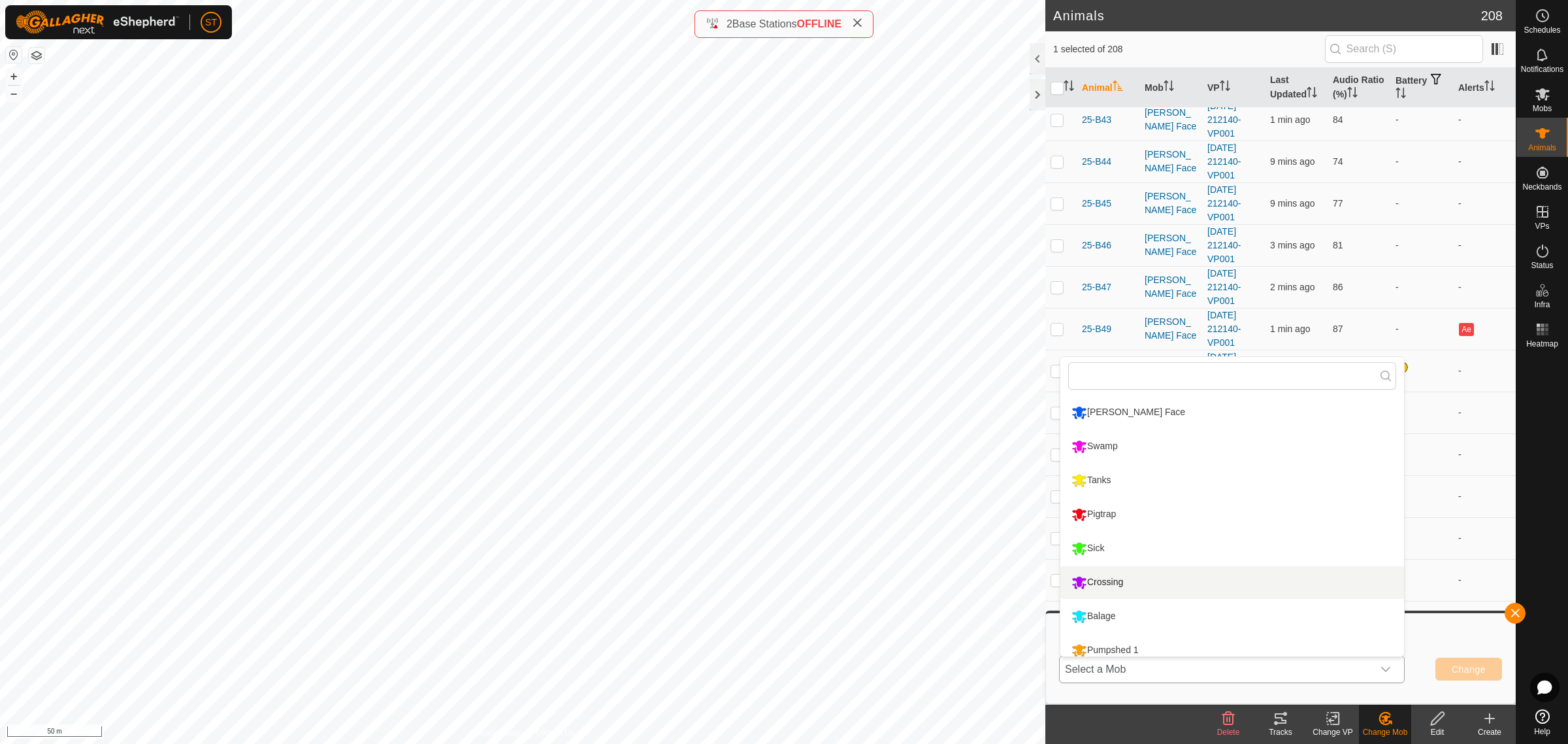
scroll to position [42, 0]
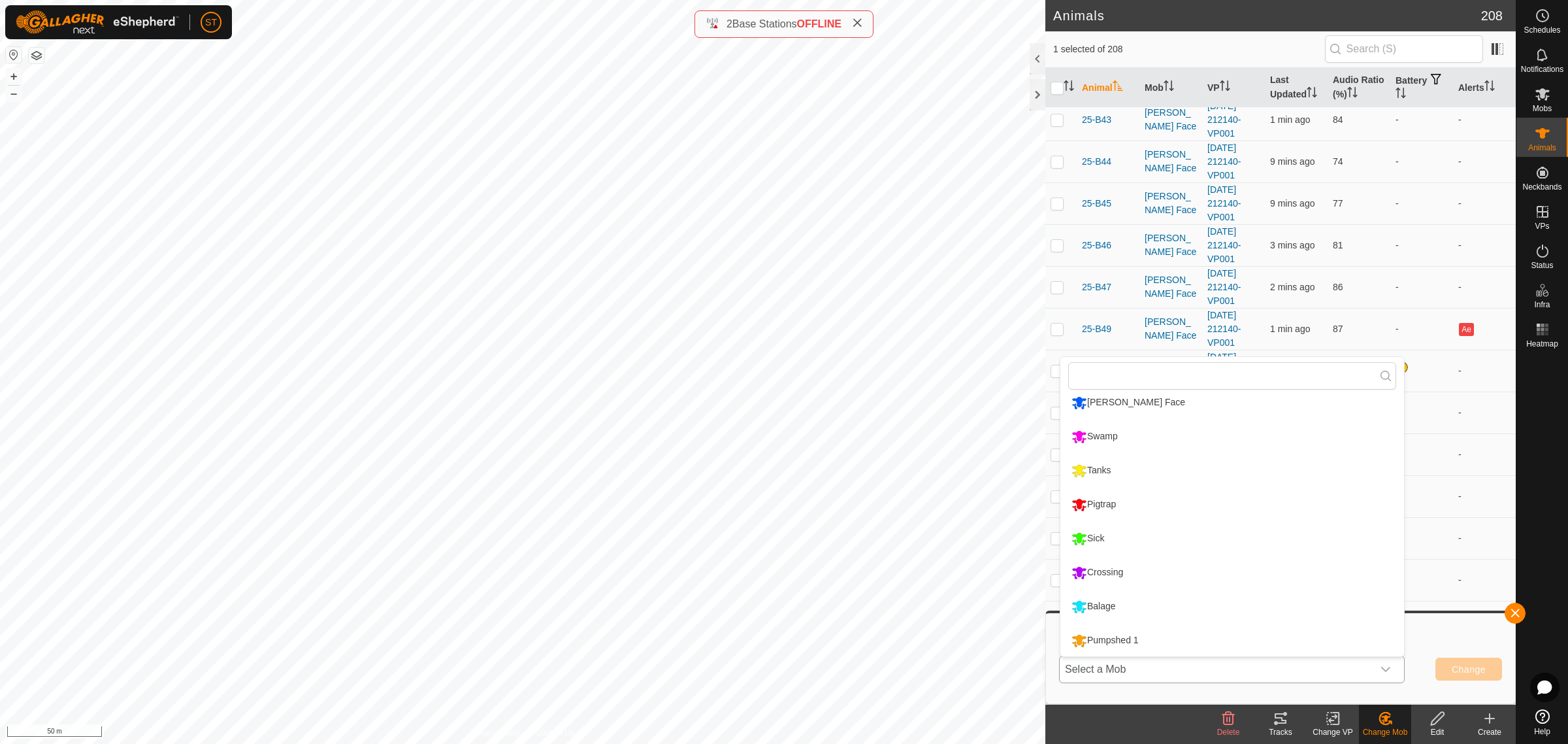
click at [1105, 638] on li "Pumpshed 1" at bounding box center [1232, 641] width 344 height 33
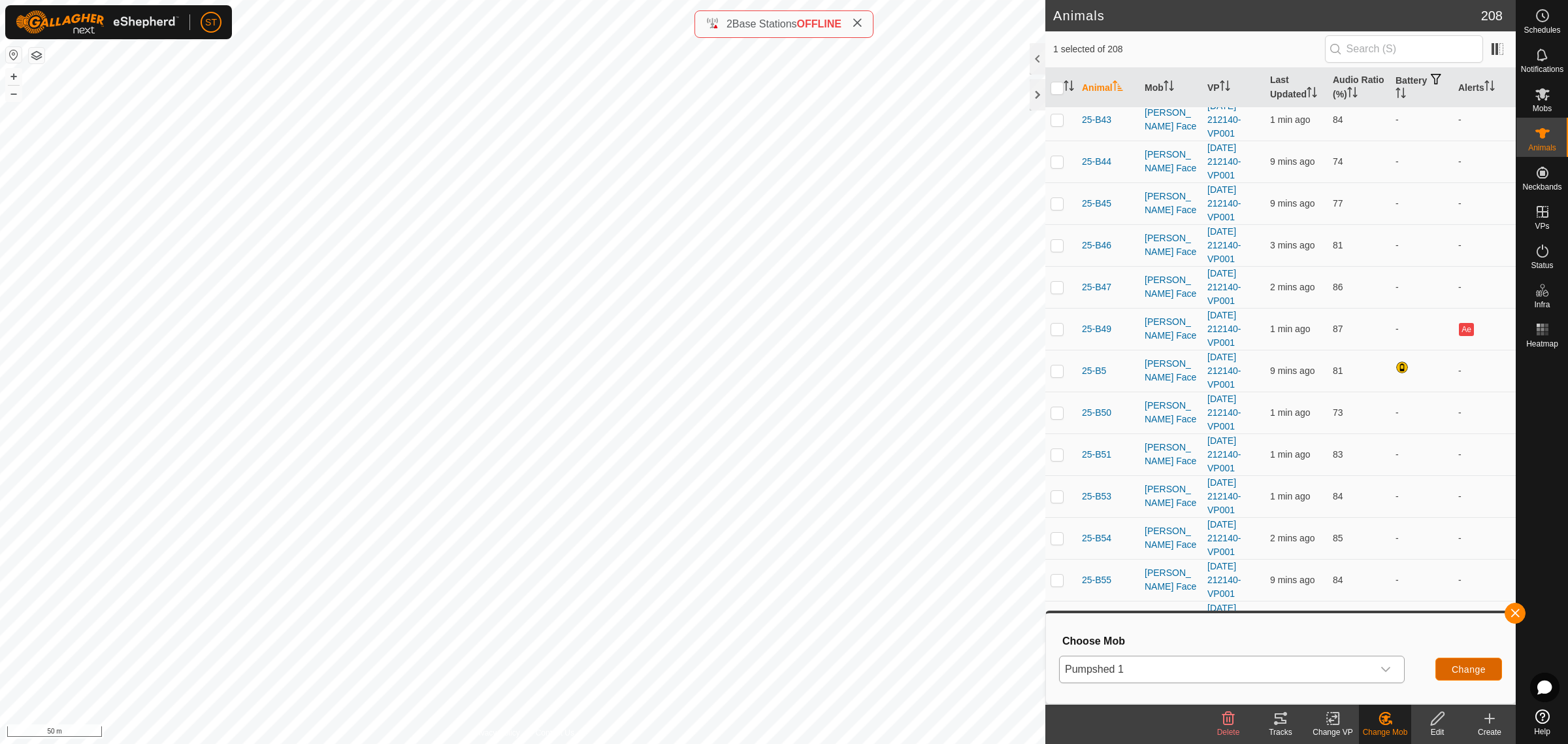
click at [1452, 671] on span "Change" at bounding box center [1469, 669] width 34 height 10
checkbox input "false"
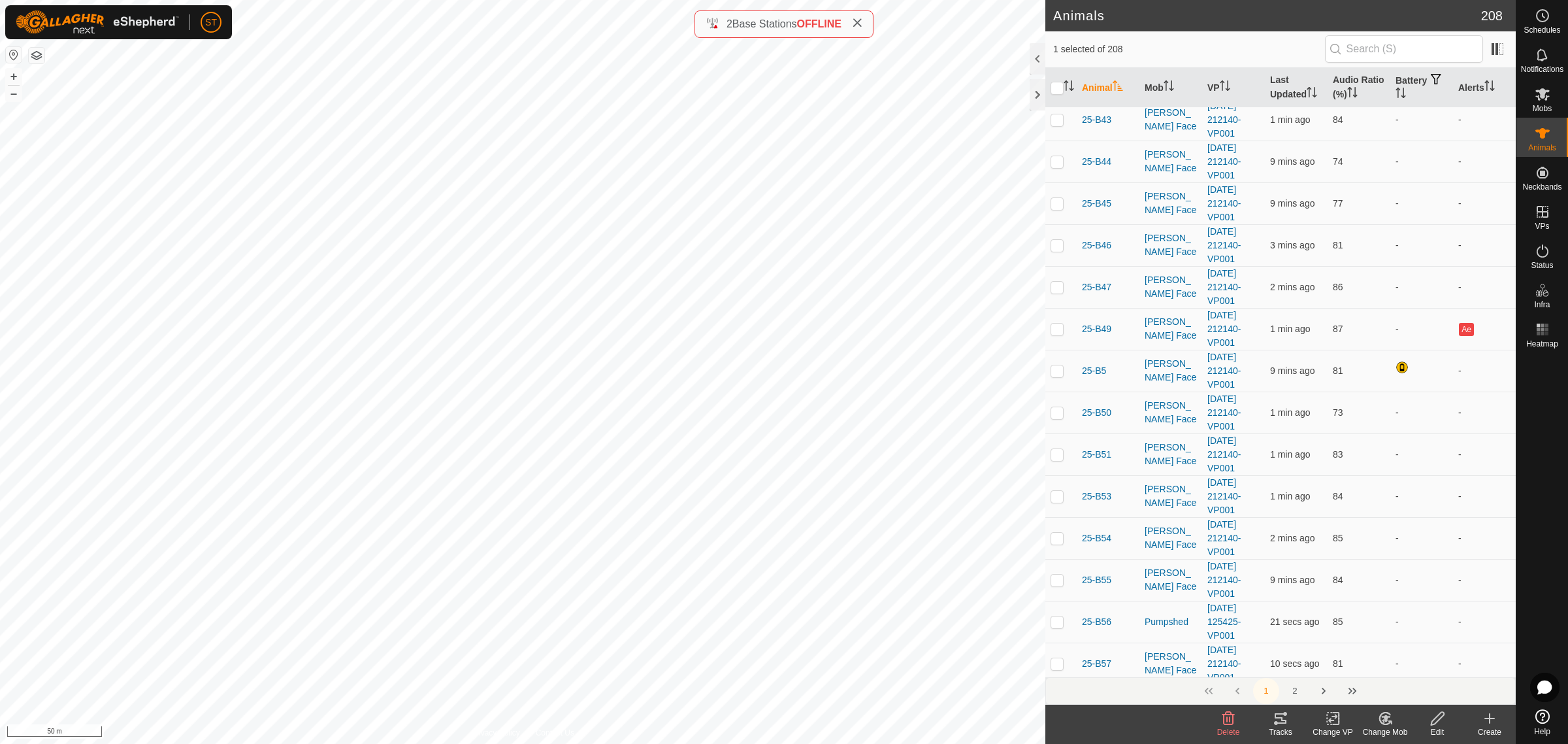
drag, startPoint x: 1392, startPoint y: 725, endPoint x: 1409, endPoint y: 717, distance: 18.8
click at [1392, 725] on icon at bounding box center [1386, 718] width 16 height 16
click at [1417, 661] on link "Choose Mob..." at bounding box center [1424, 662] width 130 height 26
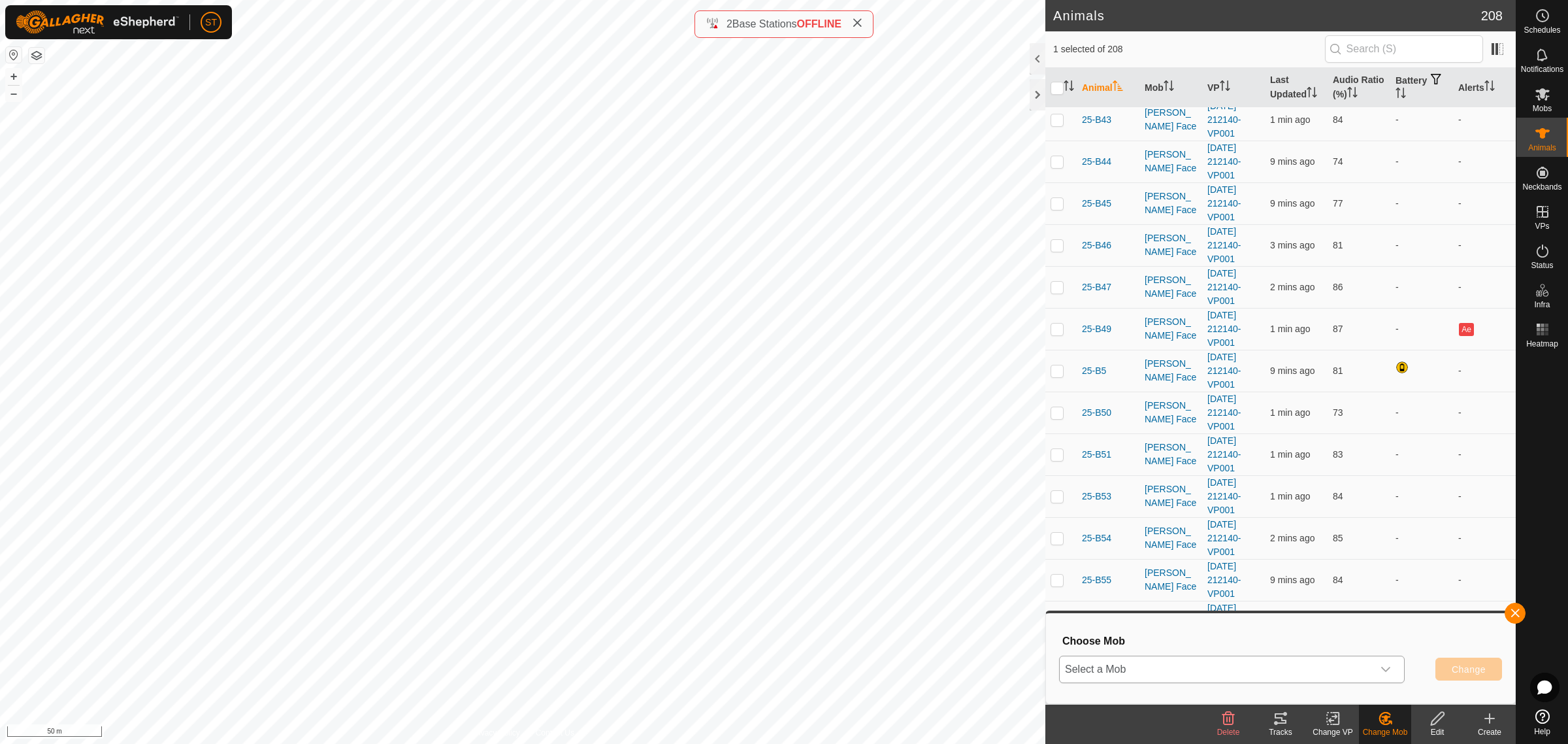
click at [1389, 672] on icon "dropdown trigger" at bounding box center [1386, 669] width 10 height 10
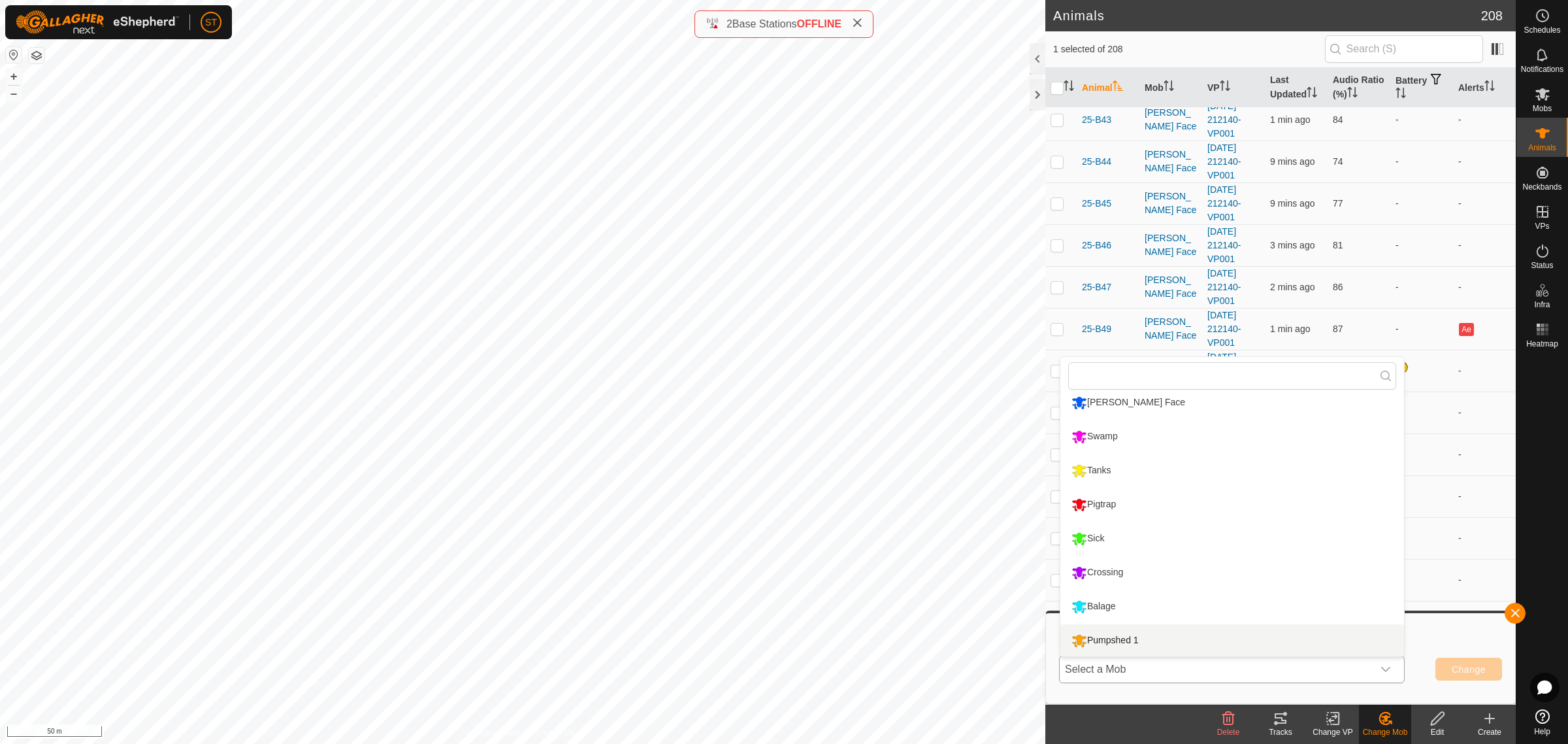
click at [1131, 642] on li "Pumpshed 1" at bounding box center [1232, 641] width 344 height 33
click at [1472, 675] on button "Change" at bounding box center [1469, 669] width 67 height 23
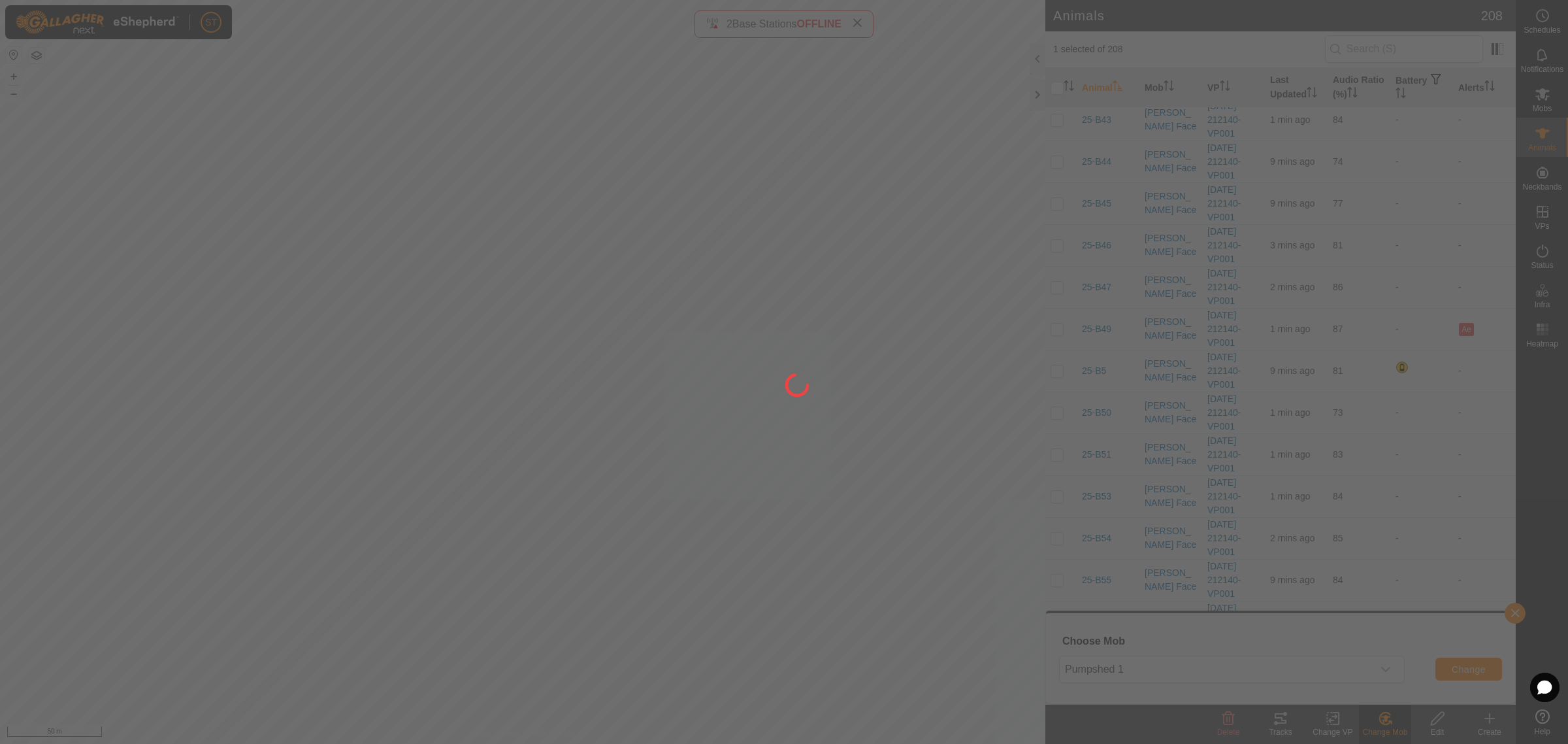
checkbox input "false"
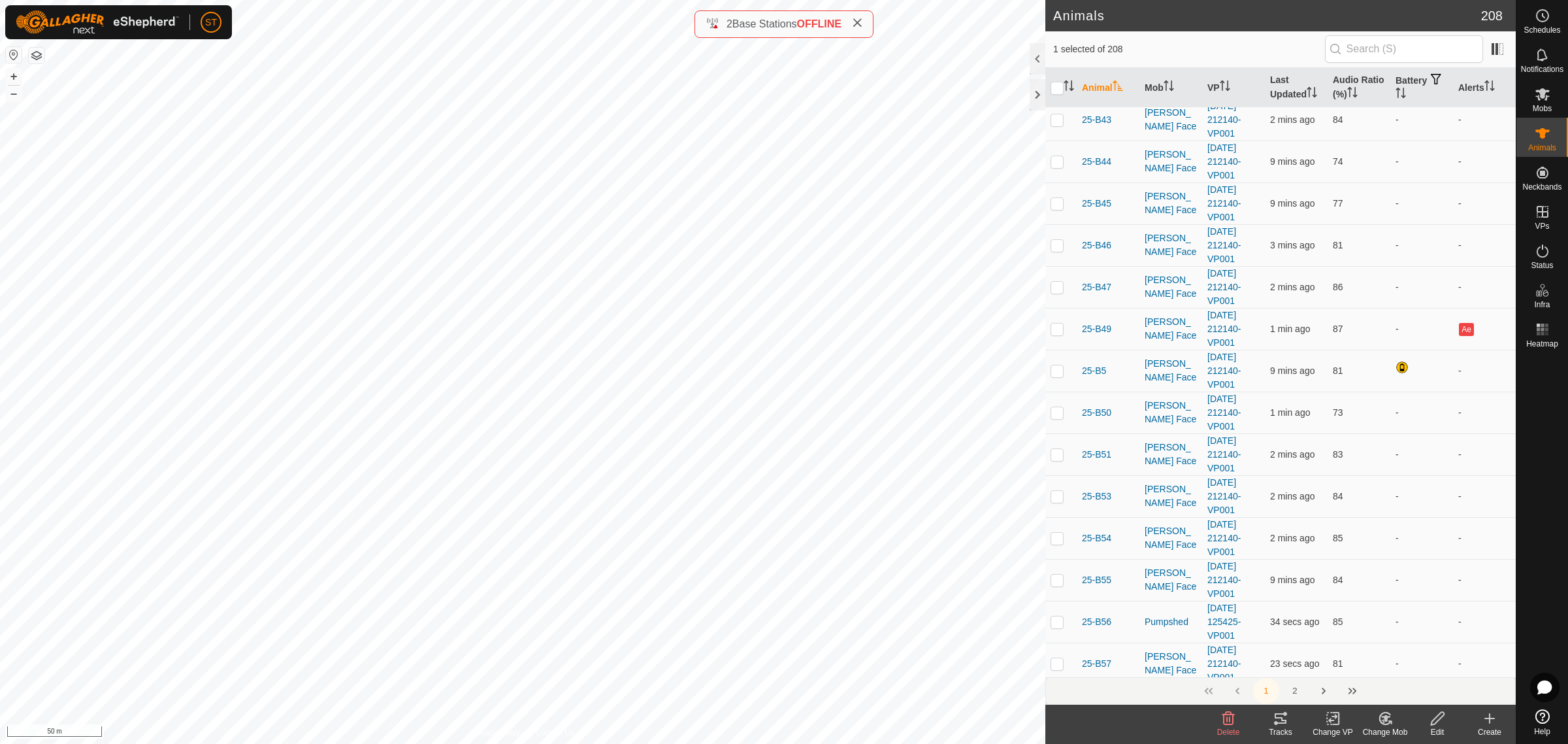
click at [1382, 721] on icon at bounding box center [1386, 718] width 16 height 16
click at [1429, 667] on link "Choose Mob..." at bounding box center [1424, 662] width 130 height 26
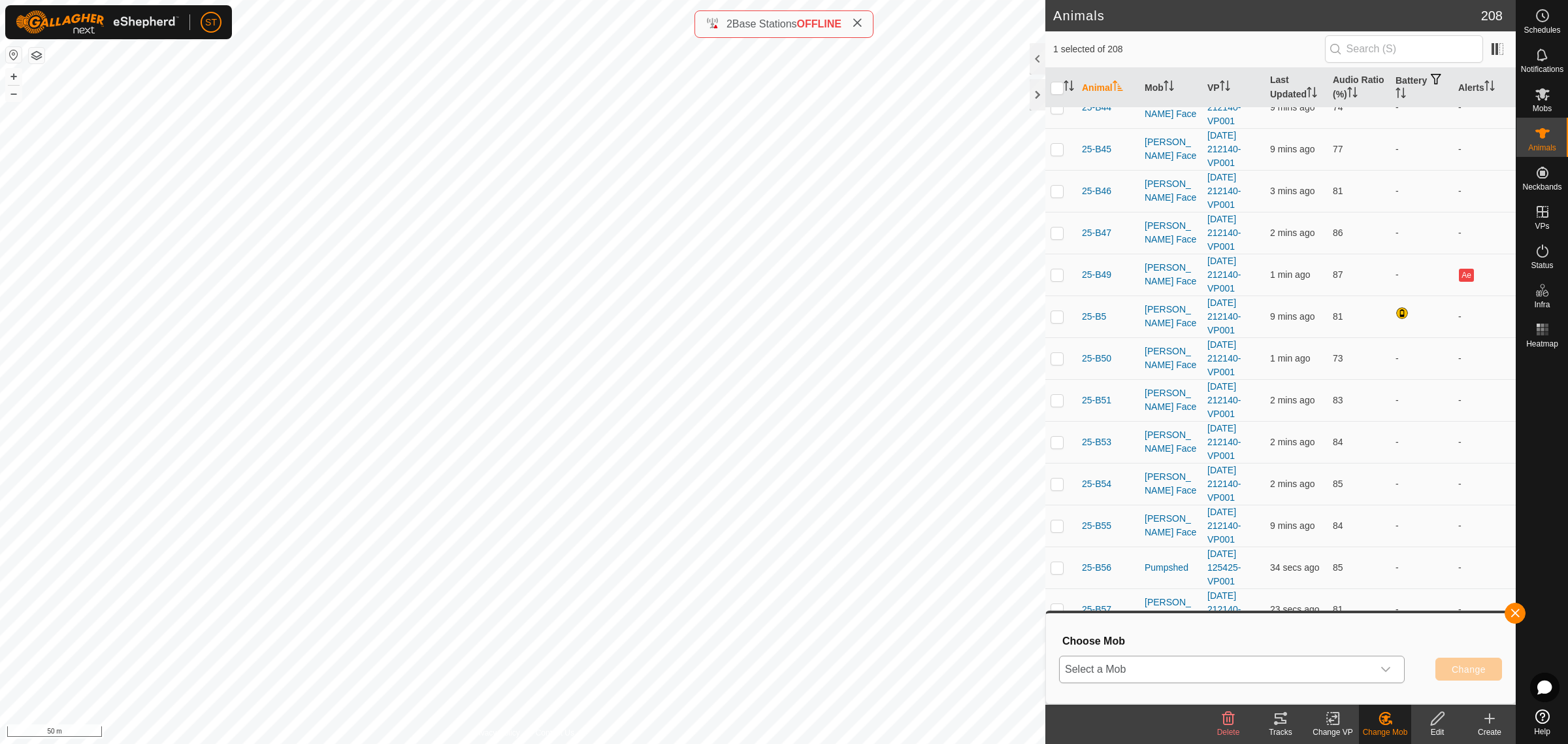
scroll to position [1471, 0]
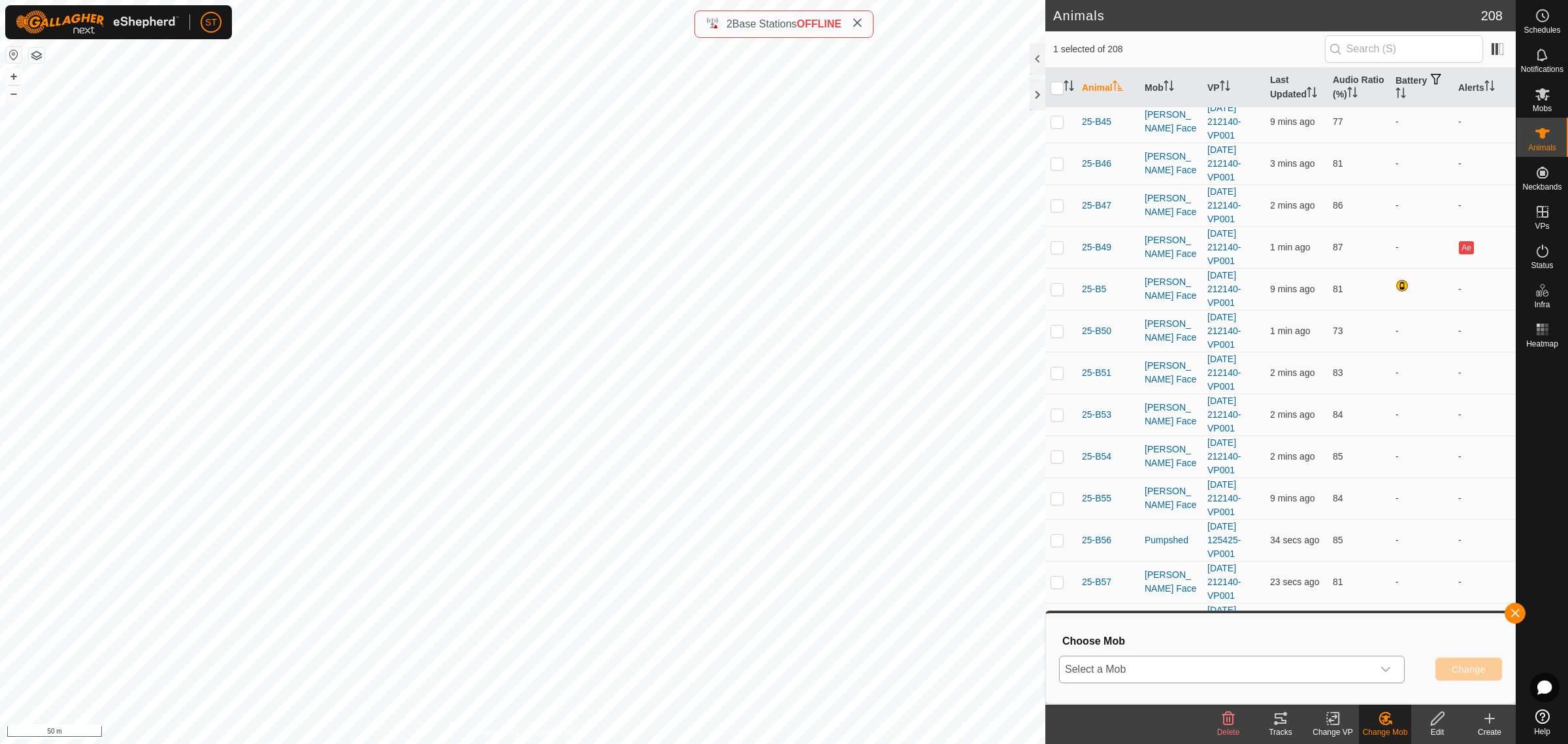
click at [1390, 670] on icon "dropdown trigger" at bounding box center [1386, 669] width 10 height 10
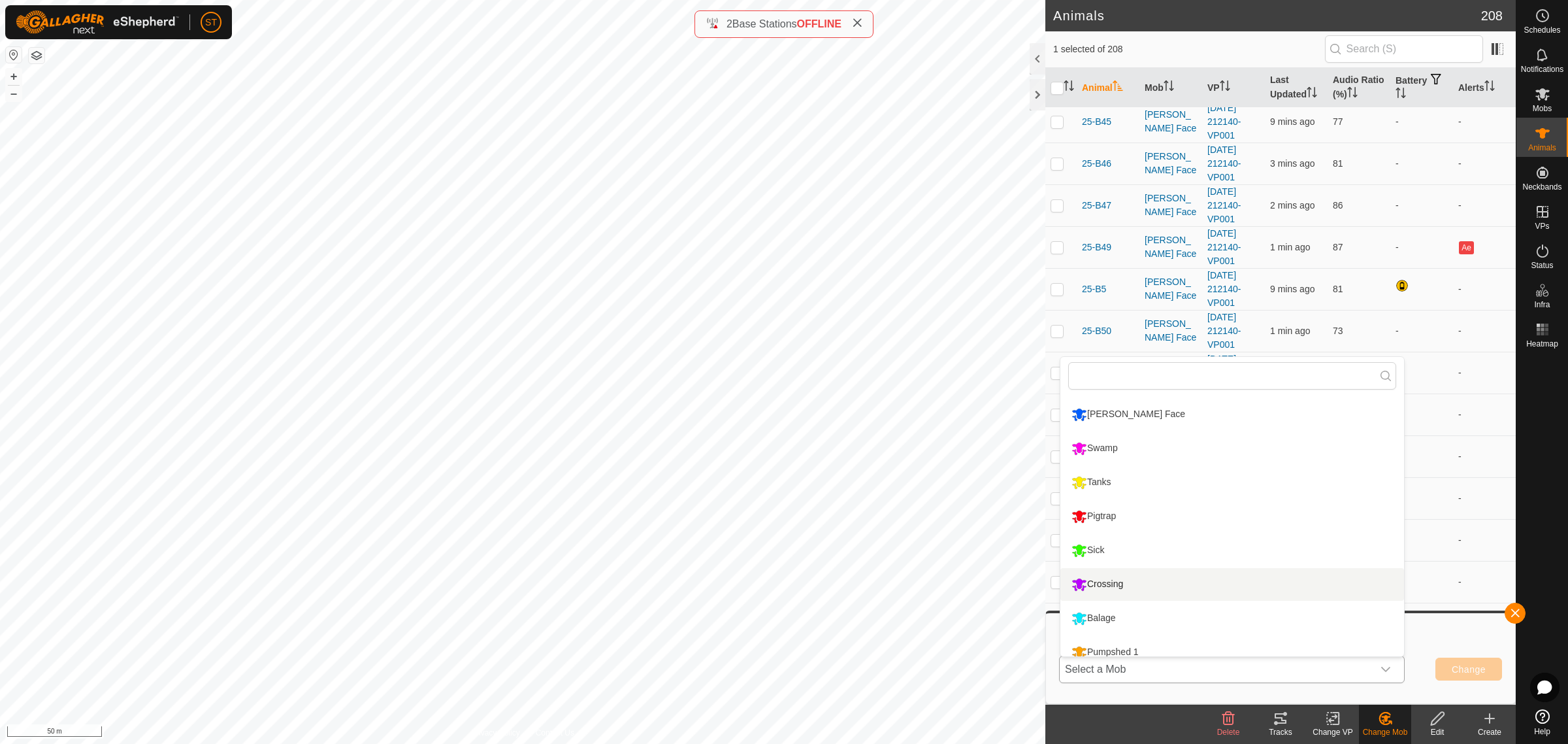
scroll to position [42, 0]
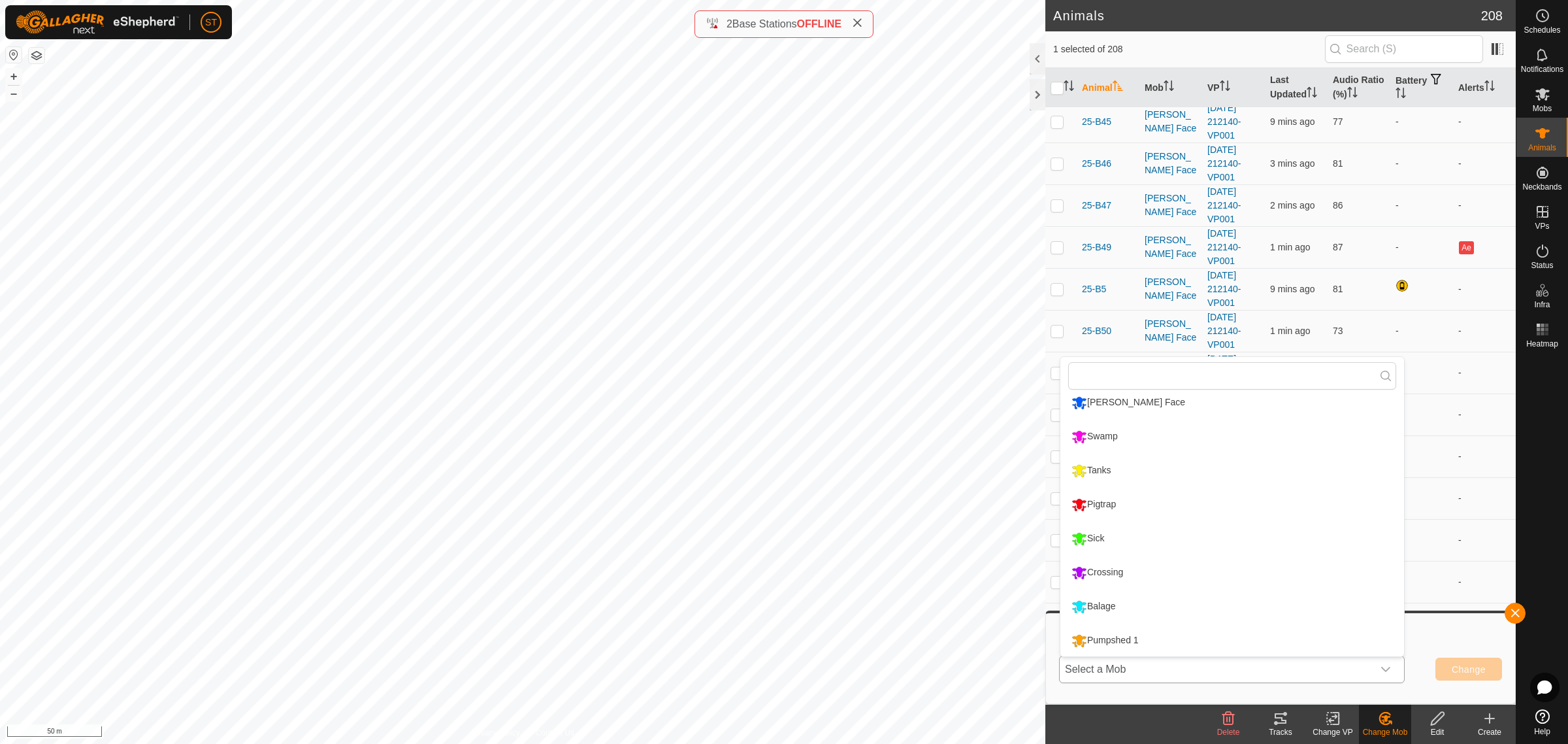
click at [1147, 638] on li "Pumpshed 1" at bounding box center [1232, 641] width 344 height 33
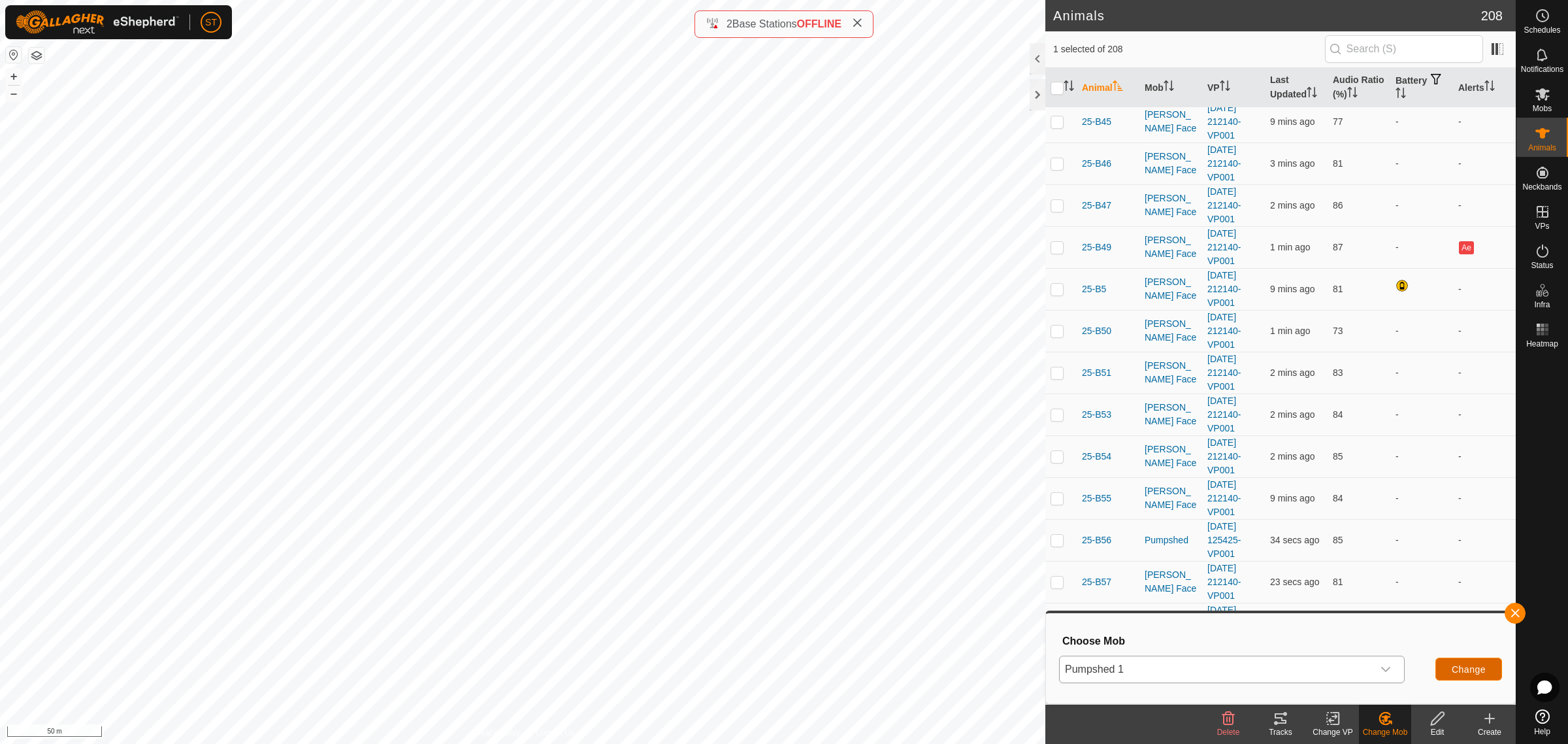
click at [1472, 668] on span "Change" at bounding box center [1469, 669] width 34 height 10
checkbox input "false"
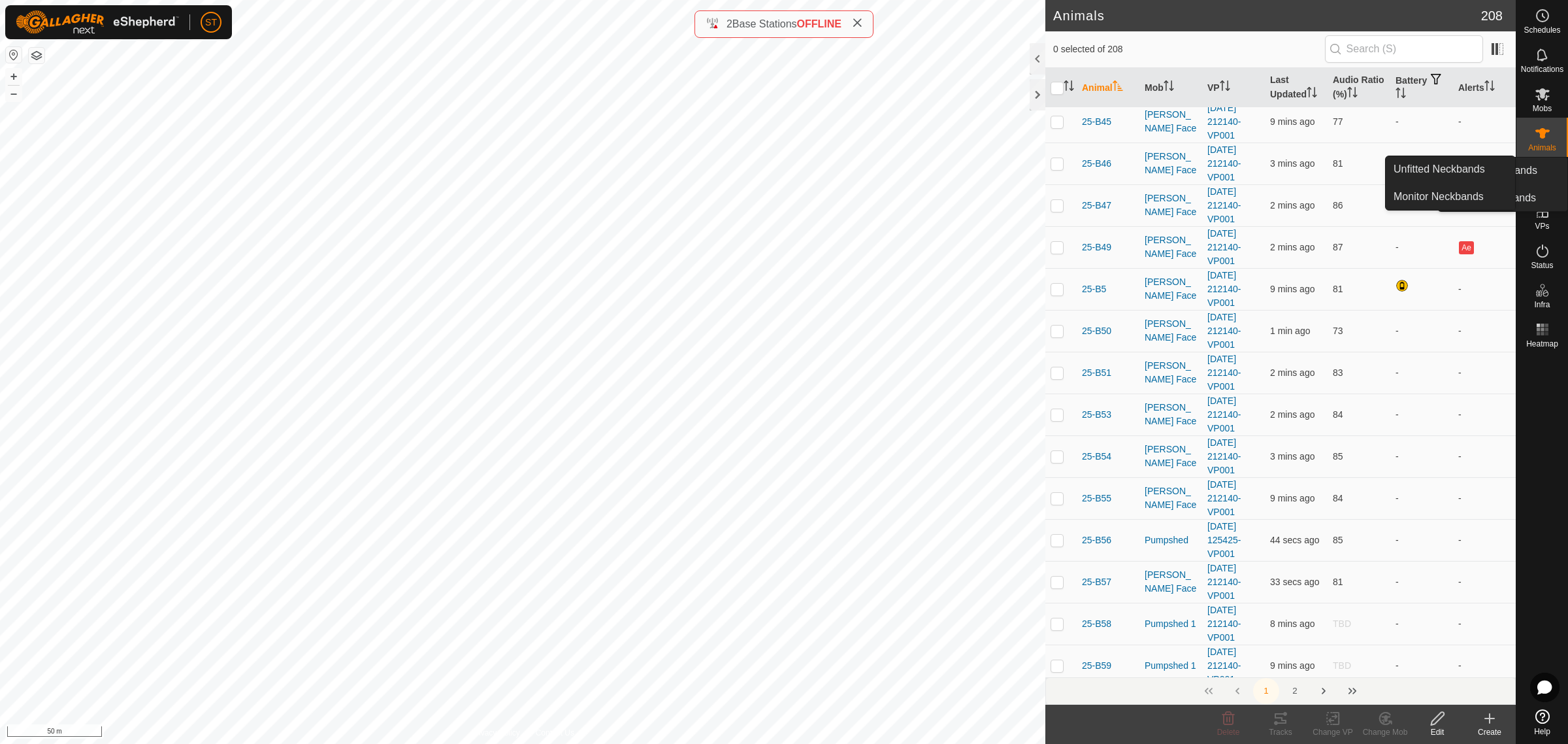
click at [1549, 172] on icon at bounding box center [1542, 172] width 16 height 16
click at [1459, 168] on link "Unfitted Neckbands" at bounding box center [1450, 169] width 130 height 26
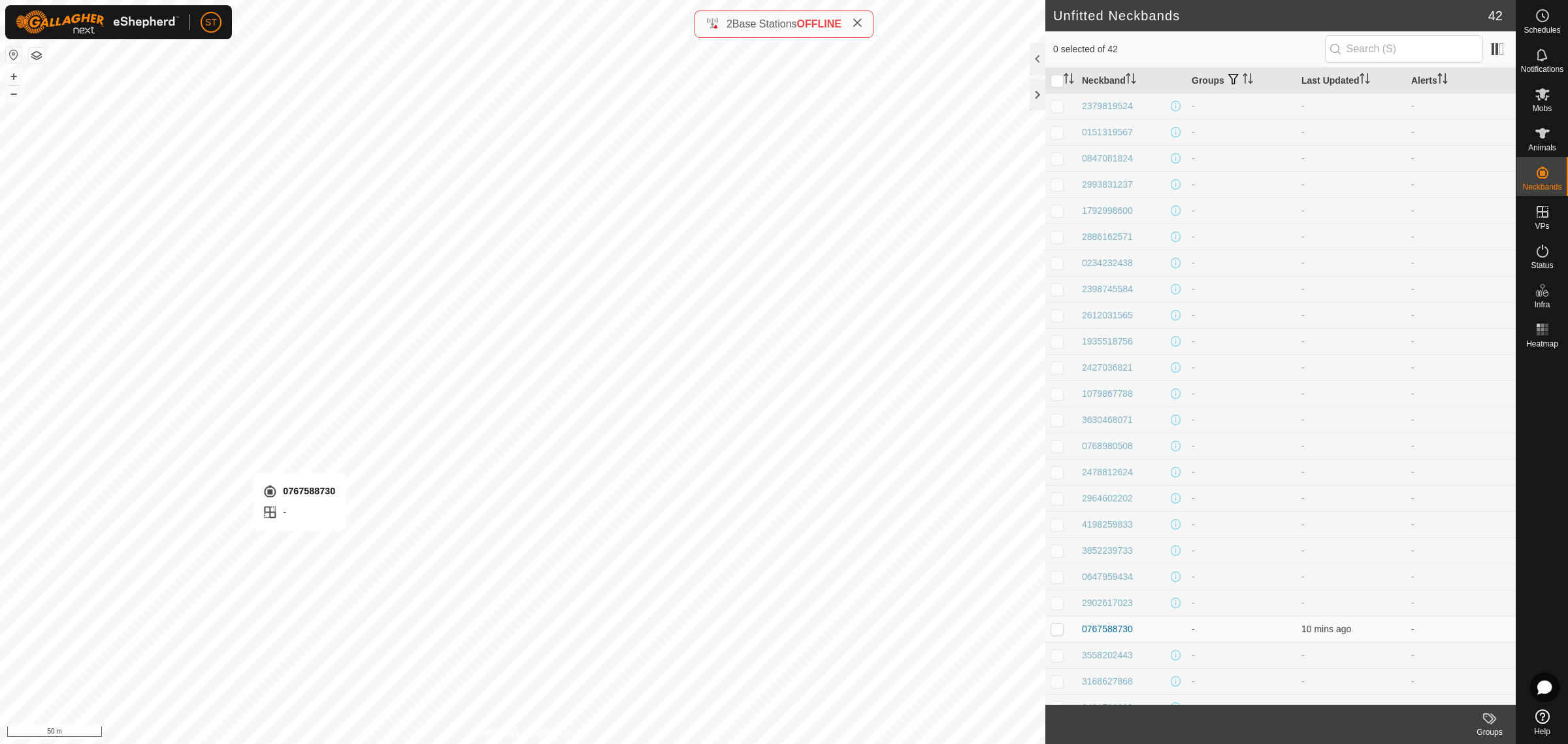
checkbox input "true"
click at [1490, 725] on icon at bounding box center [1489, 718] width 16 height 16
click at [1543, 135] on icon at bounding box center [1542, 134] width 14 height 10
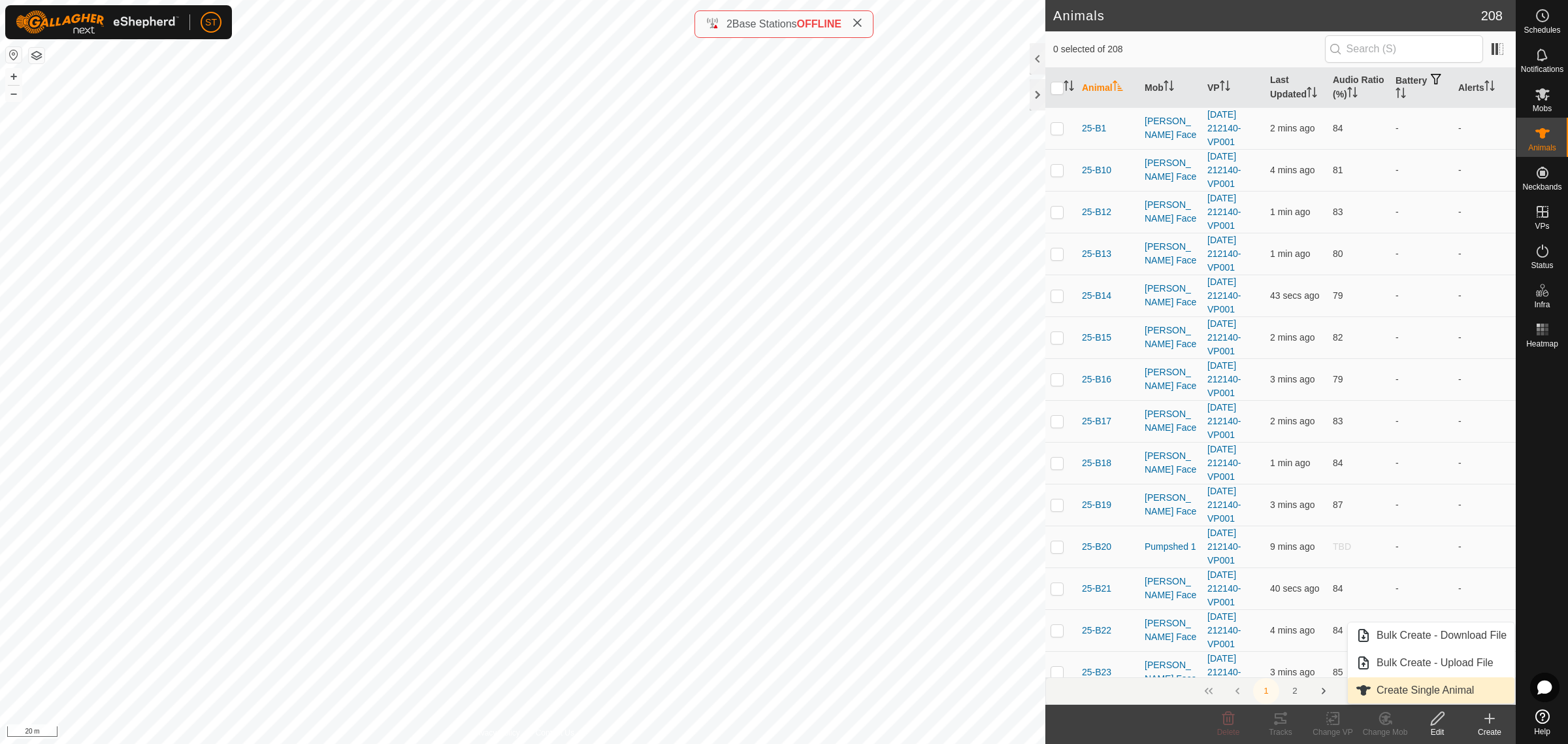
click at [1435, 691] on link "Create Single Animal" at bounding box center [1431, 690] width 167 height 26
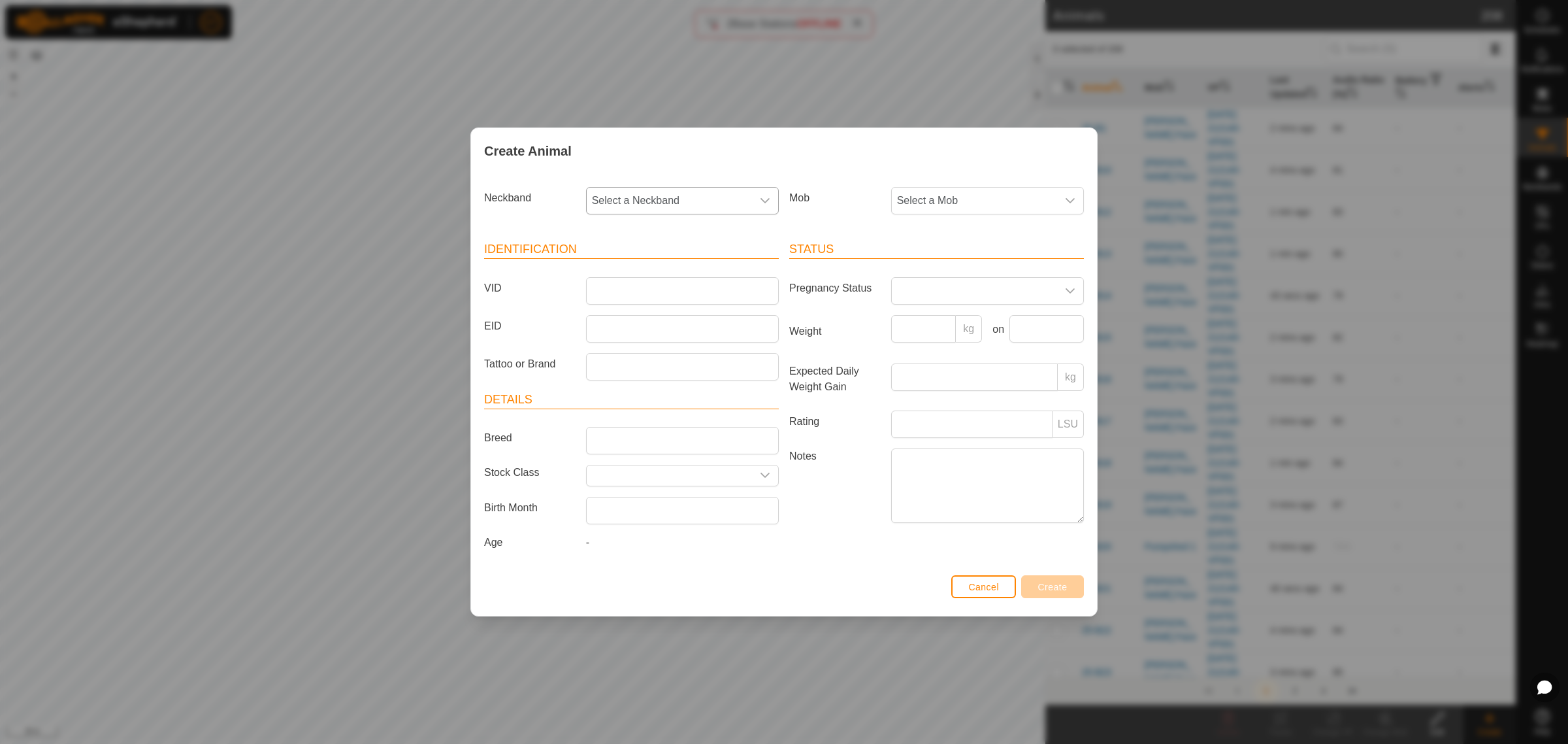
click at [767, 196] on icon "dropdown trigger" at bounding box center [765, 201] width 10 height 10
type input "8730"
click at [649, 269] on li "0767588730" at bounding box center [683, 268] width 191 height 26
click at [649, 284] on input "VID" at bounding box center [683, 291] width 193 height 27
type input "25-Not"
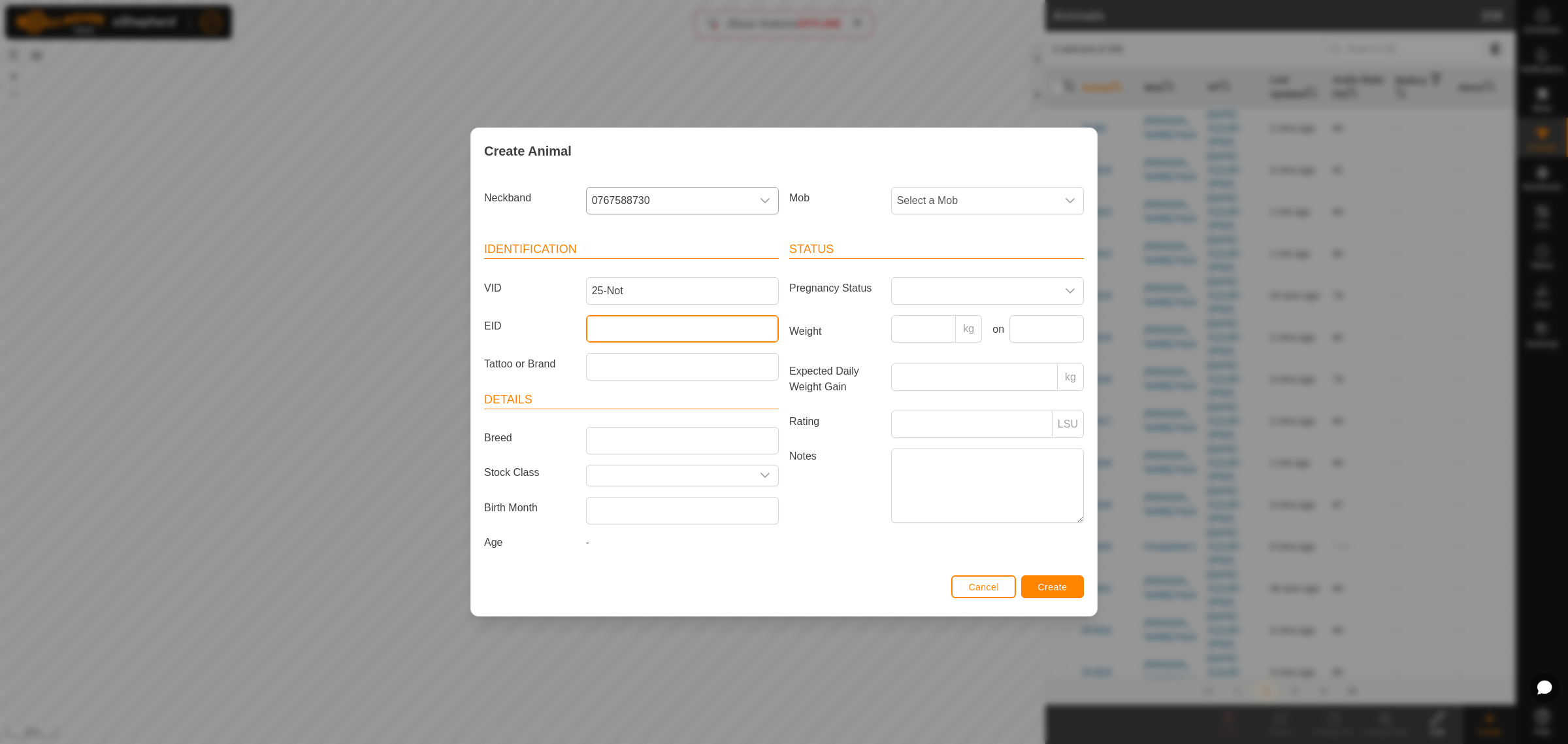
click at [624, 332] on input "EID" at bounding box center [683, 329] width 193 height 27
click at [1070, 197] on icon "dropdown trigger" at bounding box center [1071, 201] width 10 height 10
click at [922, 370] on li "Pumpshed 1" at bounding box center [988, 373] width 191 height 26
click at [1044, 582] on span "Create" at bounding box center [1053, 587] width 30 height 10
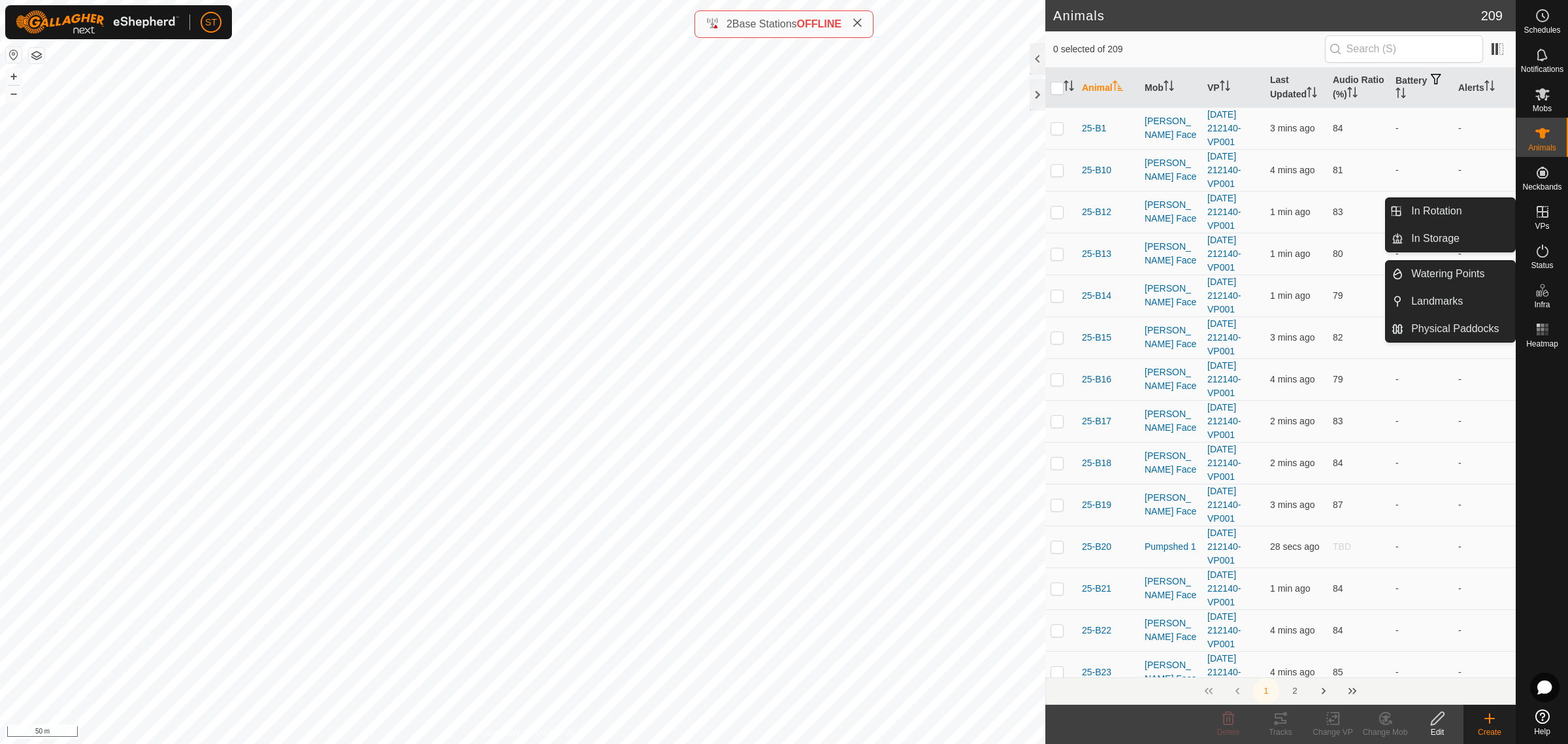
click at [1545, 217] on icon at bounding box center [1543, 212] width 12 height 12
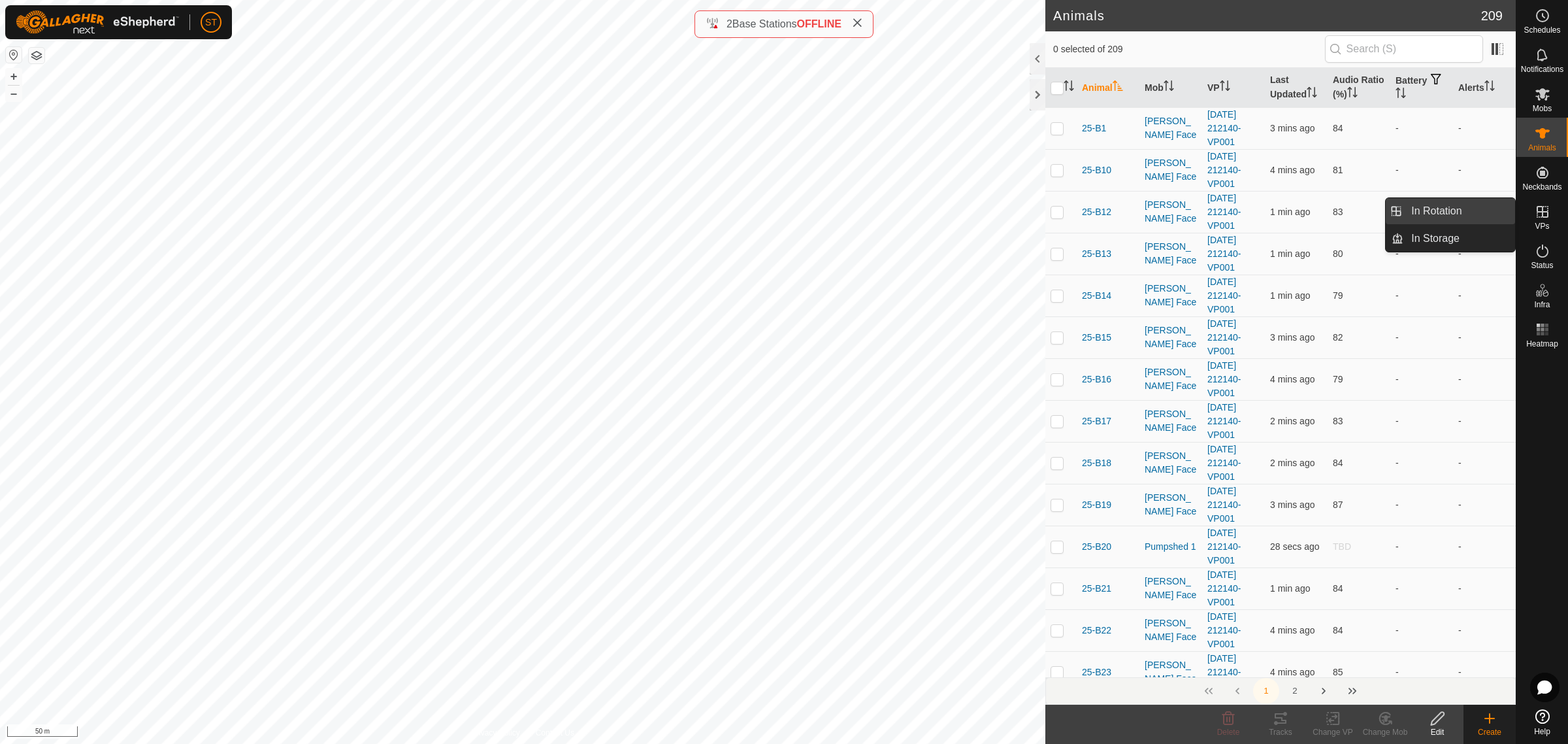
click at [1446, 211] on link "In Rotation" at bounding box center [1459, 211] width 112 height 26
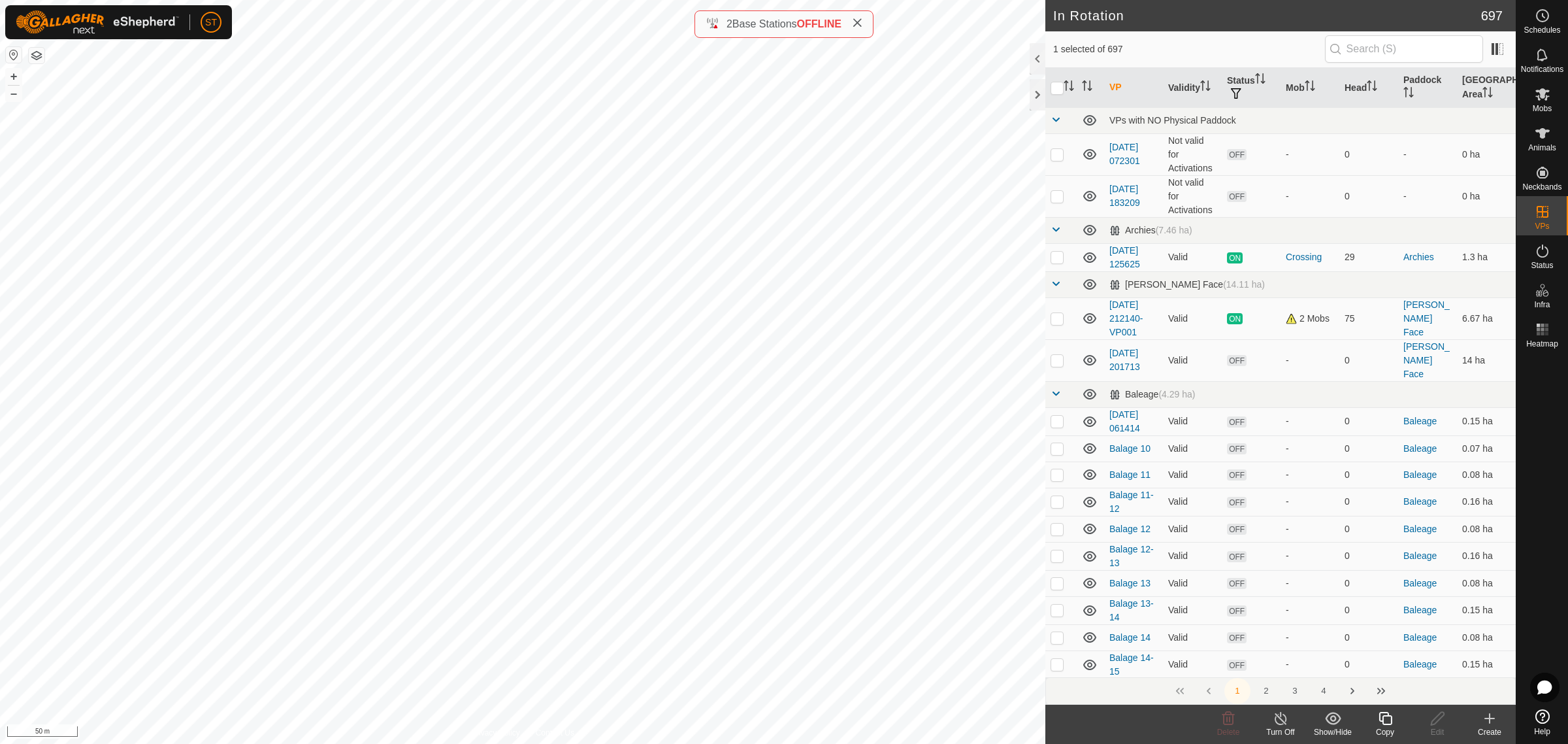
click at [1483, 725] on icon at bounding box center [1489, 718] width 16 height 16
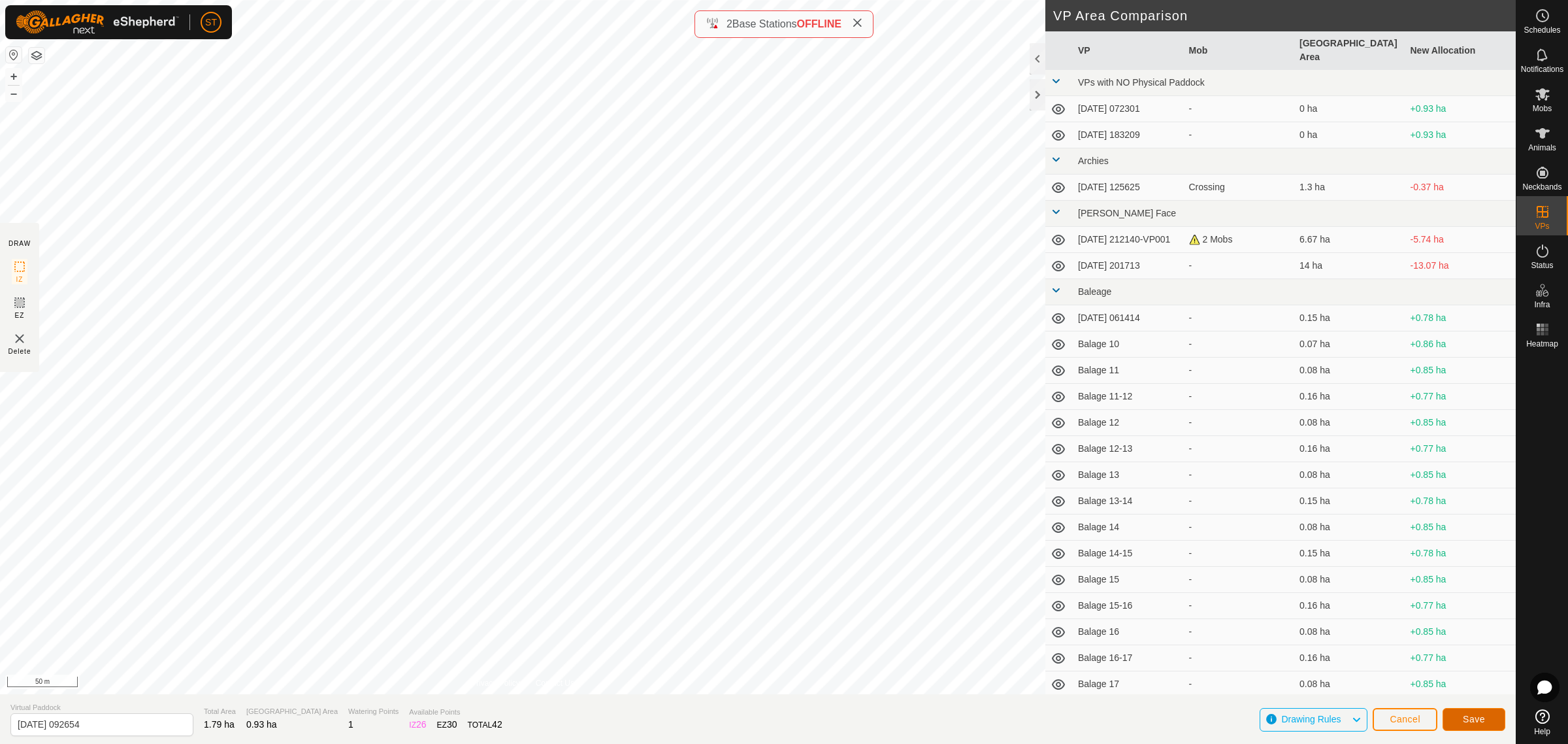
click at [1475, 717] on span "Save" at bounding box center [1474, 719] width 22 height 10
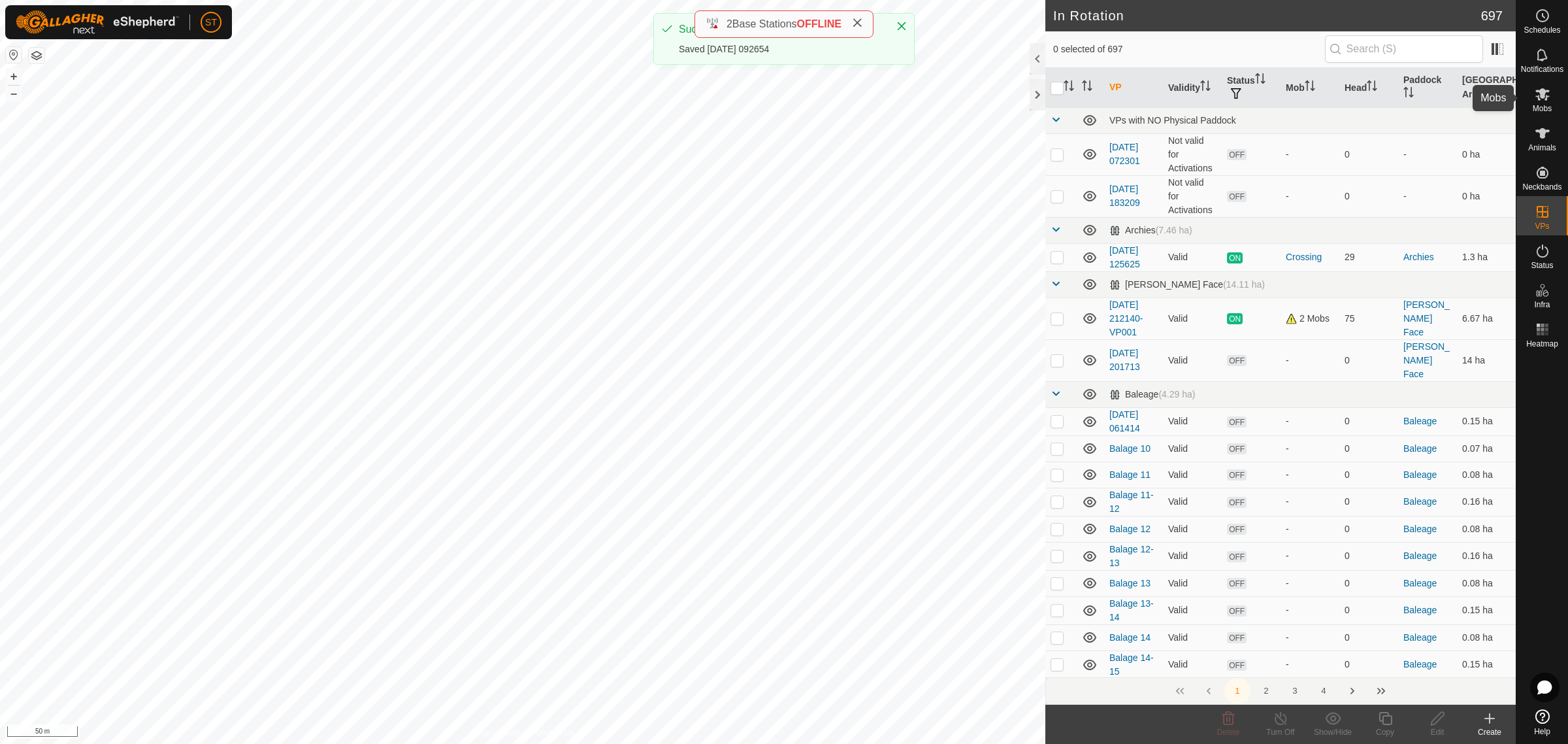
click at [1547, 93] on icon at bounding box center [1542, 93] width 16 height 16
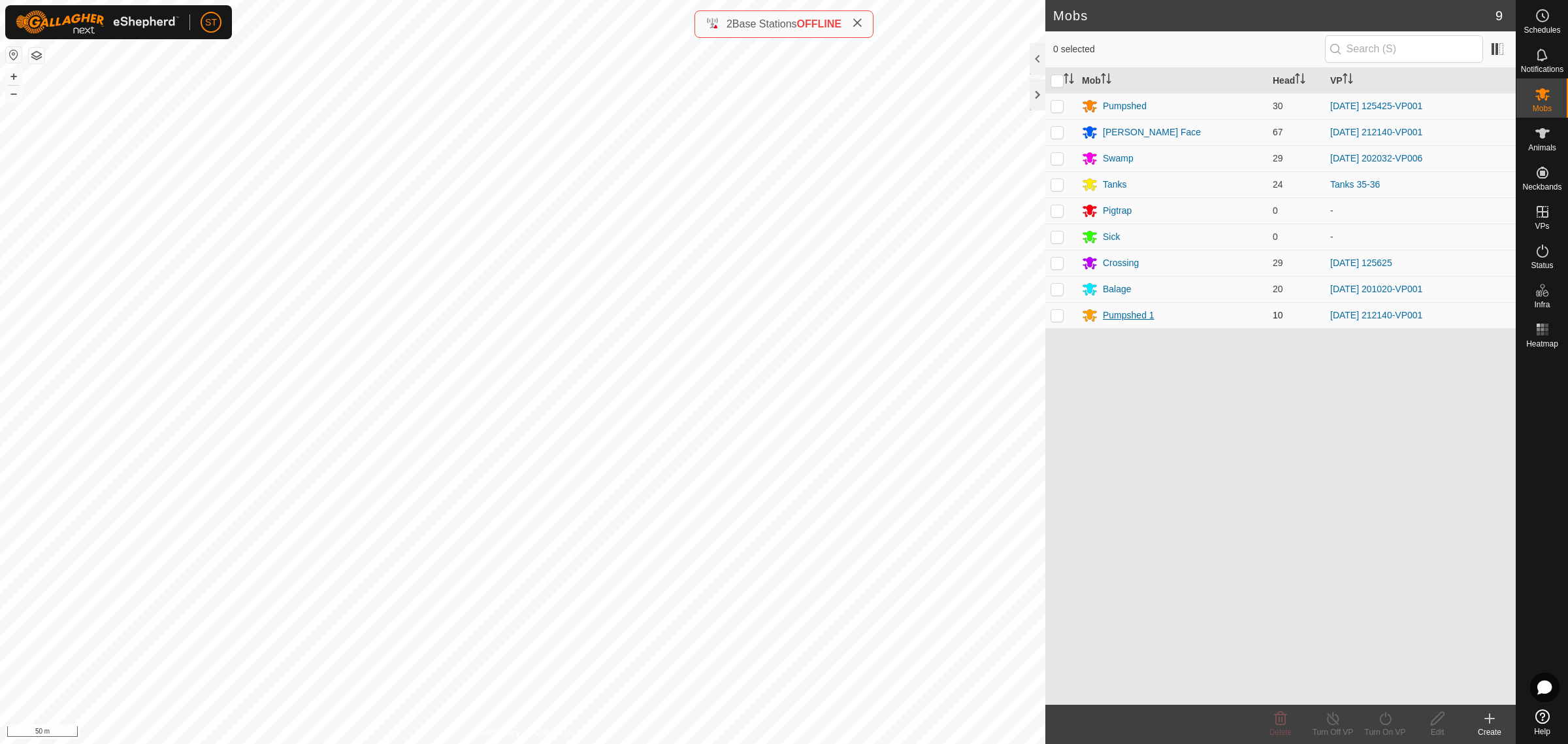
click at [1131, 317] on div "Pumpshed 1" at bounding box center [1129, 315] width 52 height 14
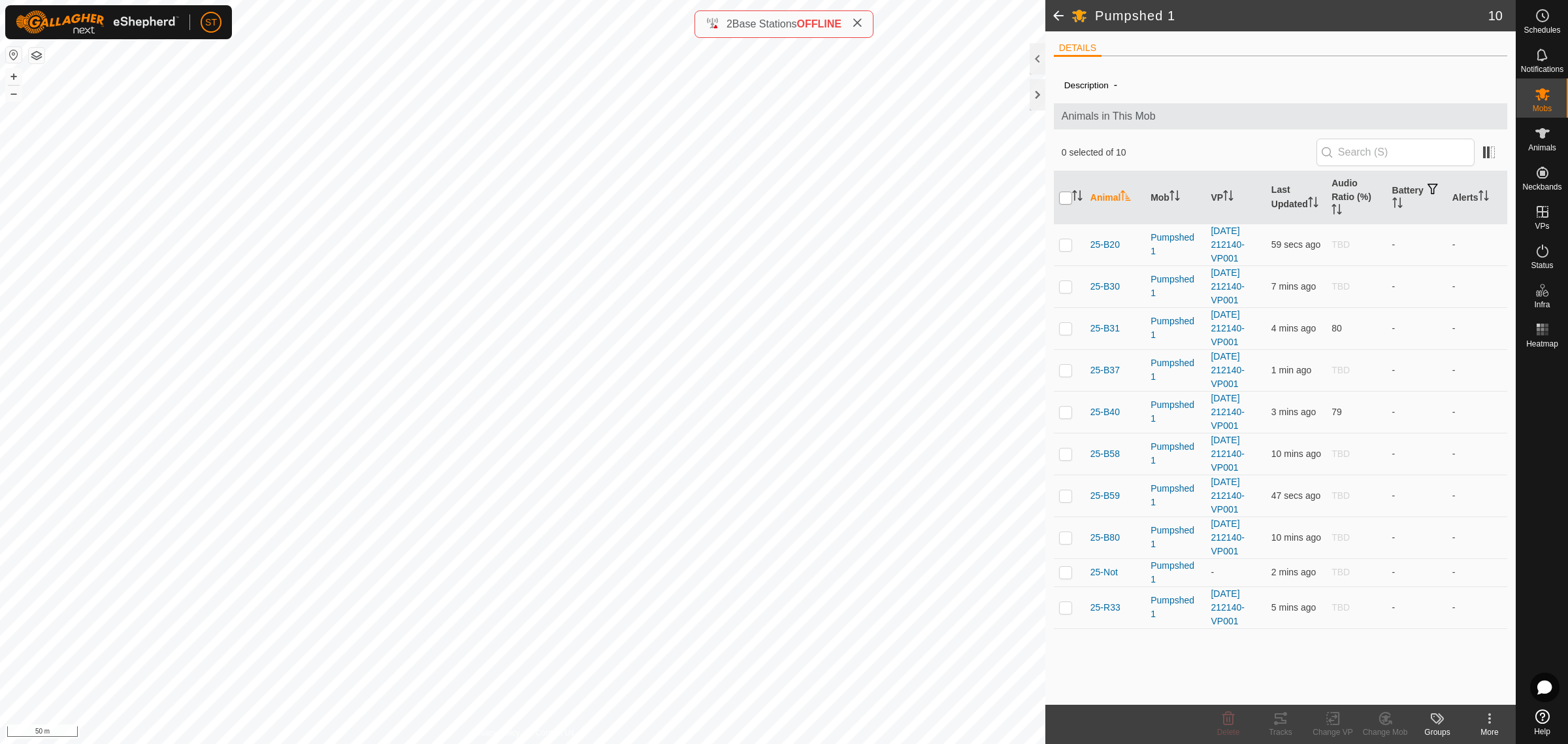
click at [1065, 196] on input "checkbox" at bounding box center [1066, 198] width 13 height 13
checkbox input "true"
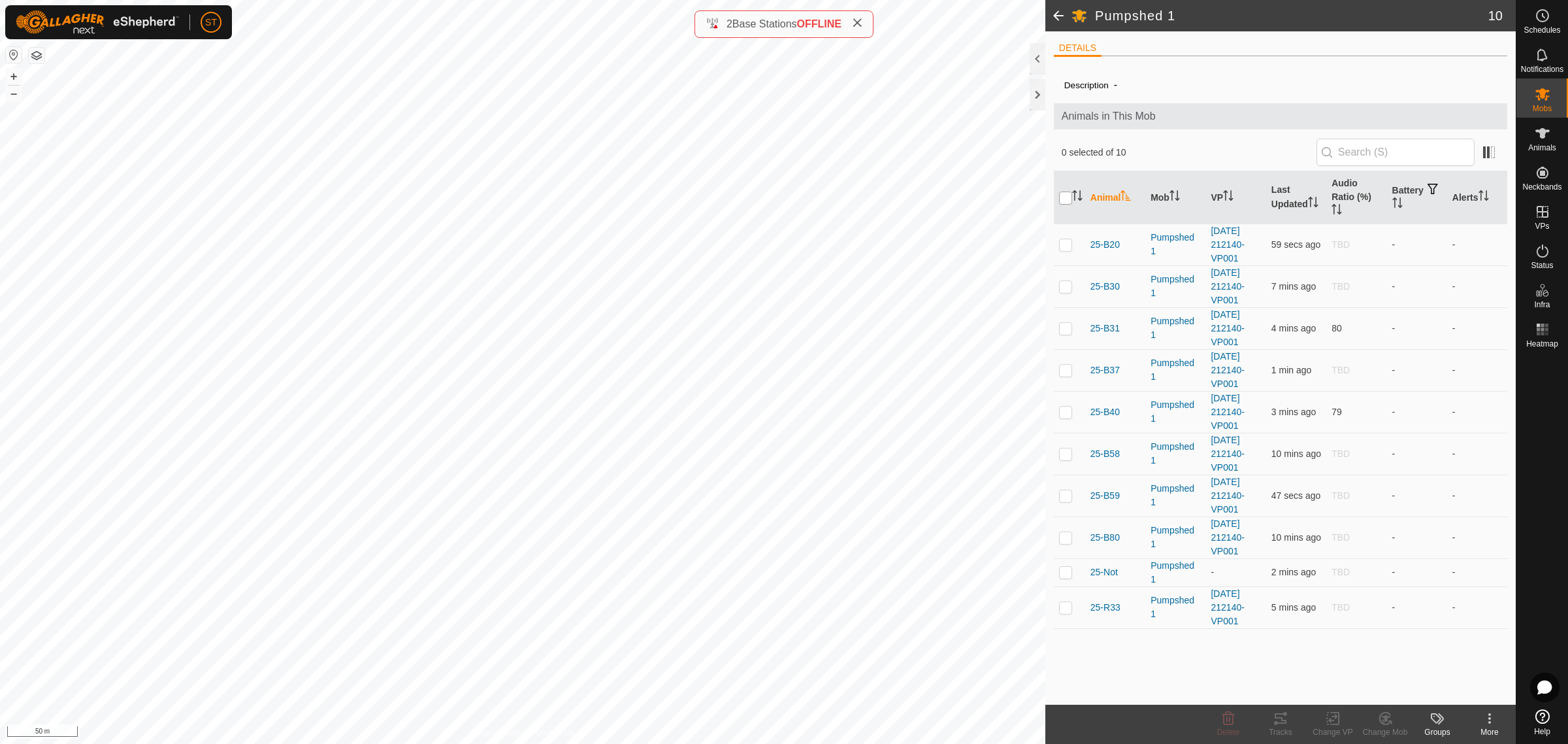
checkbox input "true"
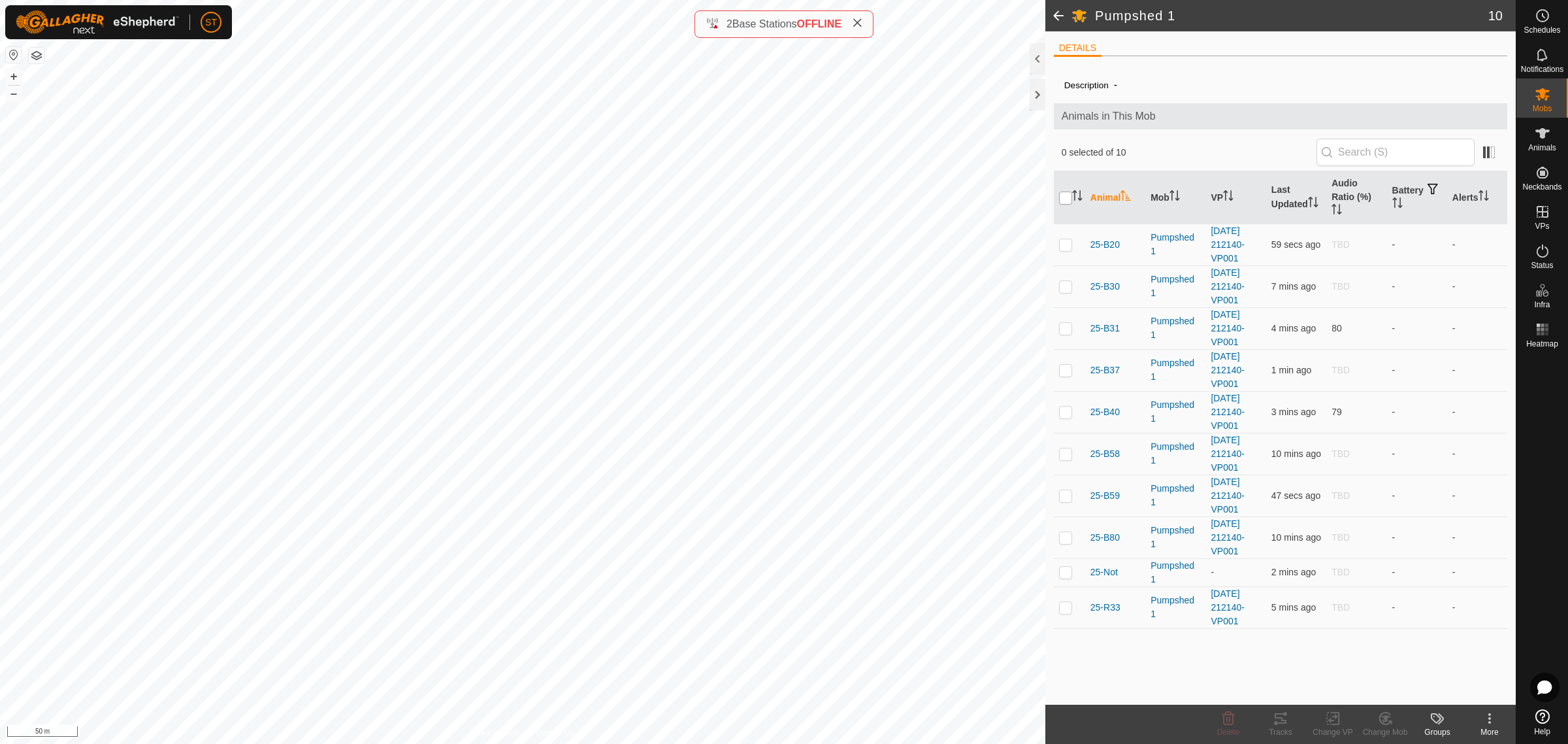
checkbox input "true"
click at [1330, 727] on div "Change VP" at bounding box center [1333, 732] width 53 height 12
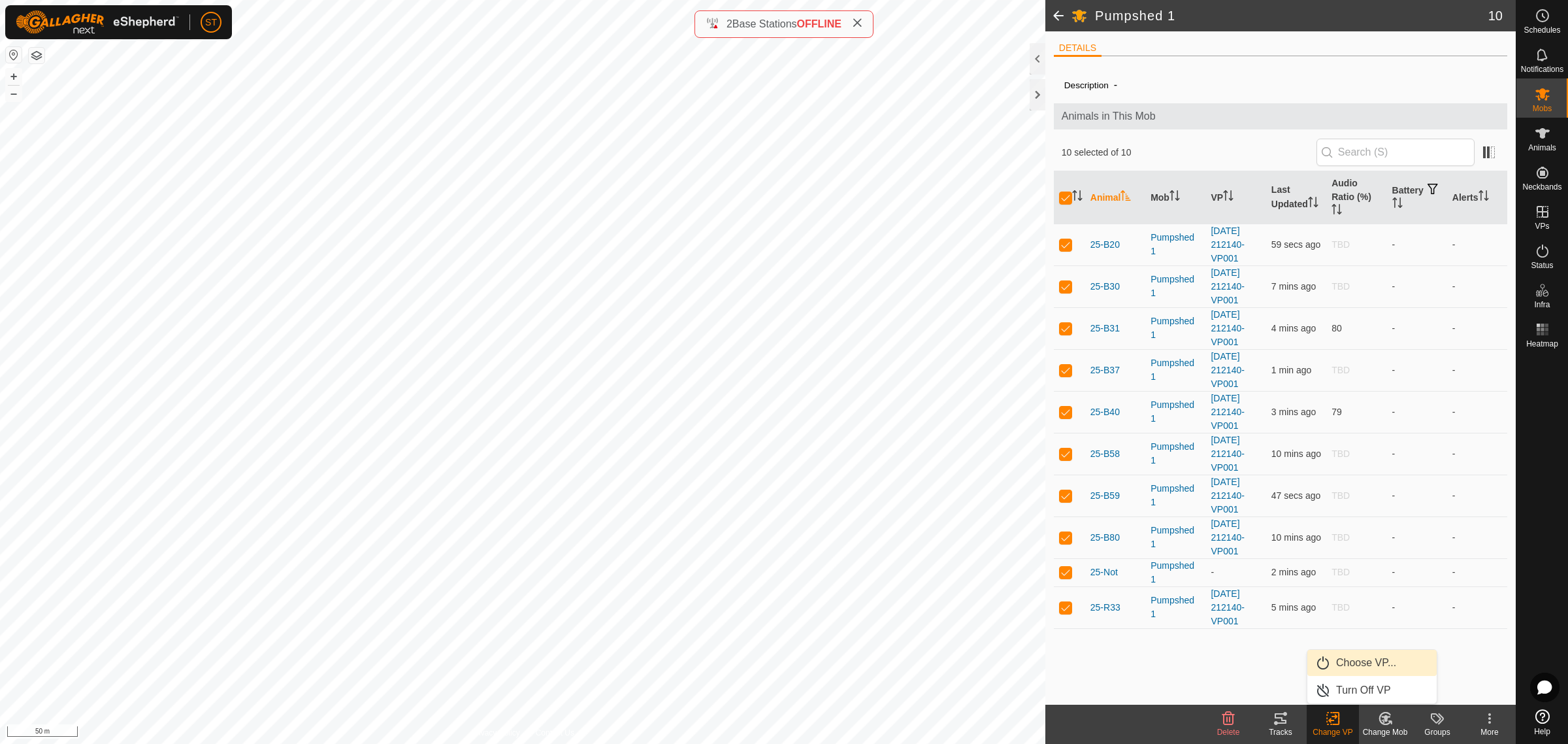
click at [1363, 662] on link "Choose VP..." at bounding box center [1372, 662] width 130 height 26
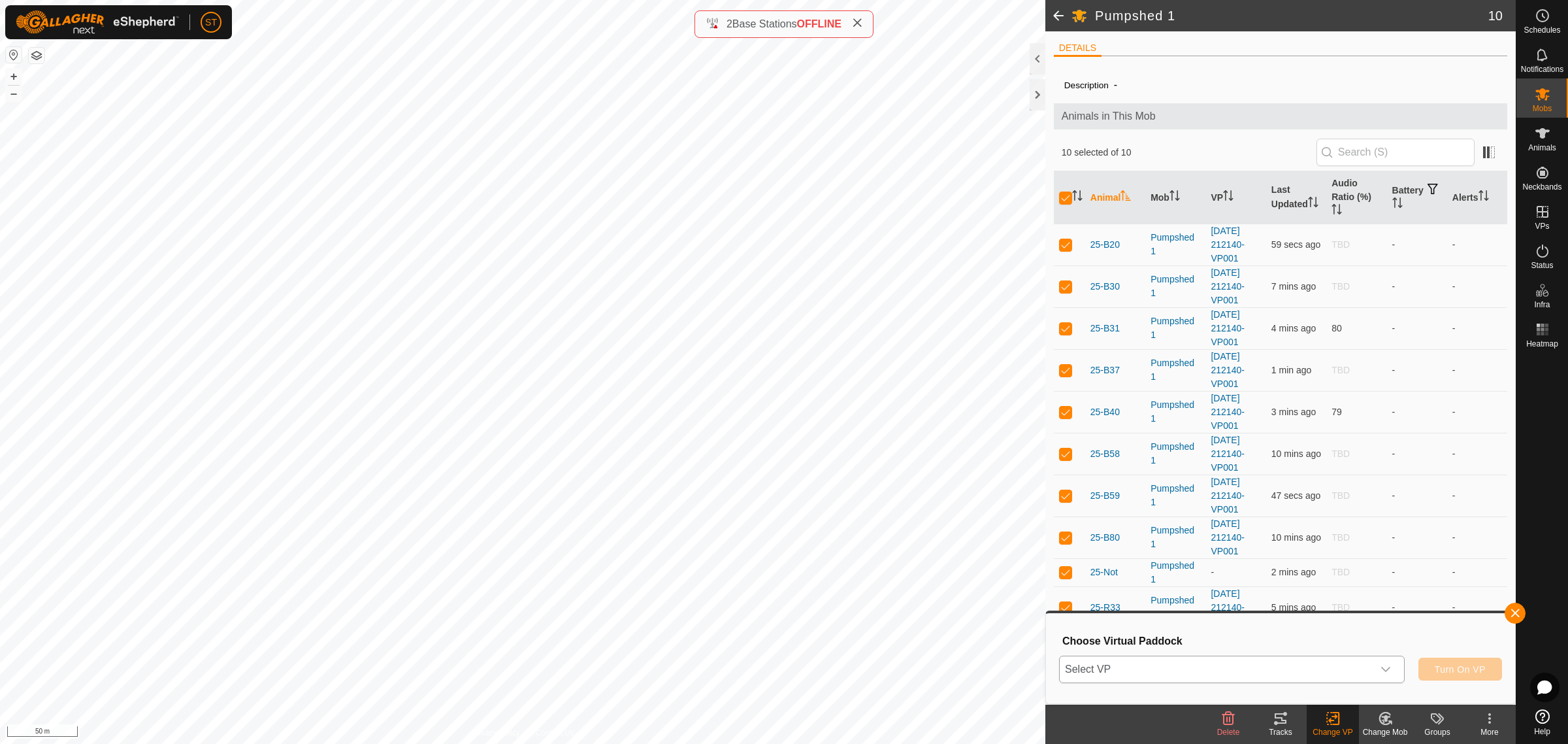
click at [1385, 668] on icon "dropdown trigger" at bounding box center [1386, 669] width 10 height 10
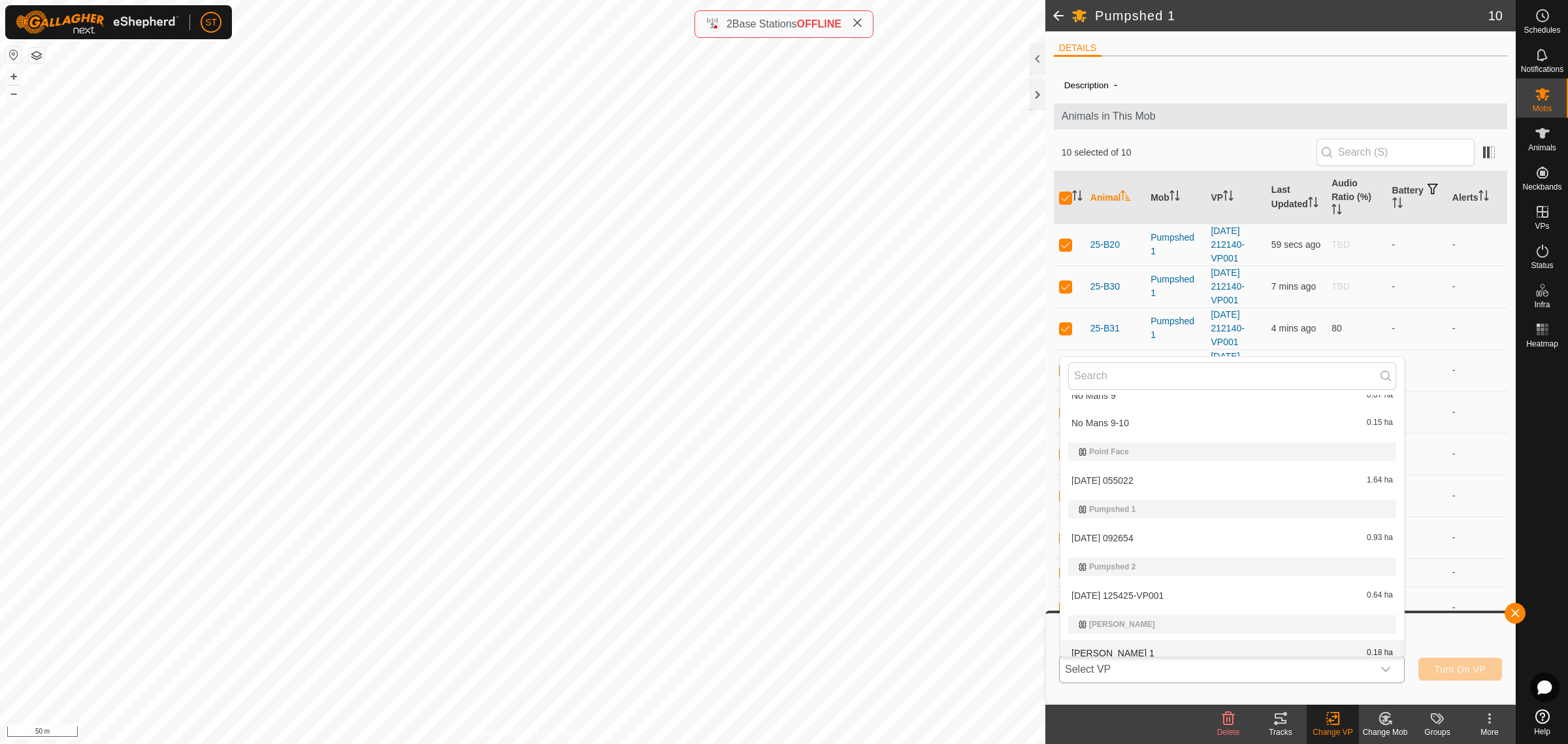
scroll to position [11292, 0]
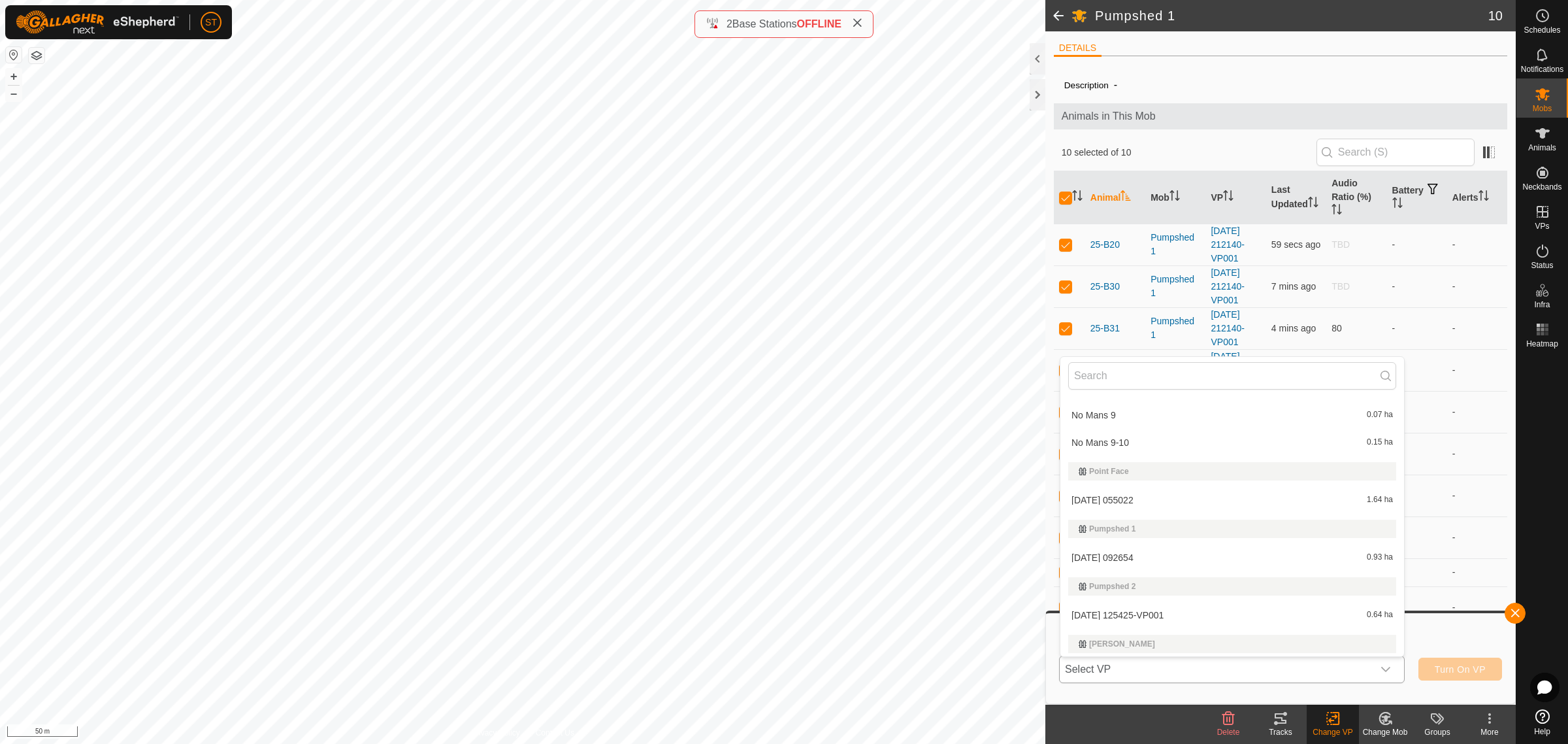
click at [1139, 547] on li "2025-08-25 092654 0.93 ha" at bounding box center [1232, 557] width 344 height 26
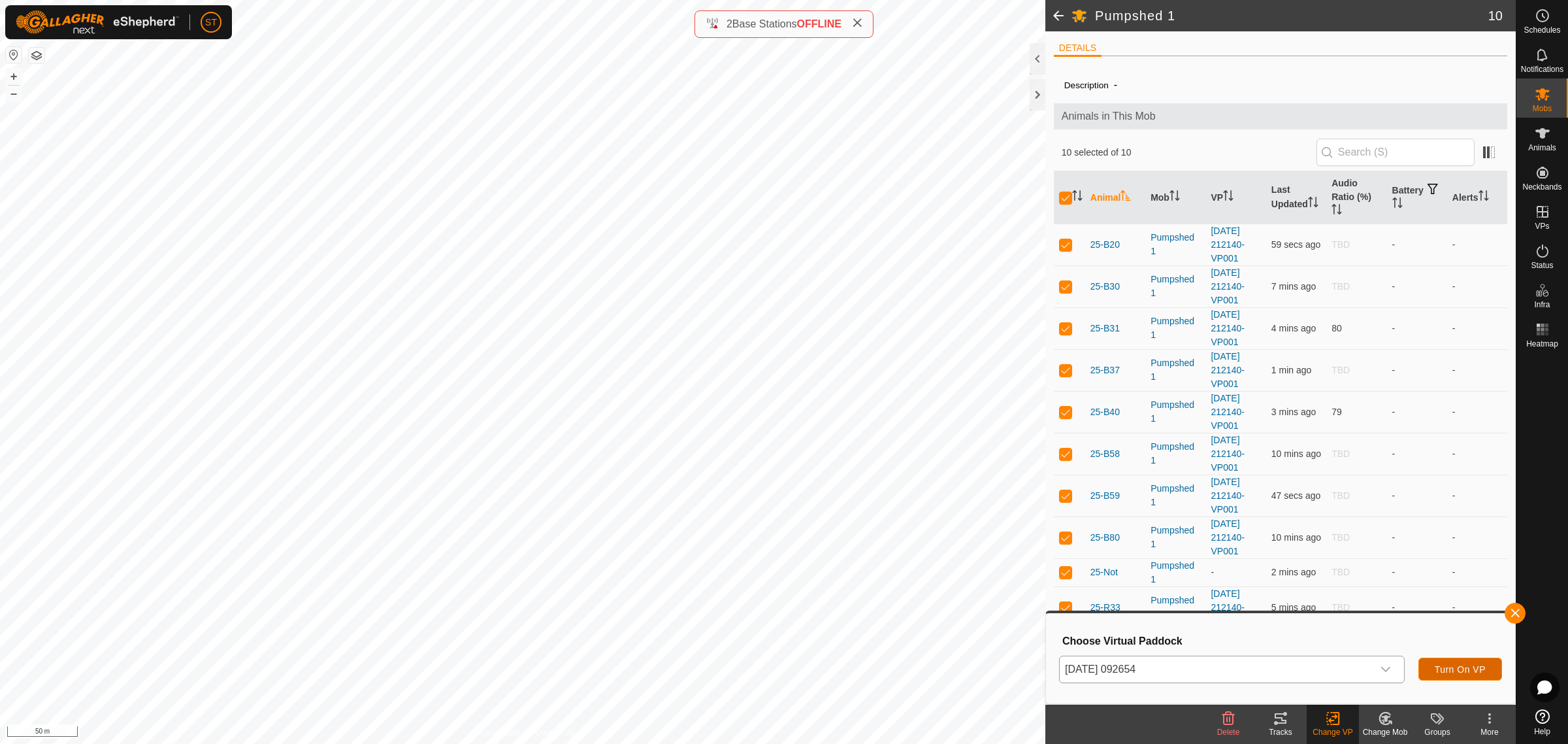
click at [1463, 668] on span "Turn On VP" at bounding box center [1460, 669] width 51 height 10
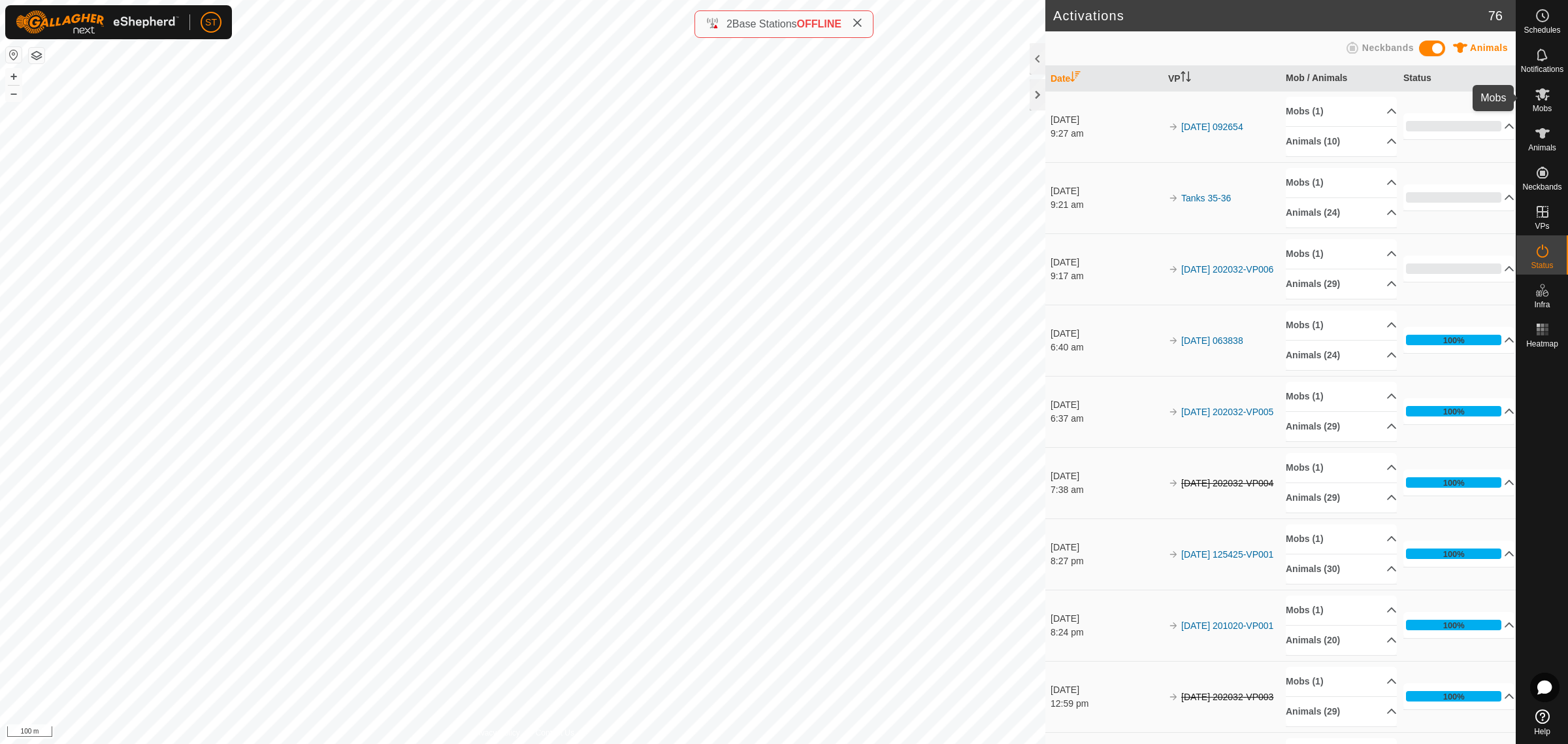
click at [1547, 99] on icon at bounding box center [1542, 93] width 16 height 16
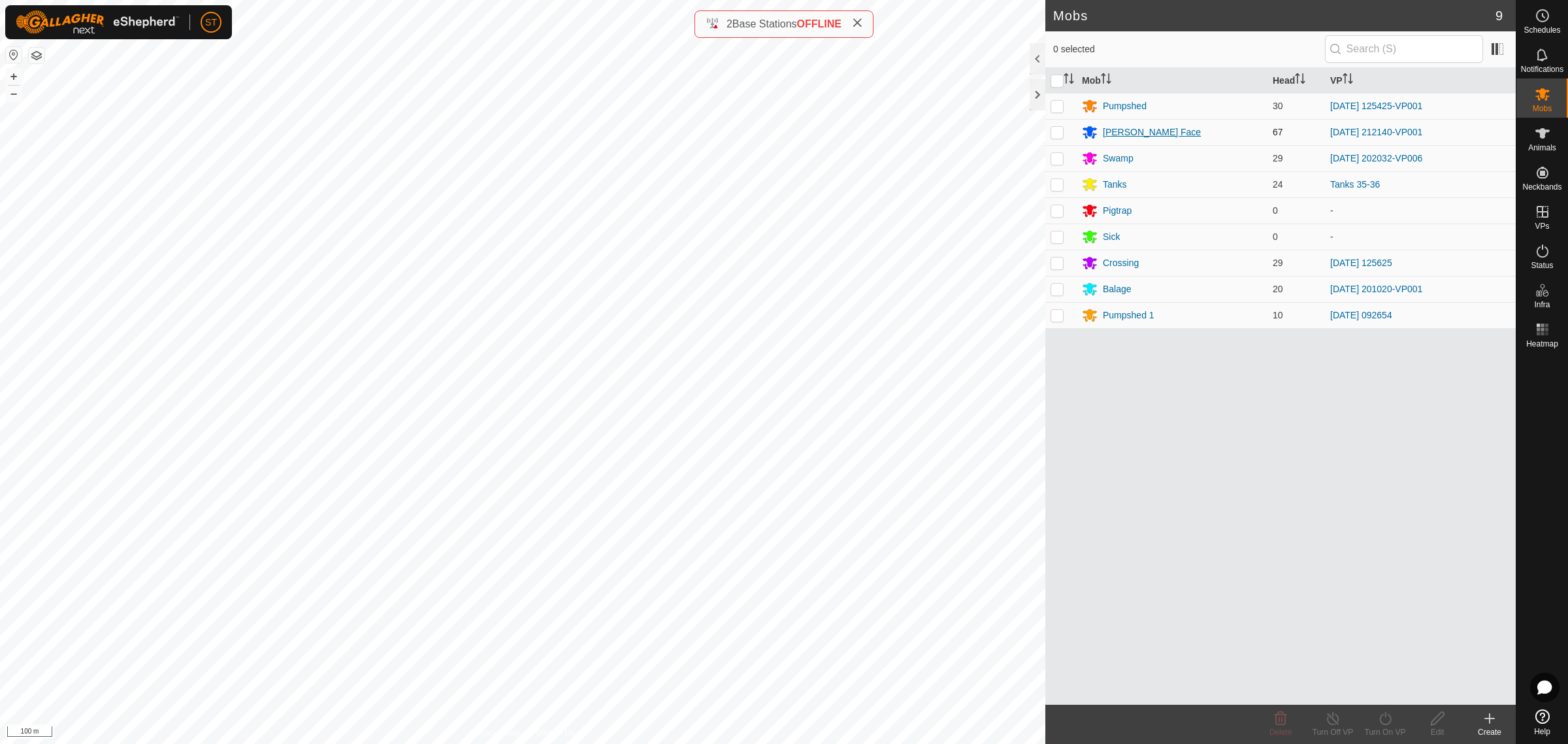
click at [1106, 137] on div "[PERSON_NAME] Face" at bounding box center [1152, 132] width 98 height 14
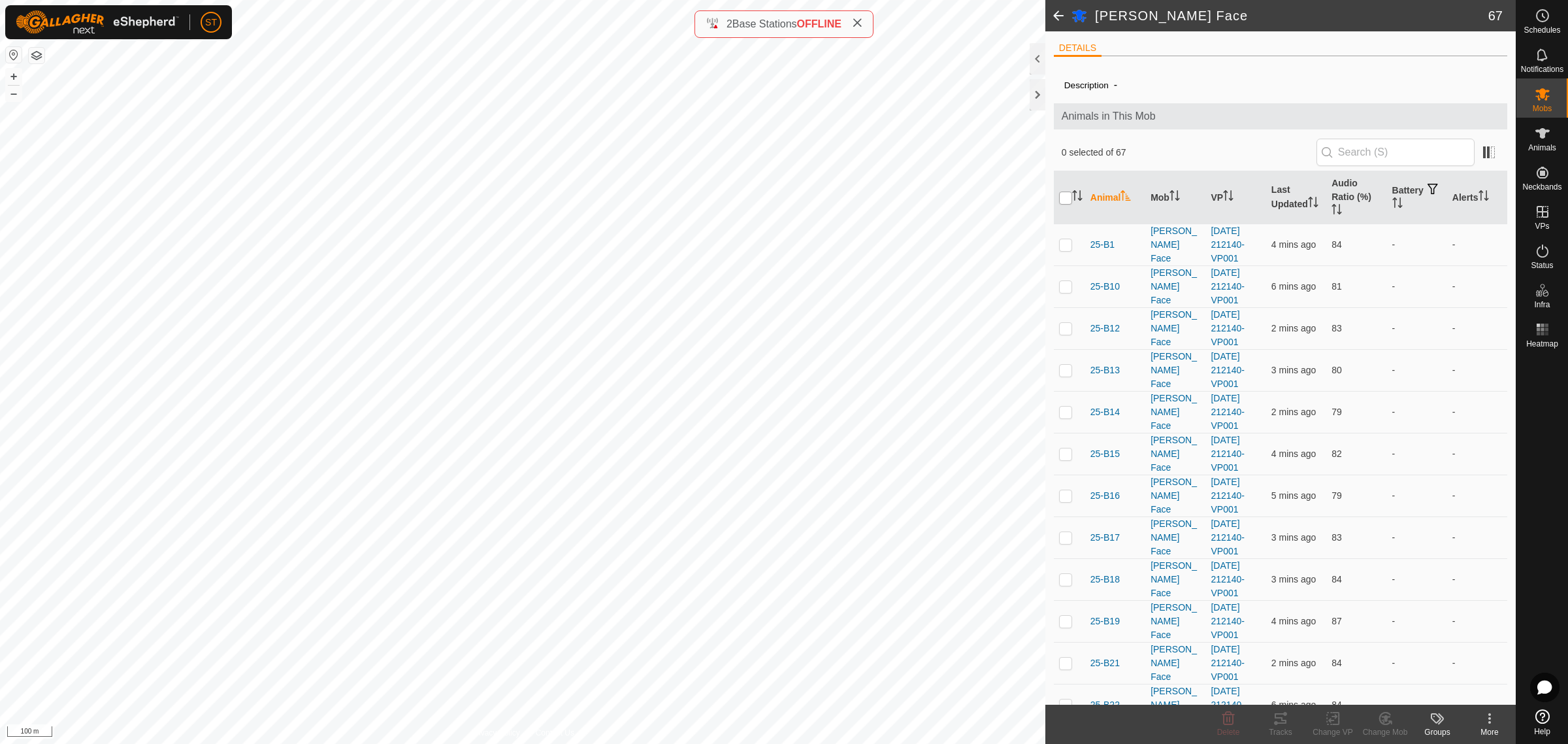
click at [1062, 196] on input "checkbox" at bounding box center [1066, 198] width 13 height 13
checkbox input "true"
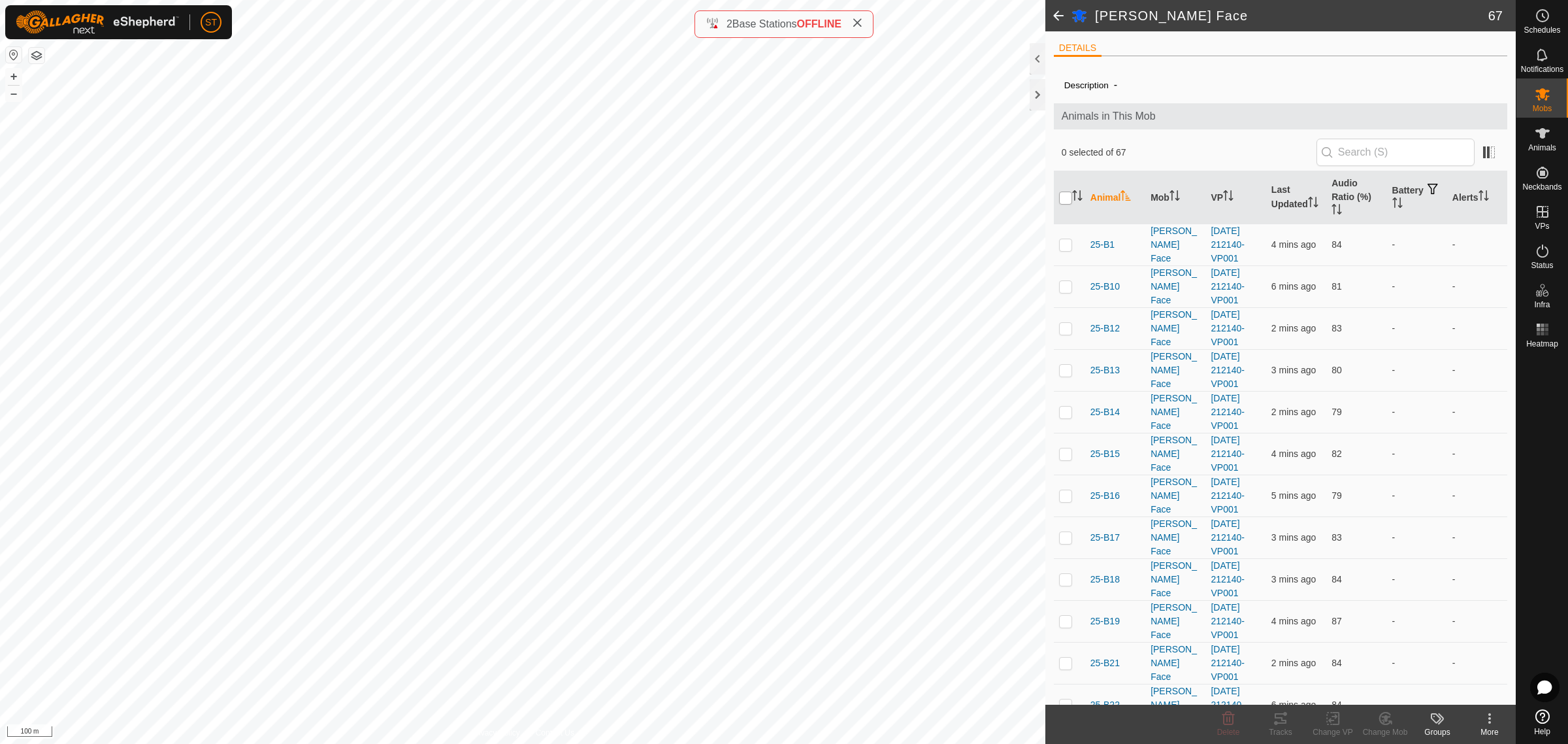
checkbox input "true"
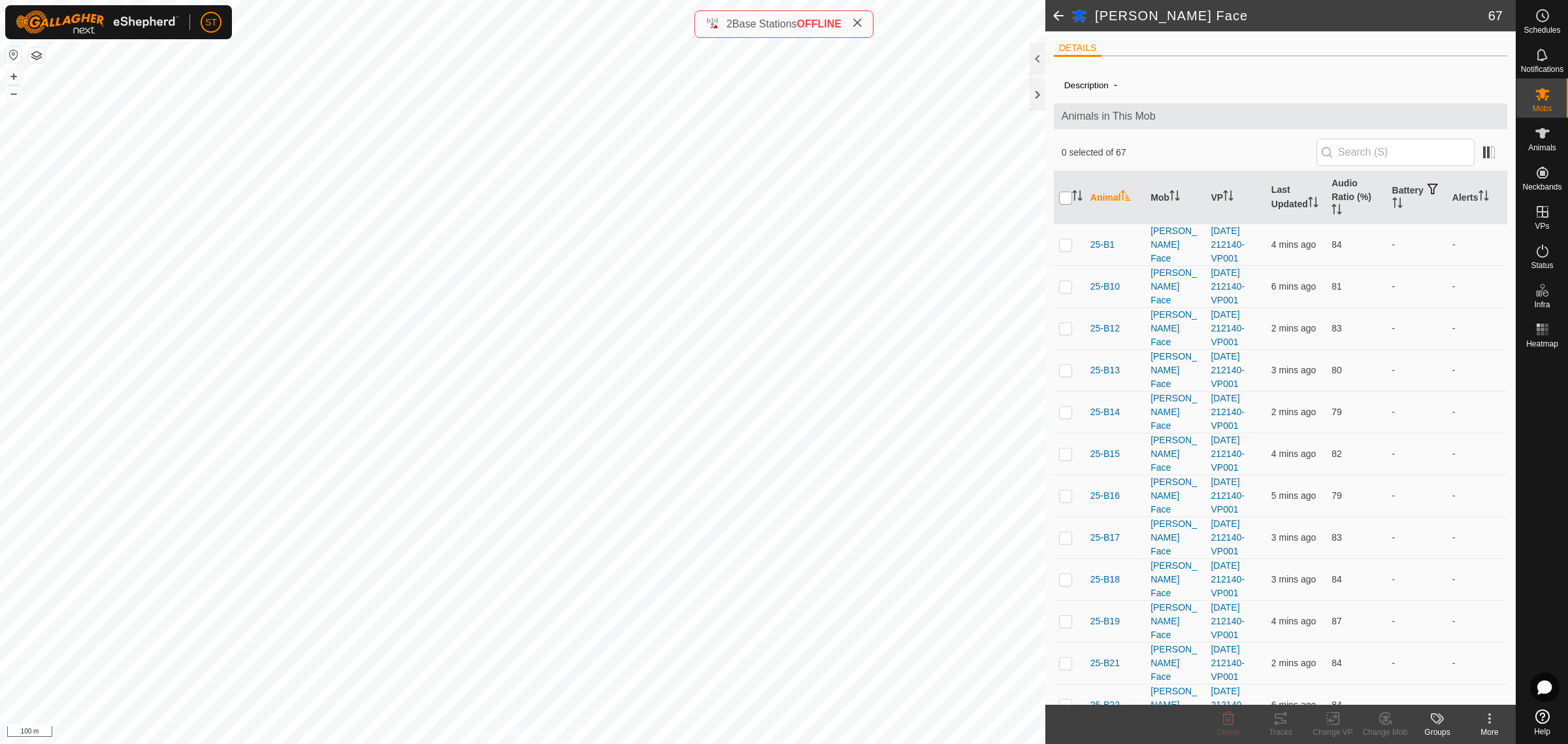
checkbox input "true"
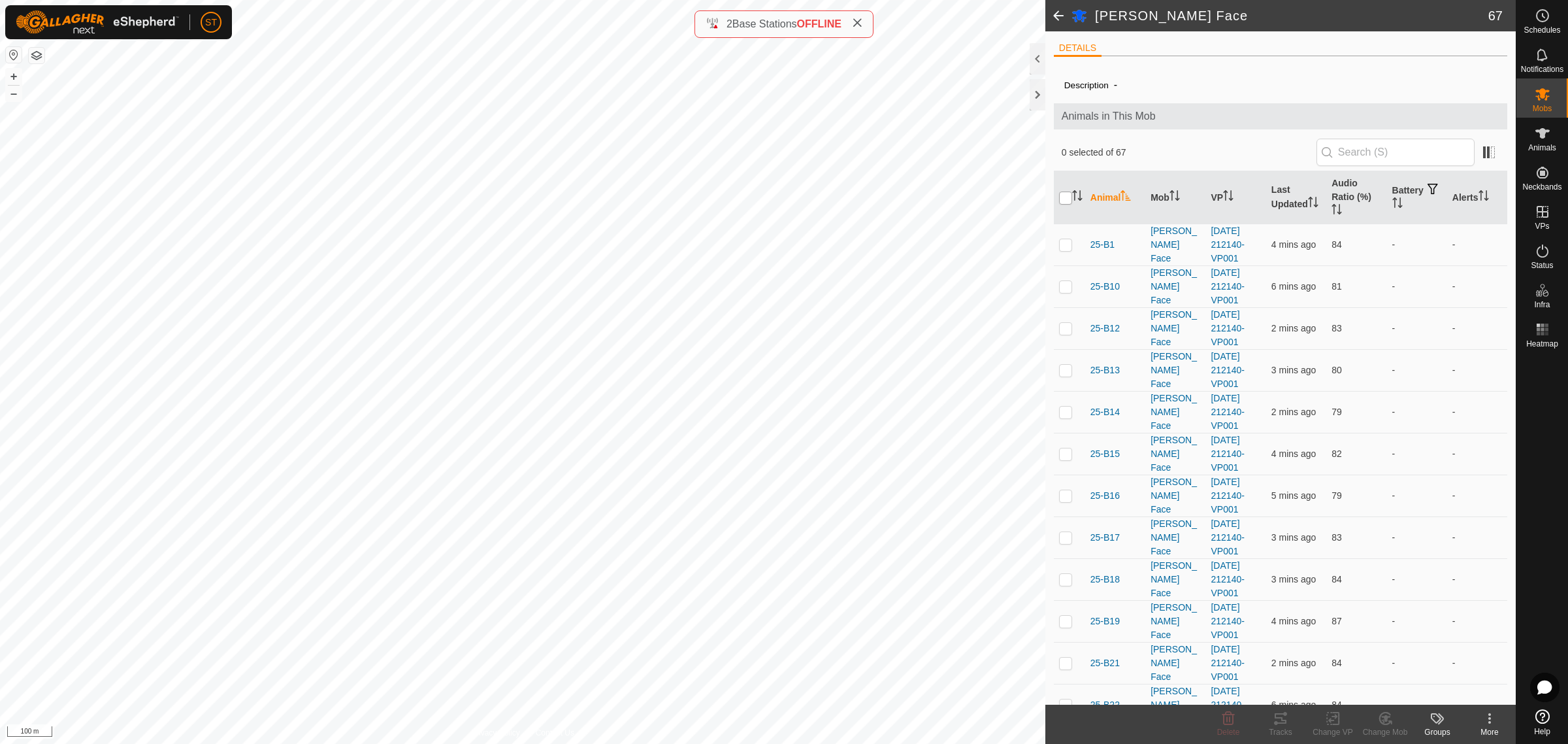
checkbox input "true"
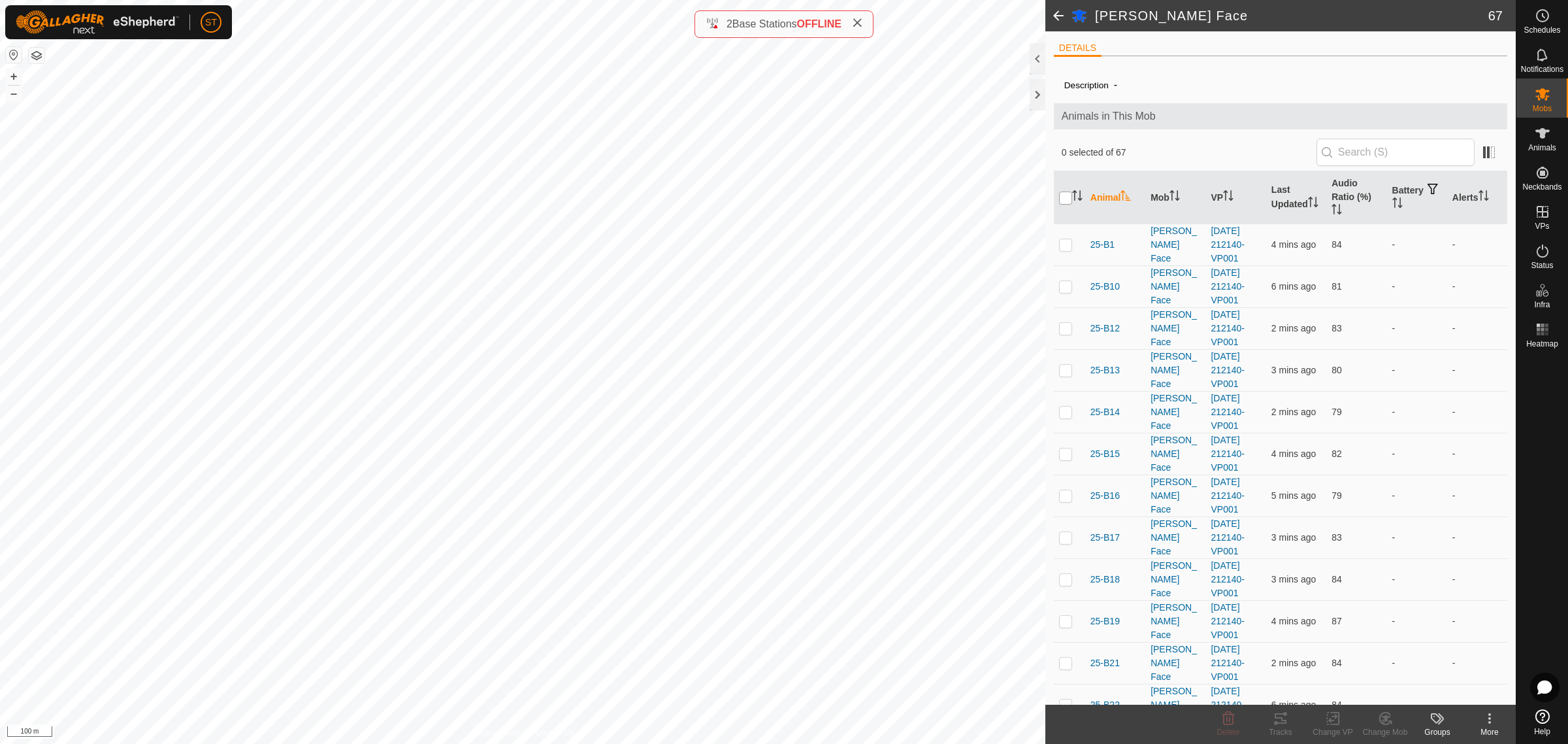
checkbox input "true"
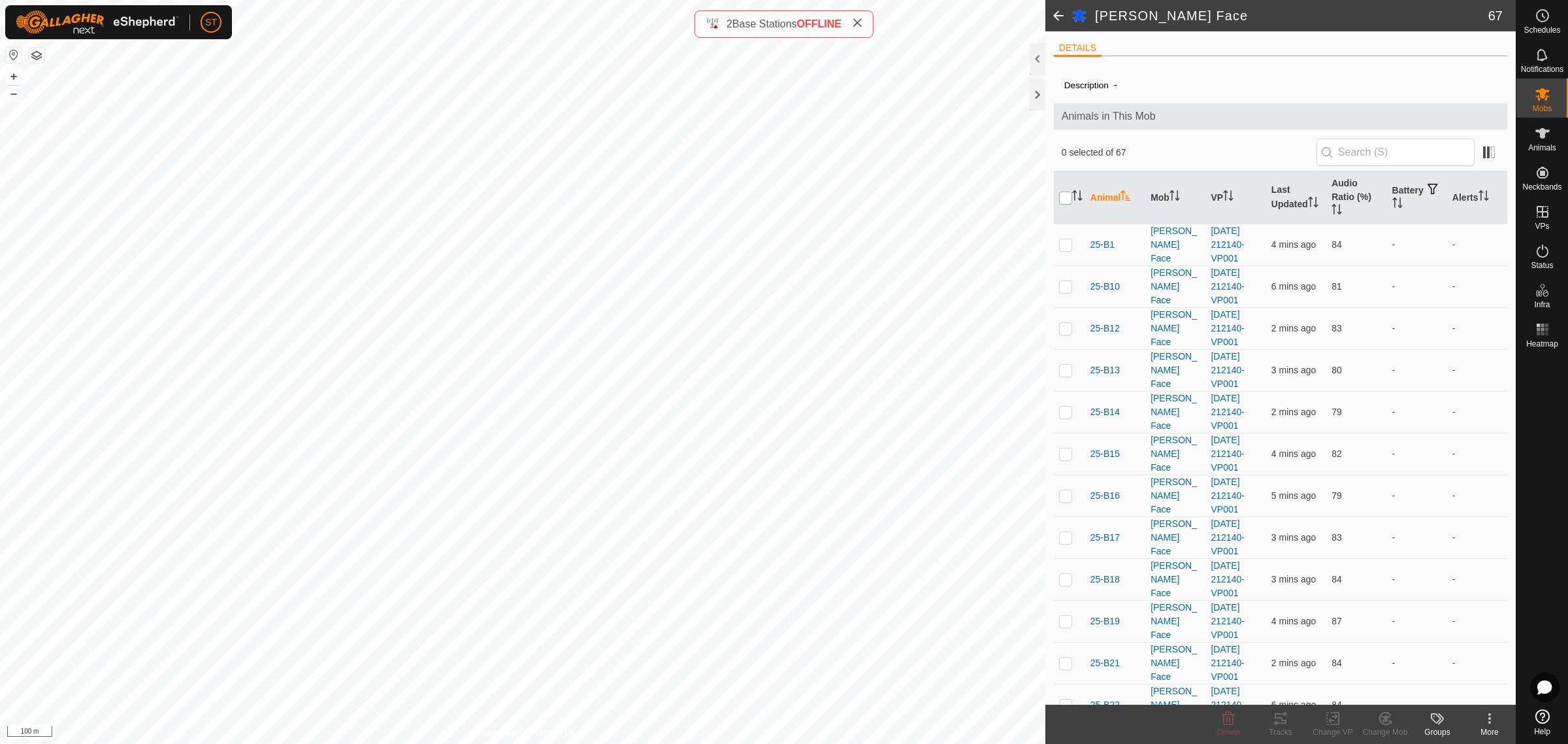
checkbox input "true"
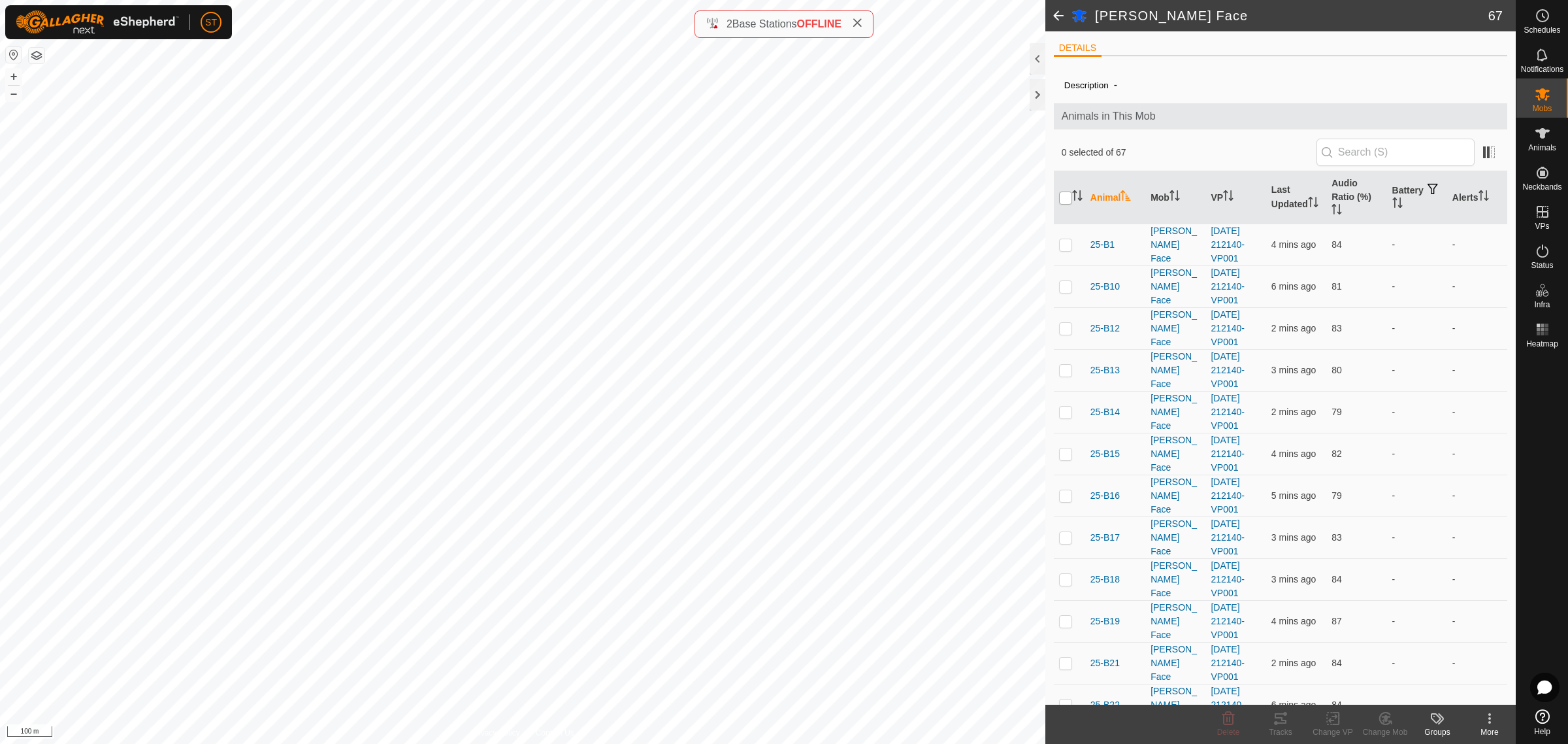
checkbox input "true"
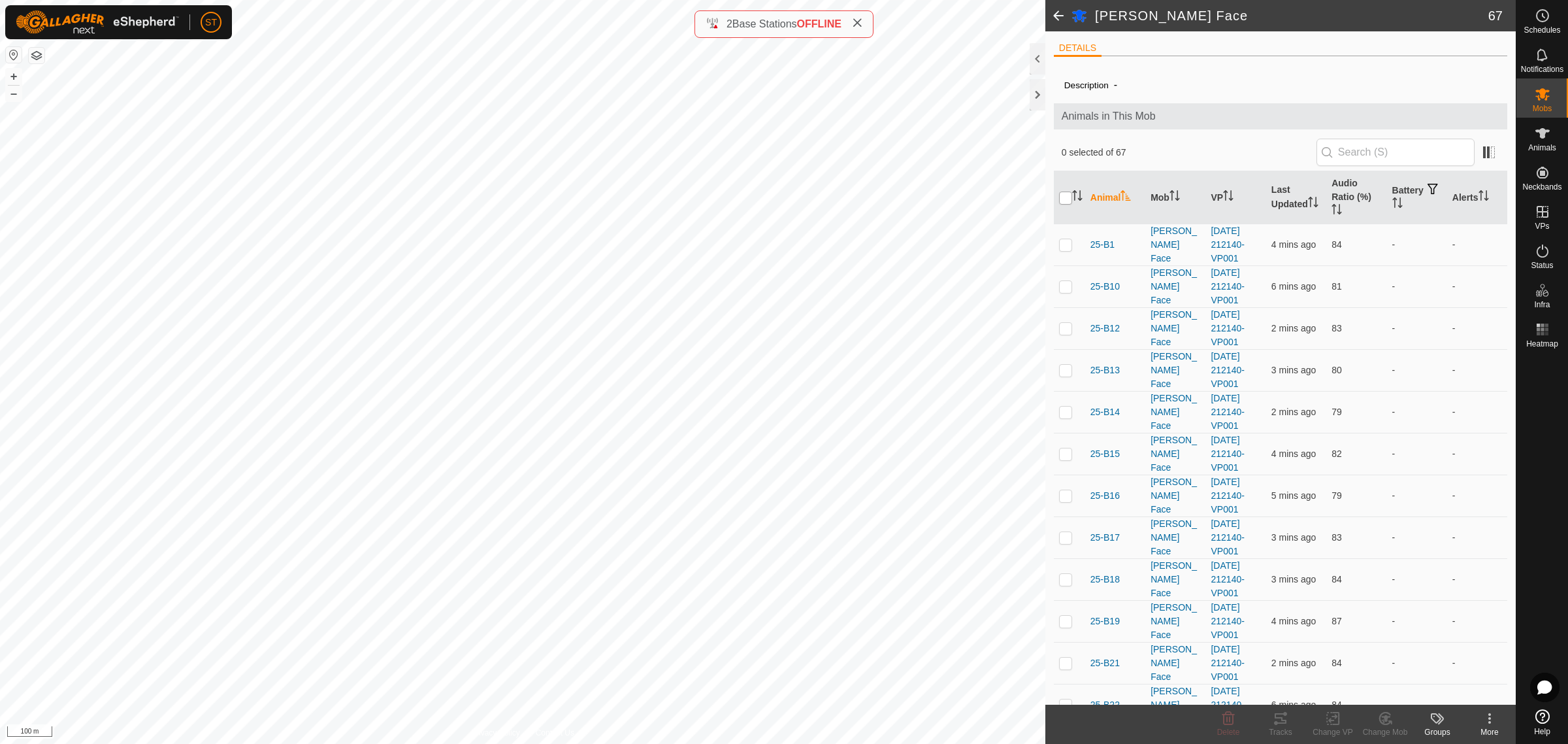
checkbox input "true"
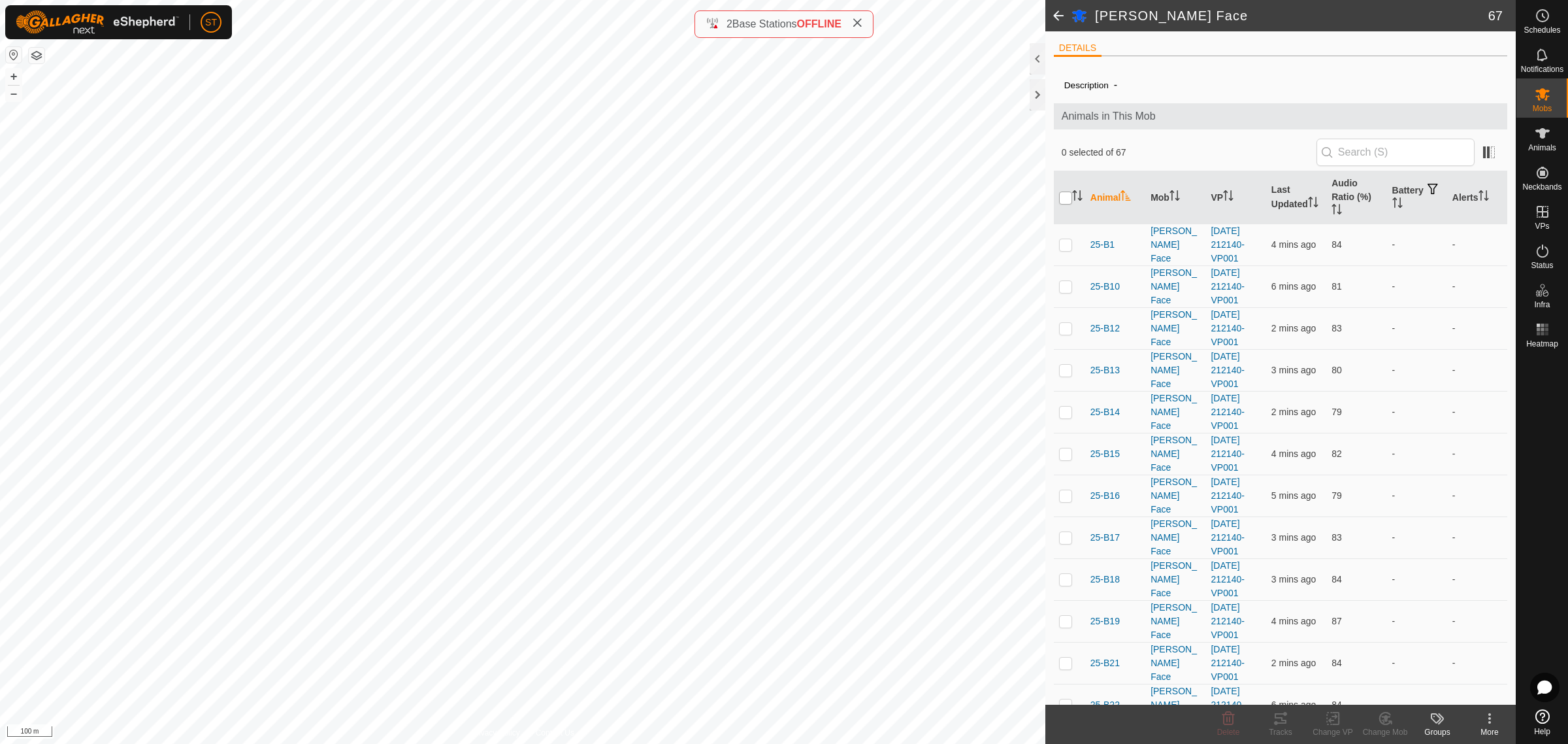
checkbox input "true"
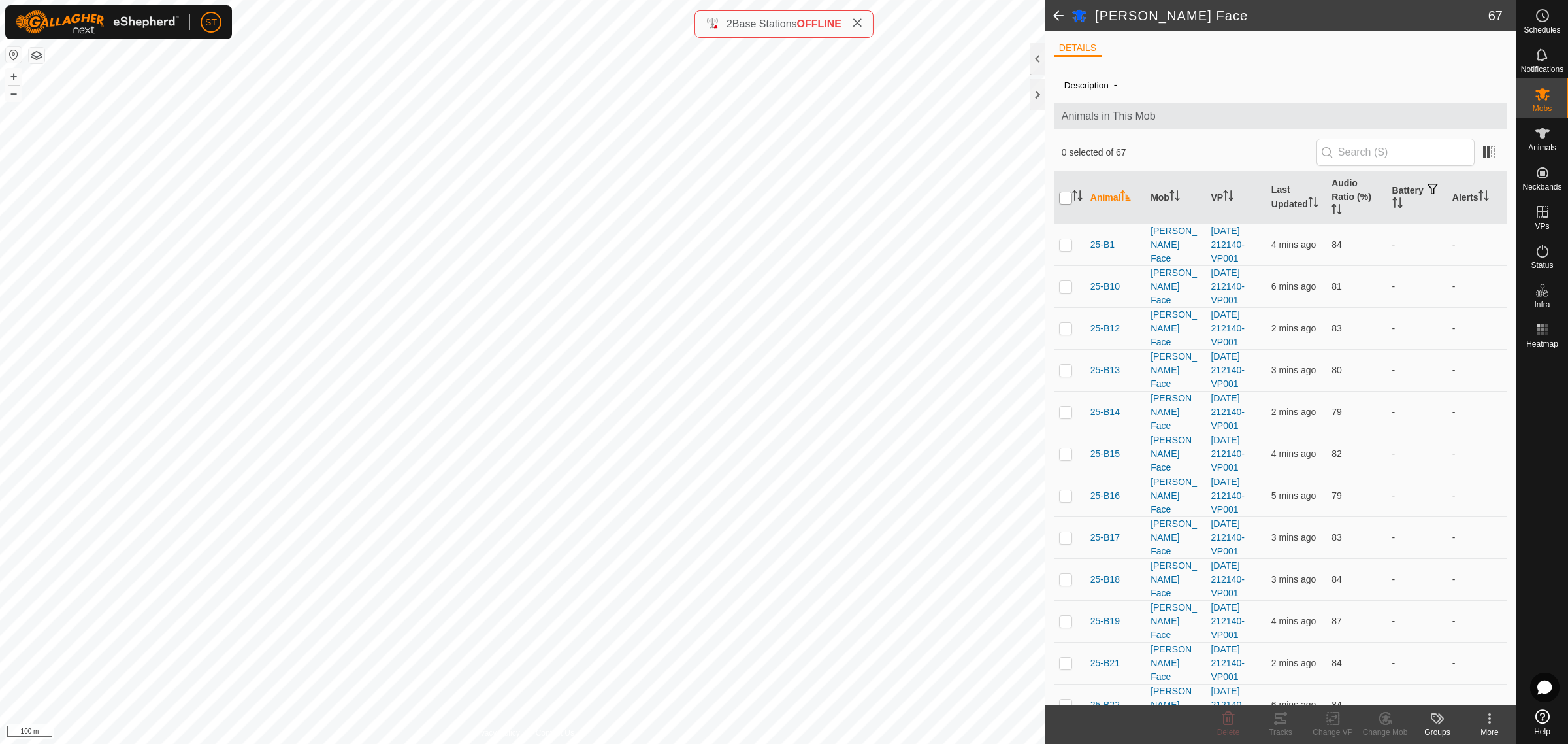
checkbox input "true"
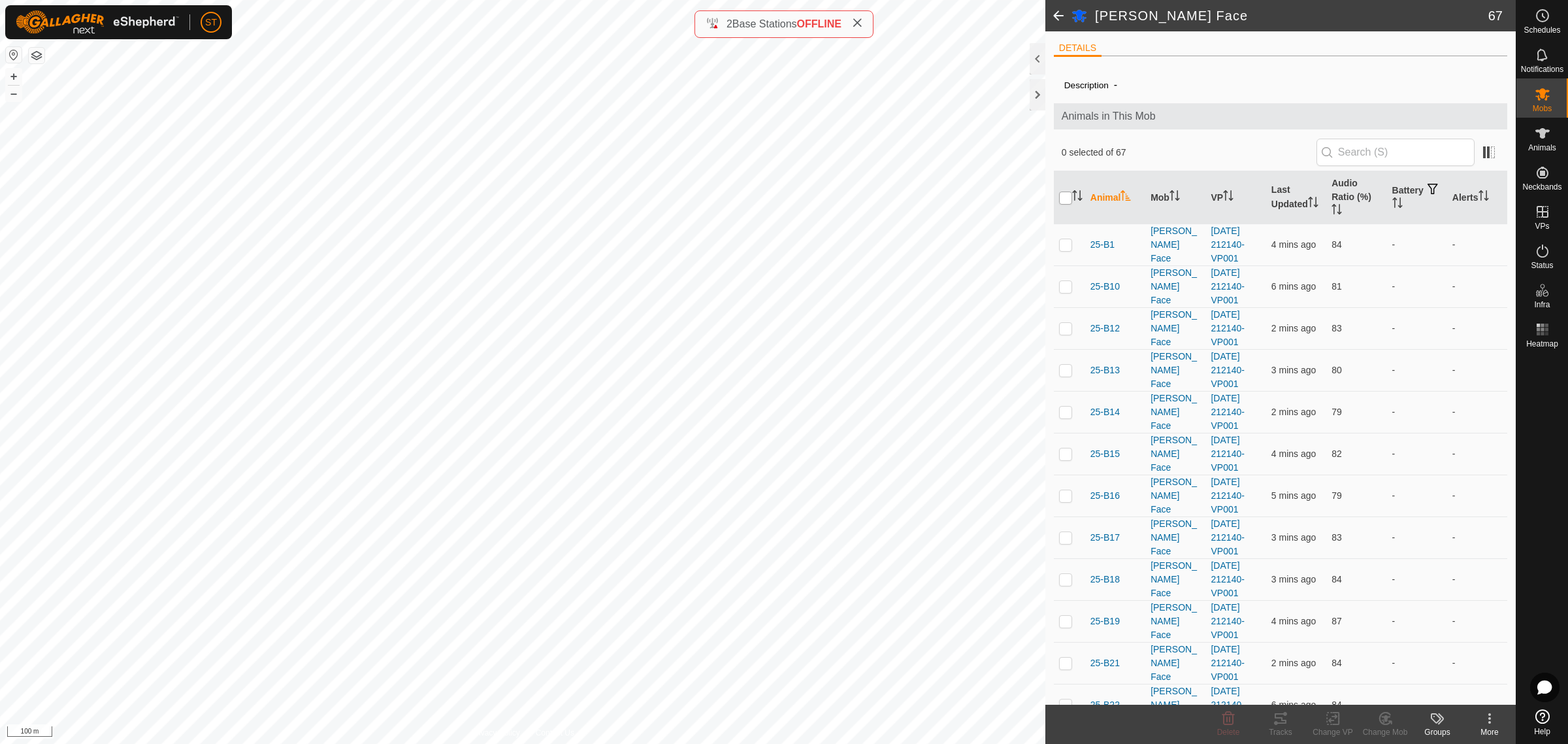
checkbox input "true"
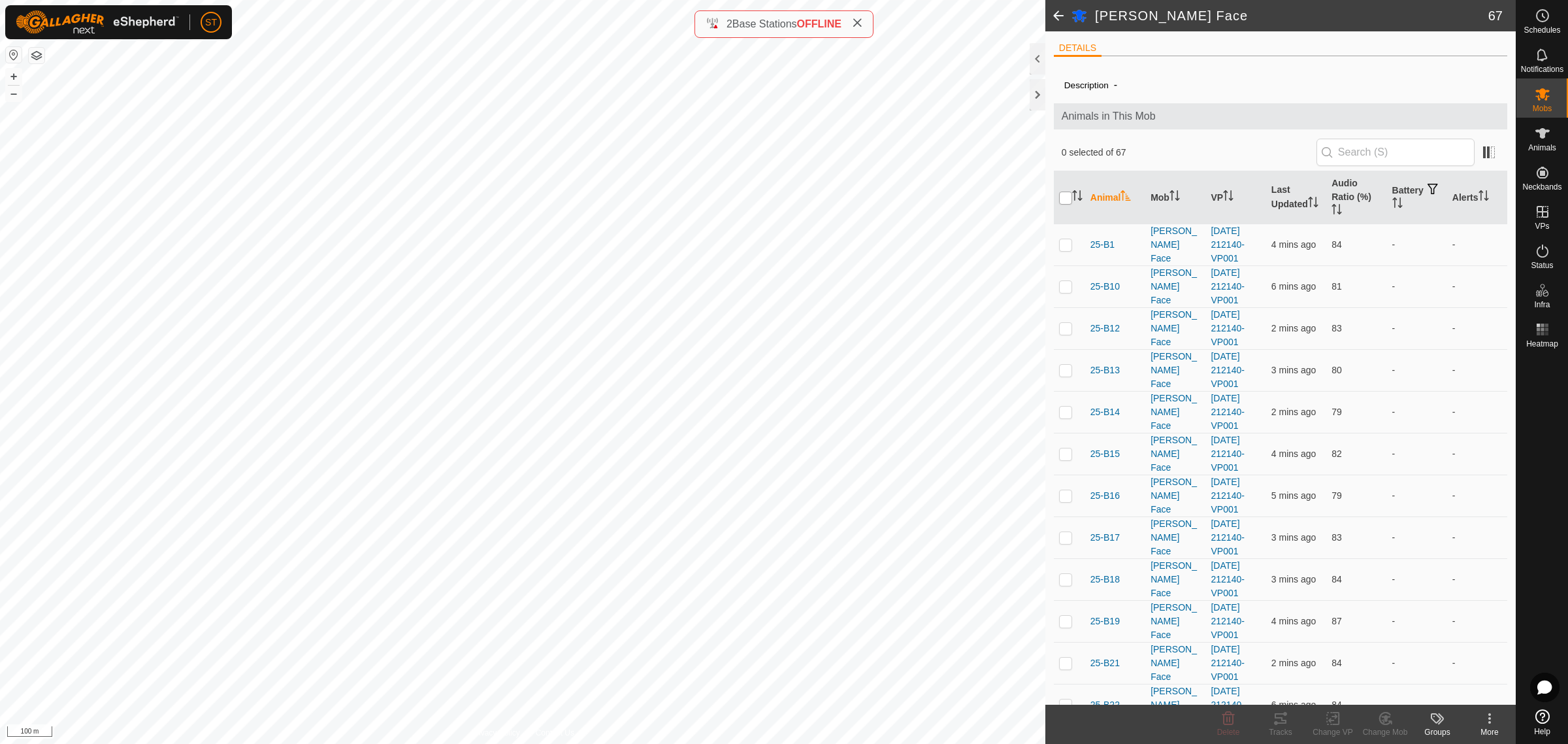
checkbox input "true"
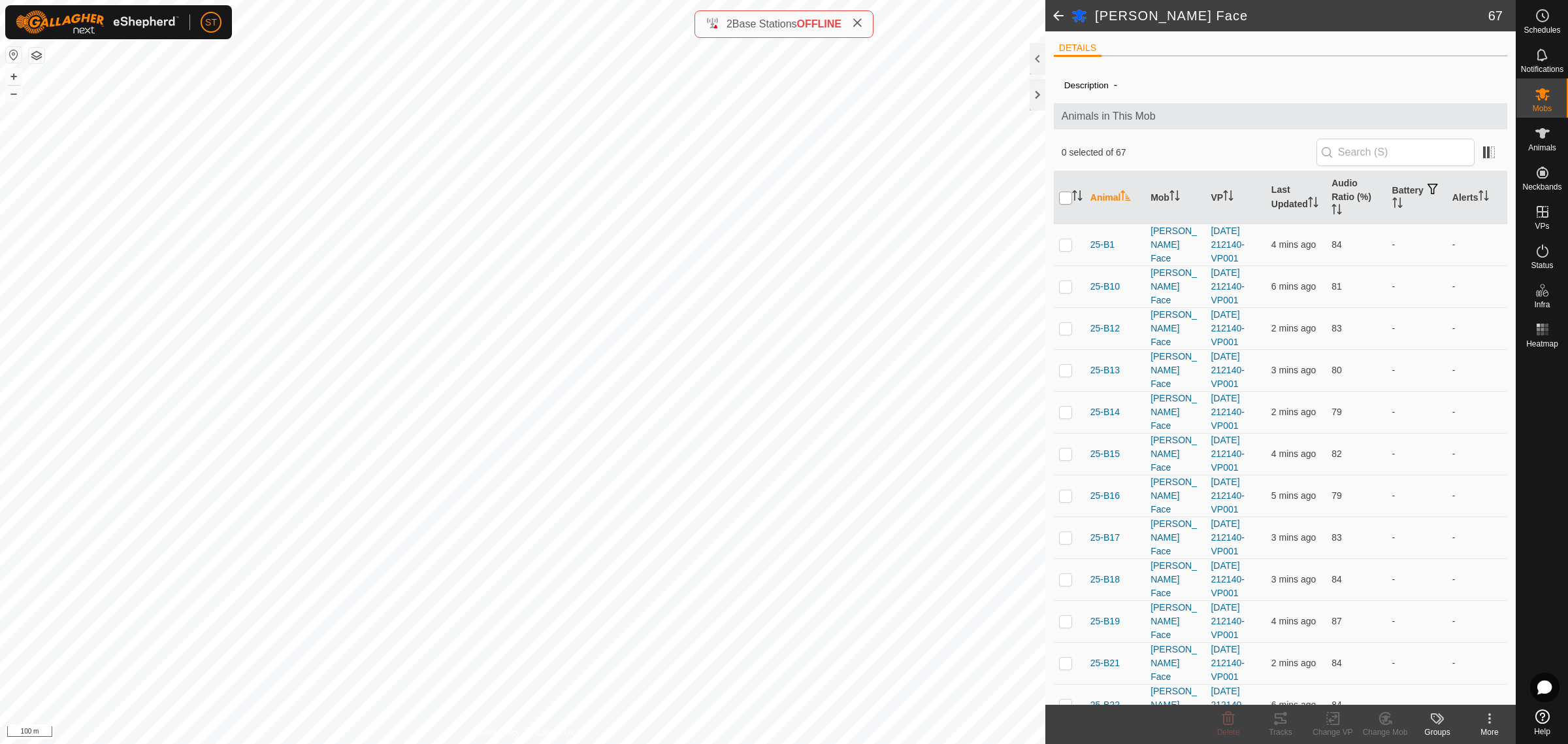
checkbox input "true"
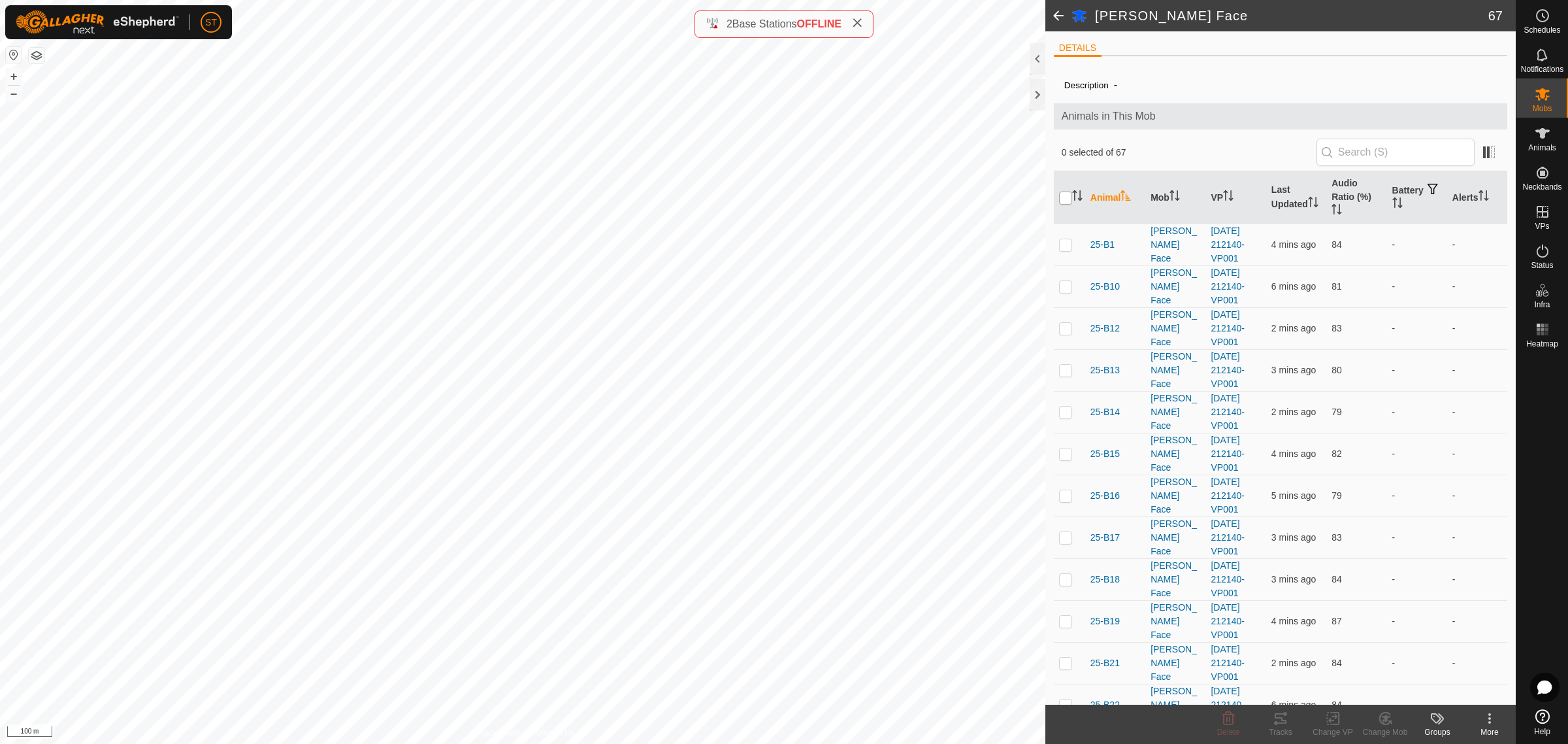
checkbox input "true"
click at [1336, 724] on icon at bounding box center [1333, 718] width 16 height 16
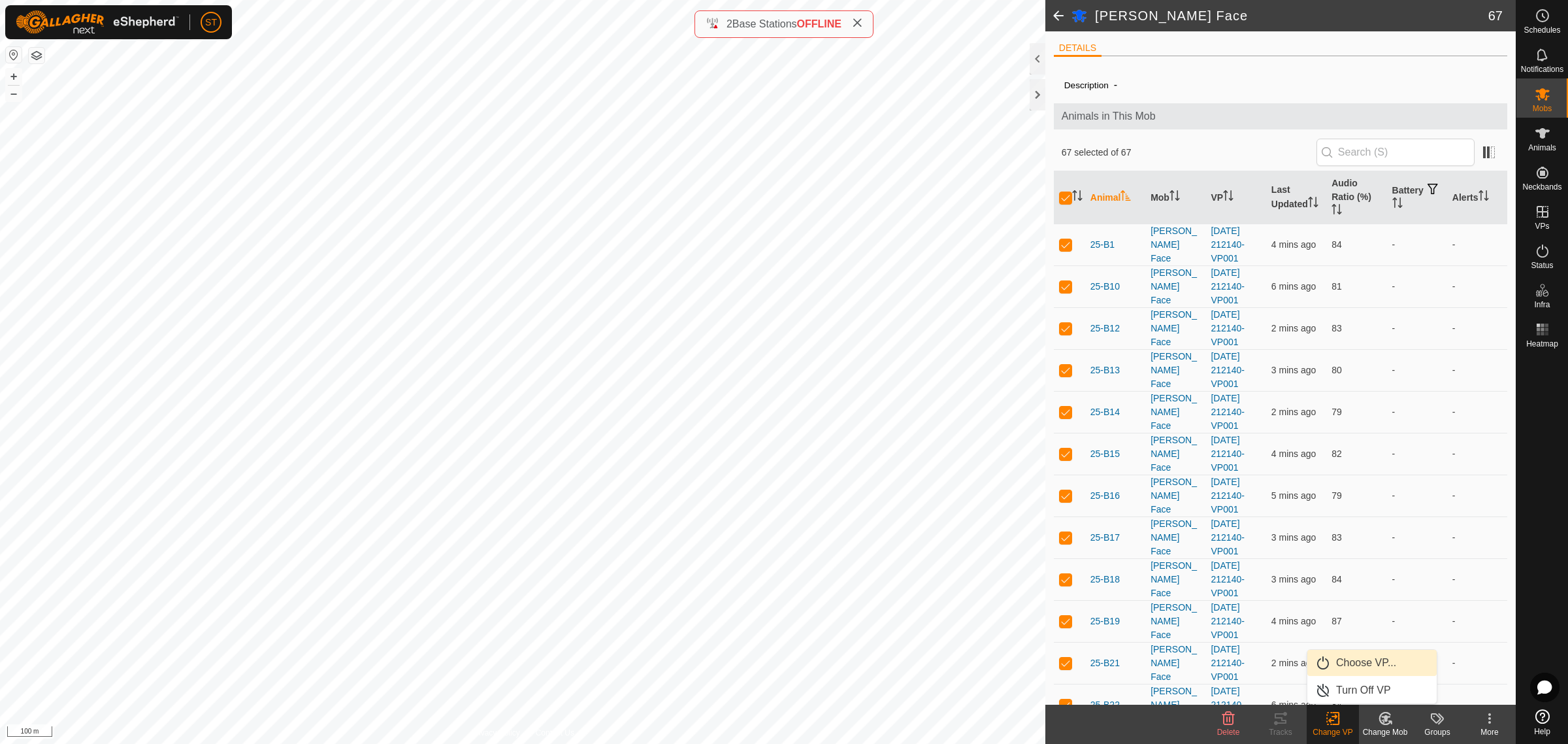
click at [1351, 664] on link "Choose VP..." at bounding box center [1372, 662] width 130 height 26
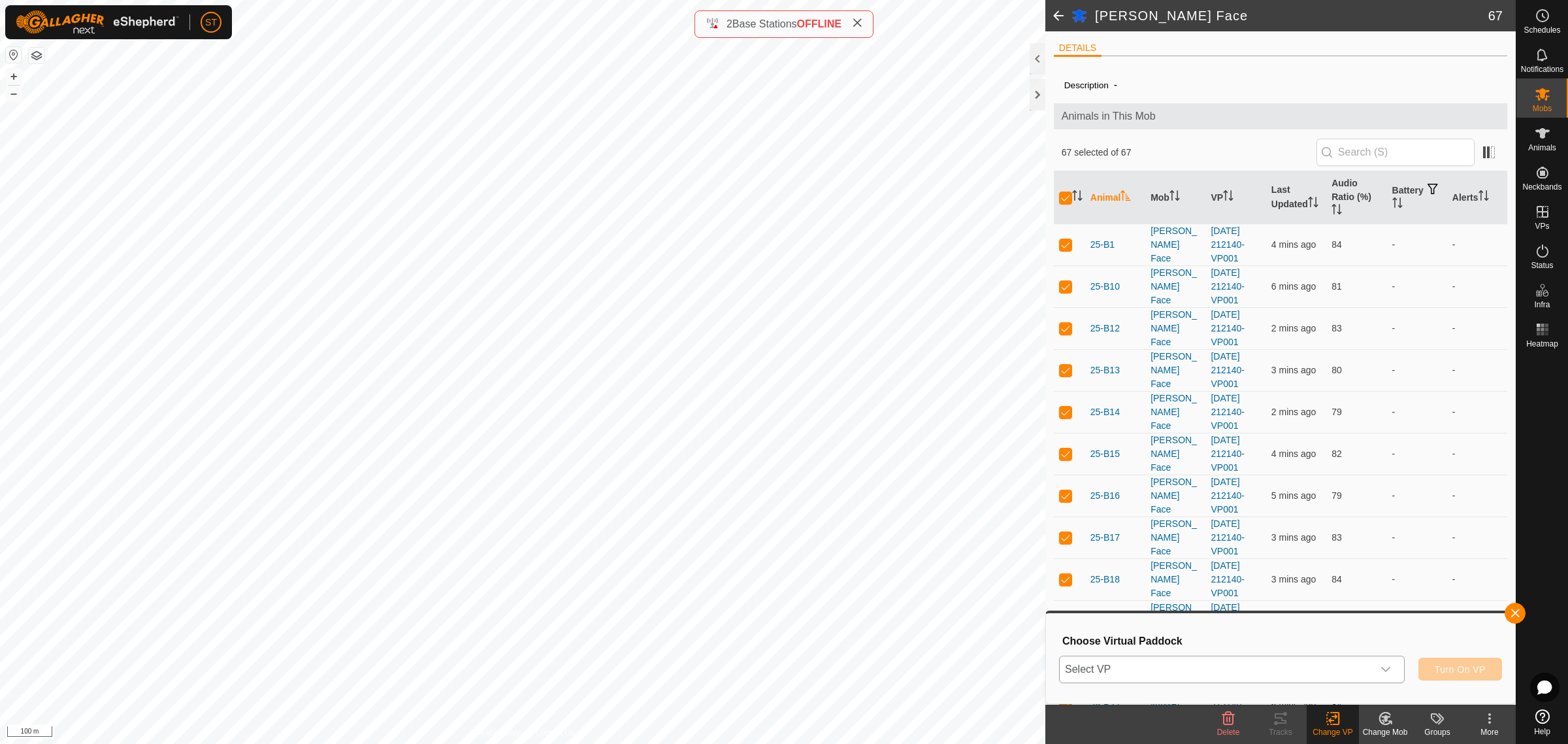
click at [1392, 674] on div "dropdown trigger" at bounding box center [1386, 669] width 26 height 26
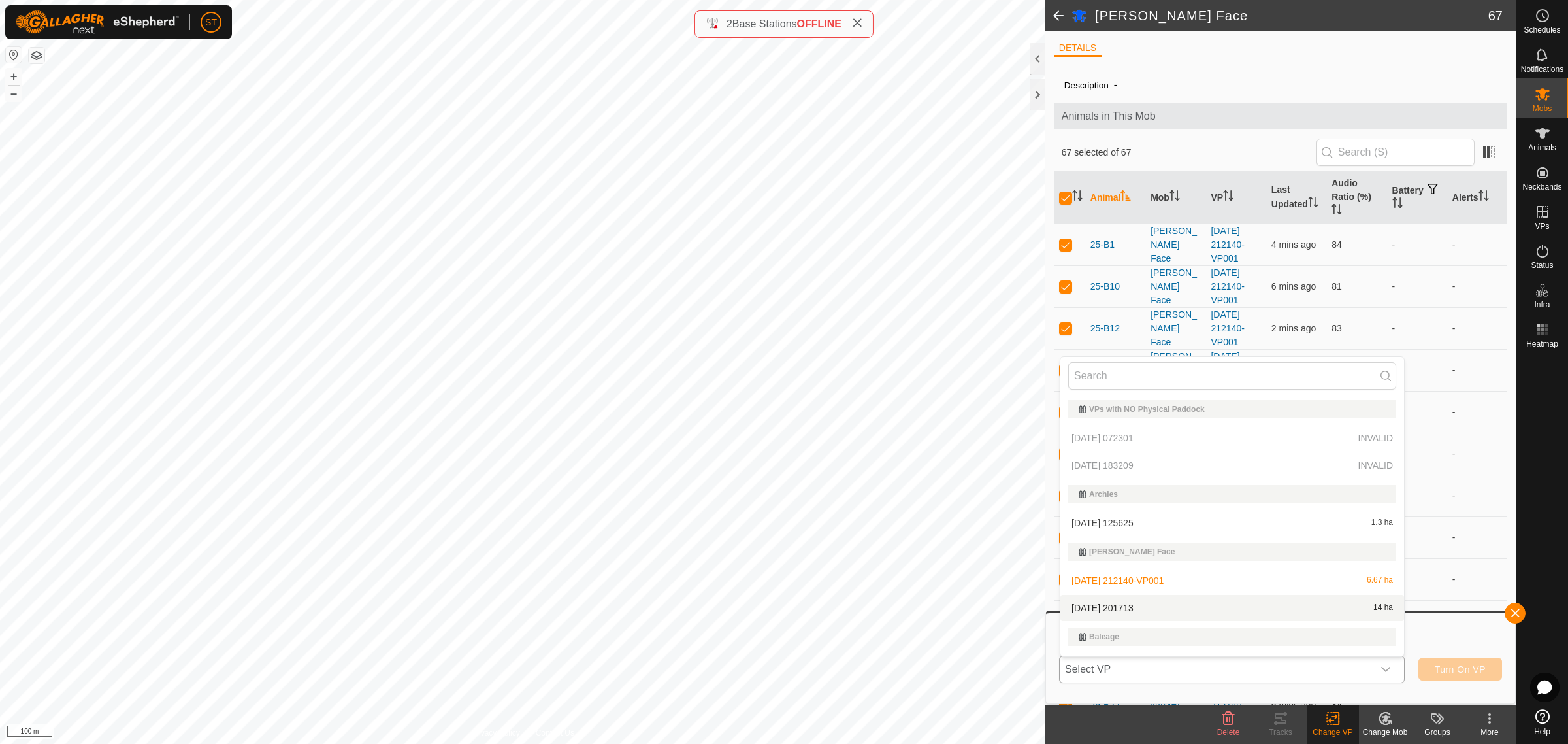
click at [1119, 607] on li "2025-08-24 201713 14 ha" at bounding box center [1232, 608] width 344 height 26
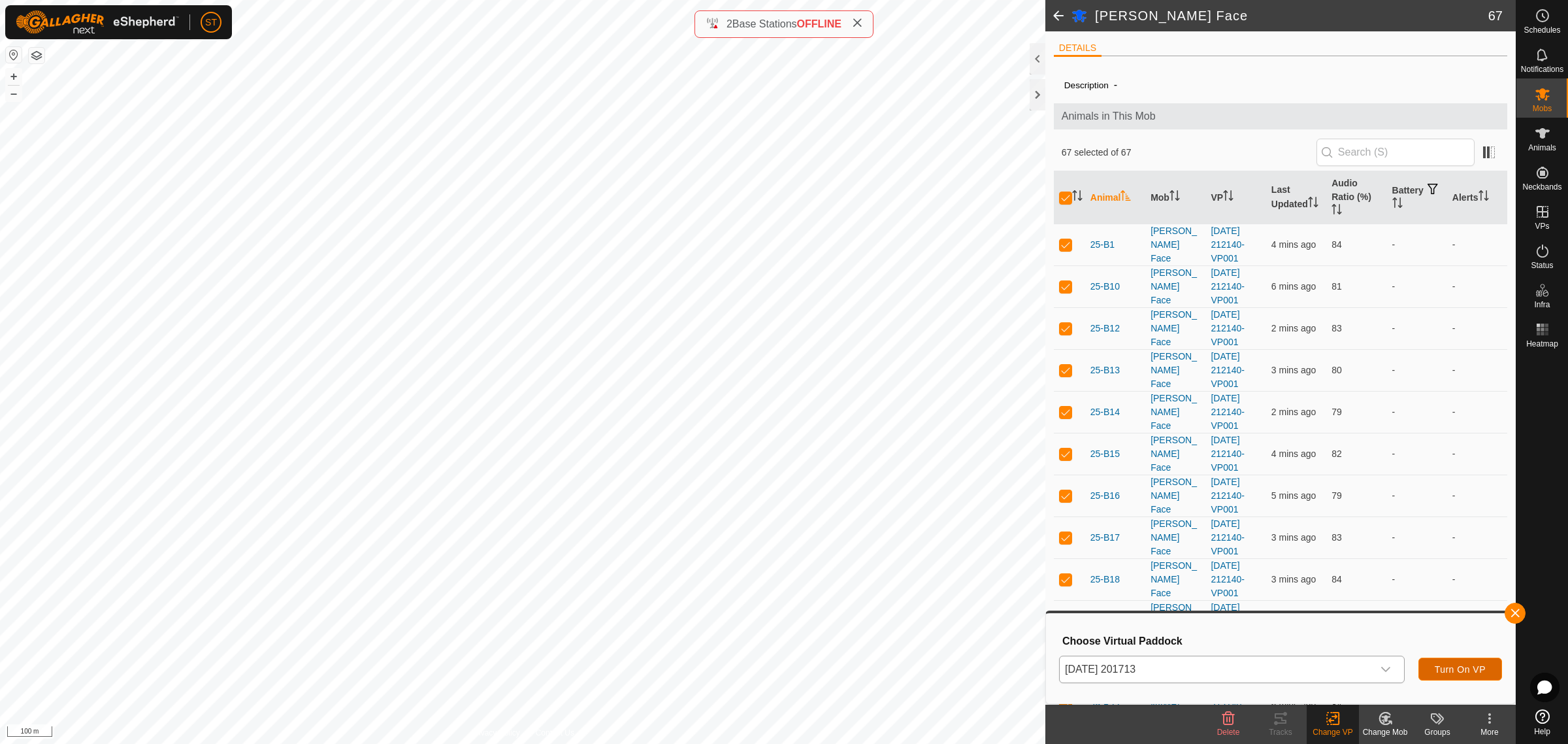
click at [1448, 669] on span "Turn On VP" at bounding box center [1460, 669] width 51 height 10
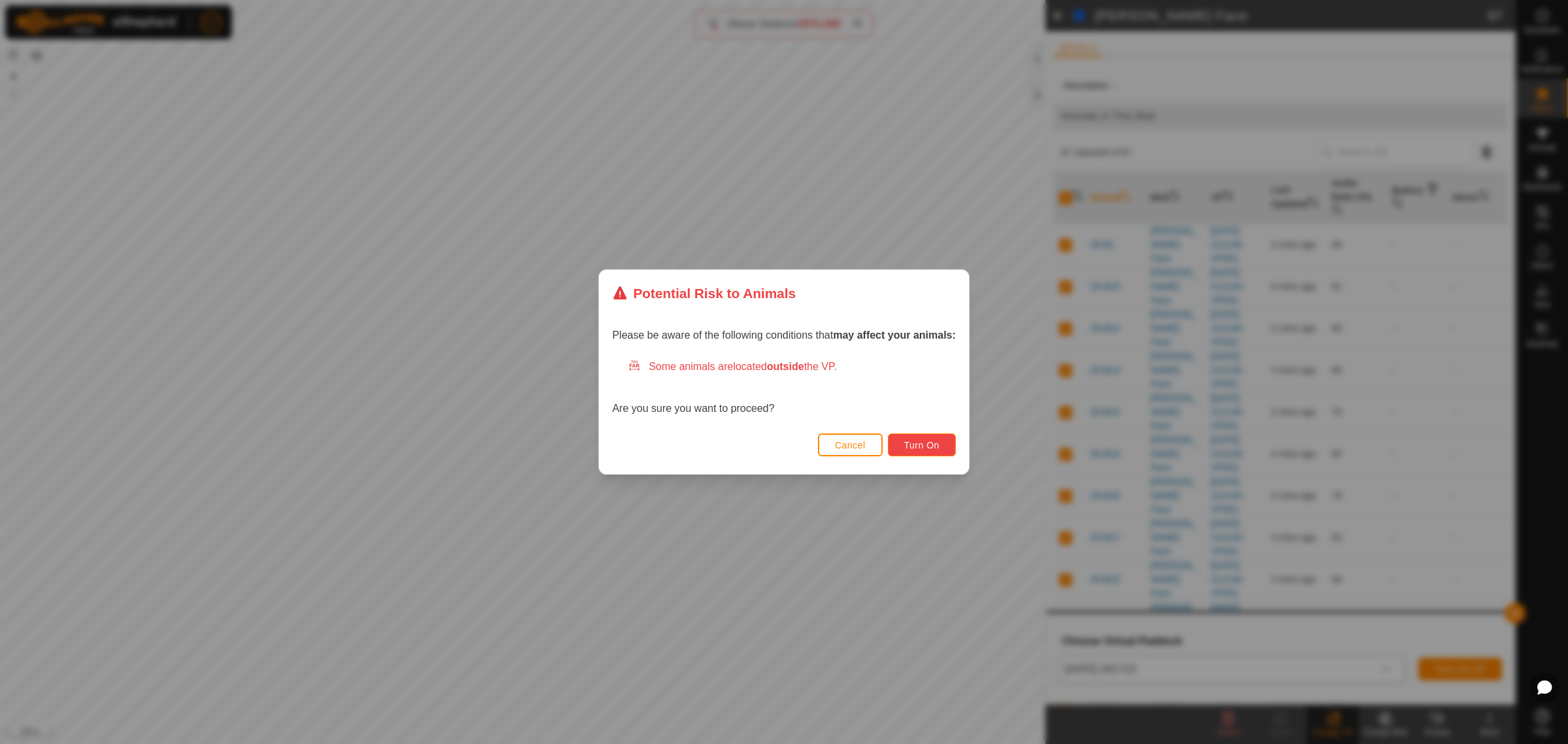
click at [928, 441] on span "Turn On" at bounding box center [922, 445] width 36 height 10
